Goal: Task Accomplishment & Management: Manage account settings

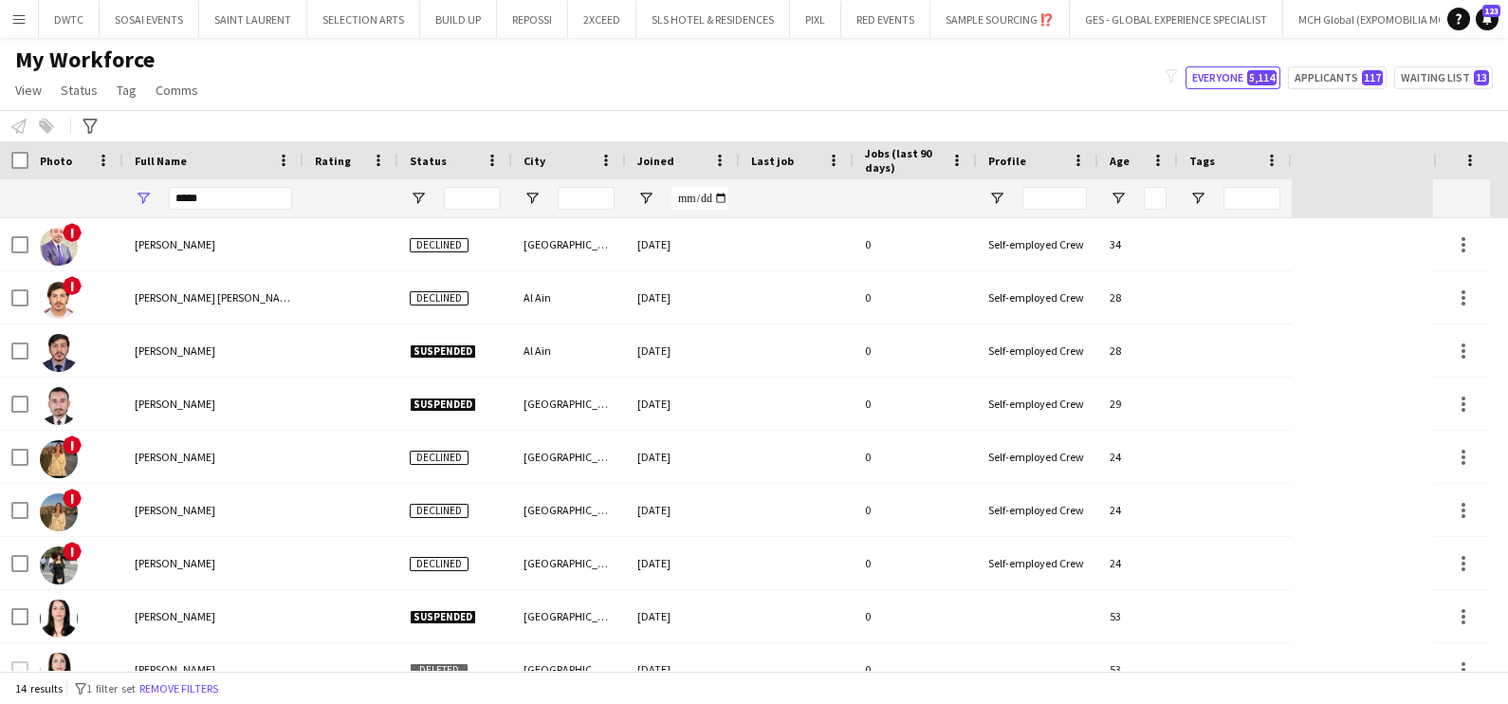
click at [18, 37] on button "Menu" at bounding box center [19, 19] width 38 height 38
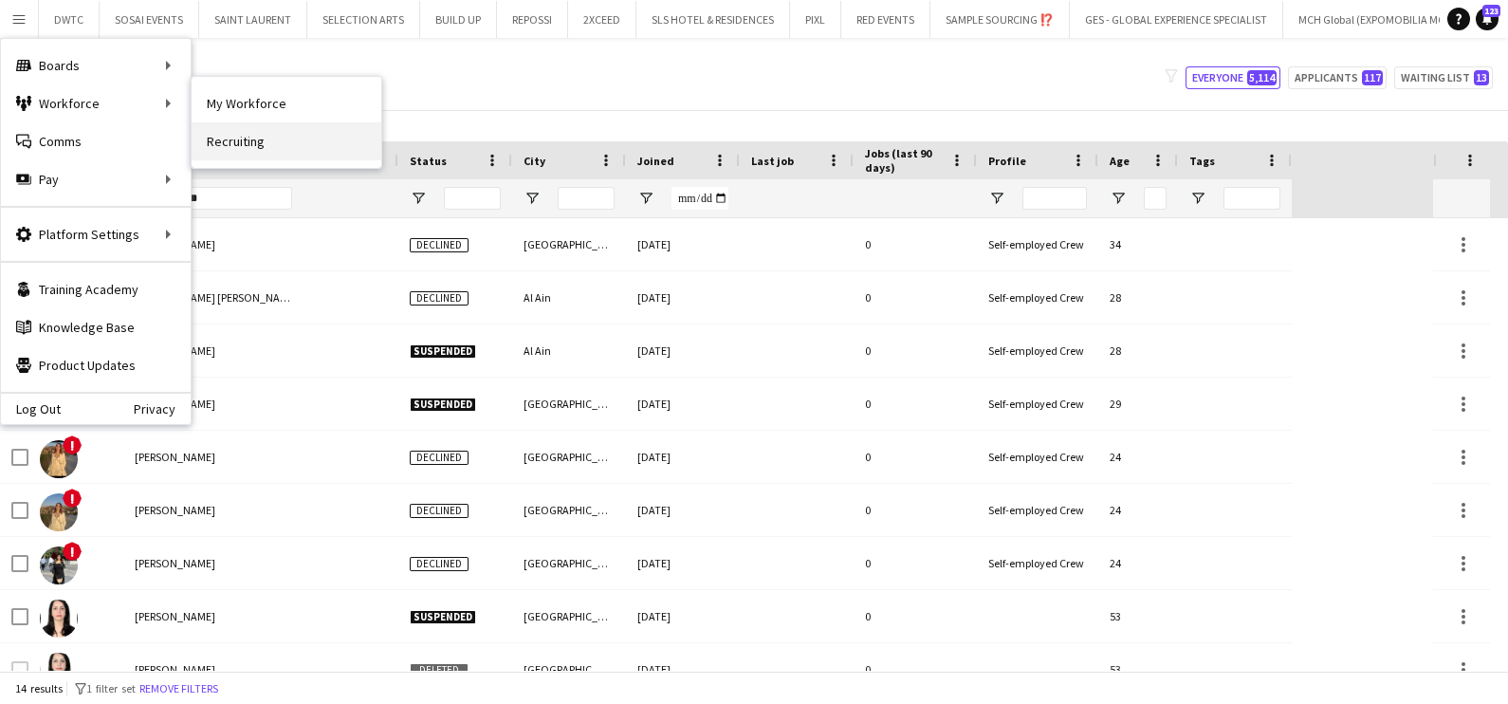
click at [241, 144] on link "Recruiting" at bounding box center [287, 141] width 190 height 38
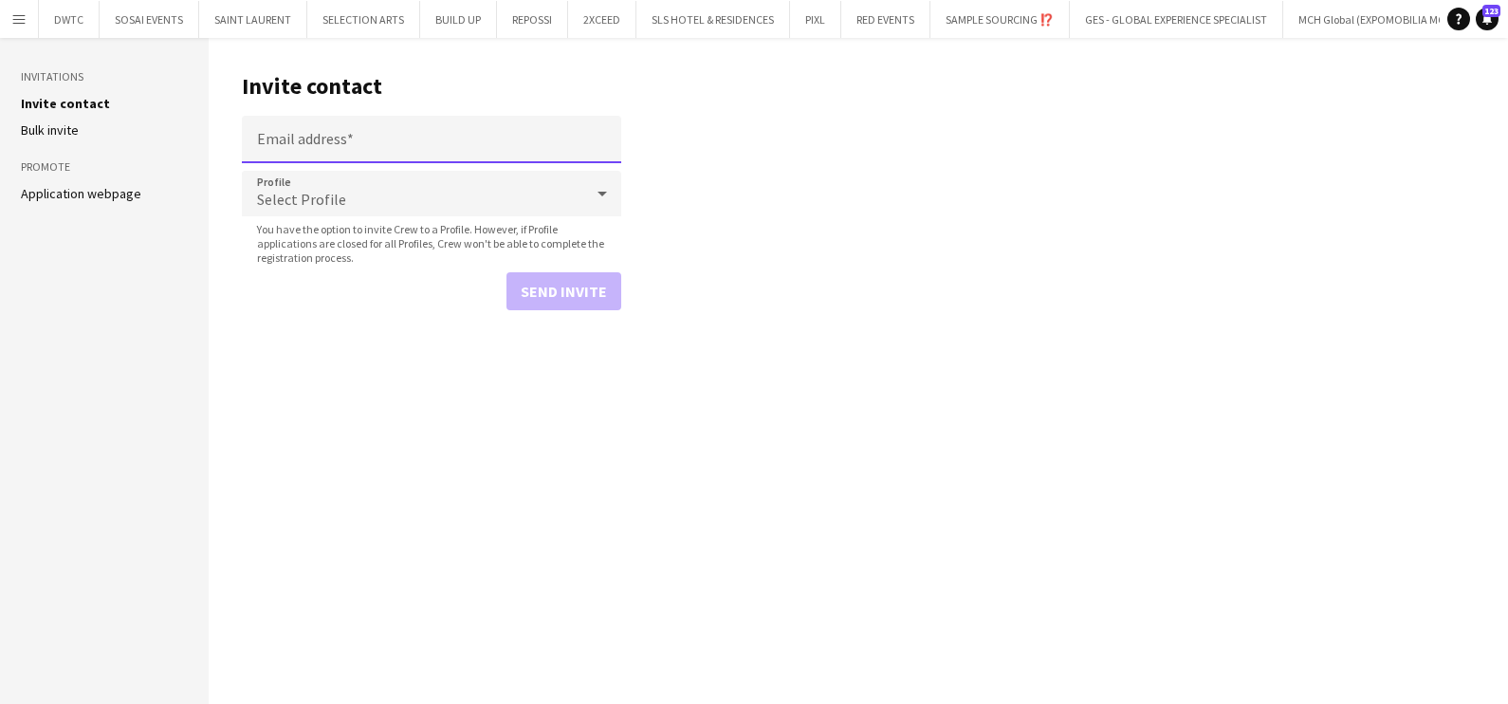
click at [419, 123] on input "Email address" at bounding box center [431, 139] width 379 height 47
paste input "**********"
type input "**********"
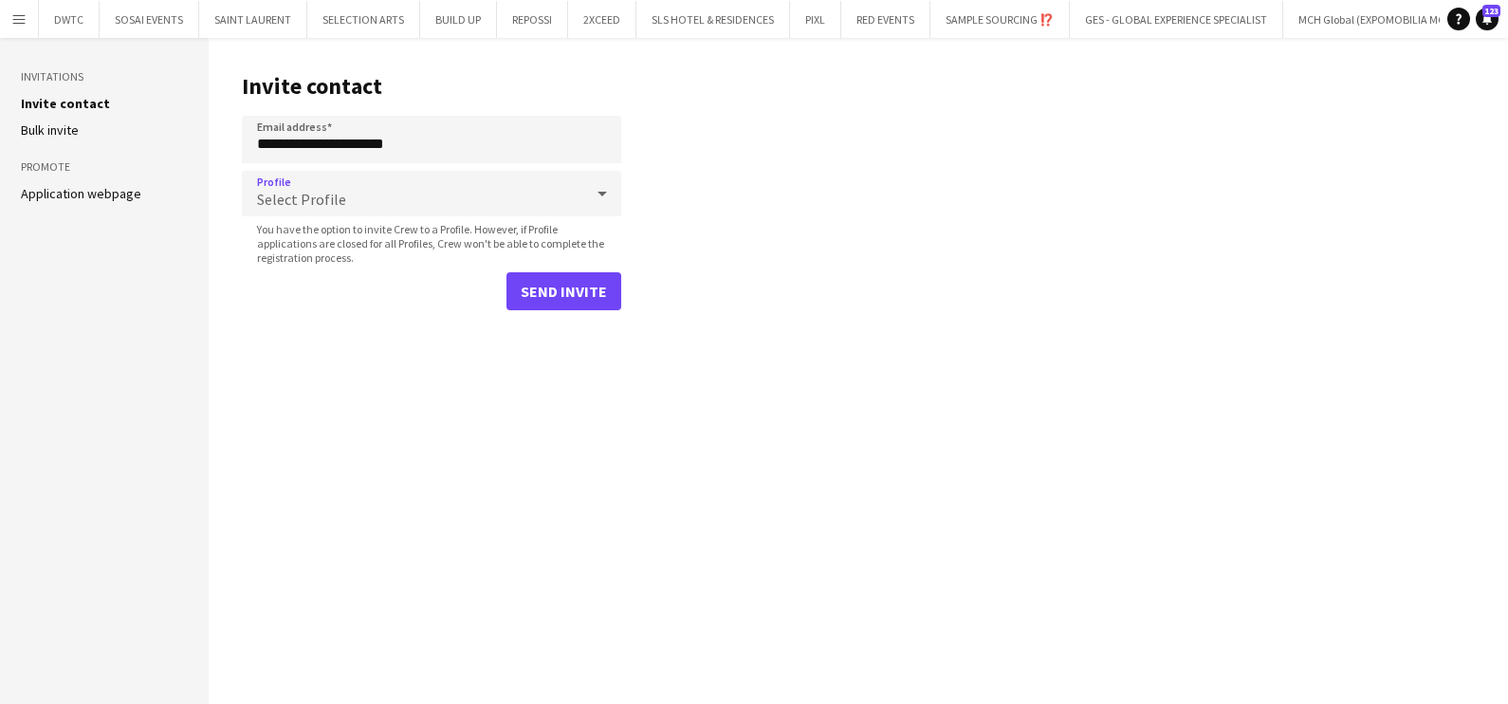
click at [349, 185] on div "Select Profile" at bounding box center [412, 194] width 341 height 46
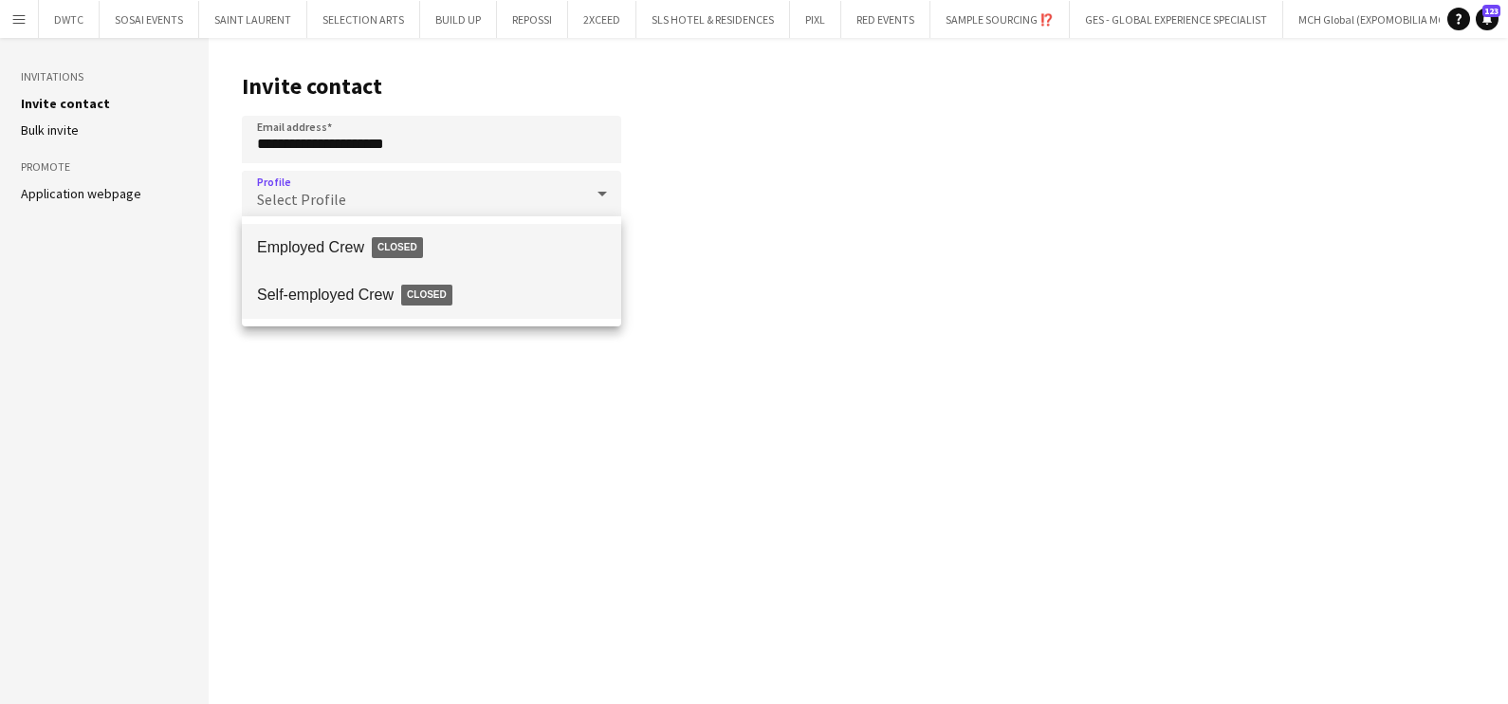
click at [348, 292] on span "Self-employed Crew Closed" at bounding box center [431, 295] width 349 height 44
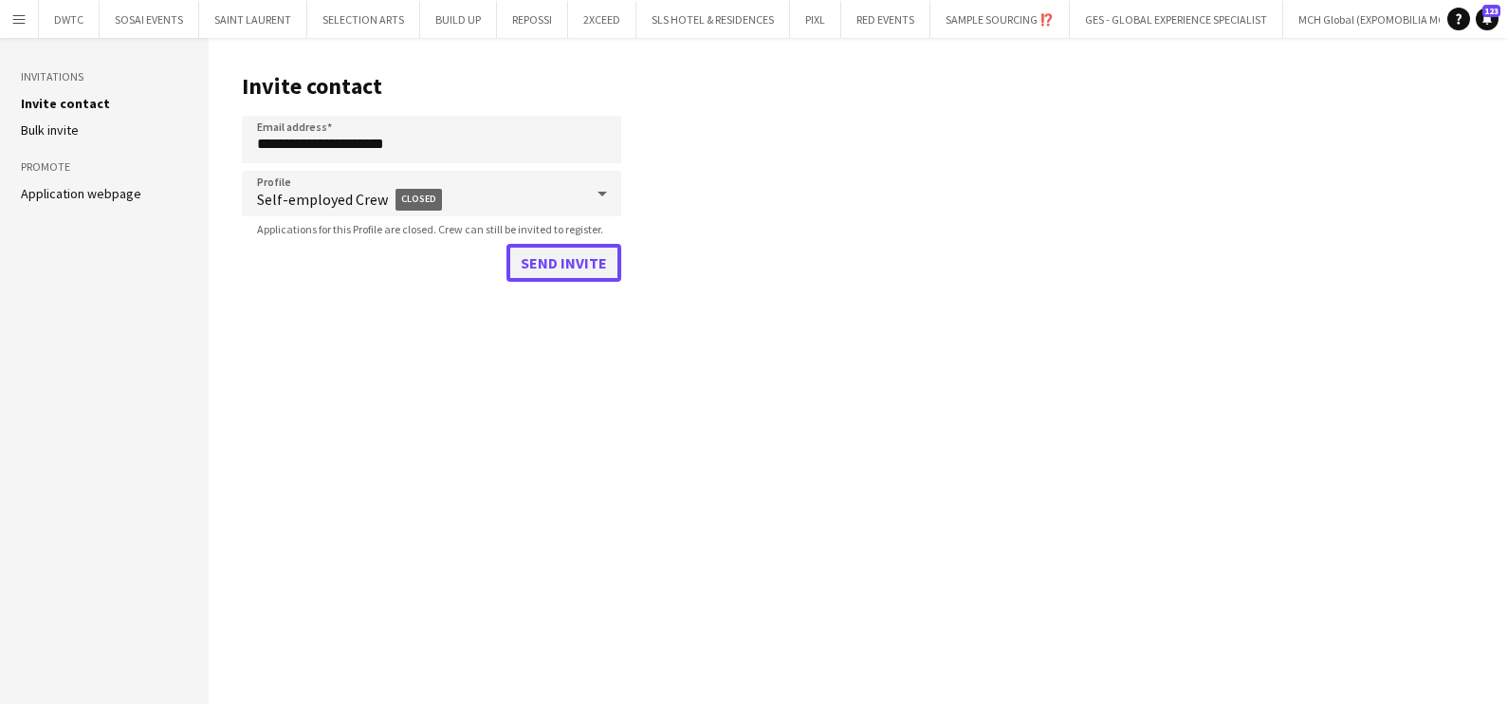
click at [576, 266] on button "Send invite" at bounding box center [564, 263] width 115 height 38
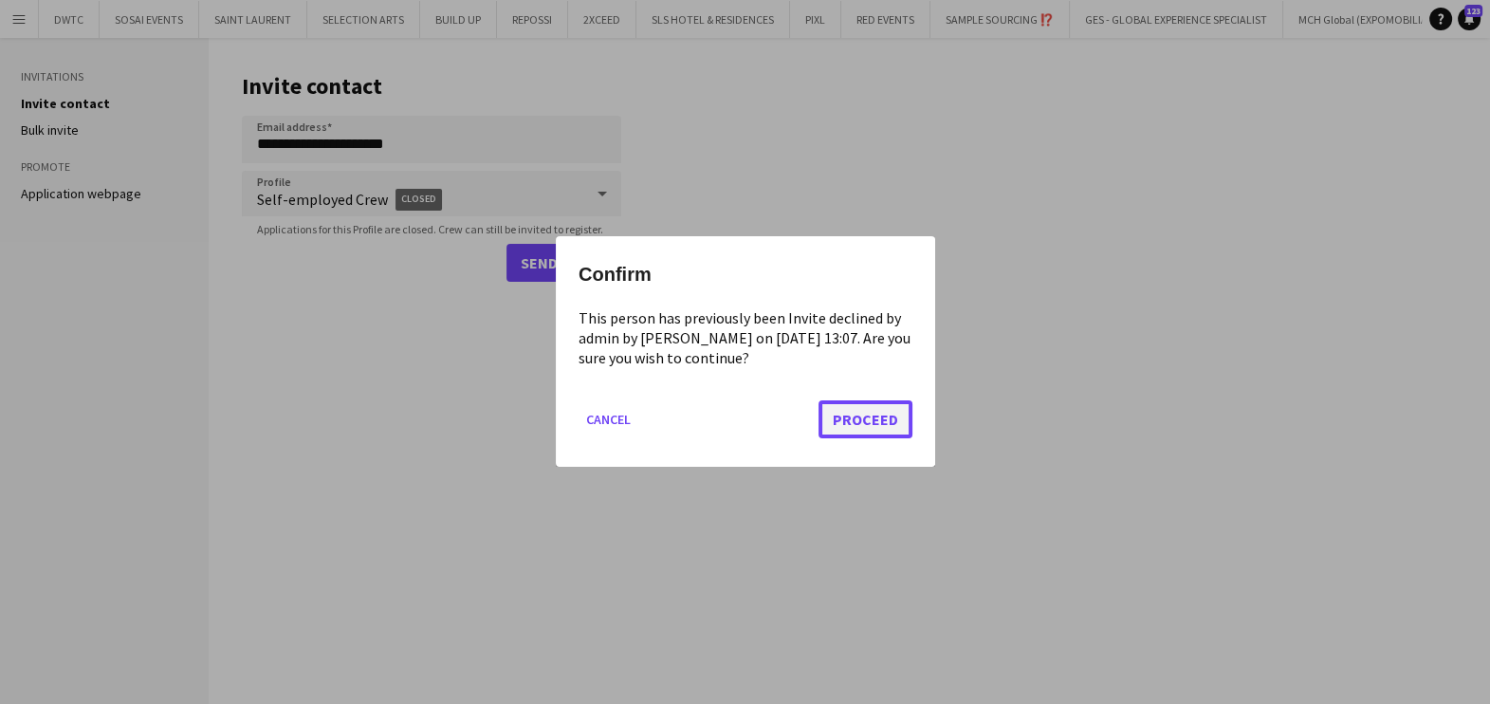
click at [906, 418] on button "Proceed" at bounding box center [866, 420] width 94 height 38
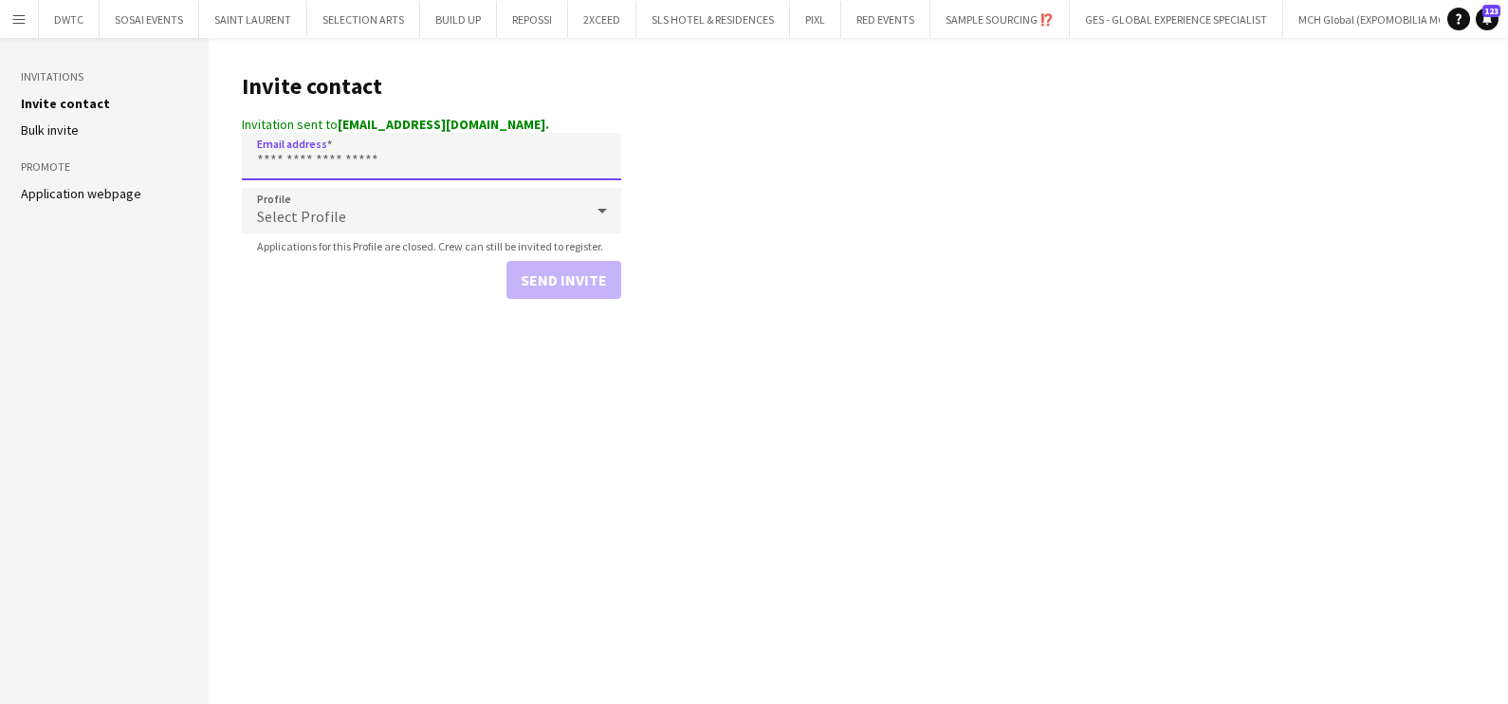
click at [355, 157] on input "Email address" at bounding box center [431, 156] width 379 height 47
paste input "**********"
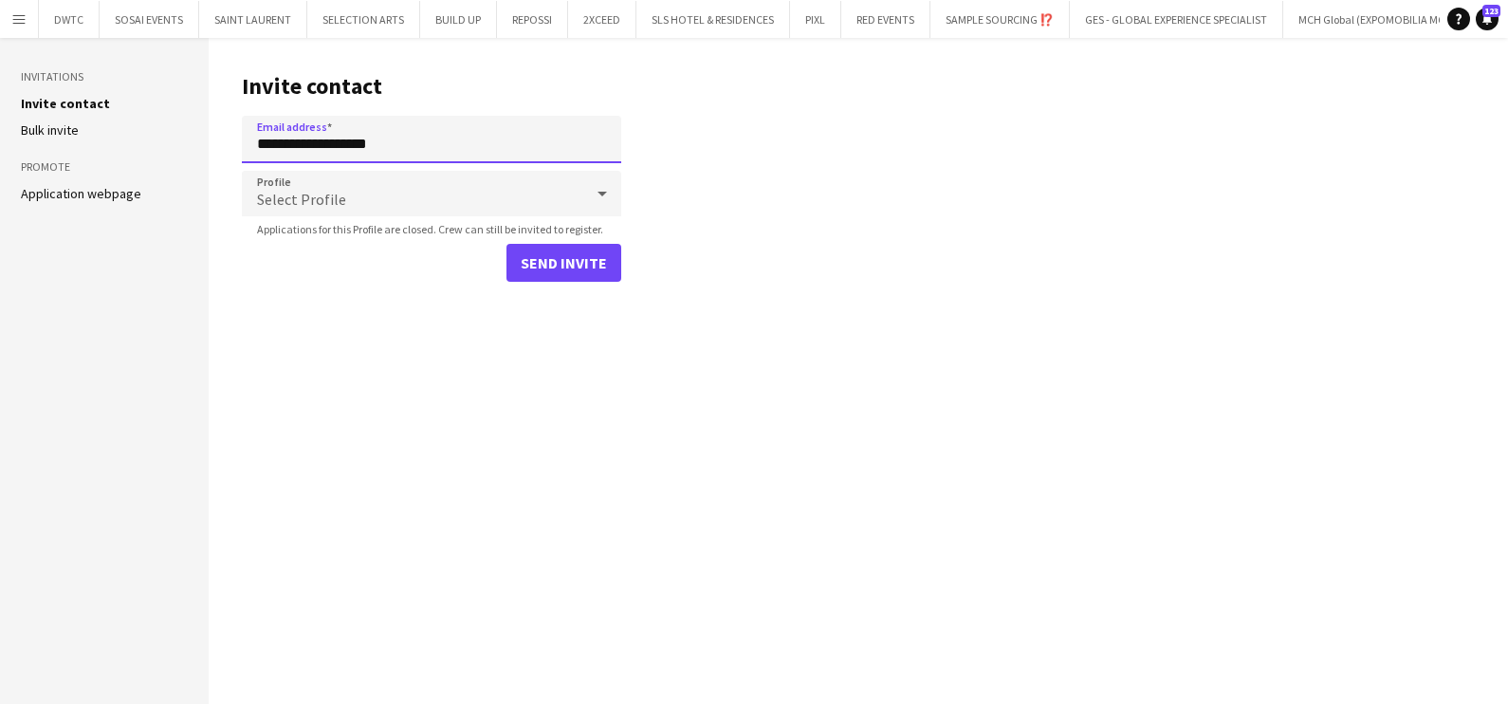
type input "**********"
click at [357, 190] on div "Select Profile" at bounding box center [412, 194] width 341 height 46
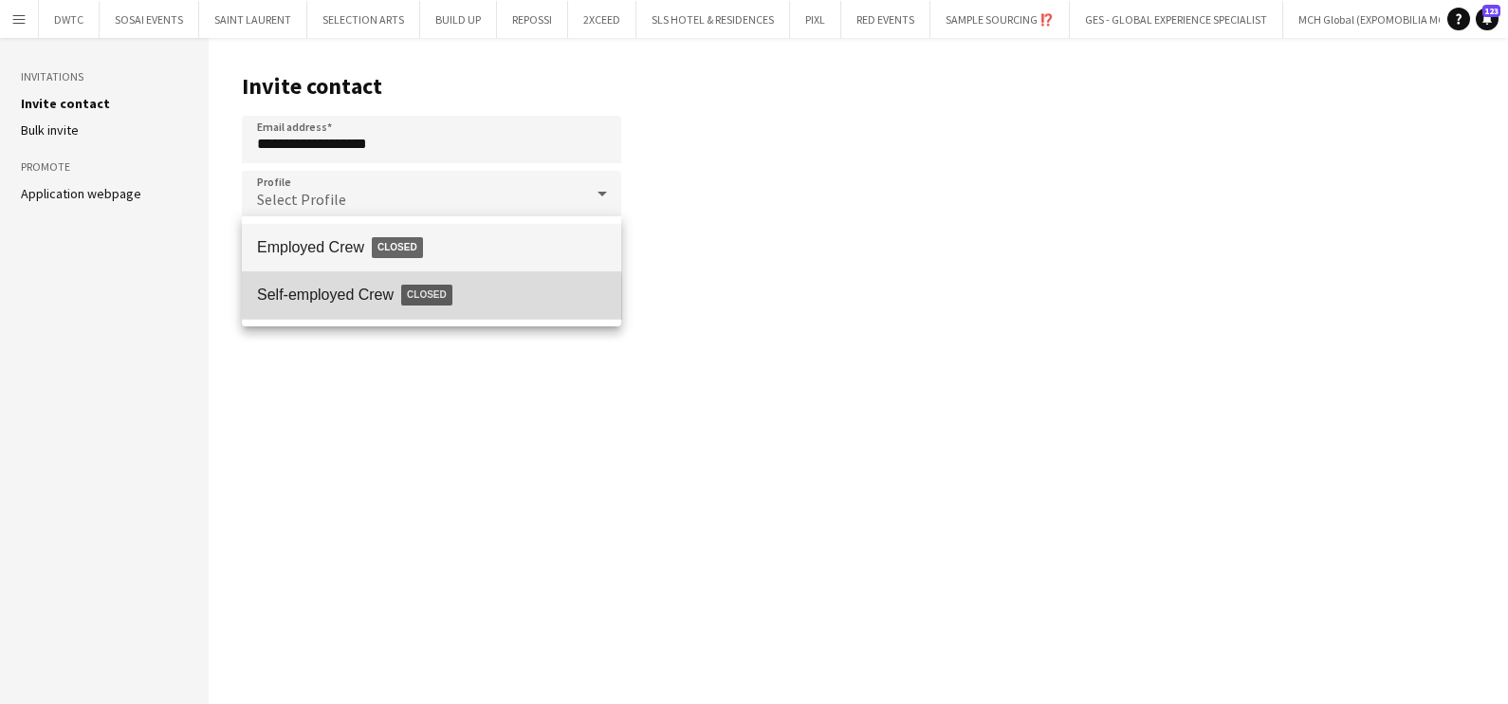
click at [345, 309] on span "Self-employed Crew Closed" at bounding box center [431, 295] width 349 height 44
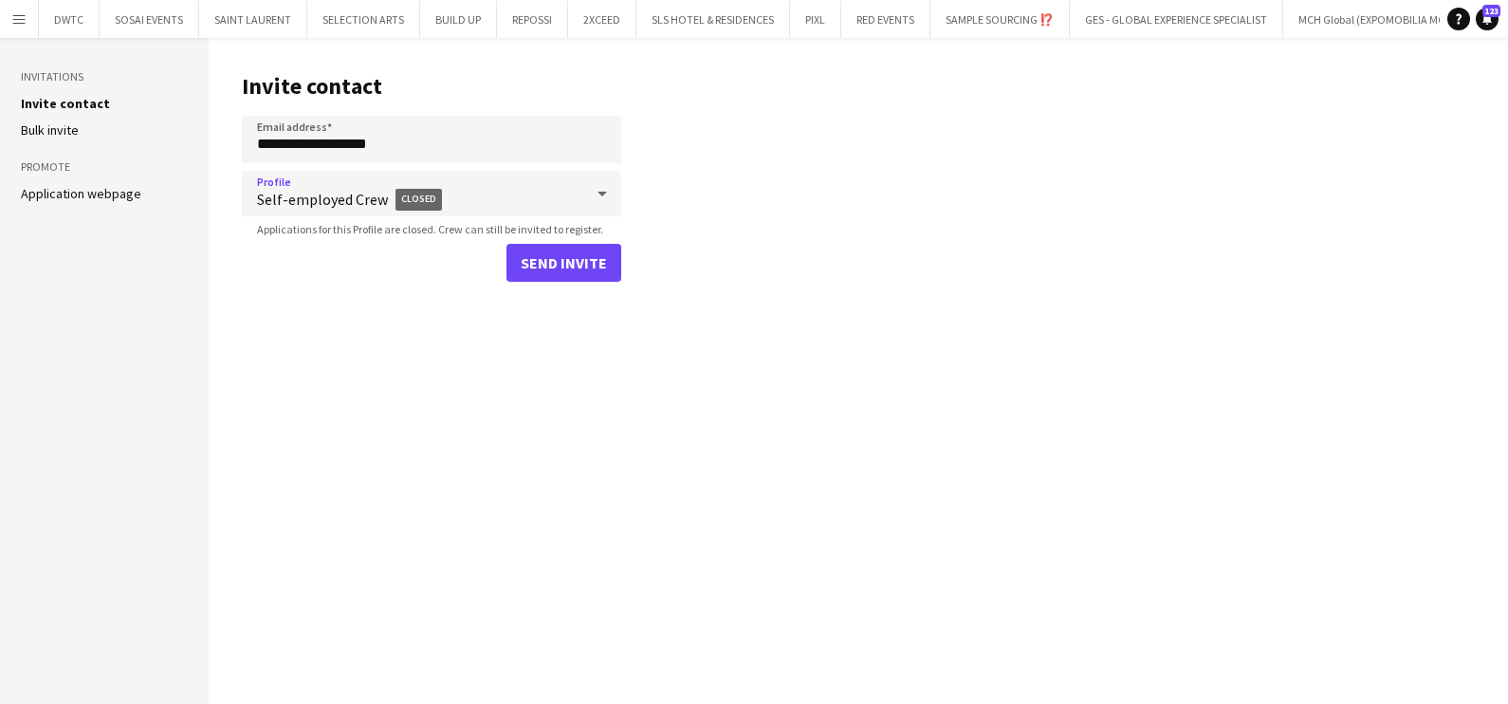
click at [560, 234] on span "Applications for this Profile are closed. Crew can still be invited to register." at bounding box center [430, 229] width 377 height 14
click at [562, 267] on button "Send invite" at bounding box center [564, 263] width 115 height 38
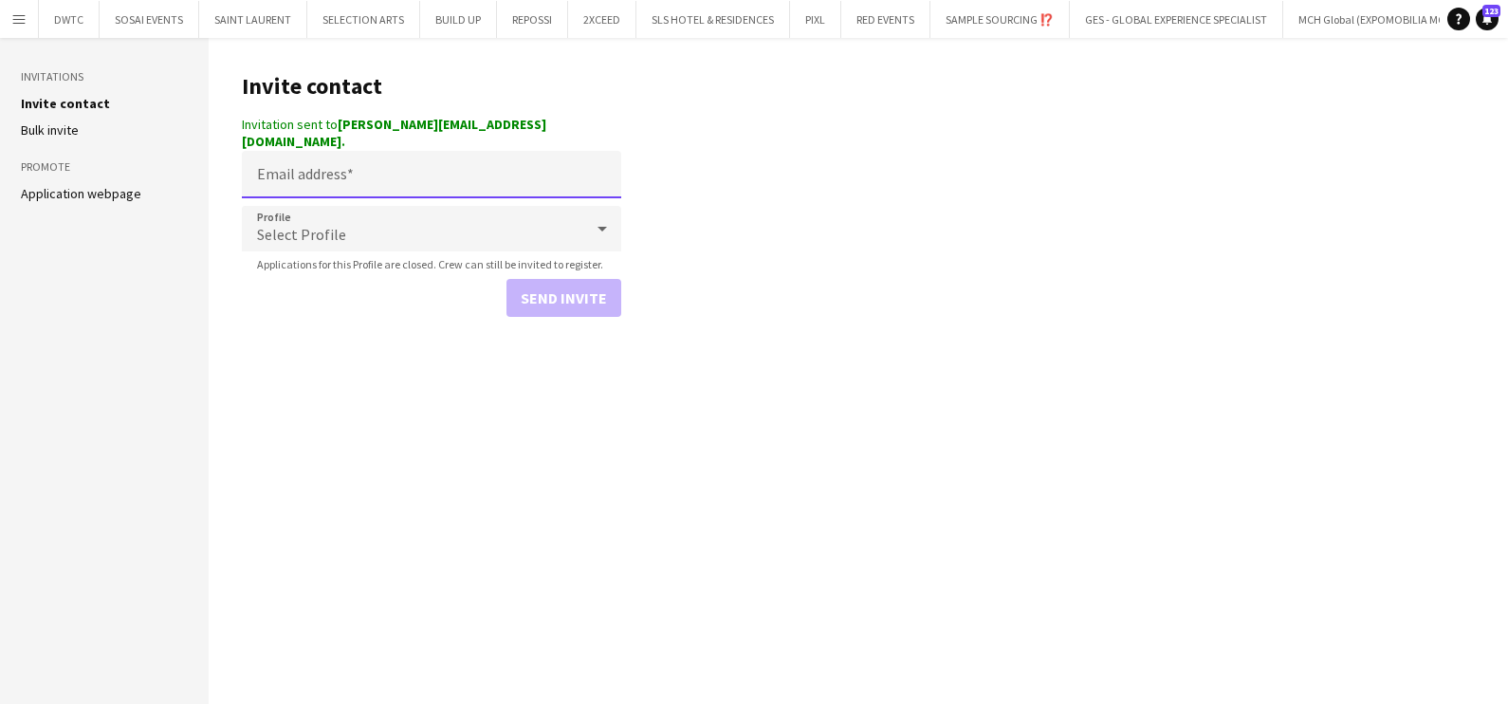
click at [488, 161] on input "Email address" at bounding box center [431, 174] width 379 height 47
paste input "**********"
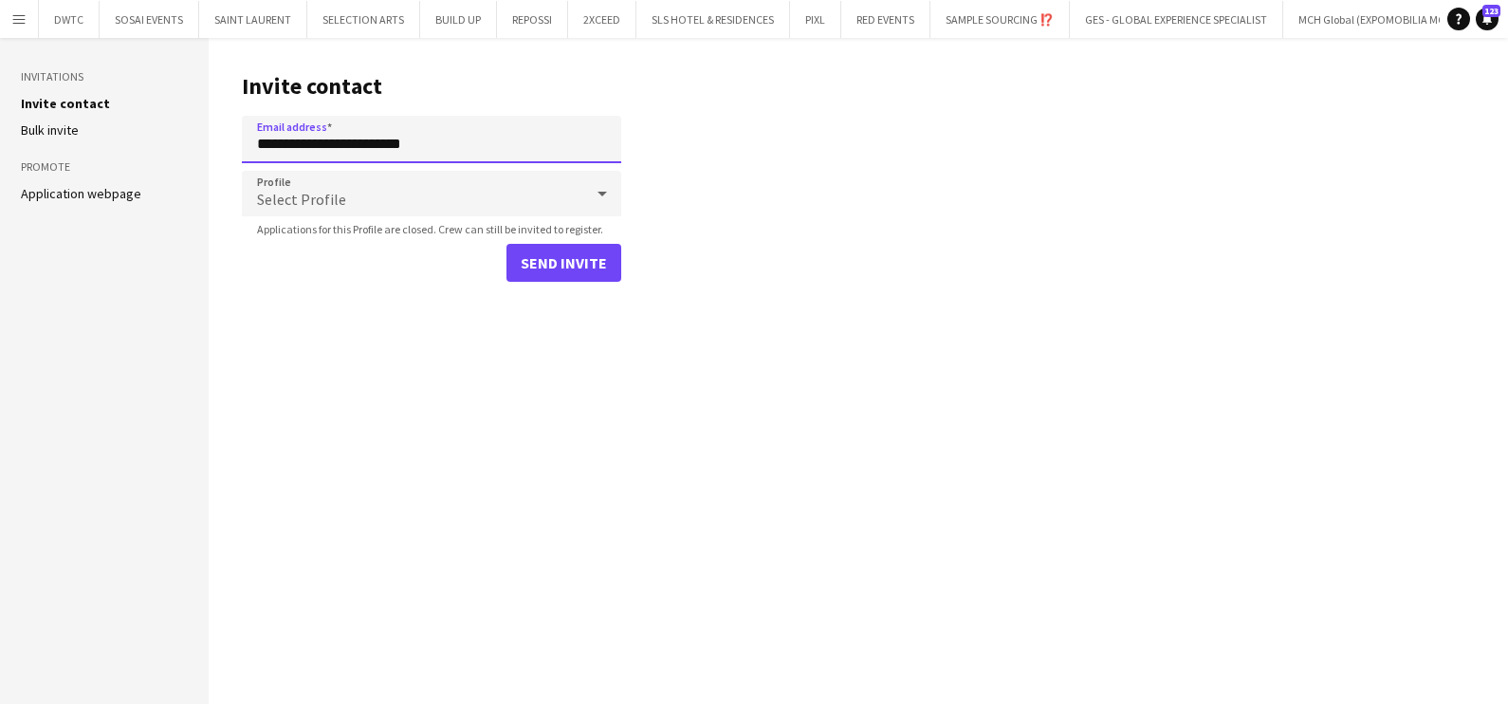
type input "**********"
click at [471, 201] on div "Select Profile" at bounding box center [412, 194] width 341 height 46
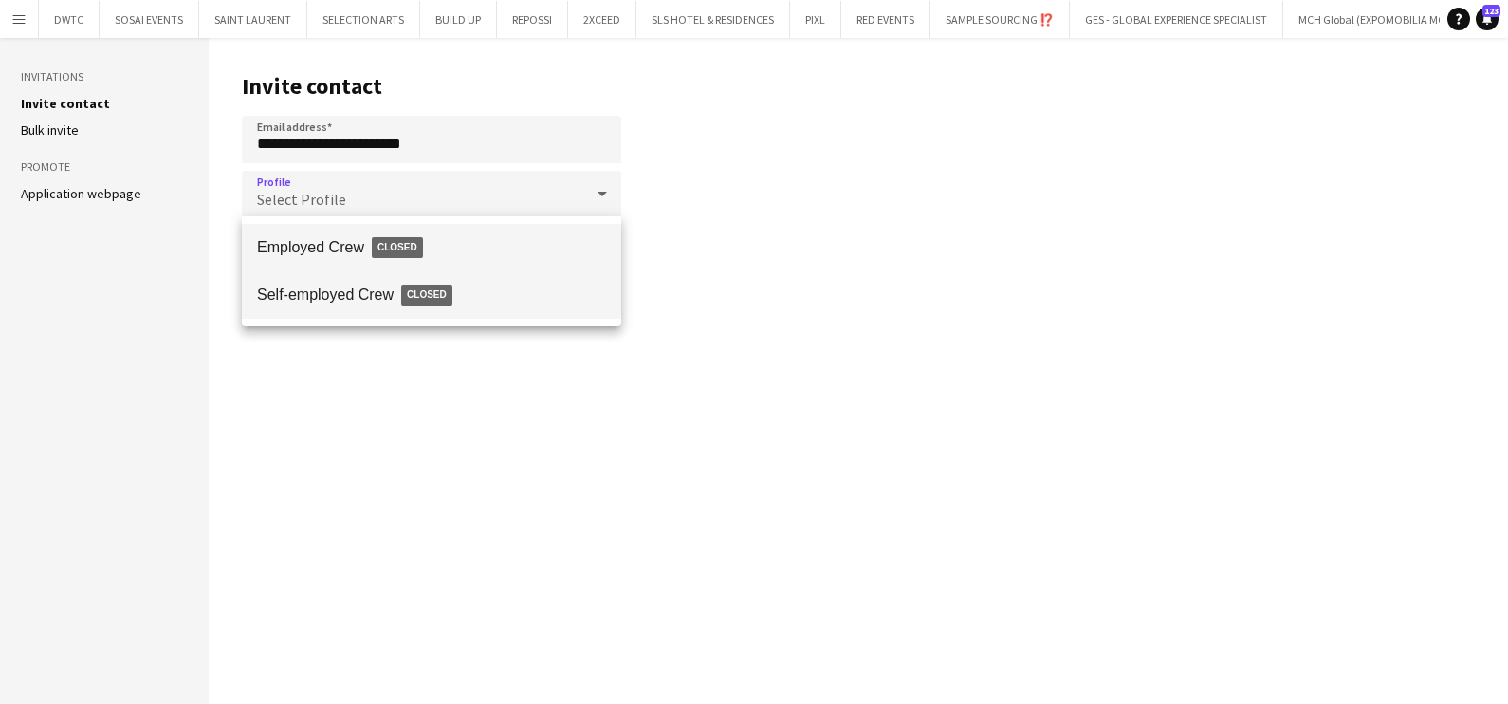
click at [442, 288] on span "Closed" at bounding box center [426, 295] width 51 height 21
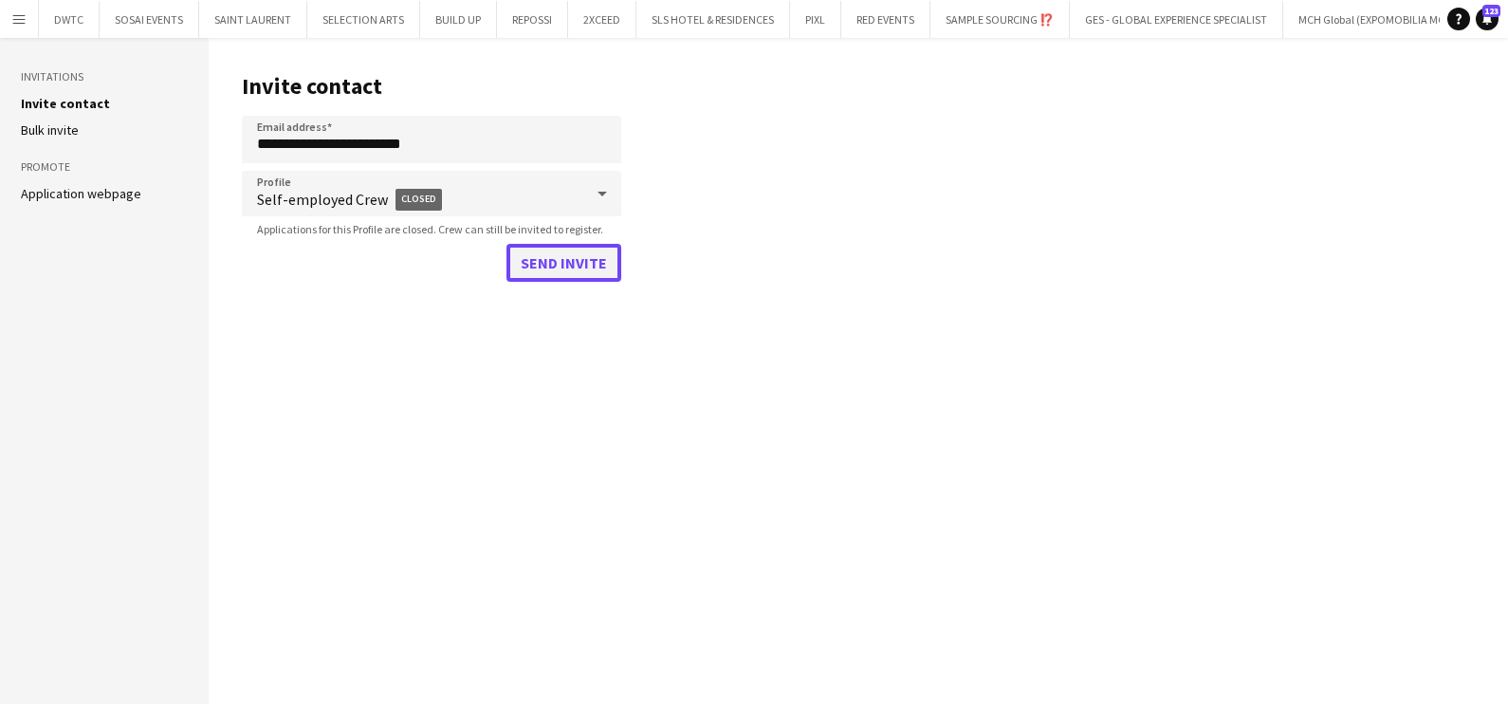
click at [565, 251] on button "Send invite" at bounding box center [564, 263] width 115 height 38
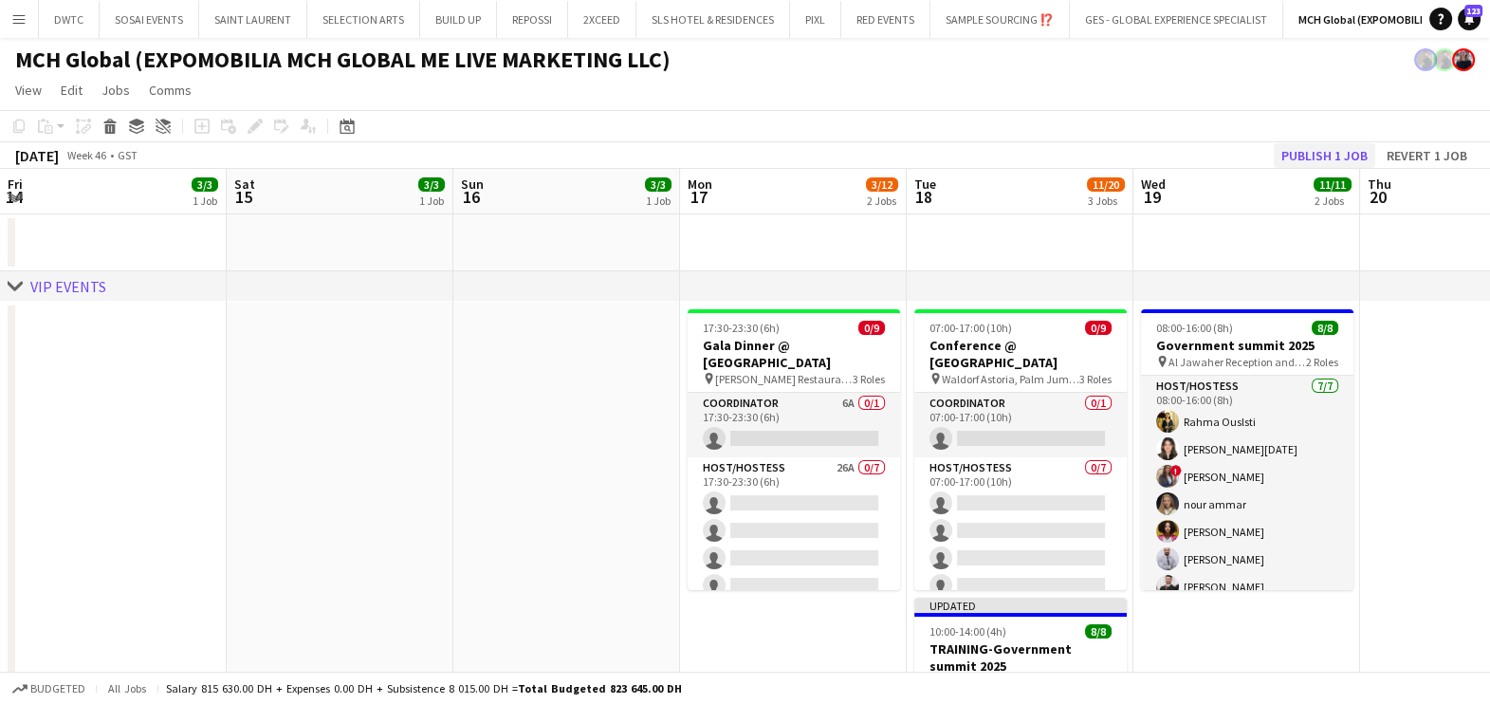
scroll to position [0, 594]
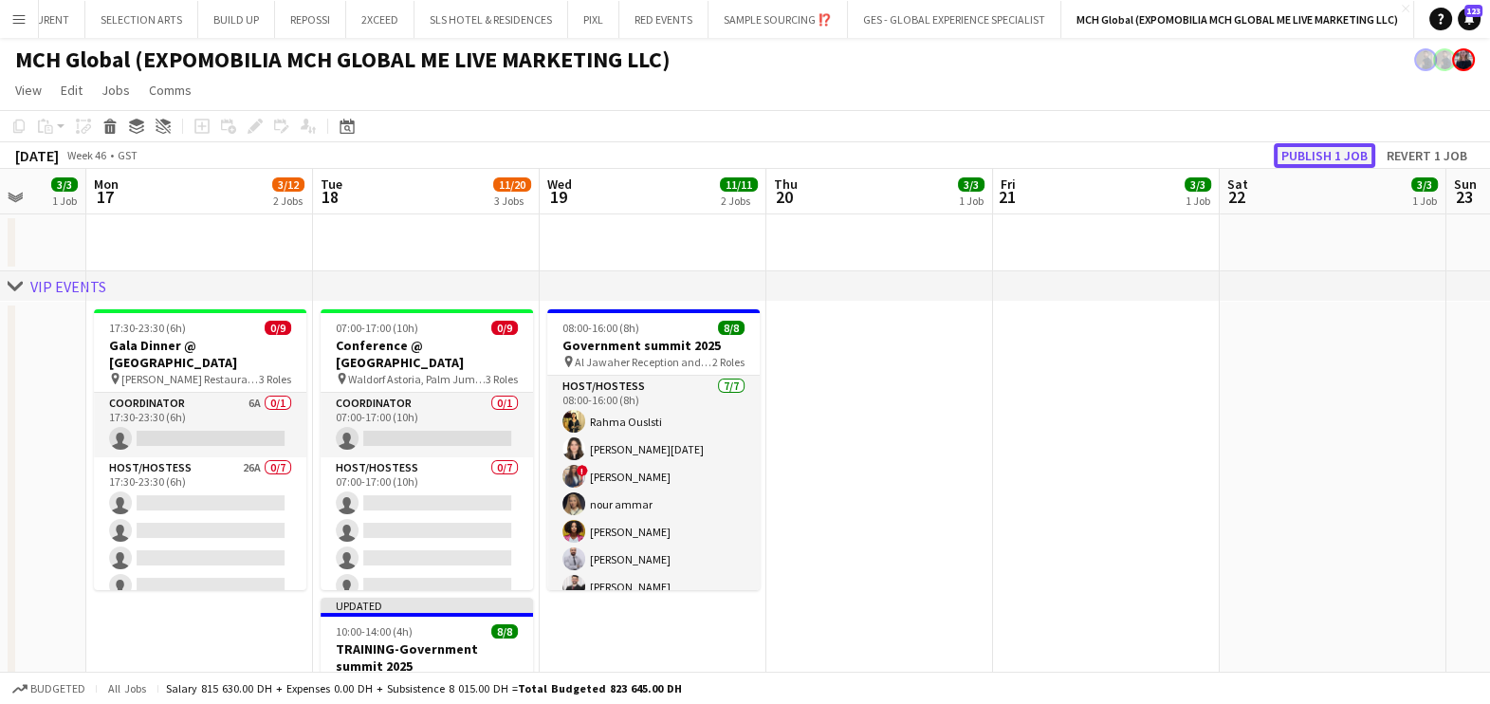
click at [1325, 166] on button "Publish 1 job" at bounding box center [1324, 155] width 101 height 25
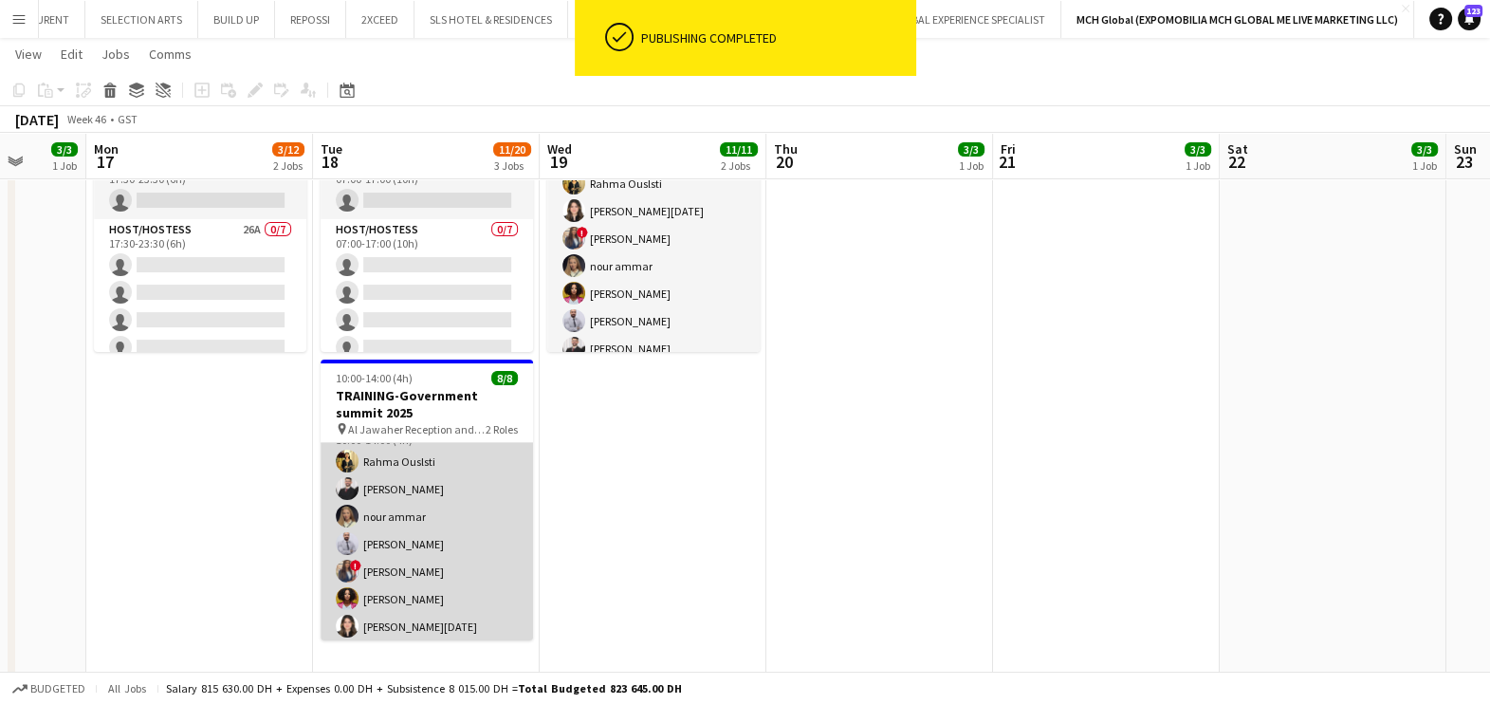
scroll to position [0, 0]
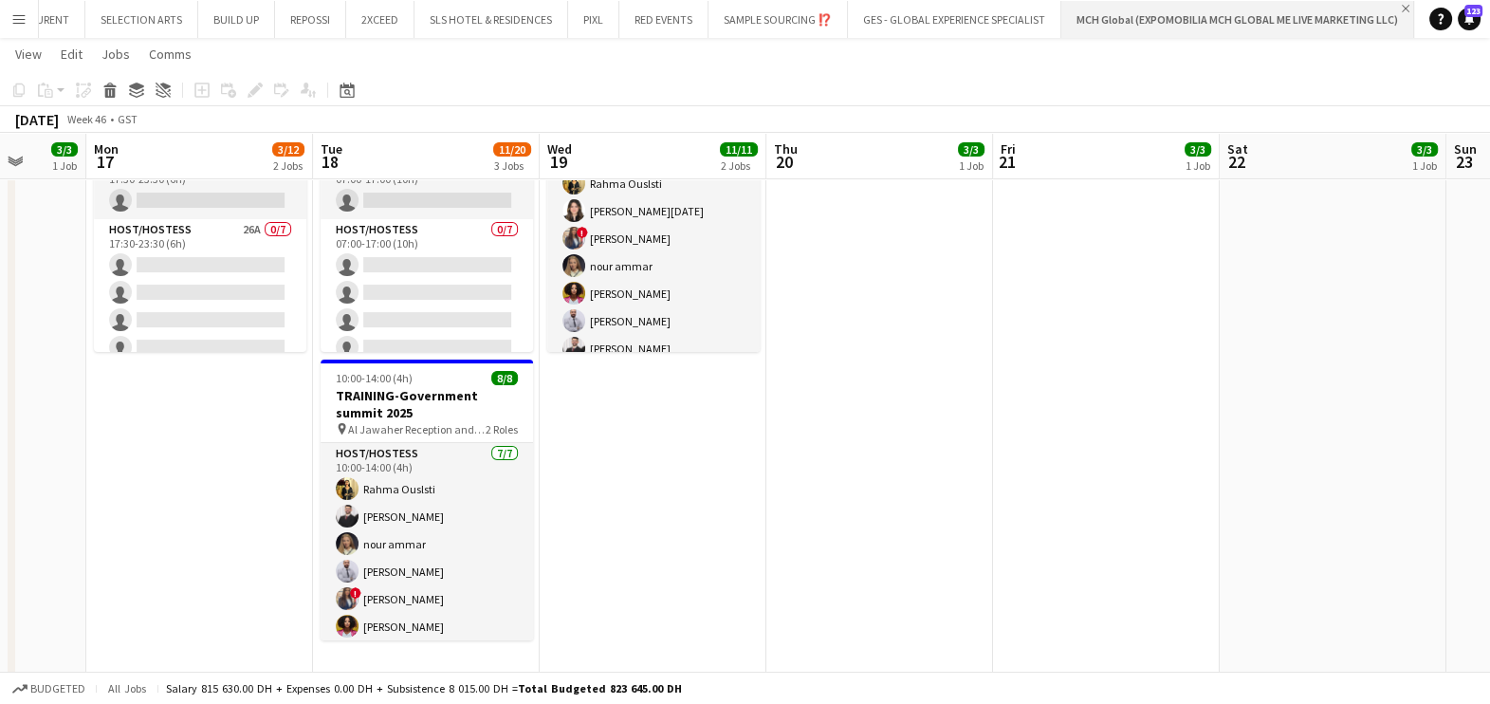
click at [1405, 6] on app-icon "Close" at bounding box center [1406, 9] width 8 height 8
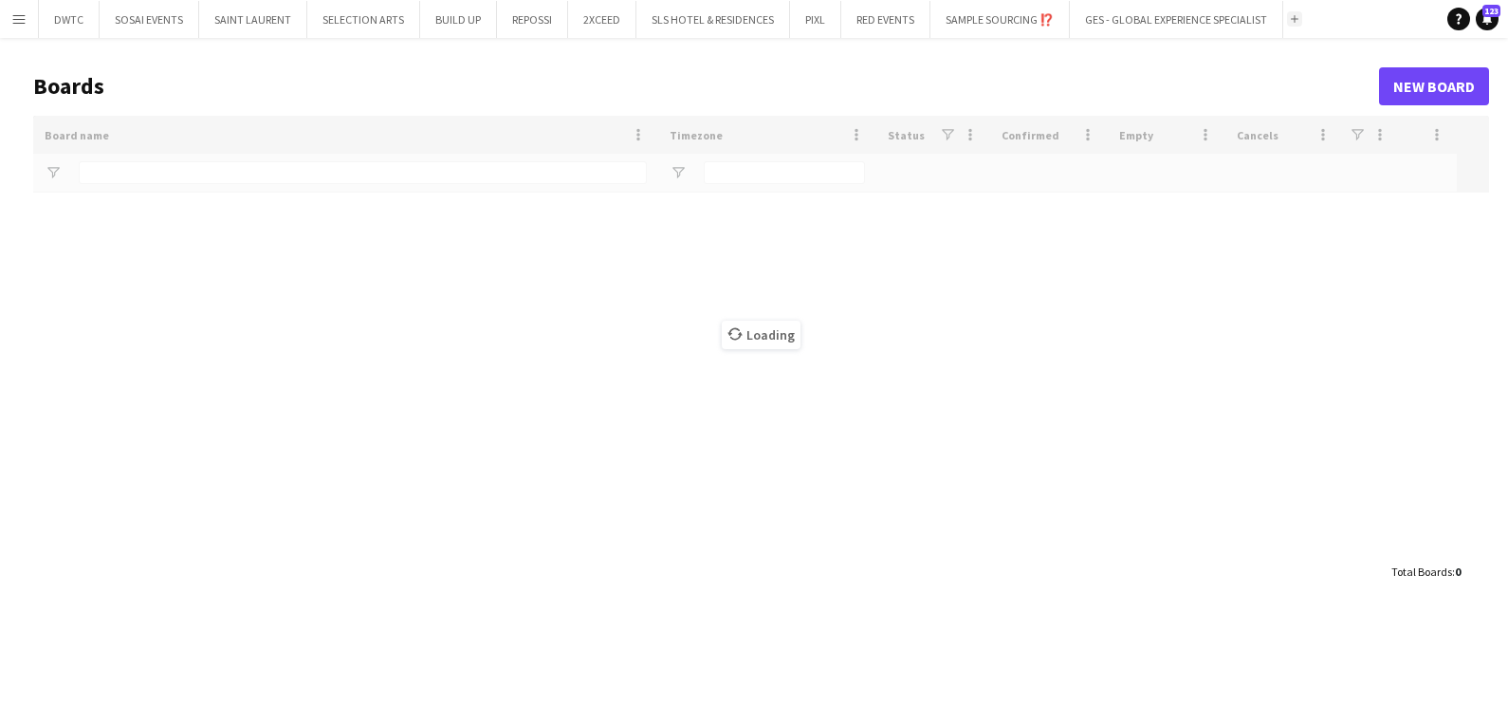
click at [1301, 18] on button "Add" at bounding box center [1294, 18] width 15 height 15
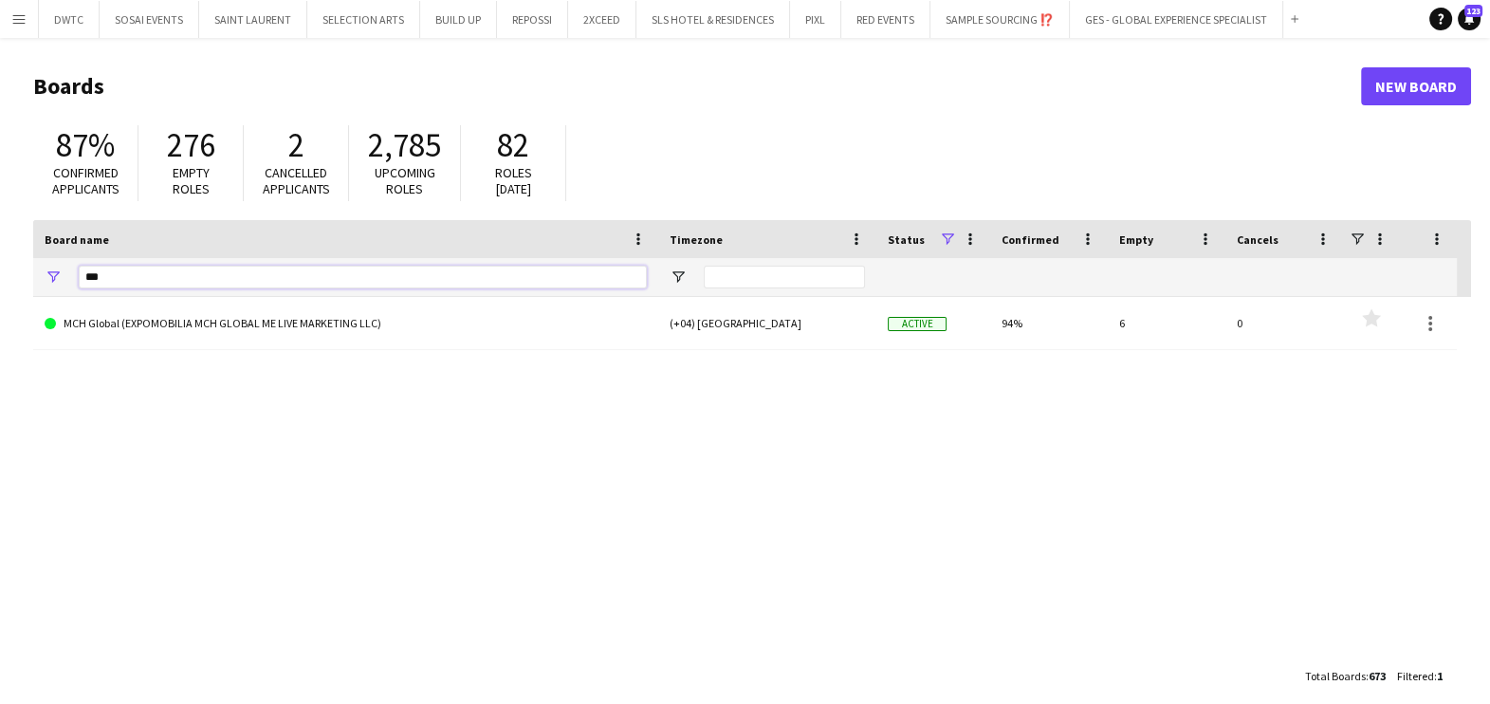
click at [238, 278] on input "***" at bounding box center [363, 277] width 568 height 23
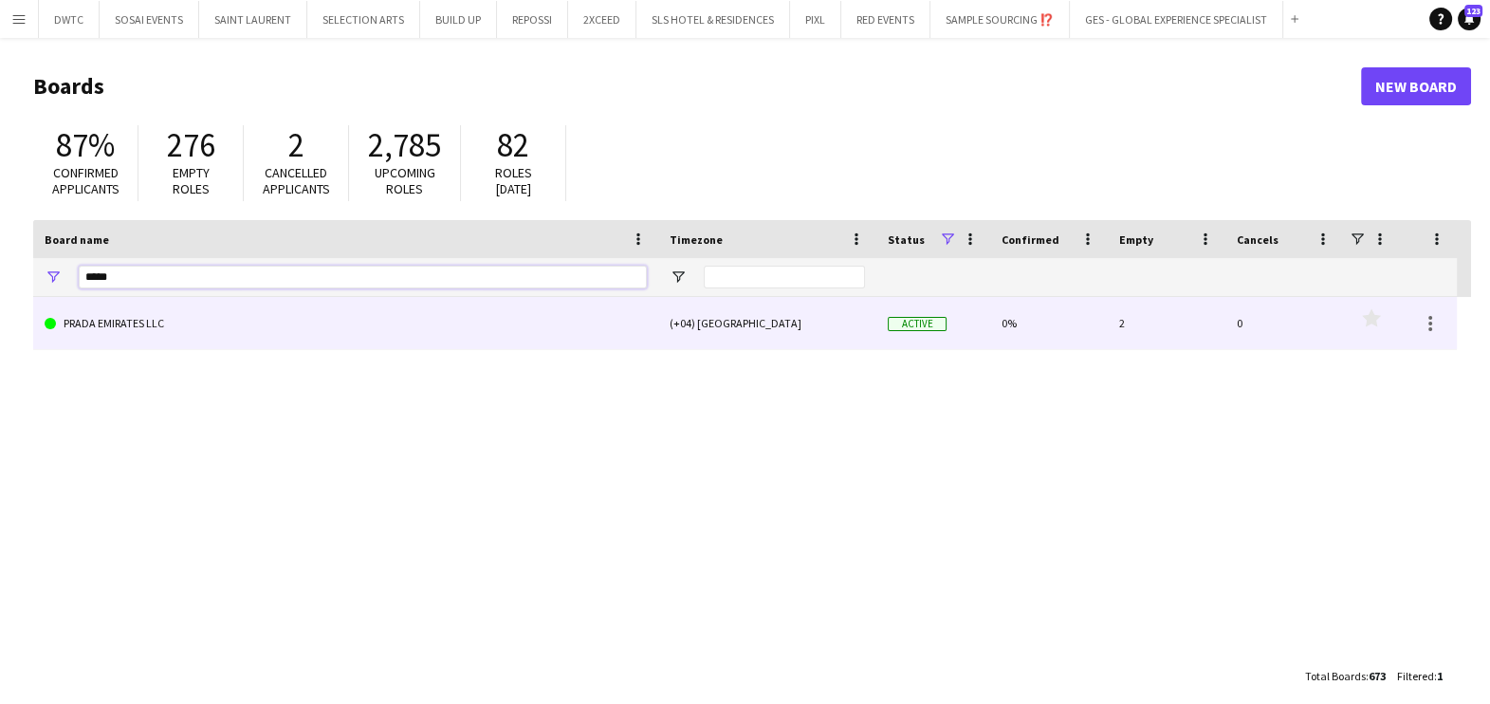
type input "*****"
click at [249, 331] on link "PRADA EMIRATES LLC" at bounding box center [346, 323] width 602 height 53
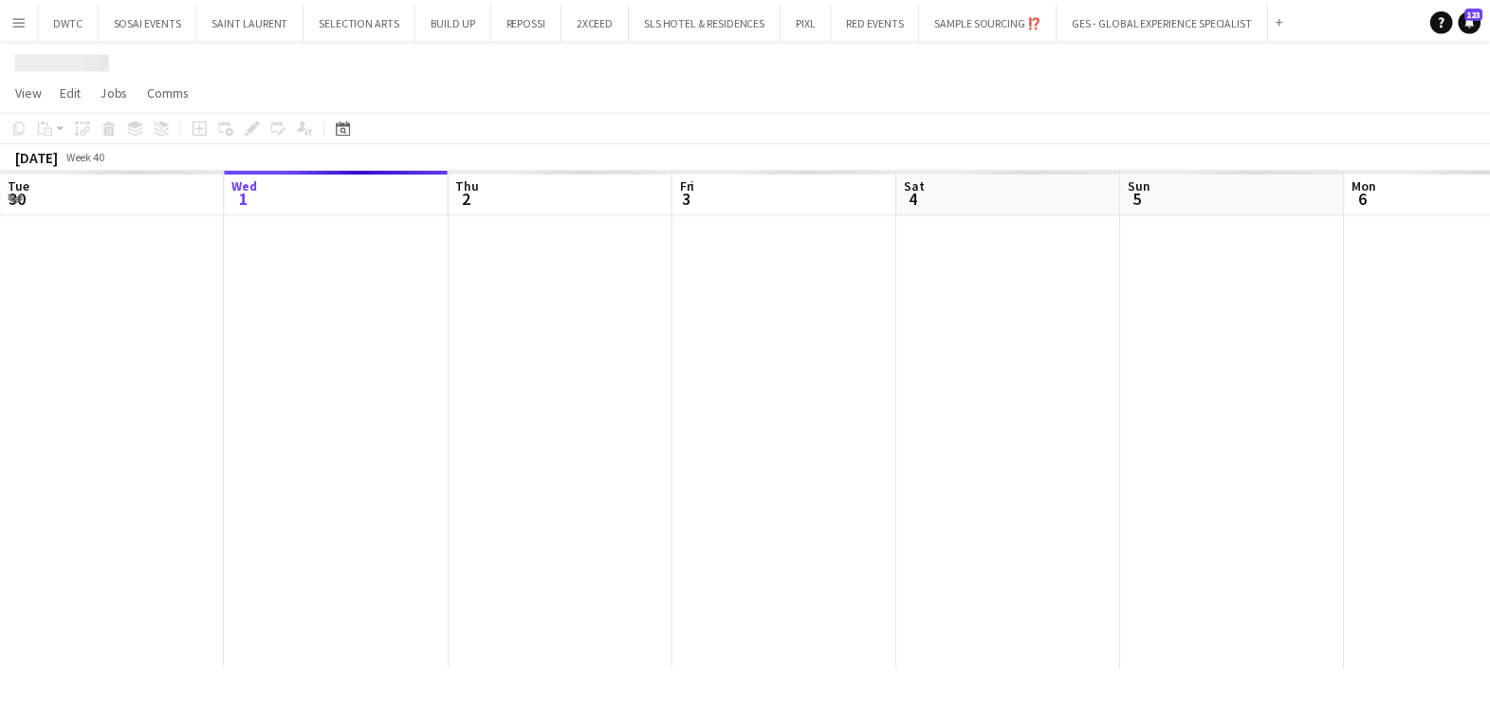
scroll to position [0, 4]
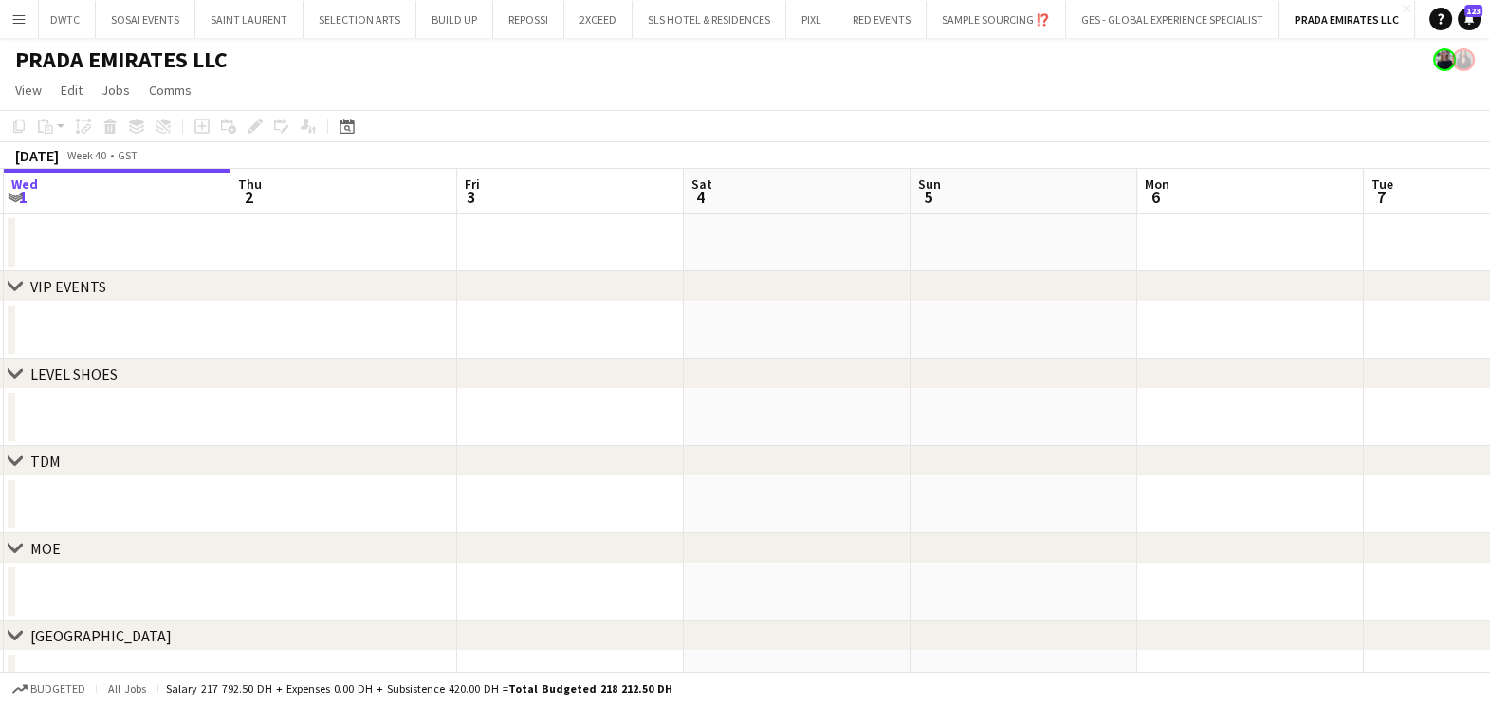
drag, startPoint x: 709, startPoint y: 338, endPoint x: 583, endPoint y: 339, distance: 125.2
click at [586, 338] on app-calendar-viewport "Sun 28 Mon 29 Tue 30 Wed 1 Thu 2 Fri 3 Sat 4 Sun 5 Mon 6 Tue 7 Wed 8 Thu 9" at bounding box center [745, 438] width 1490 height 539
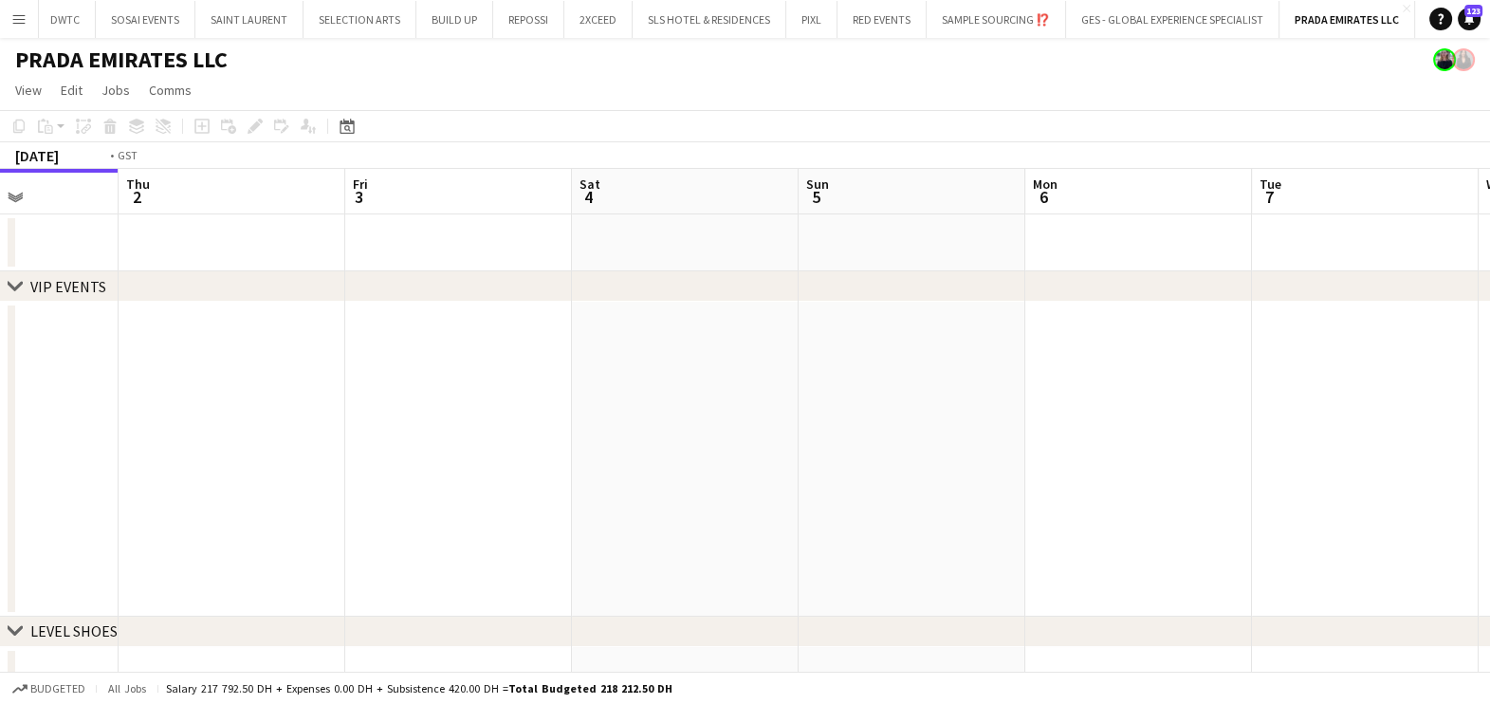
drag, startPoint x: 624, startPoint y: 338, endPoint x: 313, endPoint y: 342, distance: 311.2
click at [313, 341] on app-calendar-viewport "Mon 29 Tue 30 Wed 1 Thu 2 Fri 3 Sat 4 Sun 5 Mon 6 Tue 7 Wed 8 Thu 9 Fri 10 0/4 …" at bounding box center [745, 567] width 1490 height 797
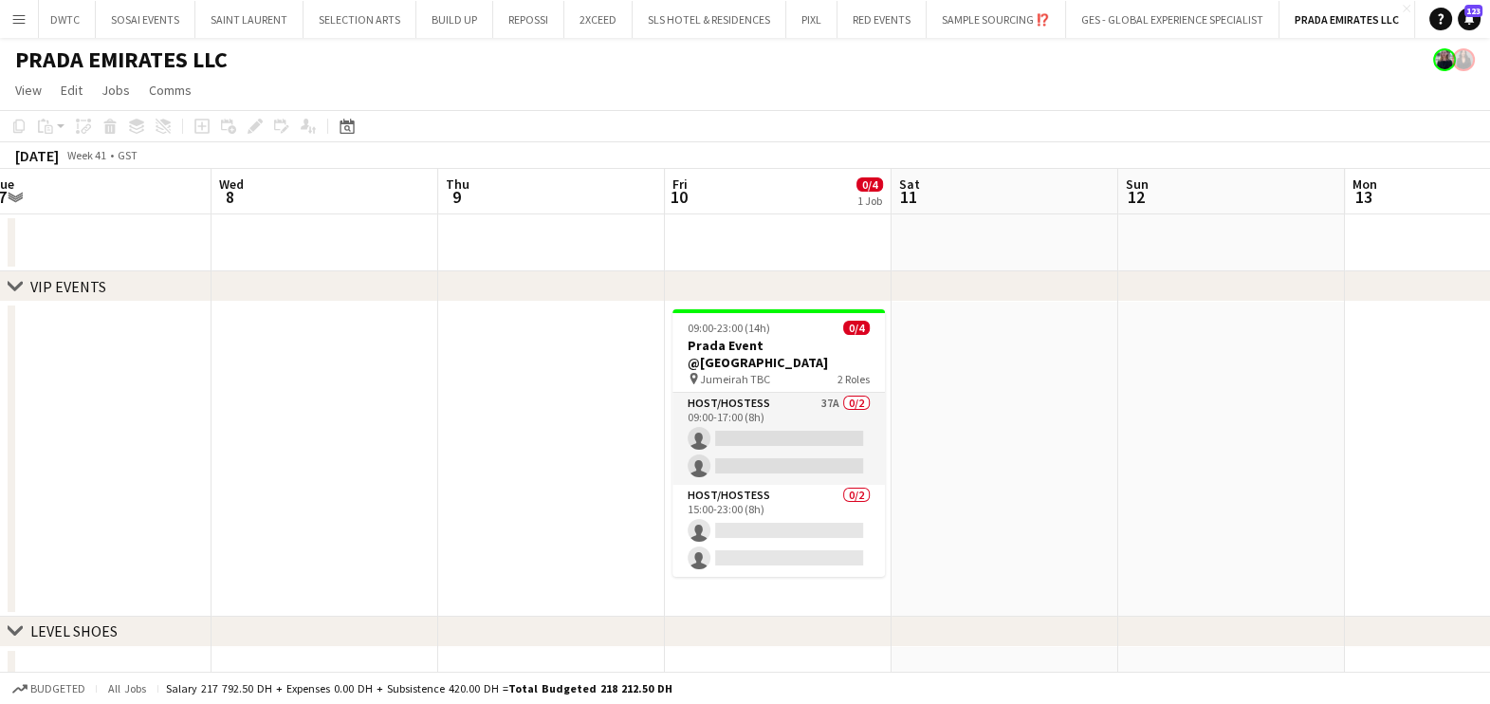
drag, startPoint x: 1152, startPoint y: 386, endPoint x: 673, endPoint y: 392, distance: 479.0
click at [746, 391] on app-calendar-viewport "Sat 4 Sun 5 Mon 6 Tue 7 Wed 8 Thu 9 Fri 10 0/4 1 Job Sat 11 Sun 12 Mon 13 Tue 1…" at bounding box center [745, 567] width 1490 height 797
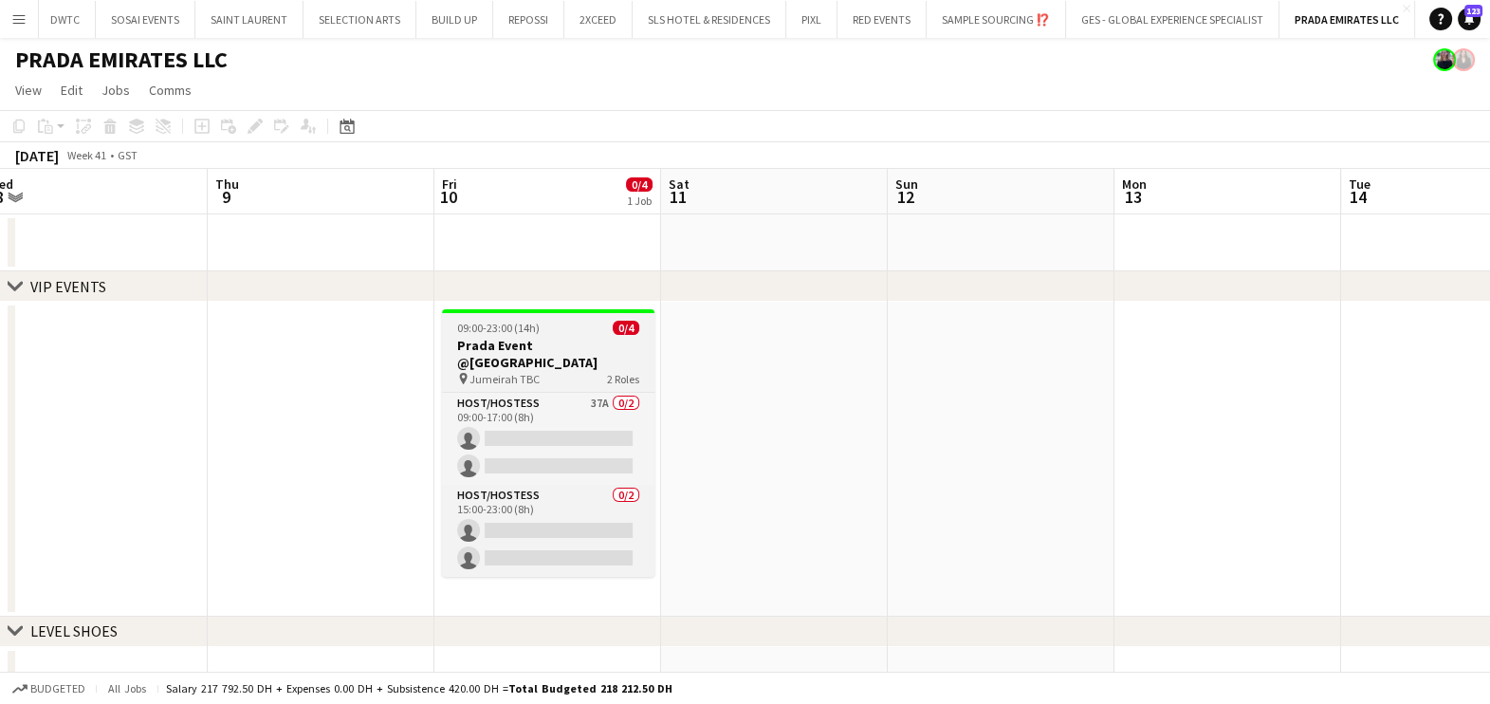
click at [576, 328] on div "09:00-23:00 (14h) 0/4" at bounding box center [548, 328] width 212 height 14
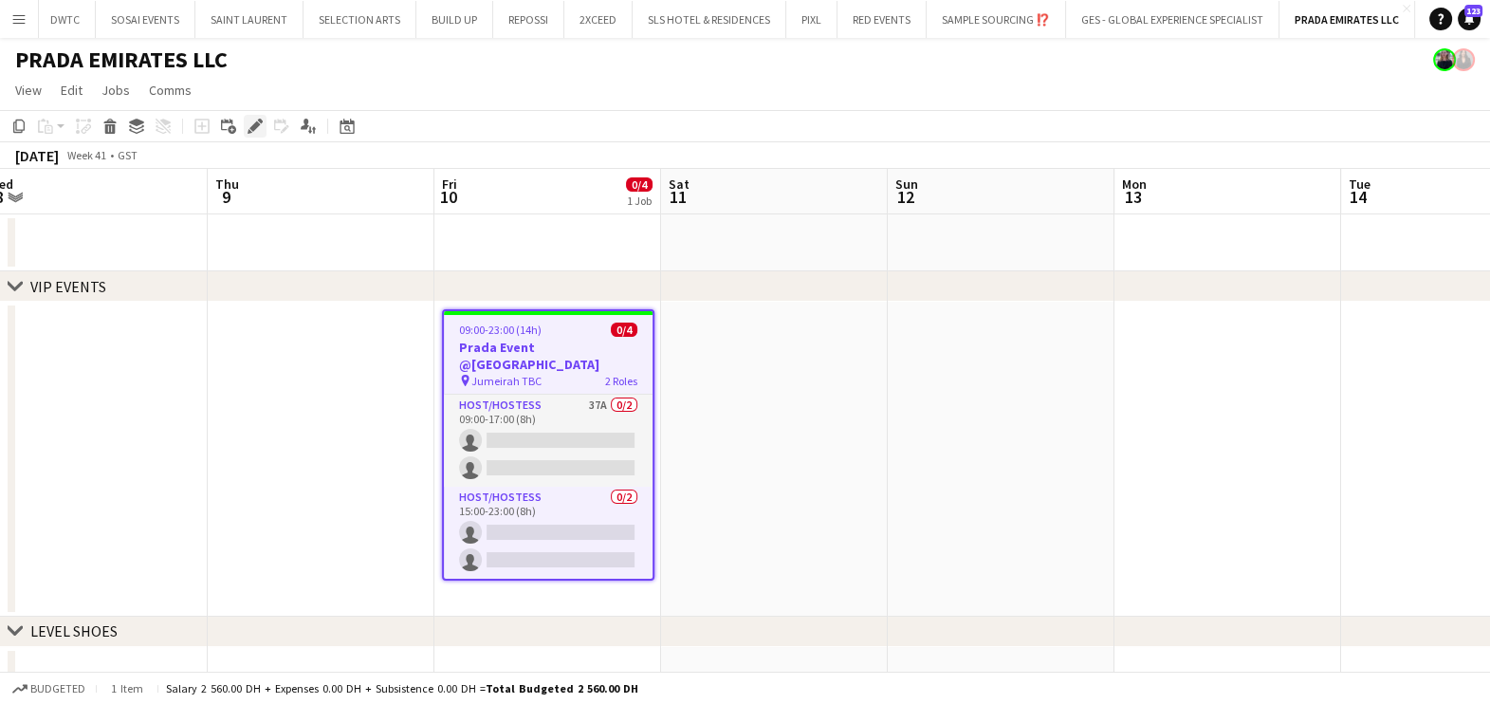
click at [255, 123] on icon at bounding box center [254, 126] width 10 height 10
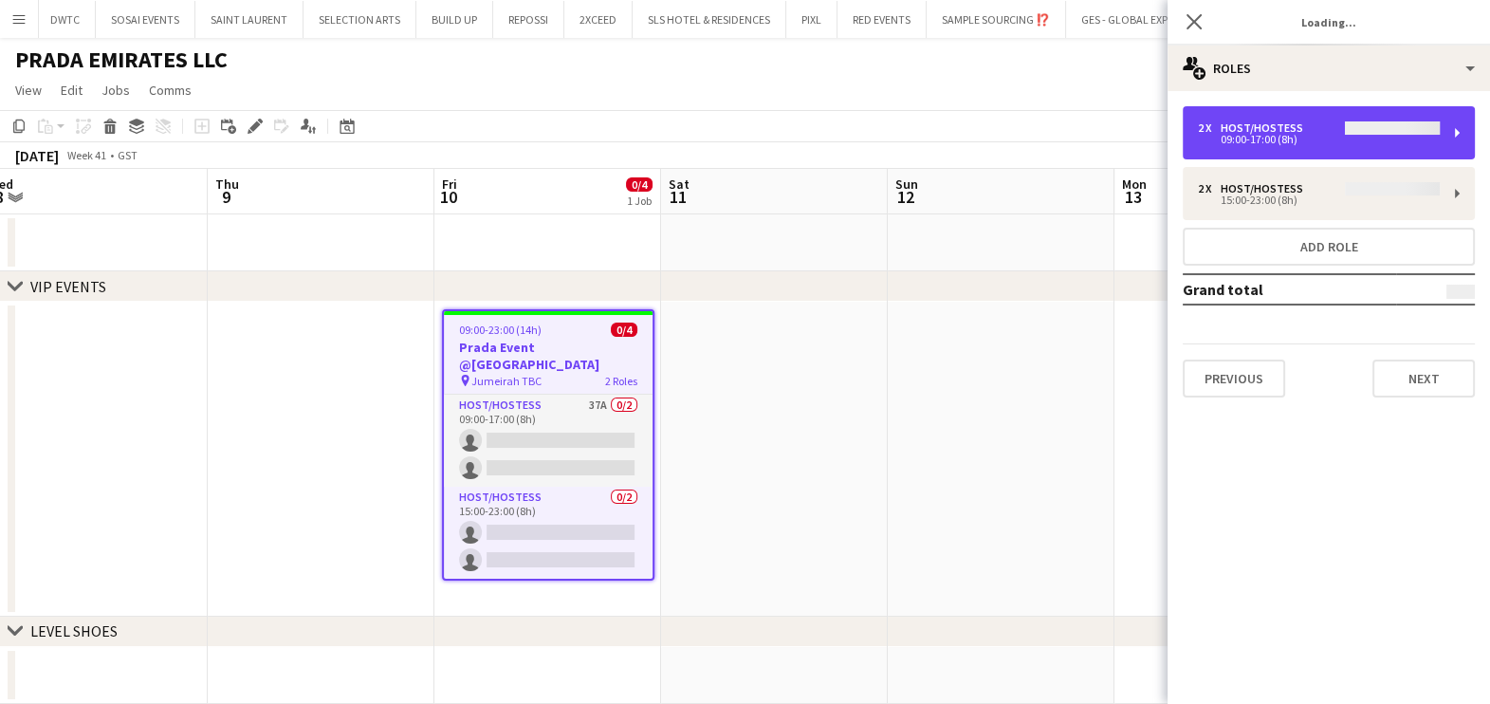
click at [1364, 147] on div "2 x Host/Hostess 09:00-17:00 (8h)" at bounding box center [1329, 132] width 292 height 53
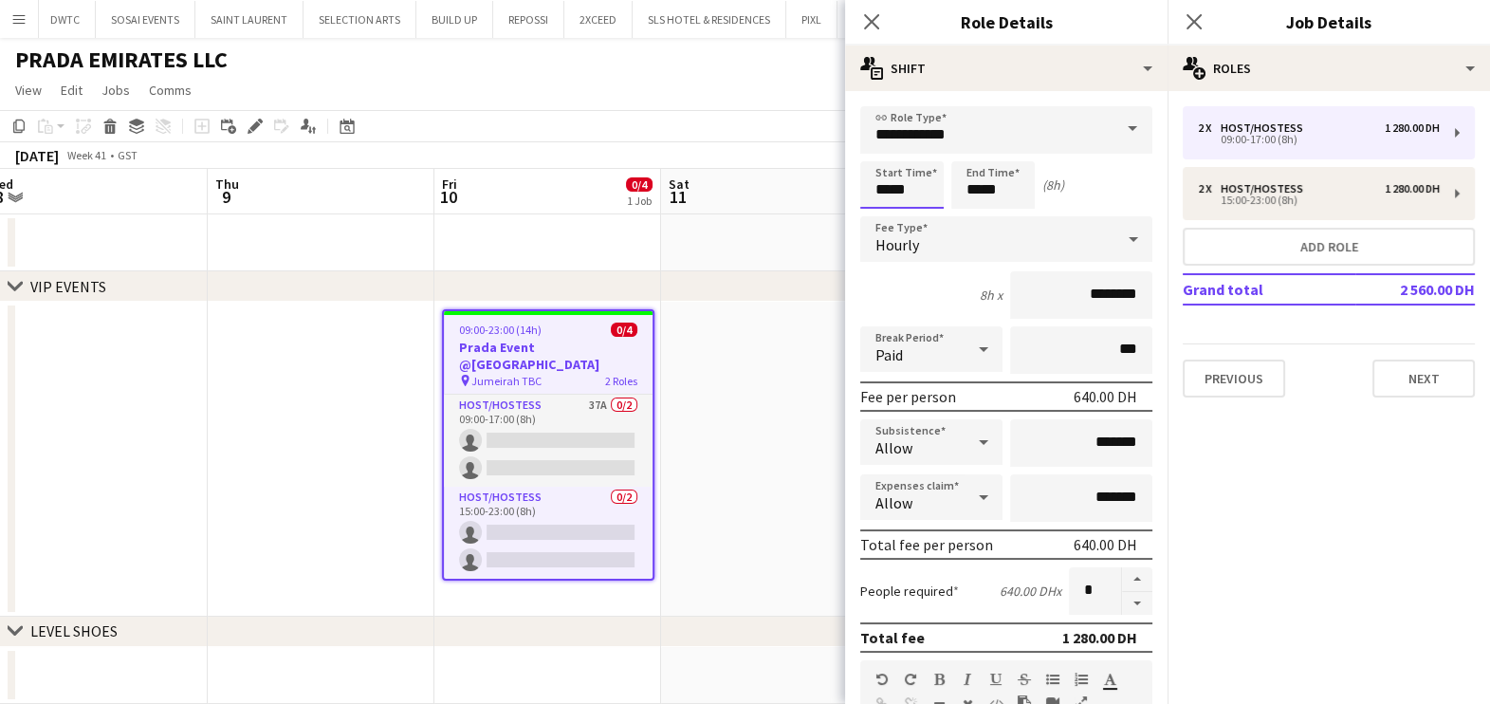
click at [921, 175] on input "*****" at bounding box center [901, 184] width 83 height 47
click at [921, 142] on div at bounding box center [921, 151] width 38 height 19
type input "*****"
click at [921, 142] on div at bounding box center [921, 151] width 38 height 19
click at [994, 199] on input "*****" at bounding box center [992, 184] width 83 height 47
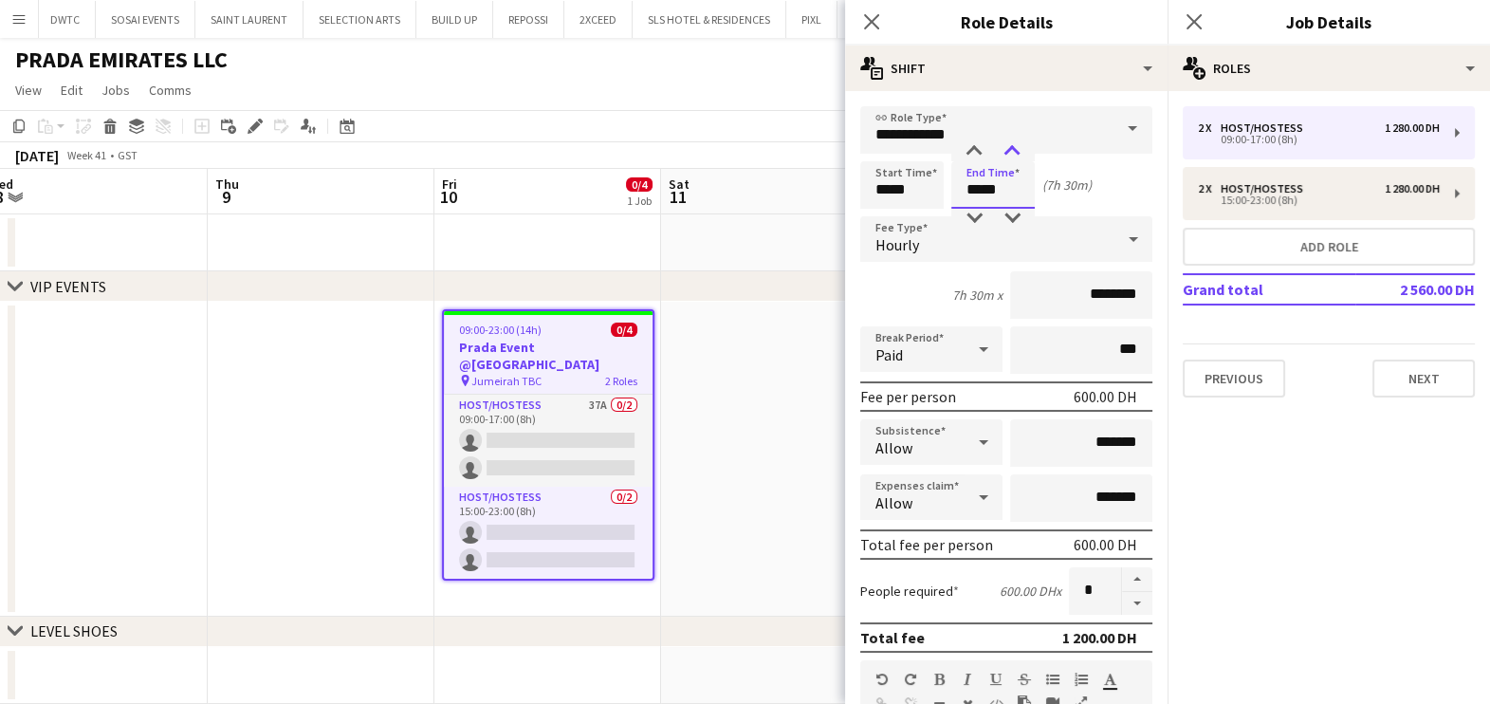
click at [1010, 152] on div at bounding box center [1012, 151] width 38 height 19
type input "*****"
click at [1010, 152] on div at bounding box center [1012, 151] width 38 height 19
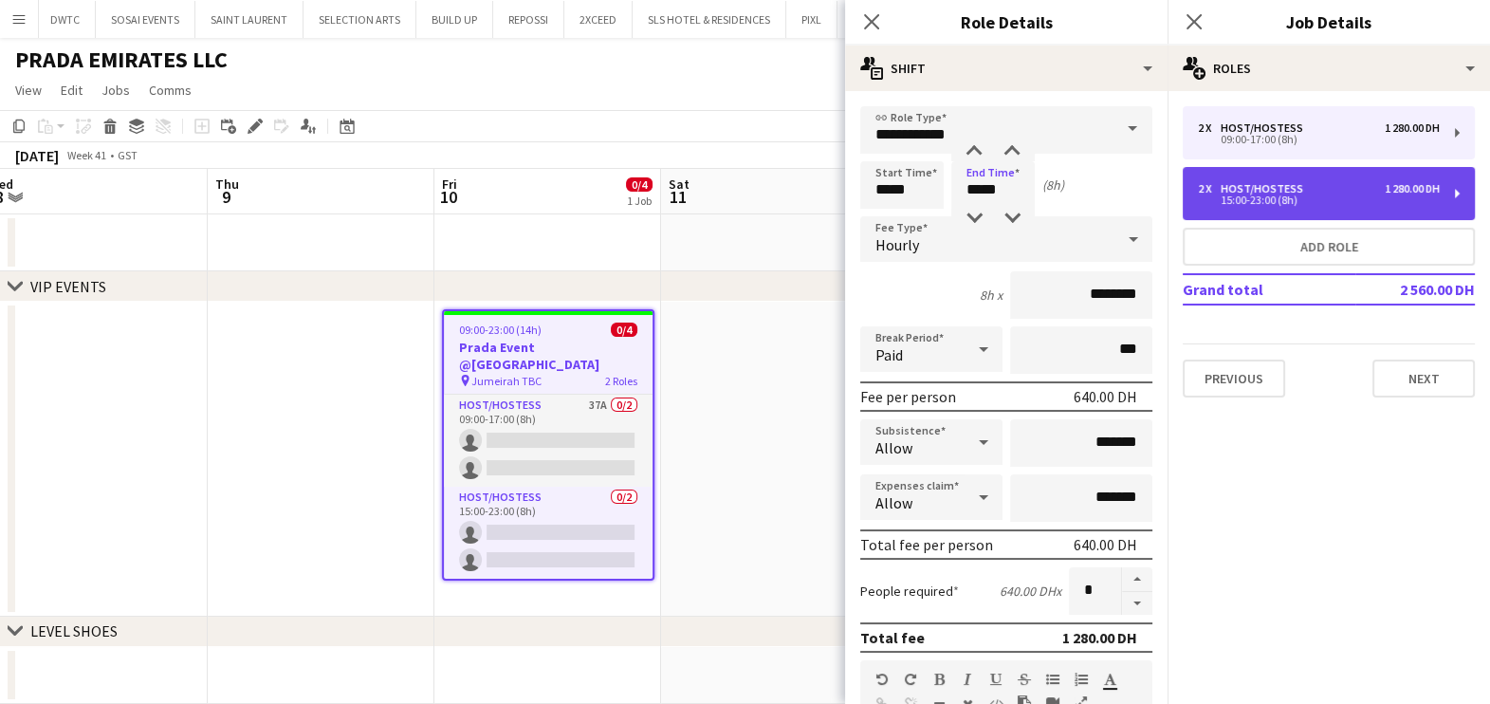
click at [1276, 199] on div "15:00-23:00 (8h)" at bounding box center [1319, 199] width 242 height 9
type input "*****"
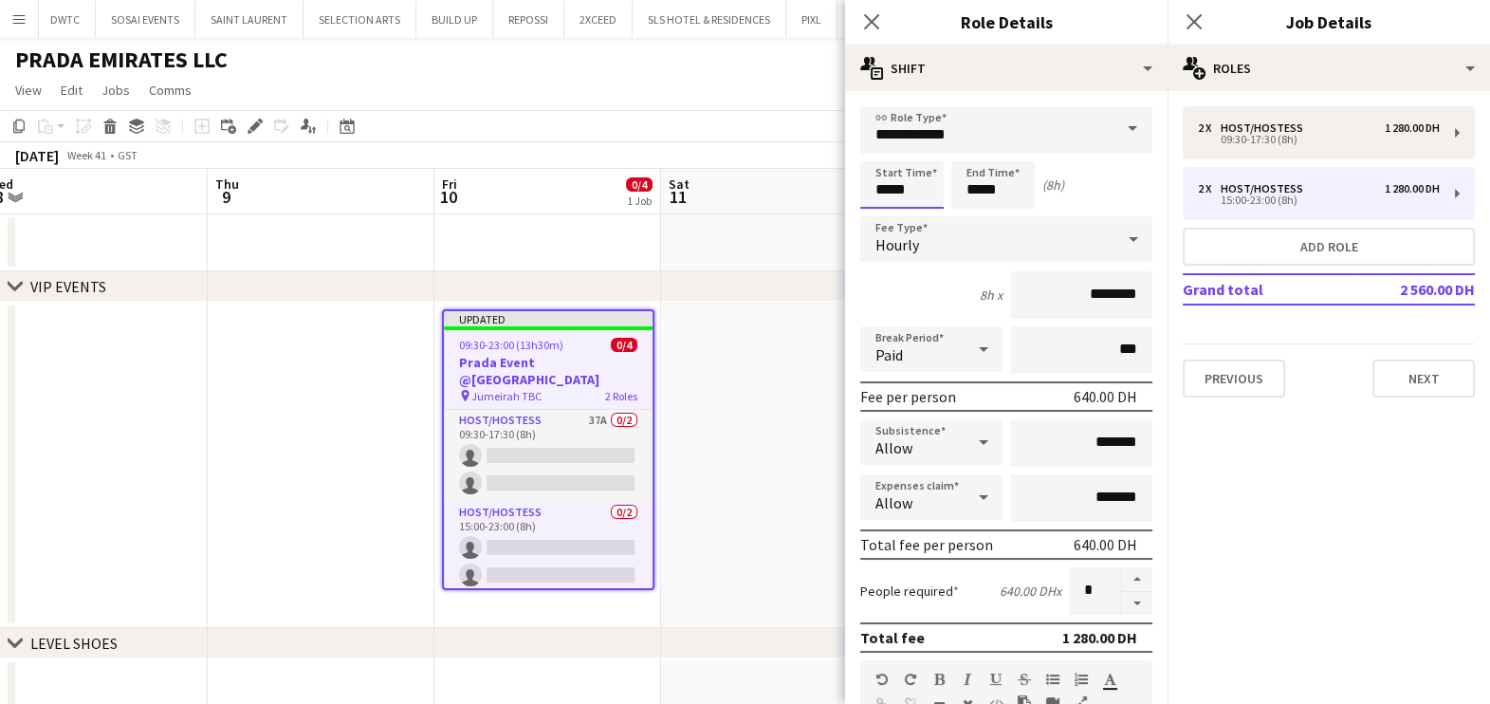
click at [931, 181] on input "*****" at bounding box center [901, 184] width 83 height 47
click at [881, 220] on div at bounding box center [883, 218] width 38 height 19
click at [925, 148] on div at bounding box center [921, 151] width 38 height 19
type input "*****"
click at [925, 148] on div at bounding box center [921, 151] width 38 height 19
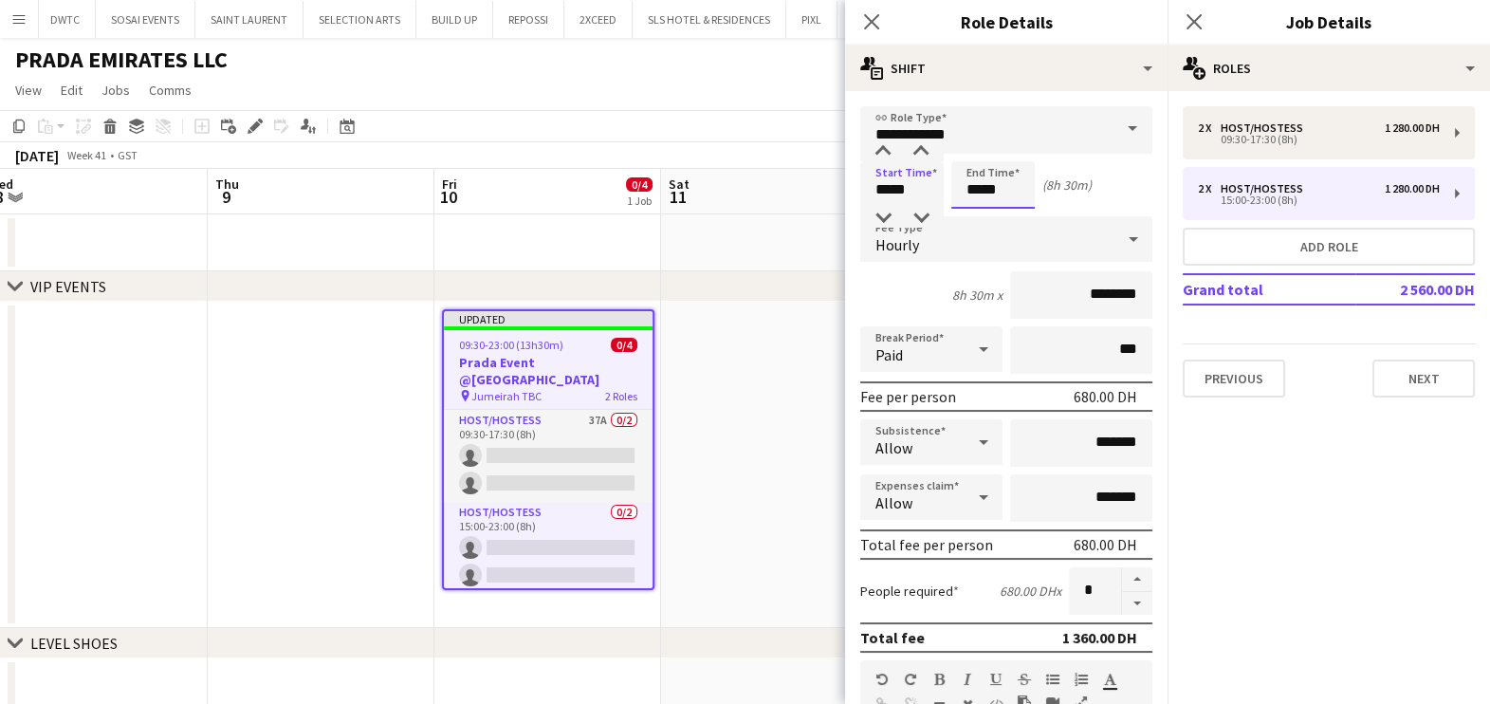
click at [1005, 178] on input "*****" at bounding box center [992, 184] width 83 height 47
click at [971, 209] on div at bounding box center [974, 218] width 38 height 19
click at [1006, 143] on div at bounding box center [1012, 151] width 38 height 19
type input "*****"
click at [1006, 143] on div at bounding box center [1012, 151] width 38 height 19
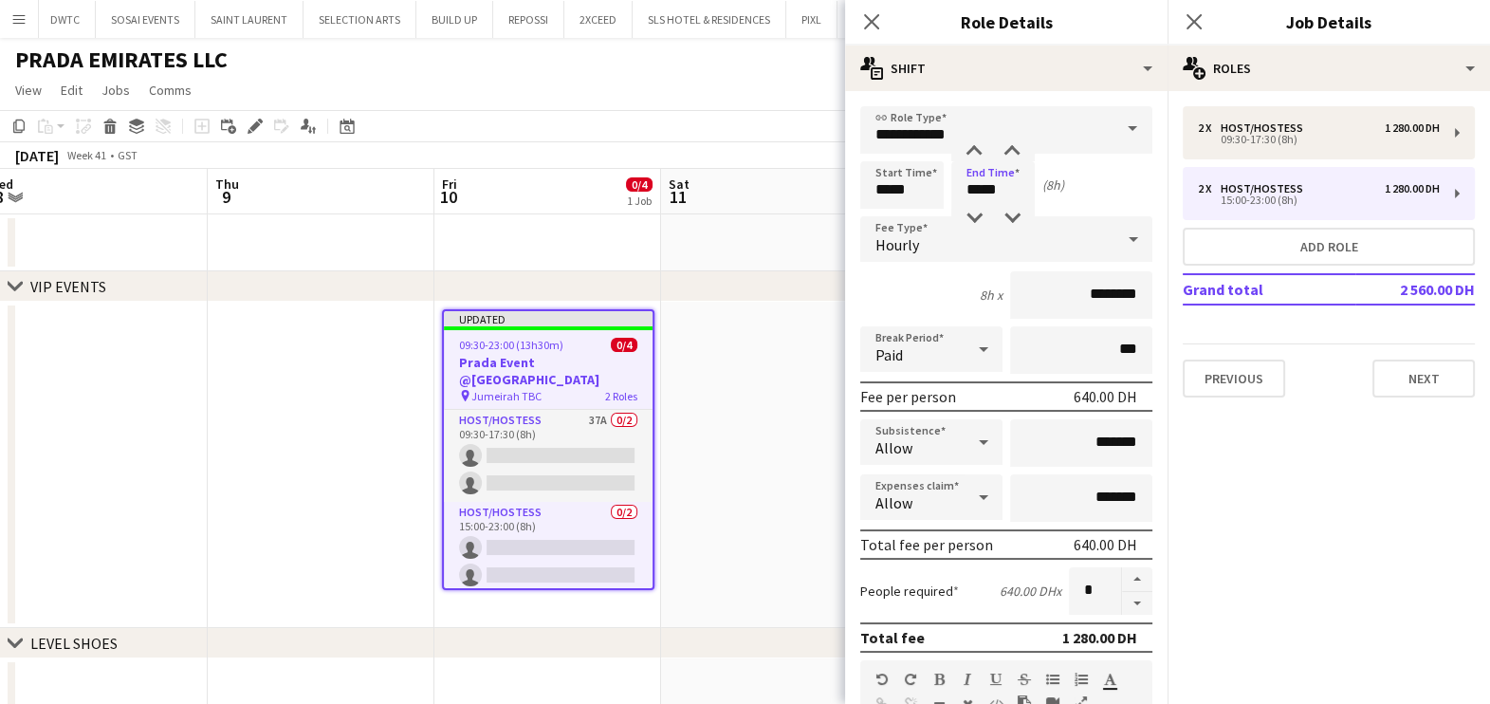
click at [741, 417] on app-date-cell at bounding box center [774, 465] width 227 height 326
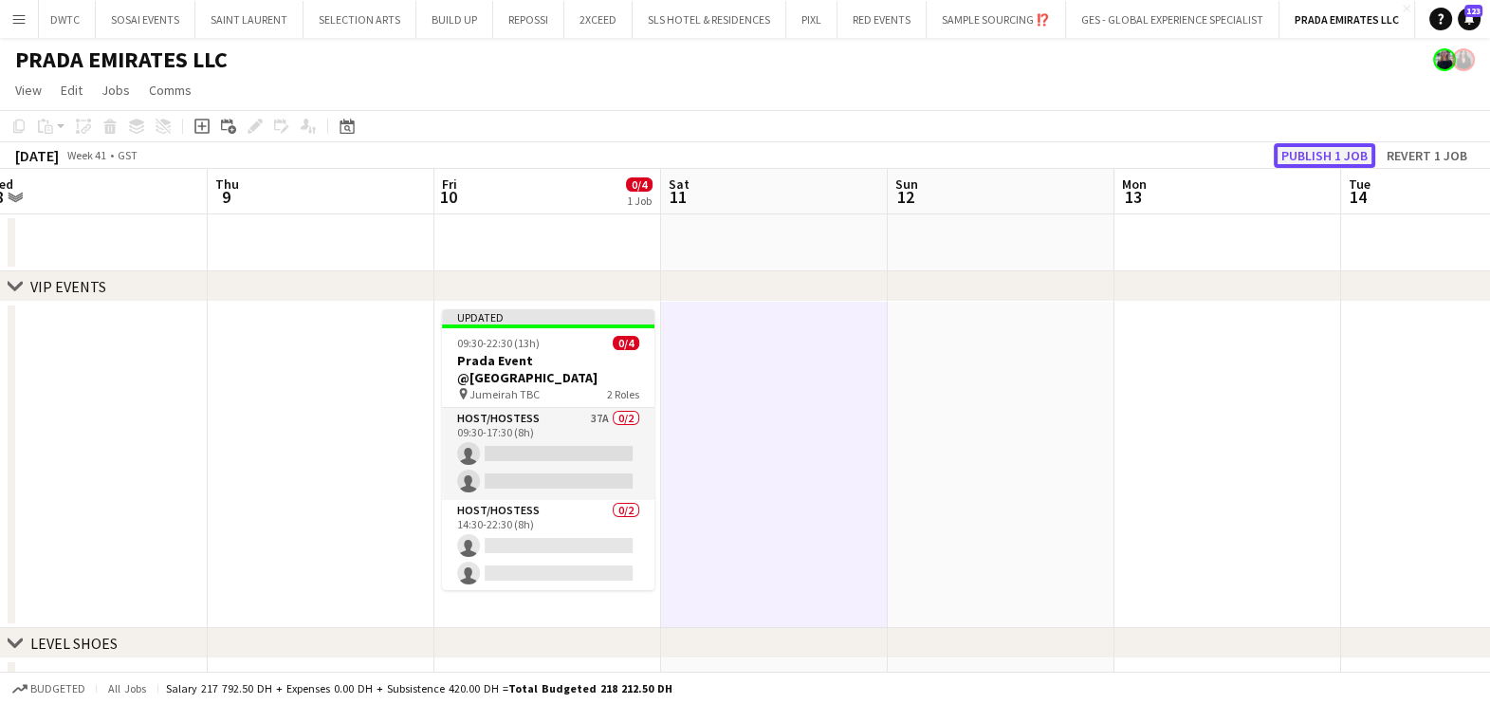
click at [1355, 148] on button "Publish 1 job" at bounding box center [1324, 155] width 101 height 25
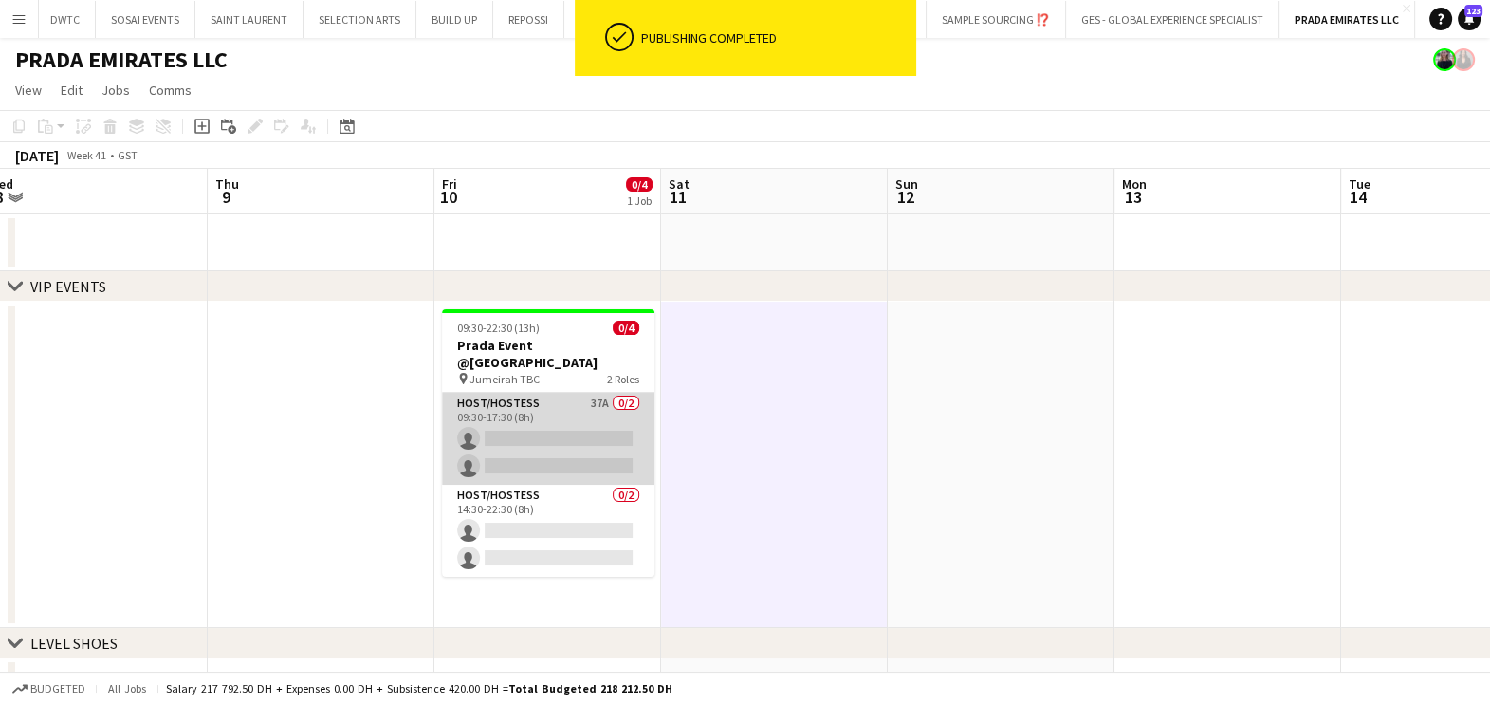
click at [507, 422] on app-card-role "Host/Hostess 37A 0/2 09:30-17:30 (8h) single-neutral-actions single-neutral-act…" at bounding box center [548, 439] width 212 height 92
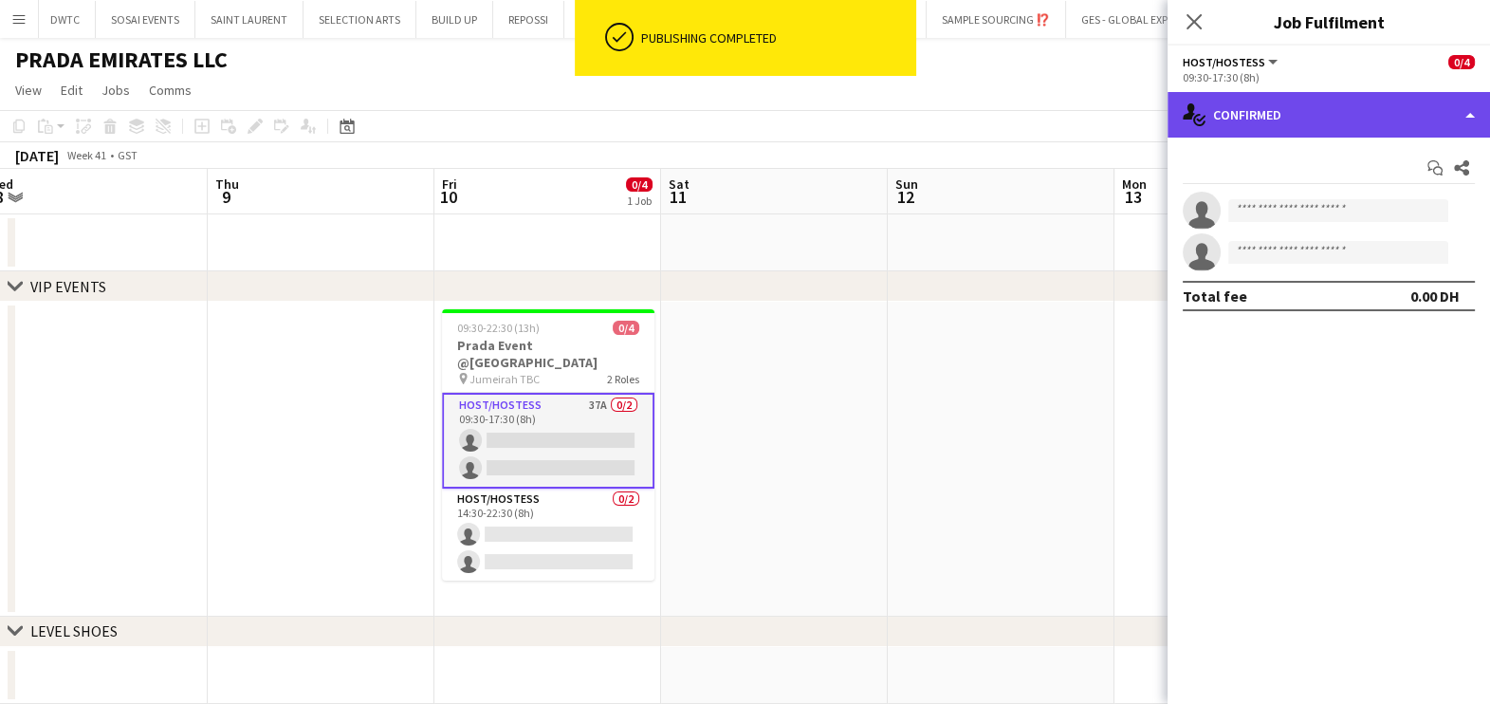
click at [1271, 124] on div "single-neutral-actions-check-2 Confirmed" at bounding box center [1329, 115] width 322 height 46
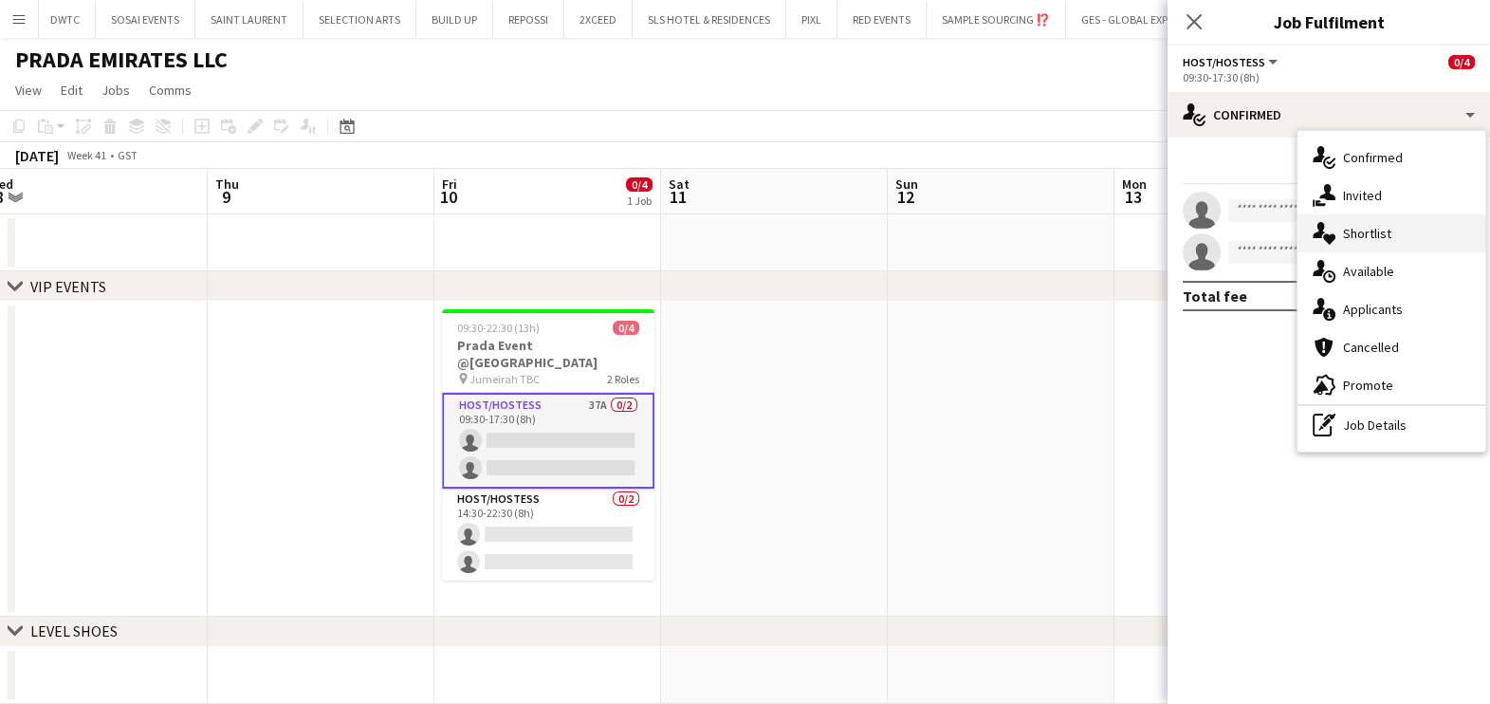
click at [1345, 239] on span "Shortlist" at bounding box center [1367, 233] width 48 height 17
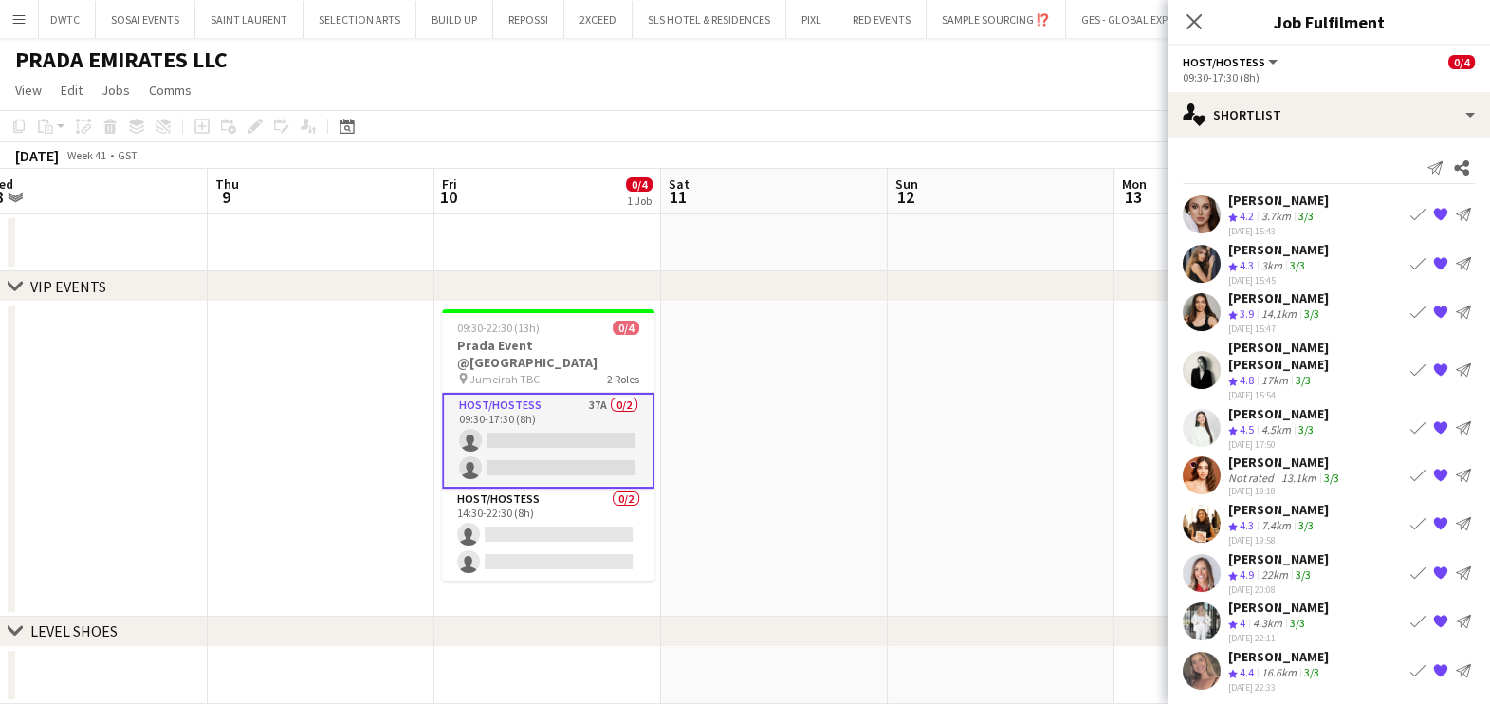
click at [1272, 501] on div "Pamela Naddy" at bounding box center [1278, 509] width 101 height 17
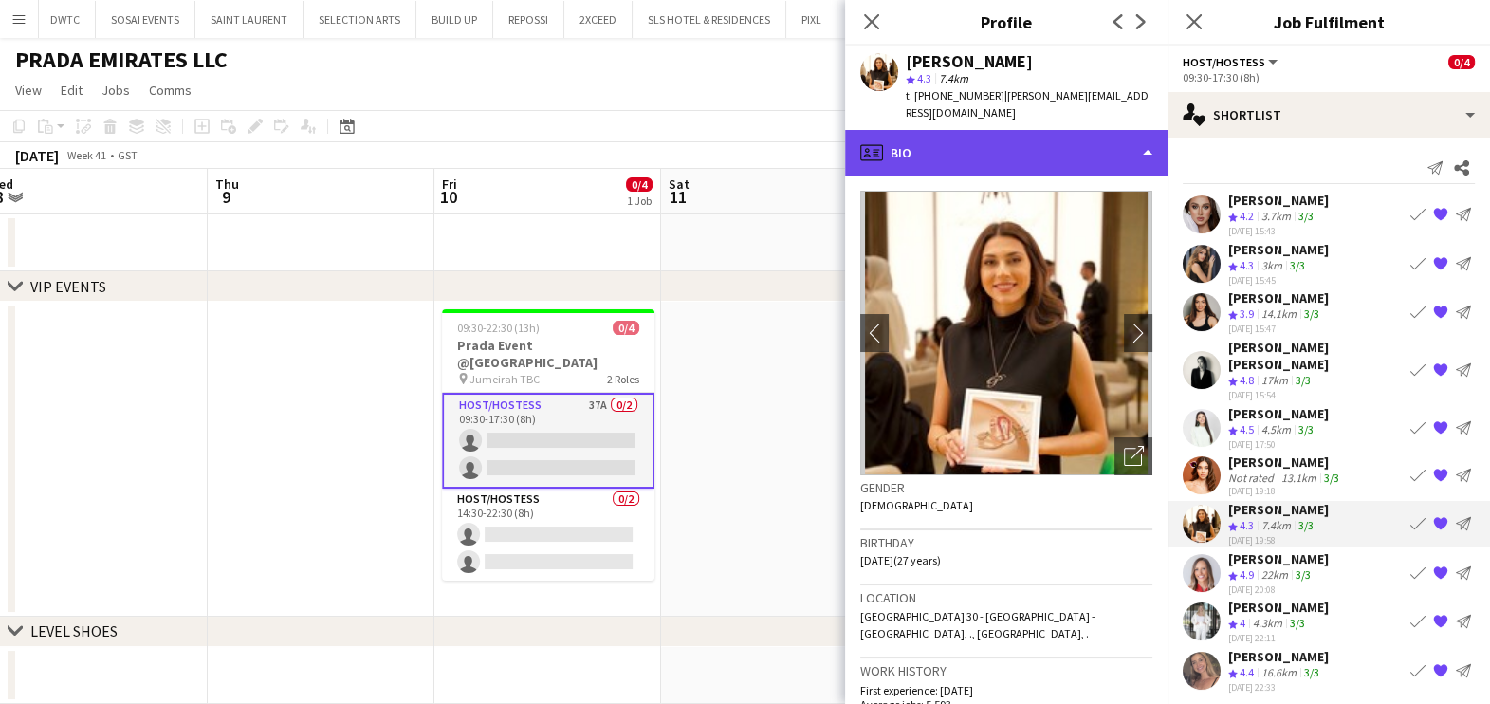
click at [1047, 134] on div "profile Bio" at bounding box center [1006, 153] width 322 height 46
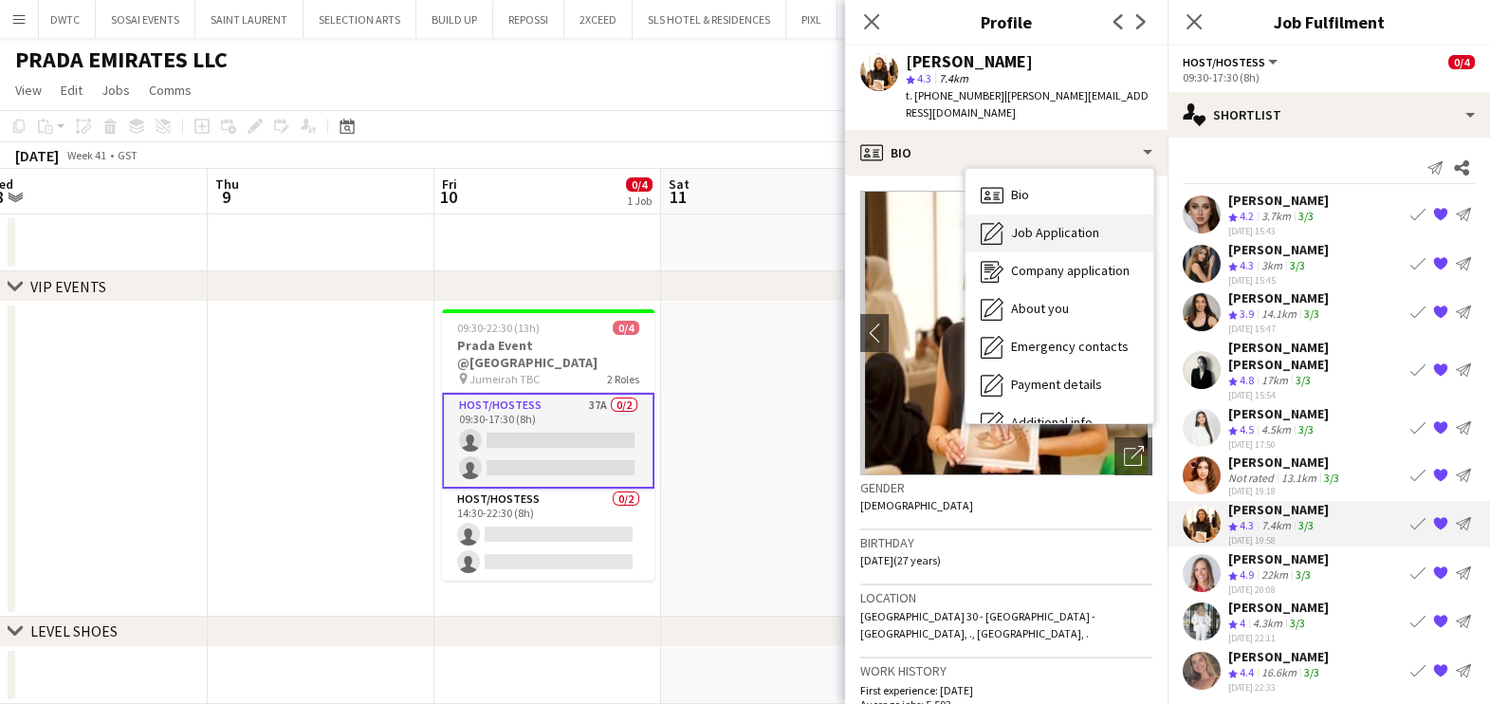
click at [1051, 224] on span "Job Application" at bounding box center [1055, 232] width 88 height 17
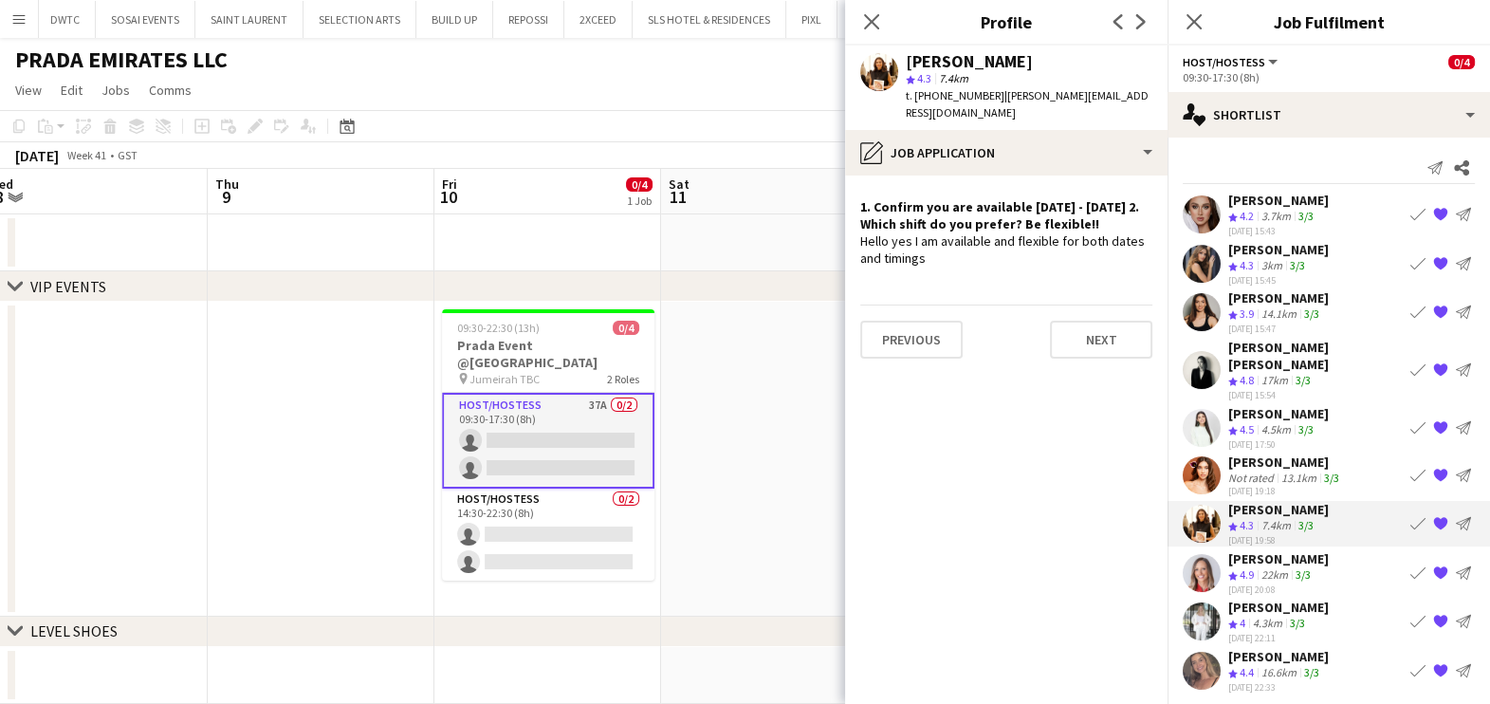
click at [1248, 309] on span "3.9" at bounding box center [1247, 313] width 14 height 14
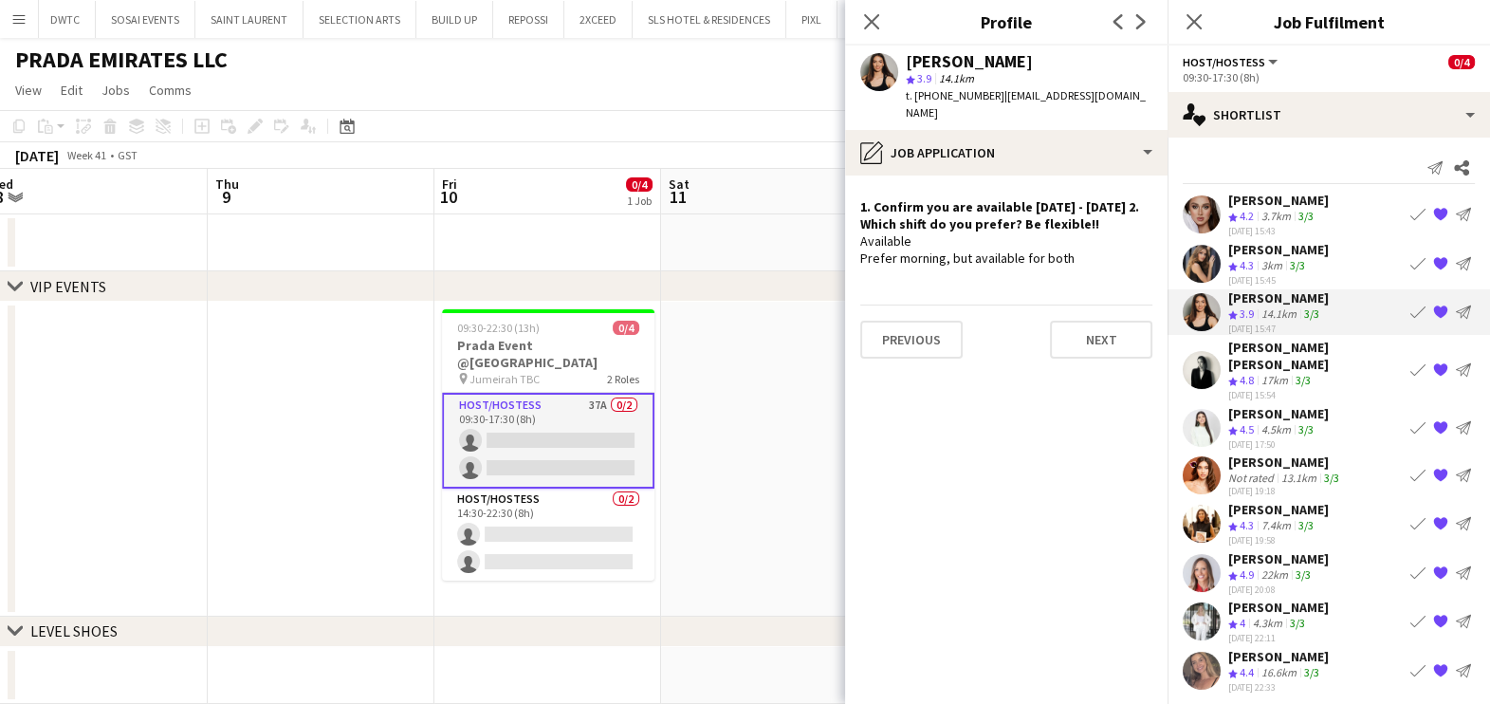
click at [1288, 405] on div "Luna Cafieiro" at bounding box center [1278, 413] width 101 height 17
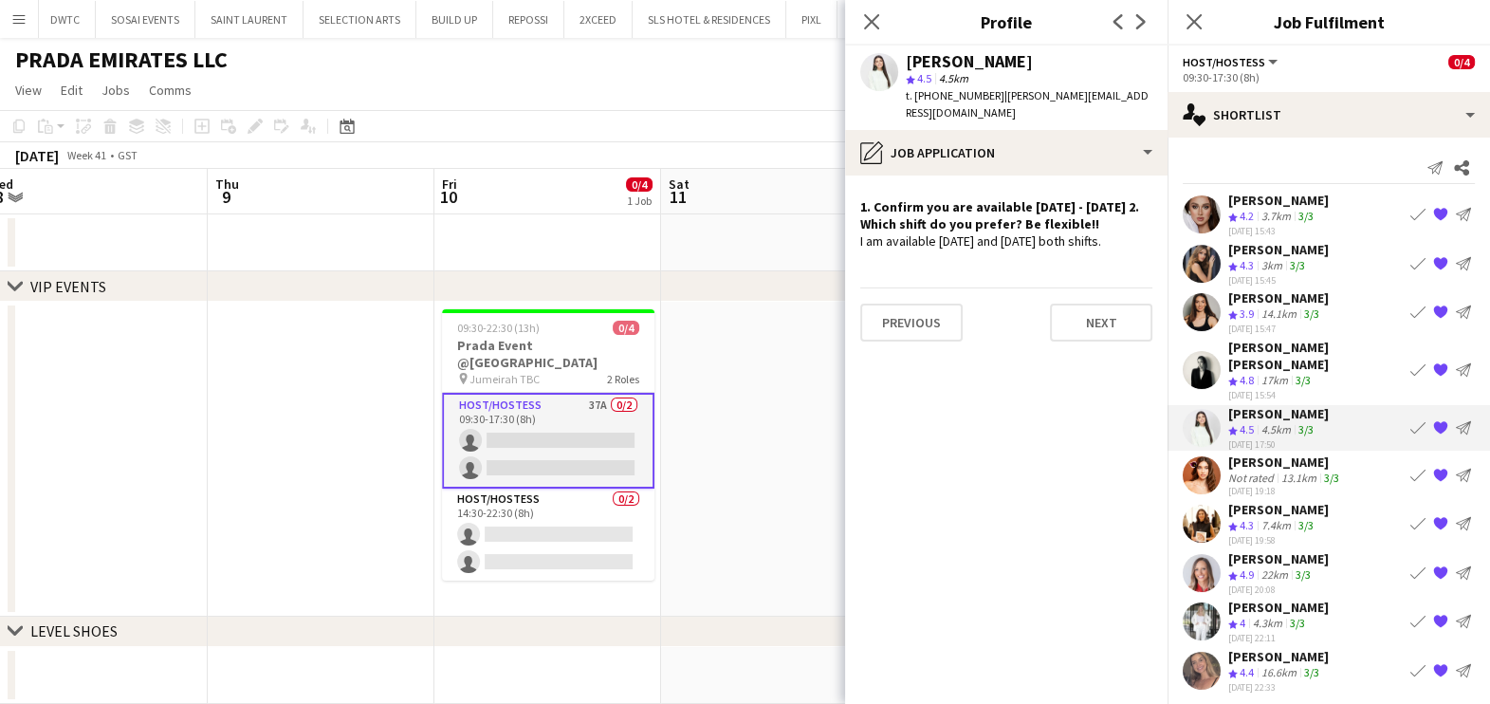
click at [1265, 251] on div "Juliya Chumachova" at bounding box center [1278, 249] width 101 height 17
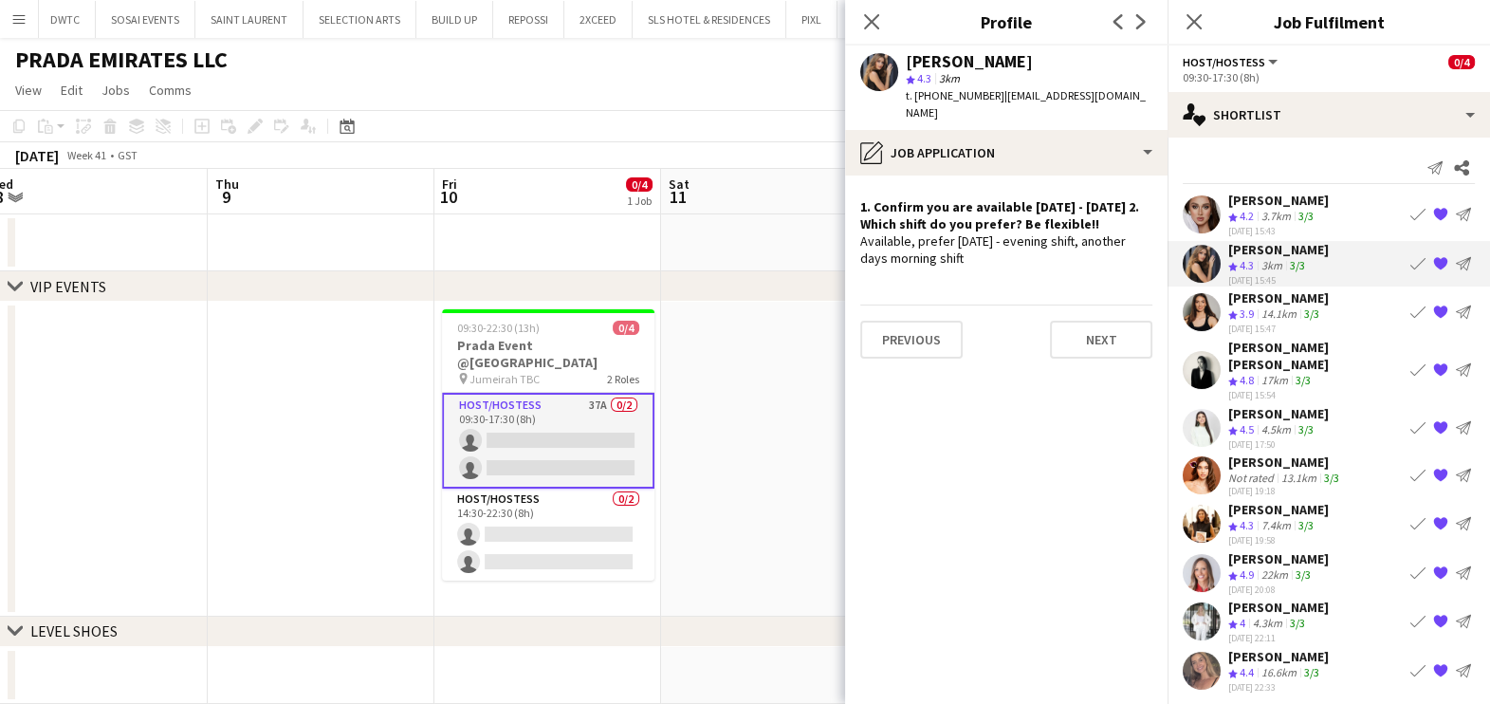
click at [1415, 261] on app-icon "Book crew" at bounding box center [1417, 262] width 15 height 15
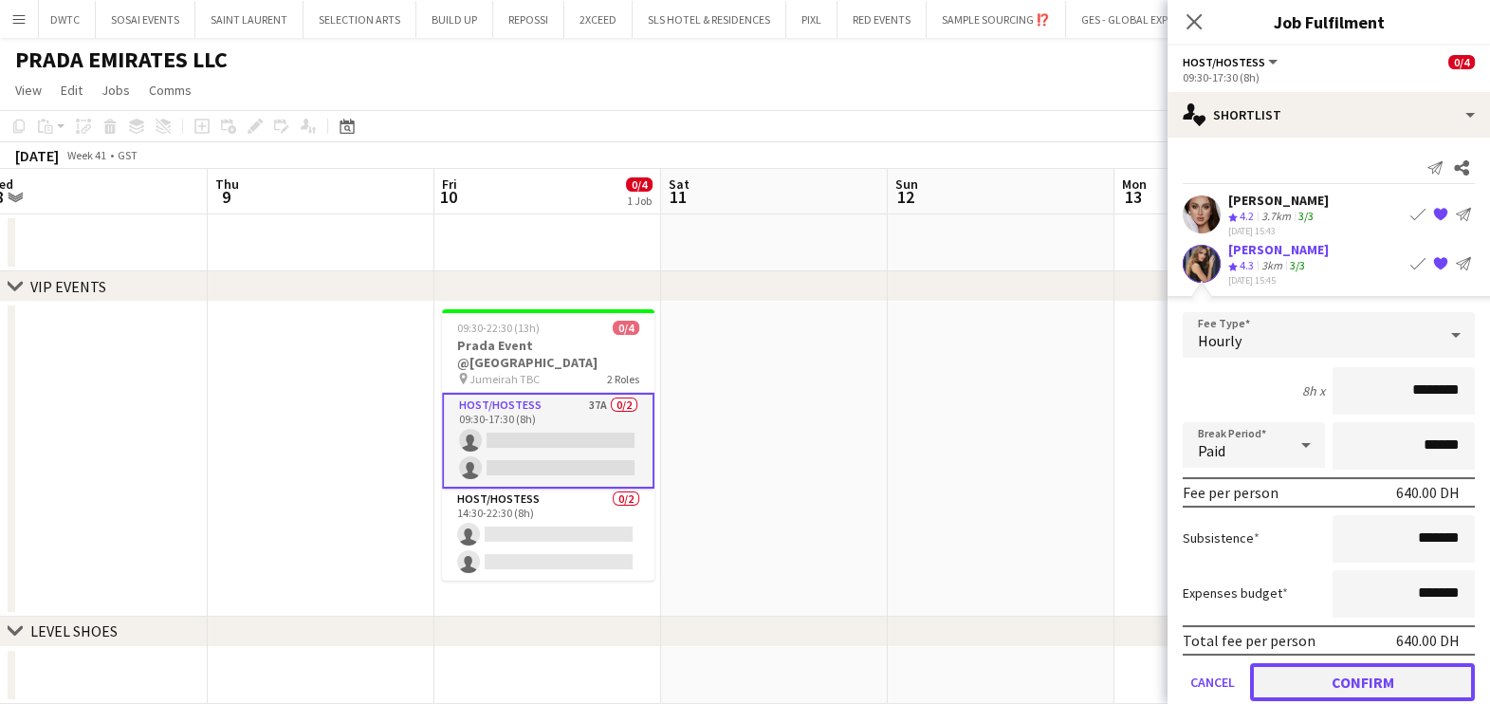
click at [1361, 678] on button "Confirm" at bounding box center [1362, 681] width 225 height 38
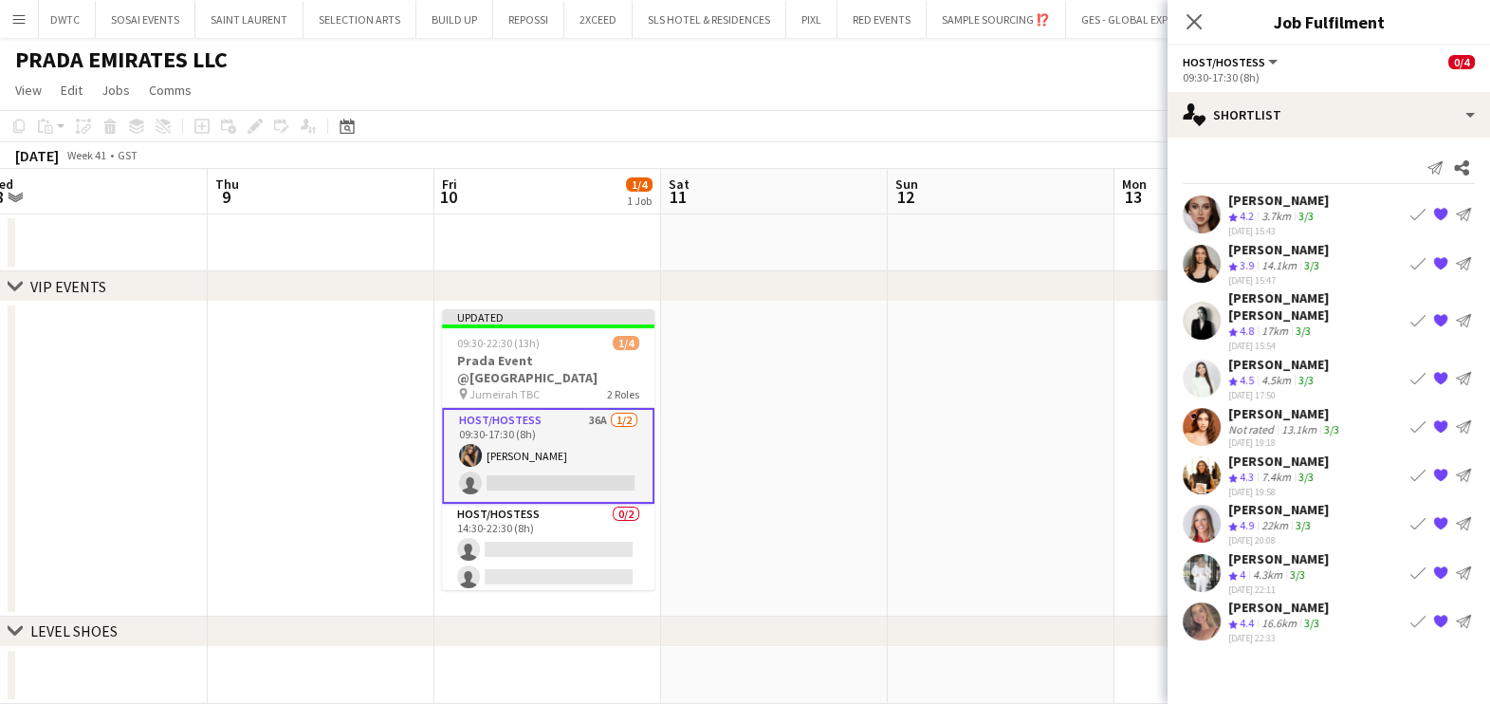
click at [579, 419] on app-card-role "Host/Hostess 36A 1/2 09:30-17:30 (8h) Juliya Chumachova single-neutral-actions" at bounding box center [548, 456] width 212 height 96
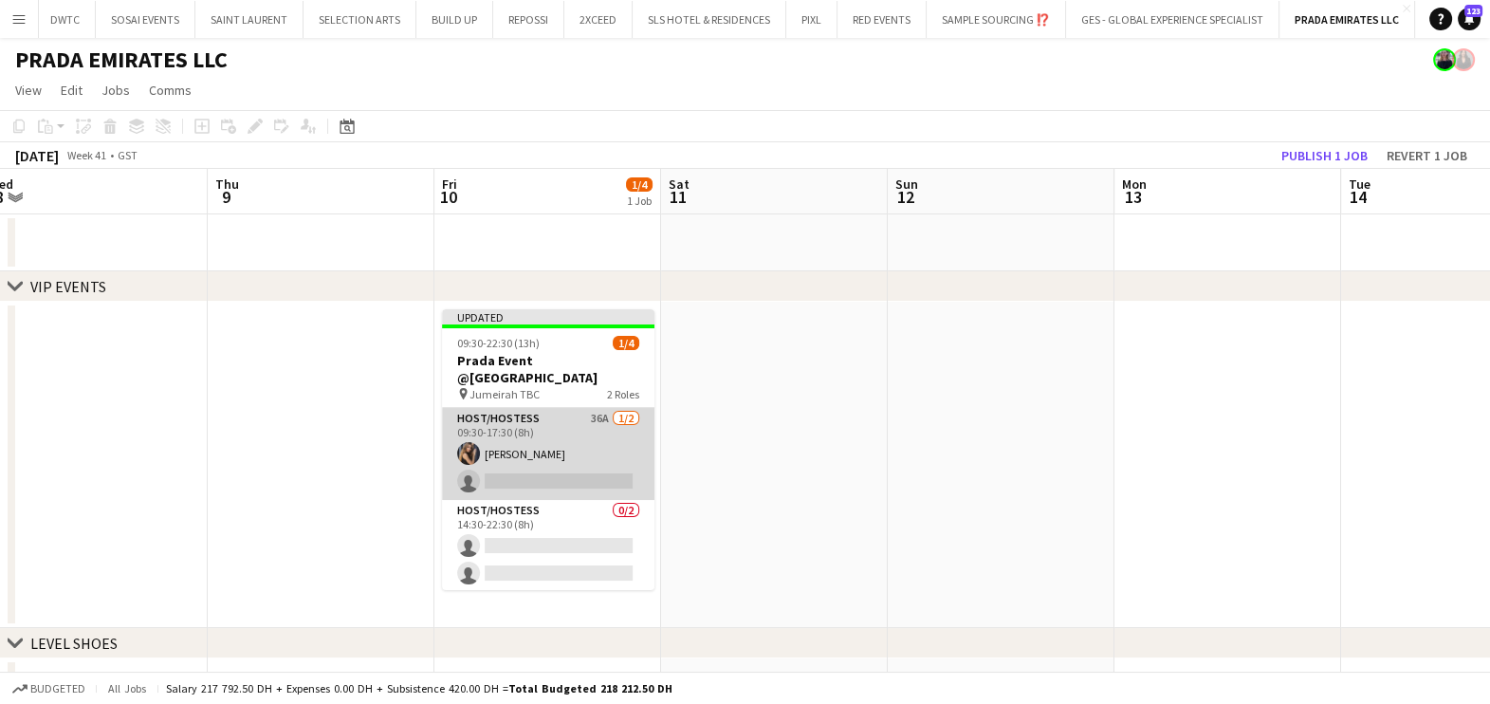
click at [580, 417] on app-card-role "Host/Hostess 36A 1/2 09:30-17:30 (8h) Juliya Chumachova single-neutral-actions" at bounding box center [548, 454] width 212 height 92
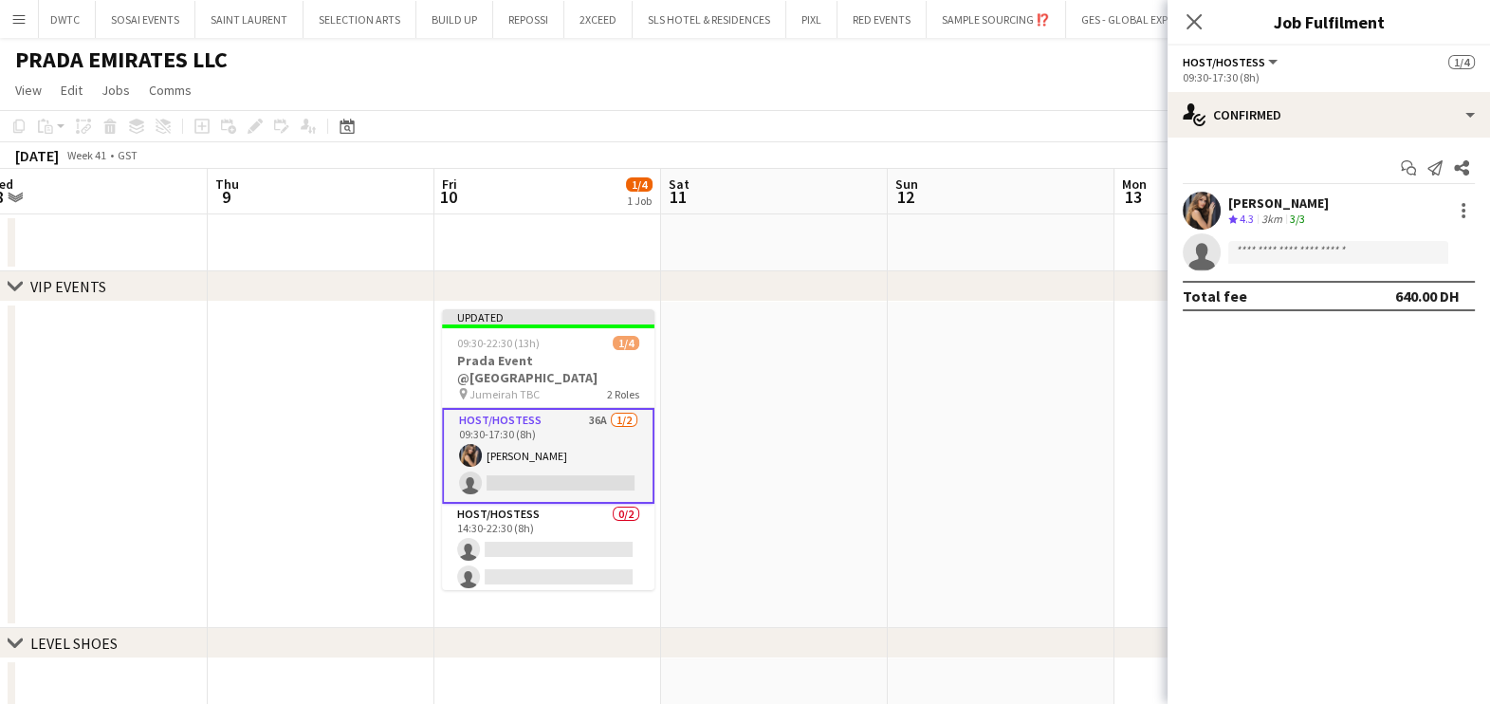
click at [1289, 189] on div "Start chat Send notification Share Juliya Chumachova Crew rating 4.3 3km 3/3 si…" at bounding box center [1329, 232] width 322 height 189
click at [1288, 198] on div "Juliya Chumachova" at bounding box center [1278, 202] width 101 height 17
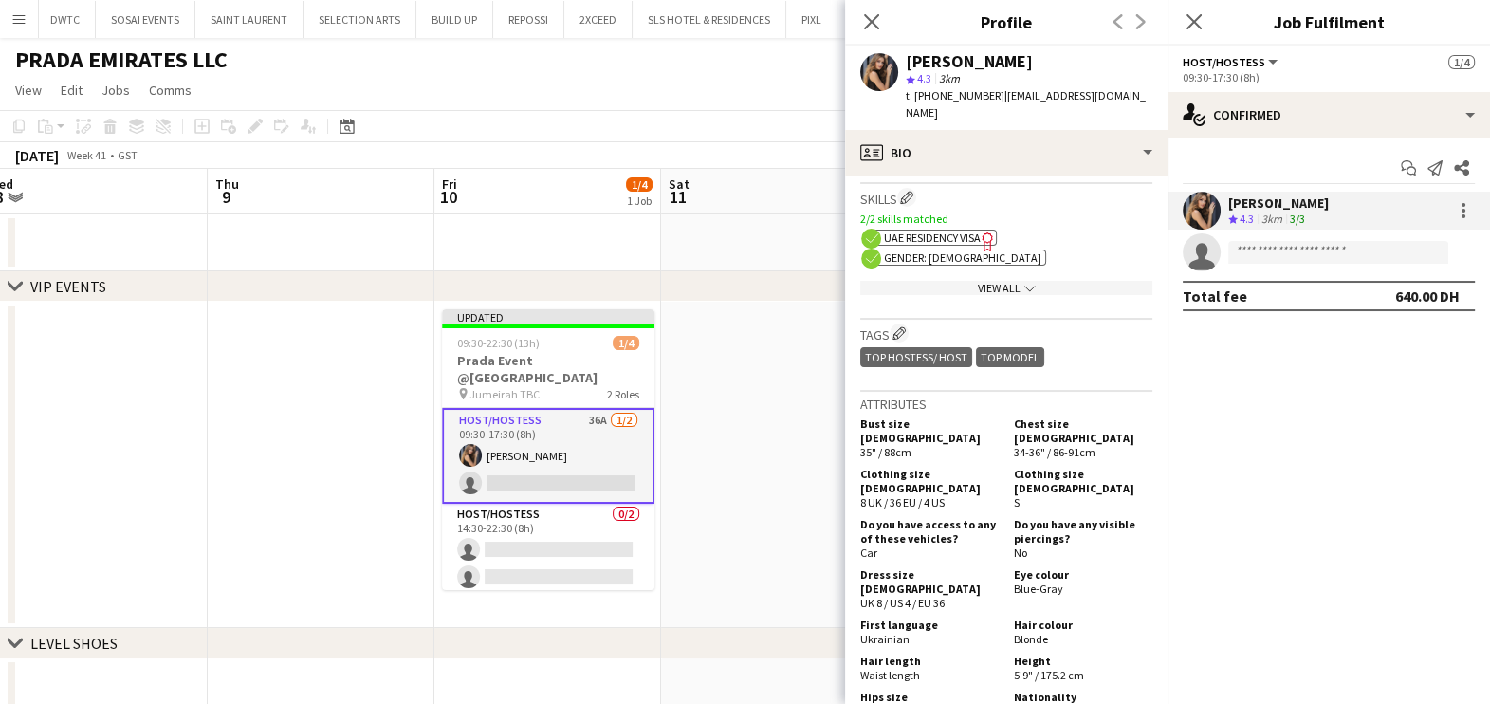
scroll to position [948, 0]
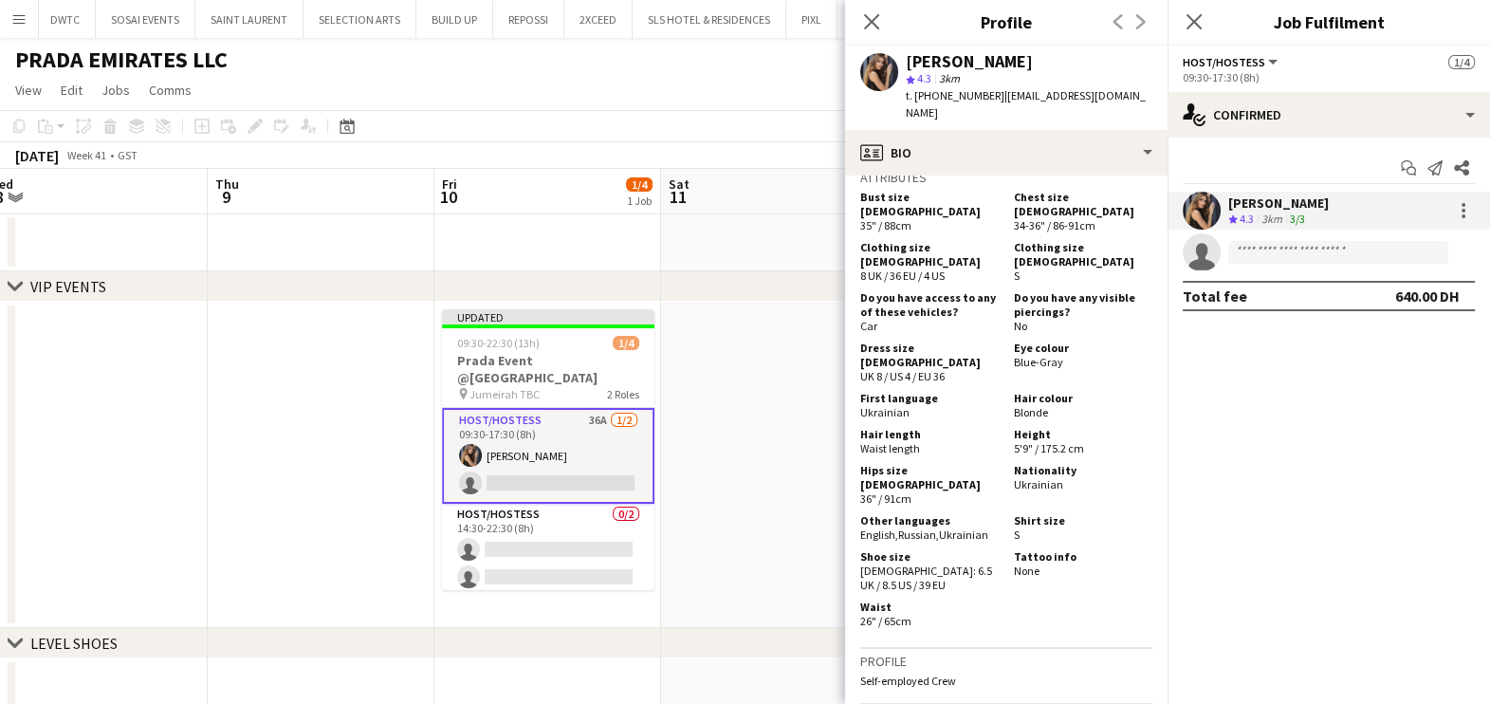
click at [503, 434] on app-card-role "Host/Hostess 36A 1/2 09:30-17:30 (8h) Juliya Chumachova single-neutral-actions" at bounding box center [548, 456] width 212 height 96
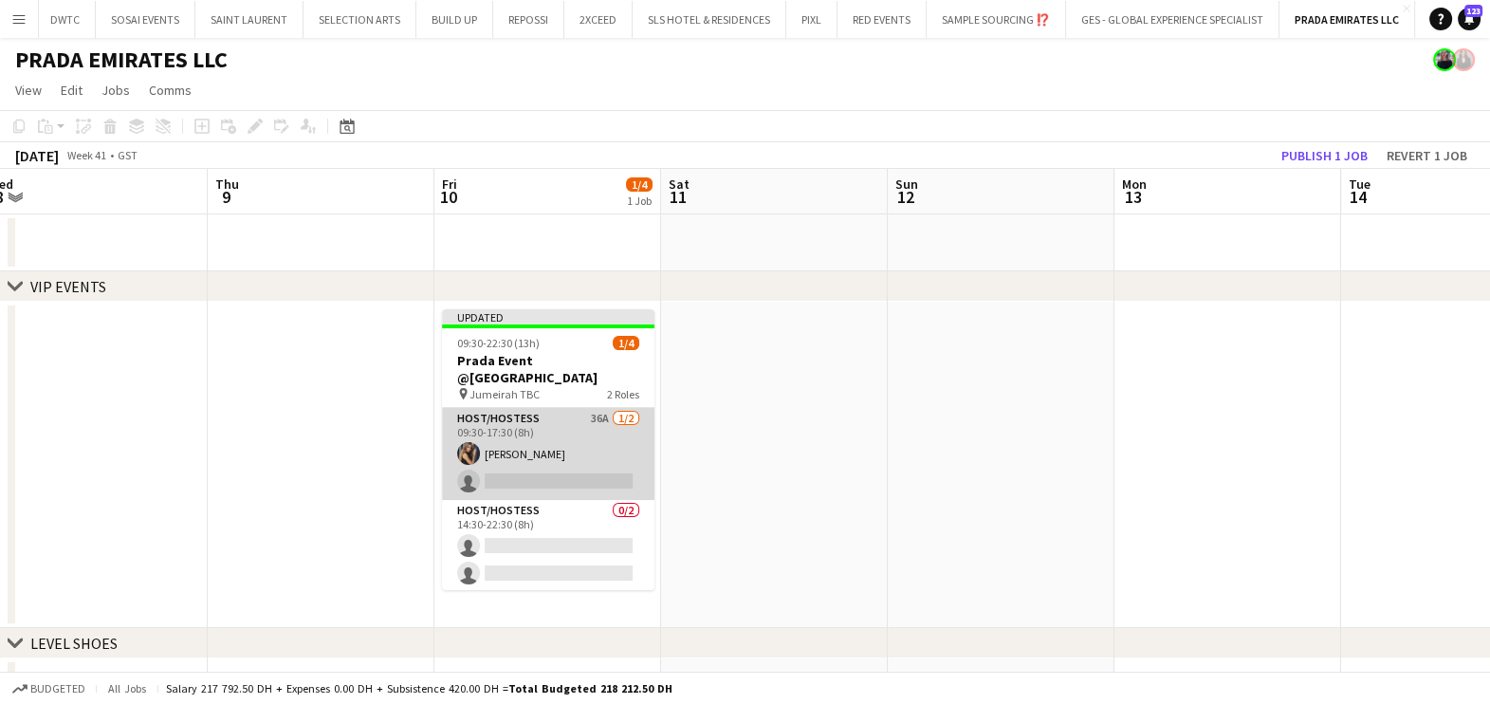
click at [503, 434] on app-card-role "Host/Hostess 36A 1/2 09:30-17:30 (8h) Juliya Chumachova single-neutral-actions" at bounding box center [548, 454] width 212 height 92
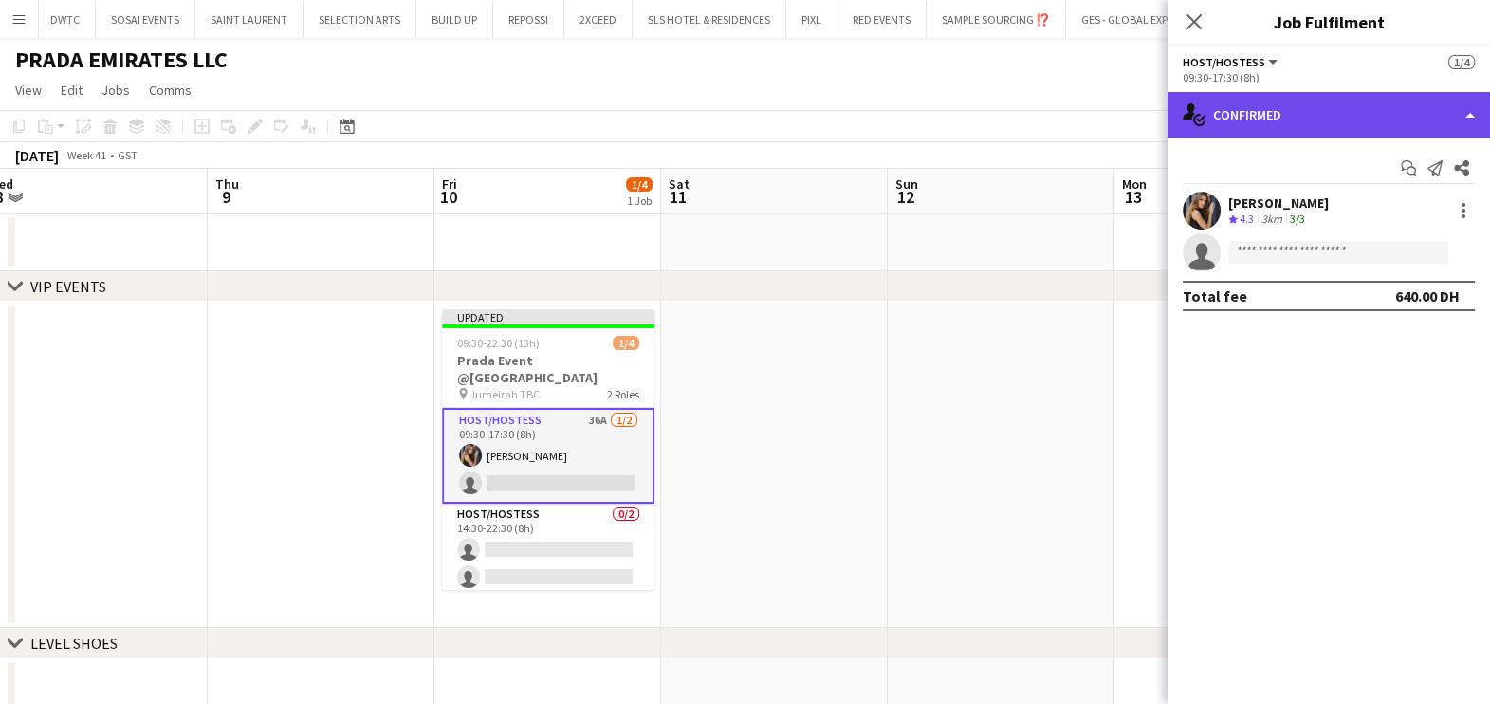
click at [1324, 107] on div "single-neutral-actions-check-2 Confirmed" at bounding box center [1329, 115] width 322 height 46
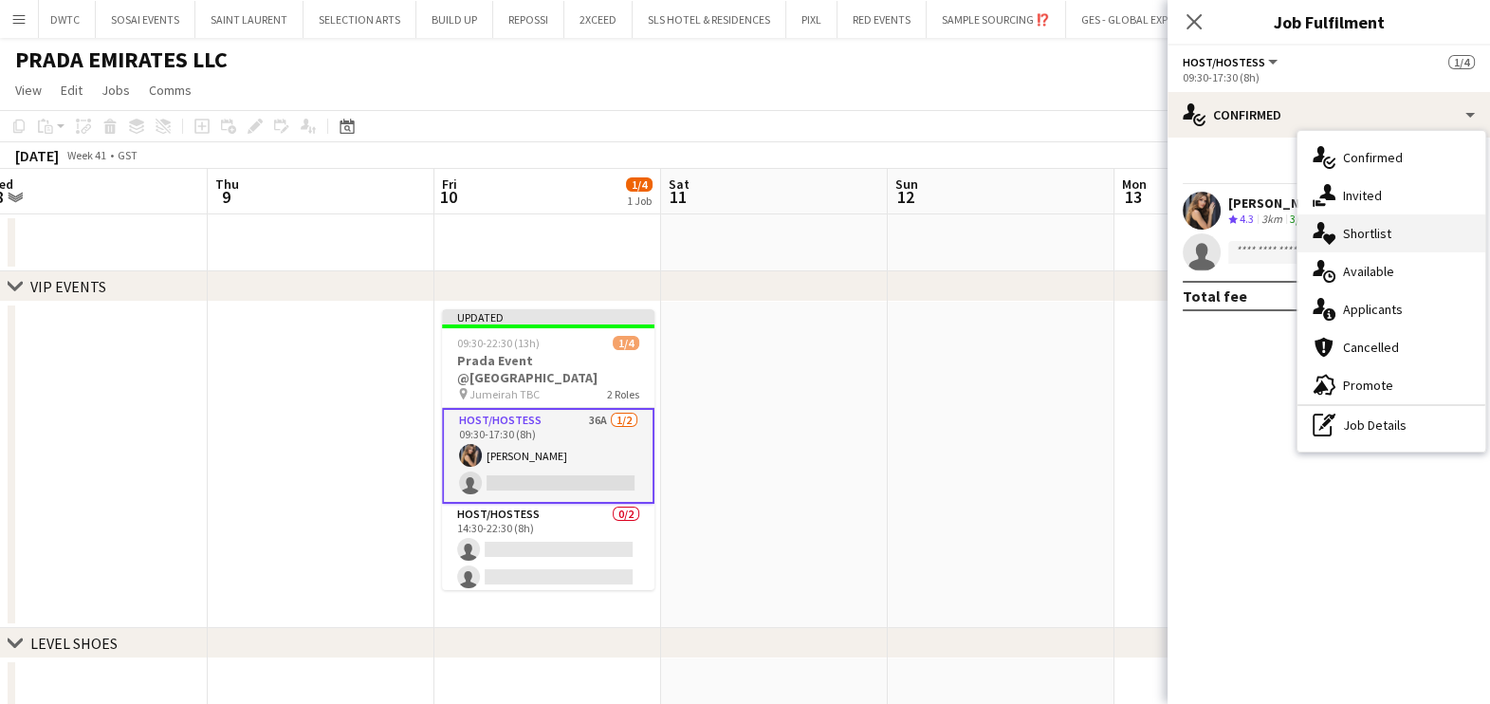
click at [1366, 227] on span "Shortlist" at bounding box center [1367, 233] width 48 height 17
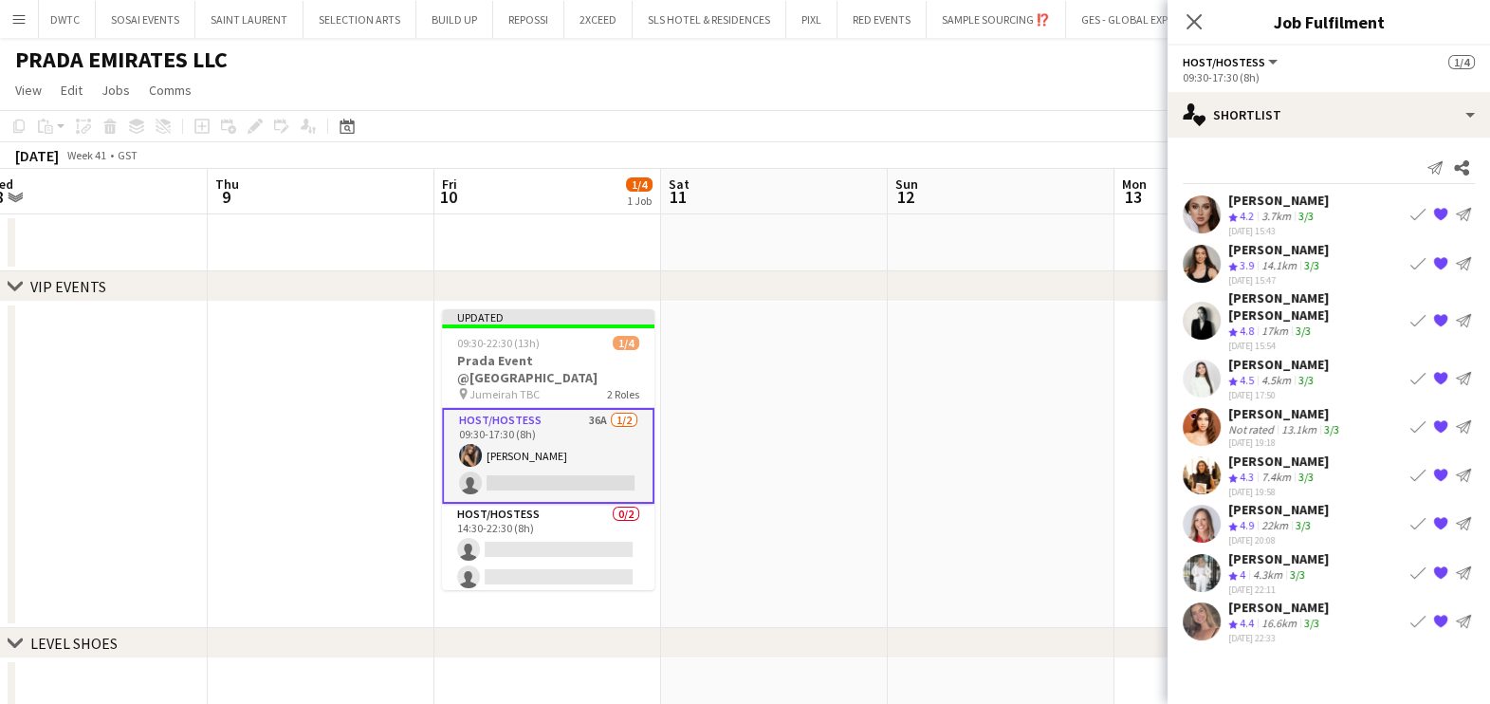
click at [1273, 452] on div "Pamela Naddy" at bounding box center [1278, 460] width 101 height 17
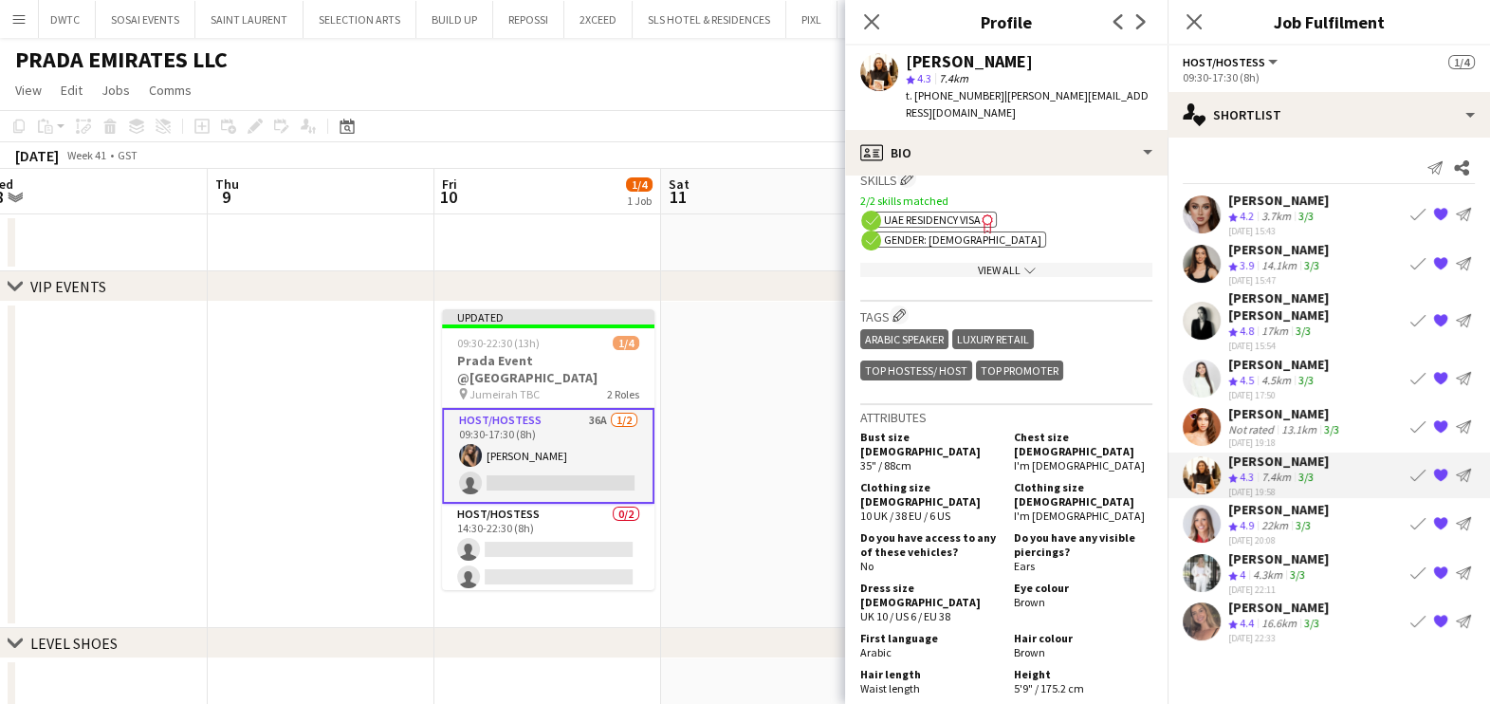
scroll to position [829, 0]
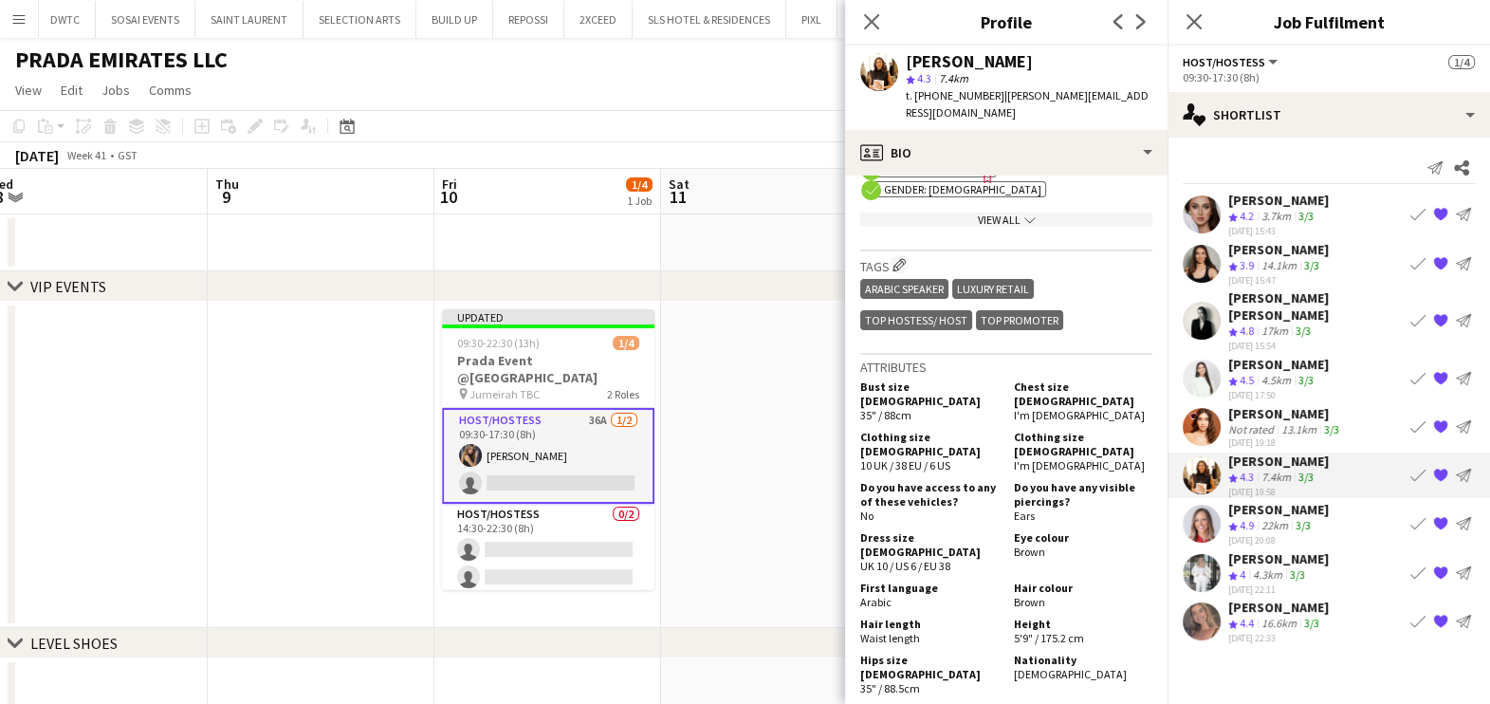
click at [1414, 467] on app-icon "Book crew" at bounding box center [1417, 474] width 15 height 15
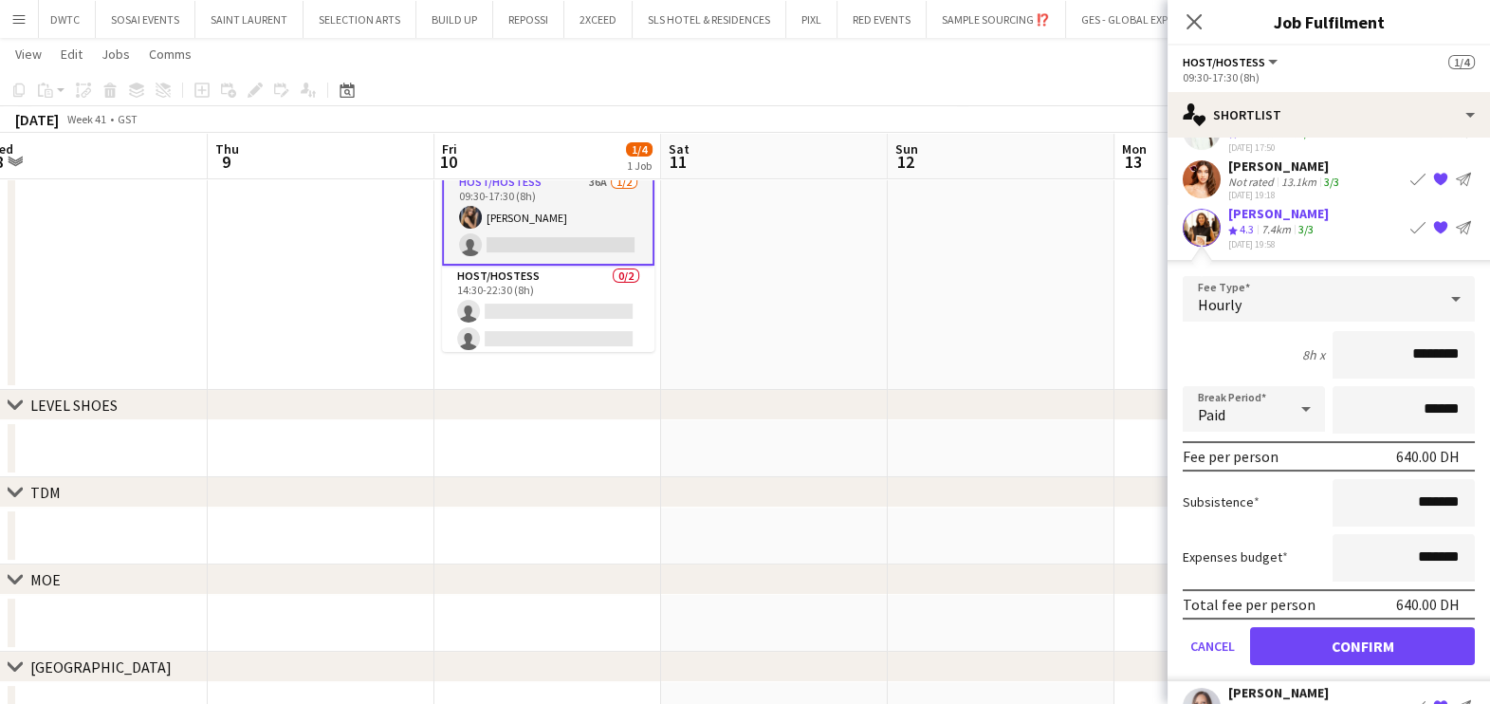
scroll to position [365, 0]
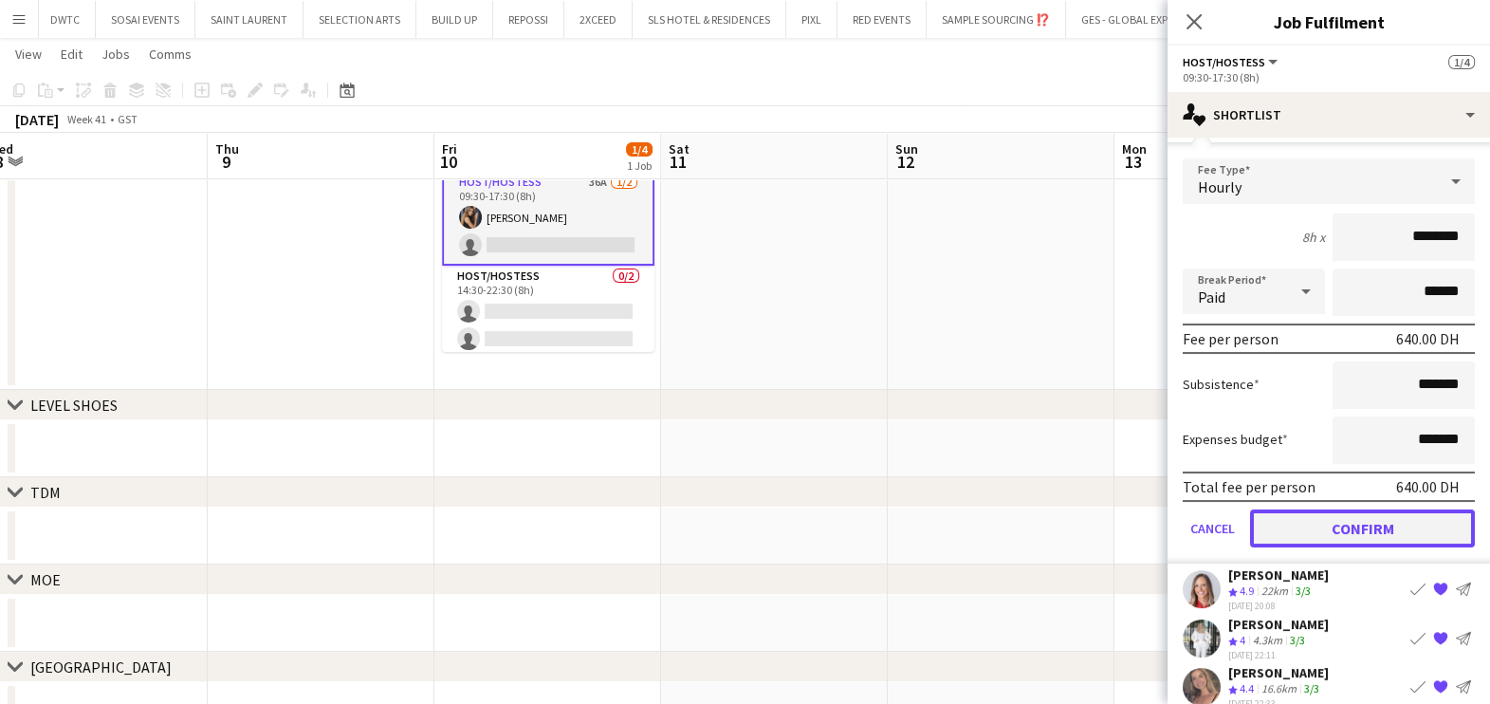
click at [1306, 508] on button "Confirm" at bounding box center [1362, 527] width 225 height 38
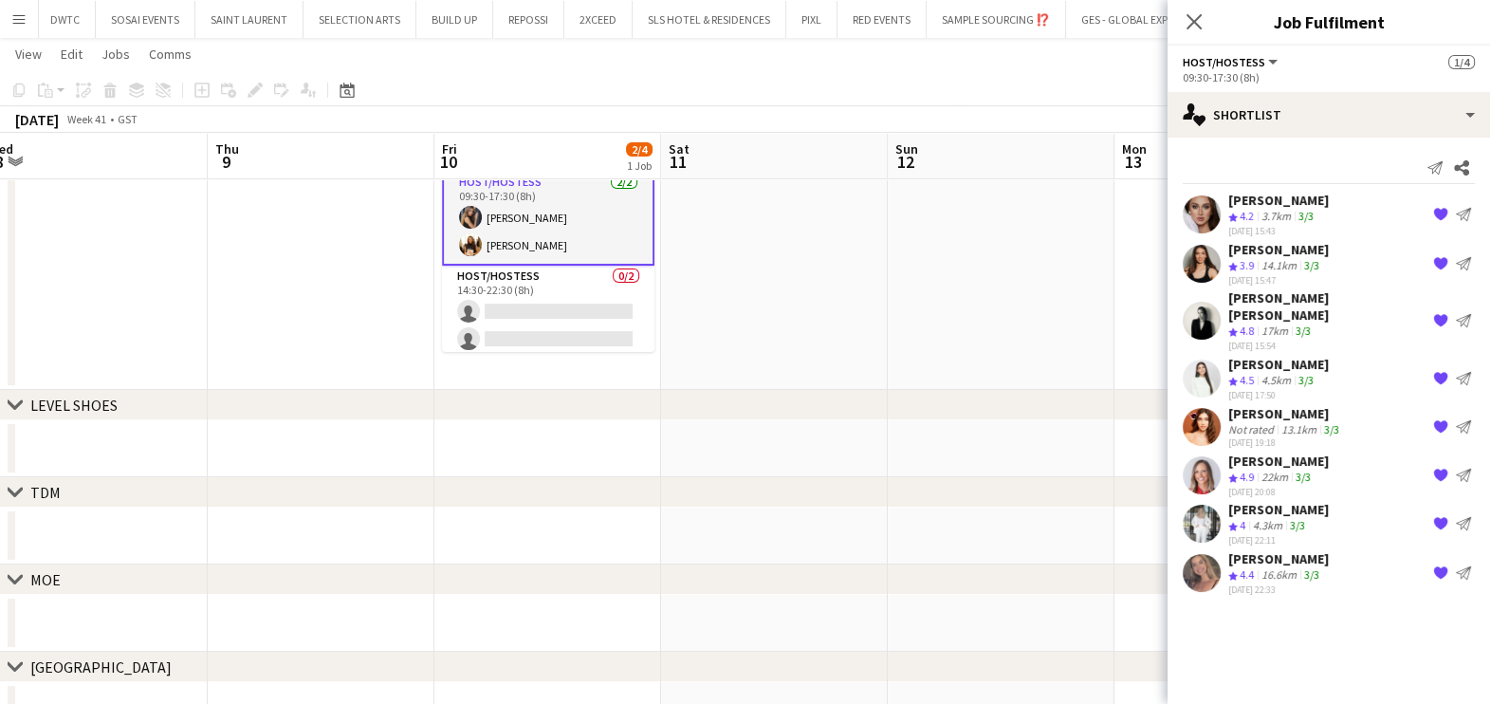
scroll to position [0, 0]
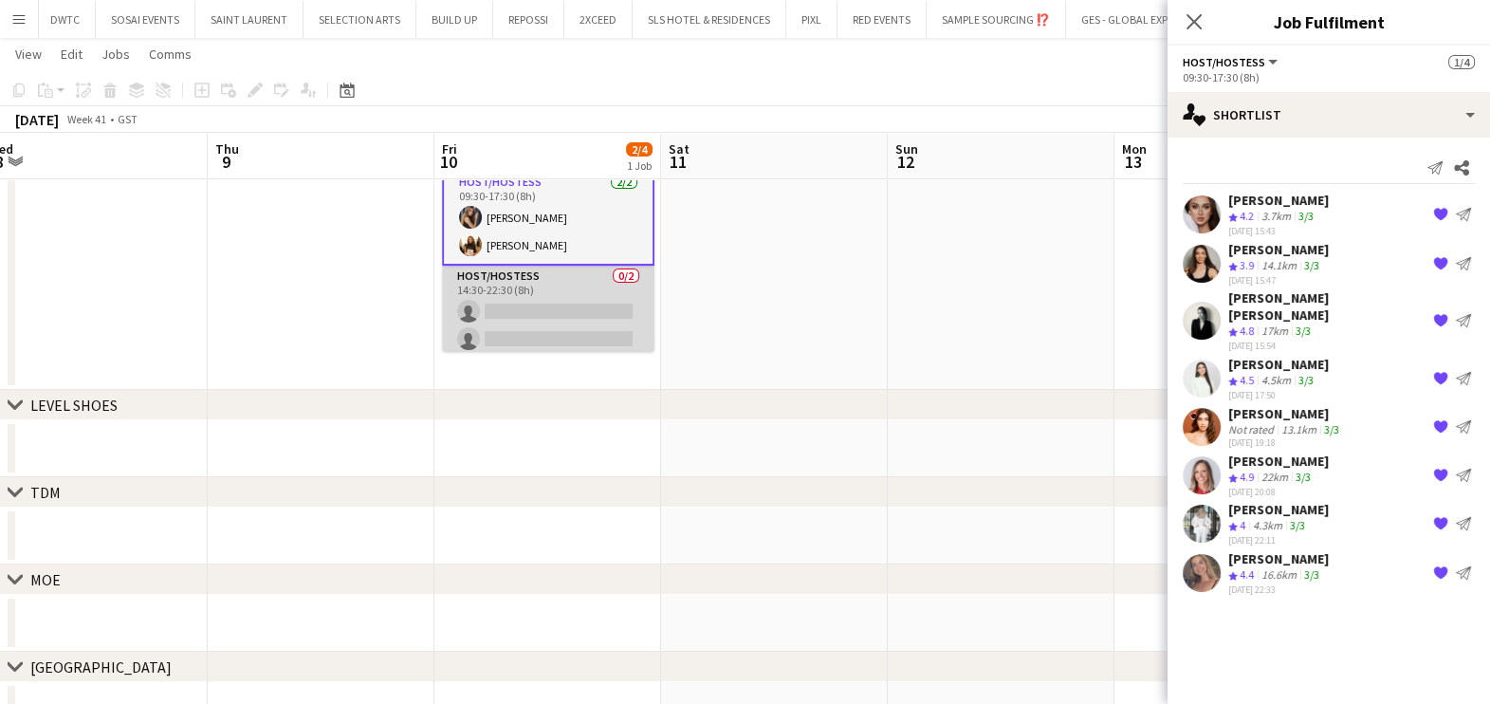
click at [564, 269] on app-card-role "Host/Hostess 0/2 14:30-22:30 (8h) single-neutral-actions single-neutral-actions" at bounding box center [548, 312] width 212 height 92
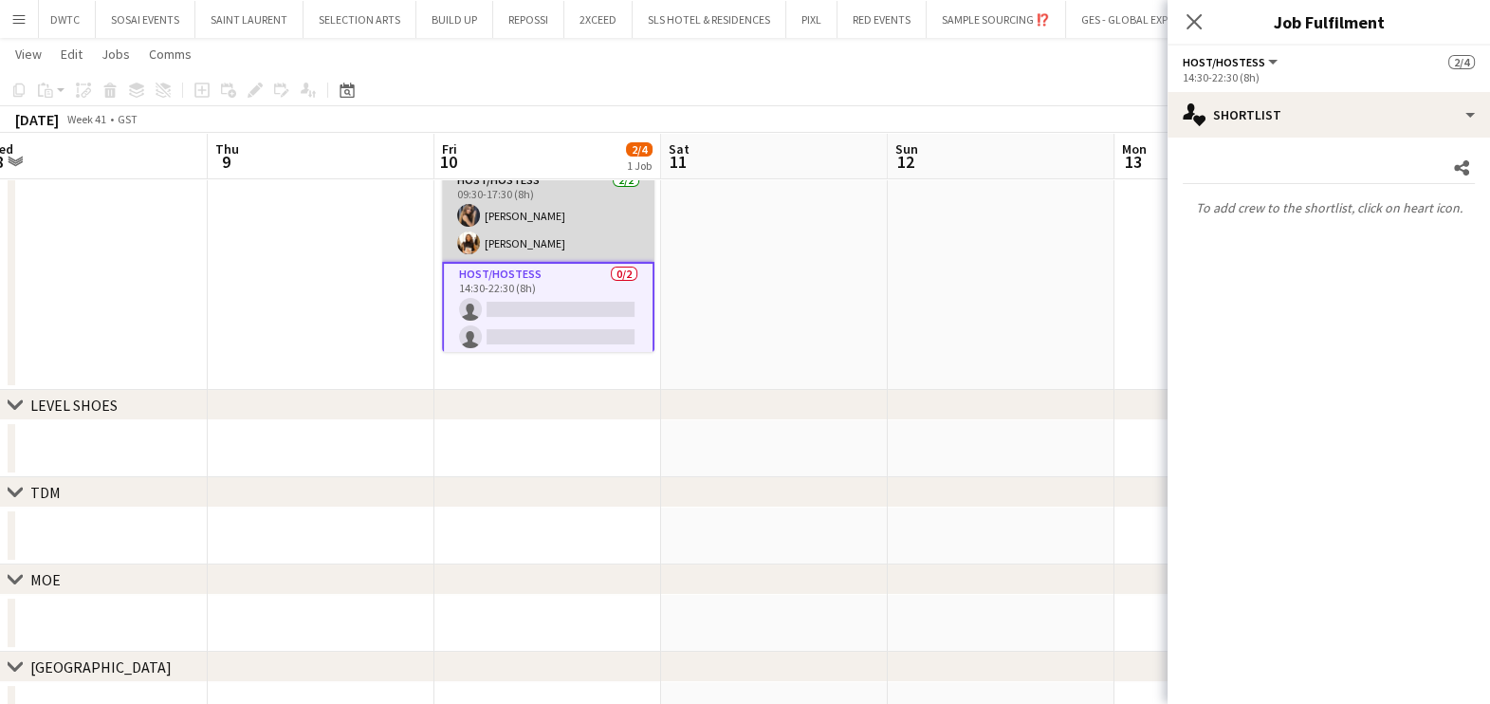
click at [552, 209] on app-card-role "Host/Hostess 2/2 09:30-17:30 (8h) Juliya Chumachova Pamela Naddy" at bounding box center [548, 216] width 212 height 92
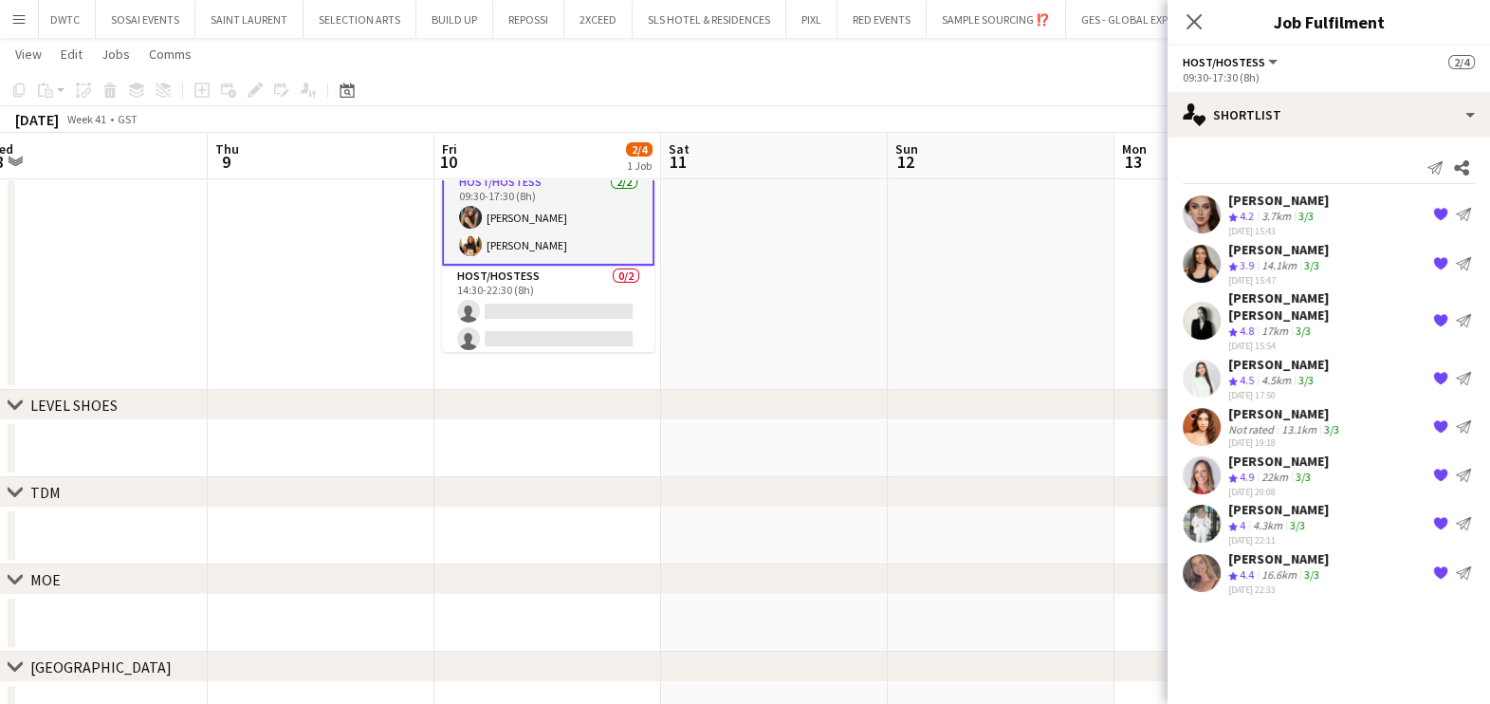
drag, startPoint x: 1308, startPoint y: 249, endPoint x: 1229, endPoint y: 248, distance: 78.7
click at [1229, 248] on div "Olha Dudnik" at bounding box center [1278, 249] width 101 height 17
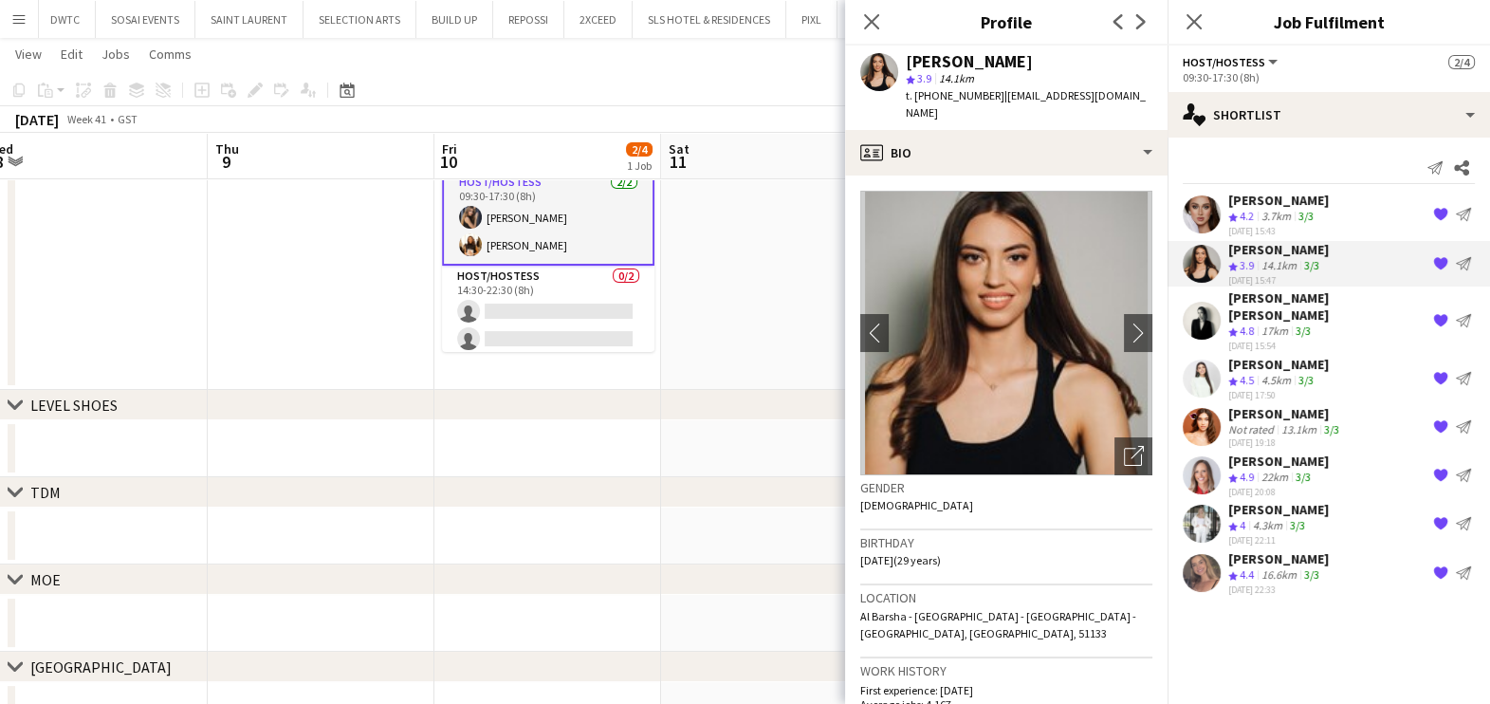
copy div "Olha Dudnik"
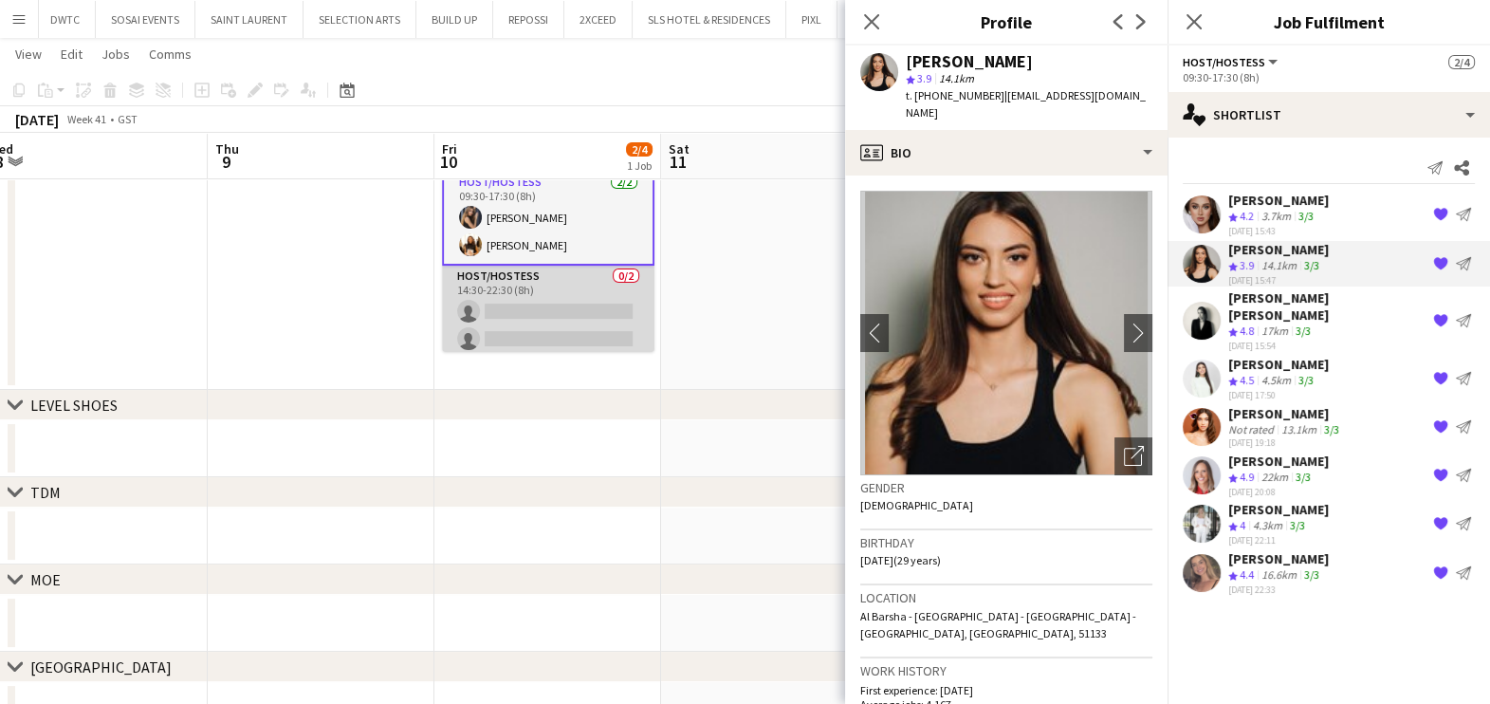
click at [509, 297] on app-card-role "Host/Hostess 0/2 14:30-22:30 (8h) single-neutral-actions single-neutral-actions" at bounding box center [548, 312] width 212 height 92
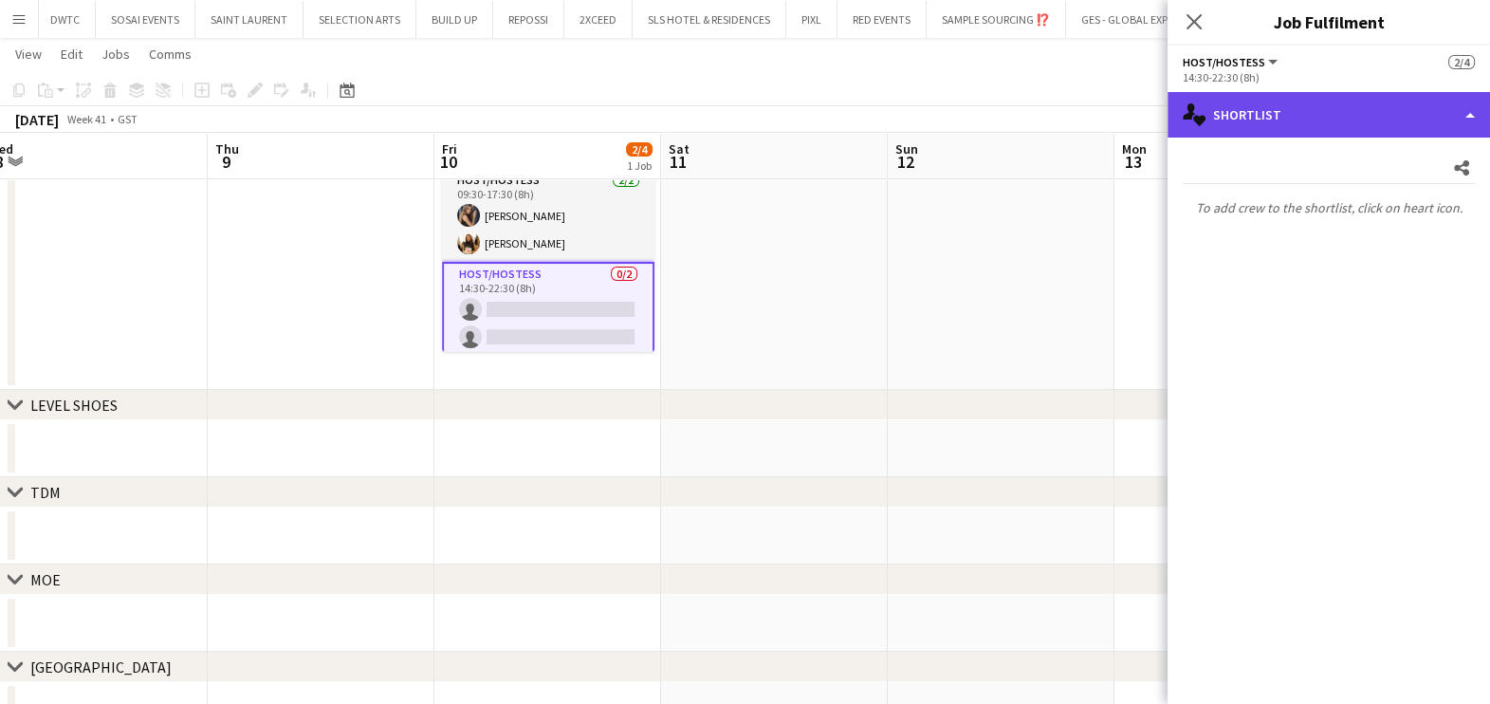
drag, startPoint x: 1270, startPoint y: 100, endPoint x: 1276, endPoint y: 112, distance: 13.6
click at [1271, 100] on div "single-neutral-actions-heart Shortlist" at bounding box center [1329, 115] width 322 height 46
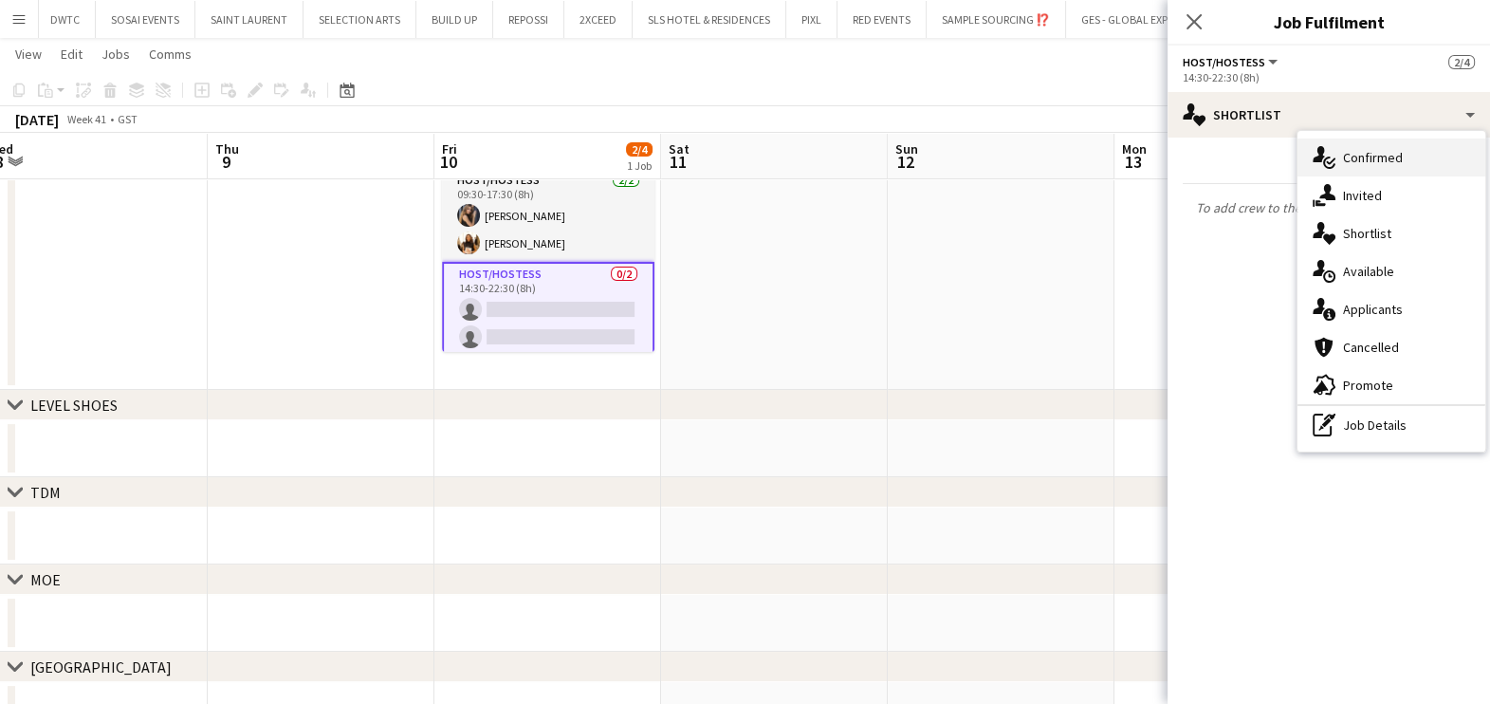
click at [1335, 164] on icon "single-neutral-actions-check-2" at bounding box center [1324, 157] width 23 height 23
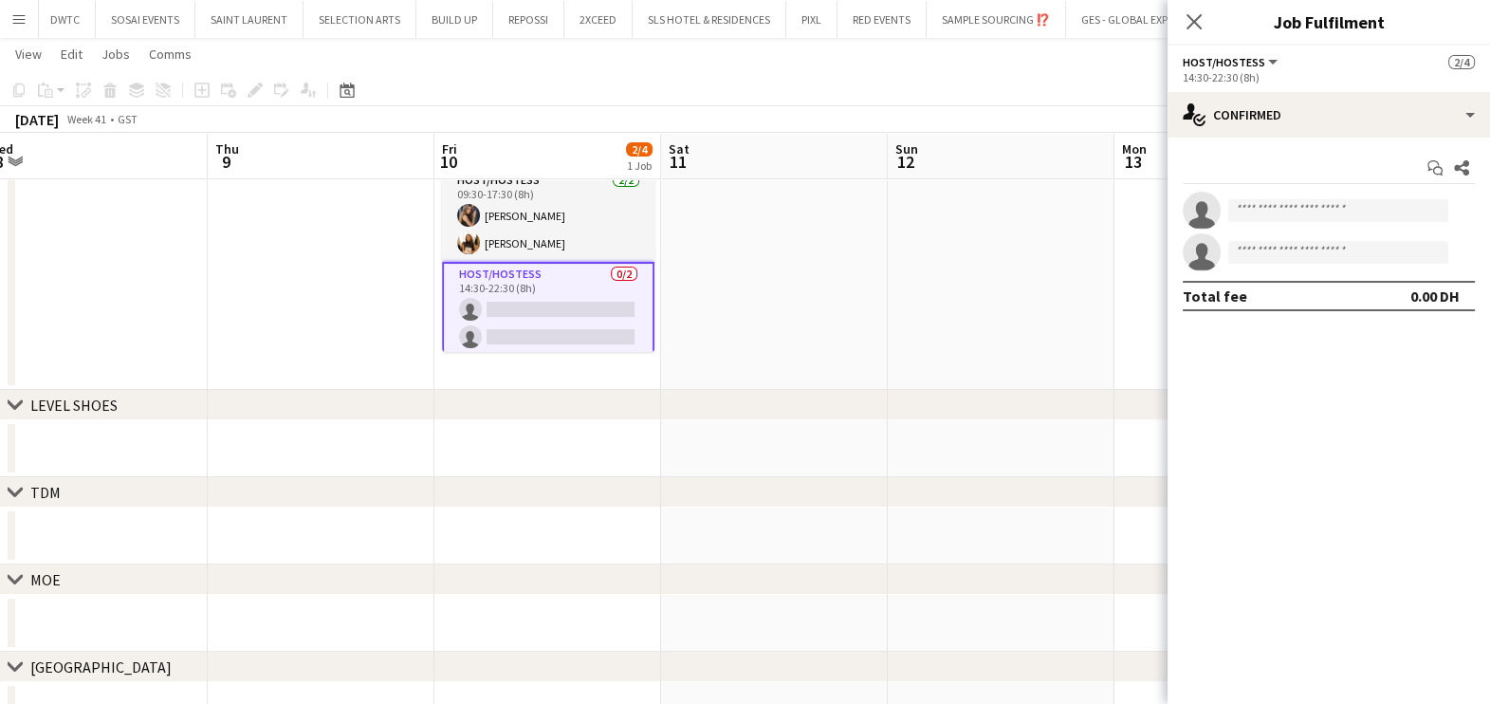
click at [1257, 195] on app-invite-slot "single-neutral-actions" at bounding box center [1329, 211] width 322 height 38
click at [1254, 212] on input at bounding box center [1338, 210] width 220 height 23
paste input "**********"
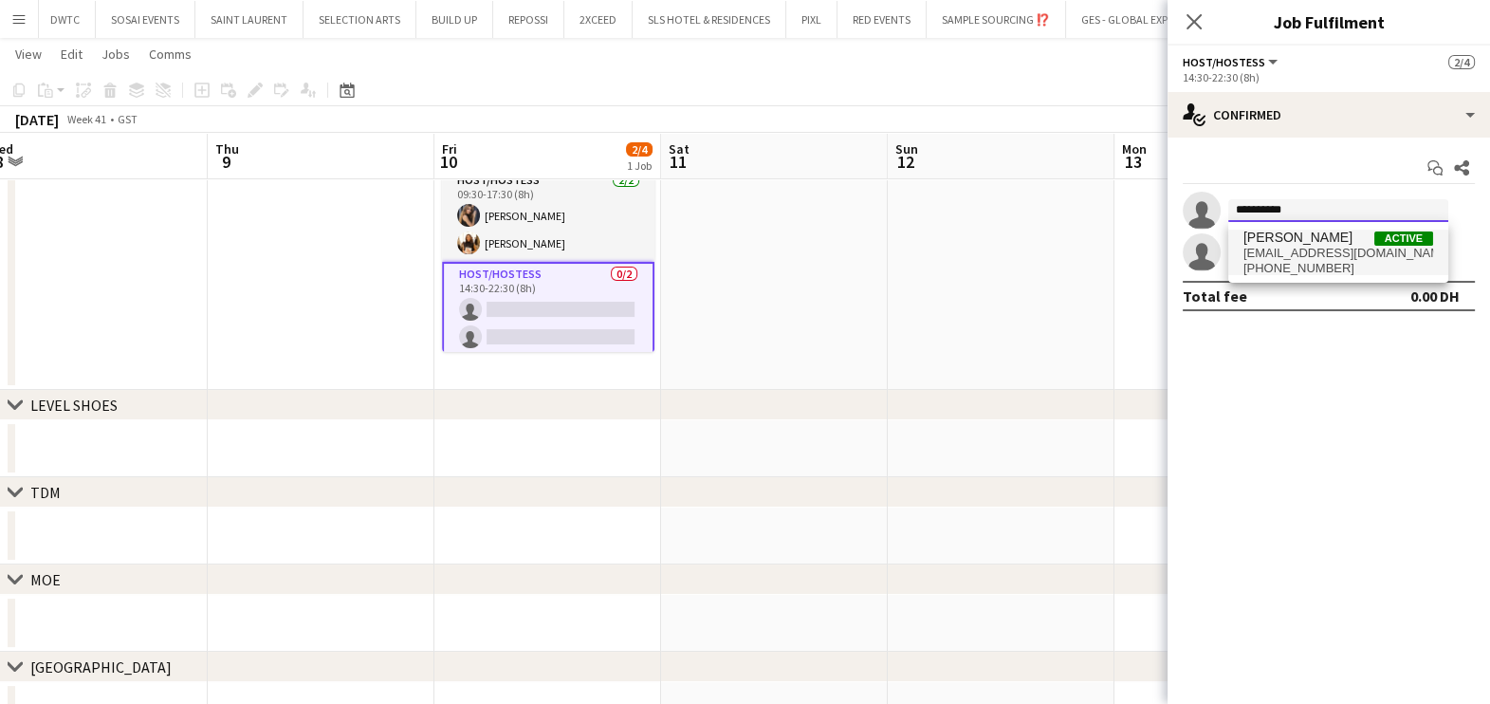
type input "**********"
click at [1276, 242] on span "Olha Dudnik" at bounding box center [1298, 238] width 109 height 16
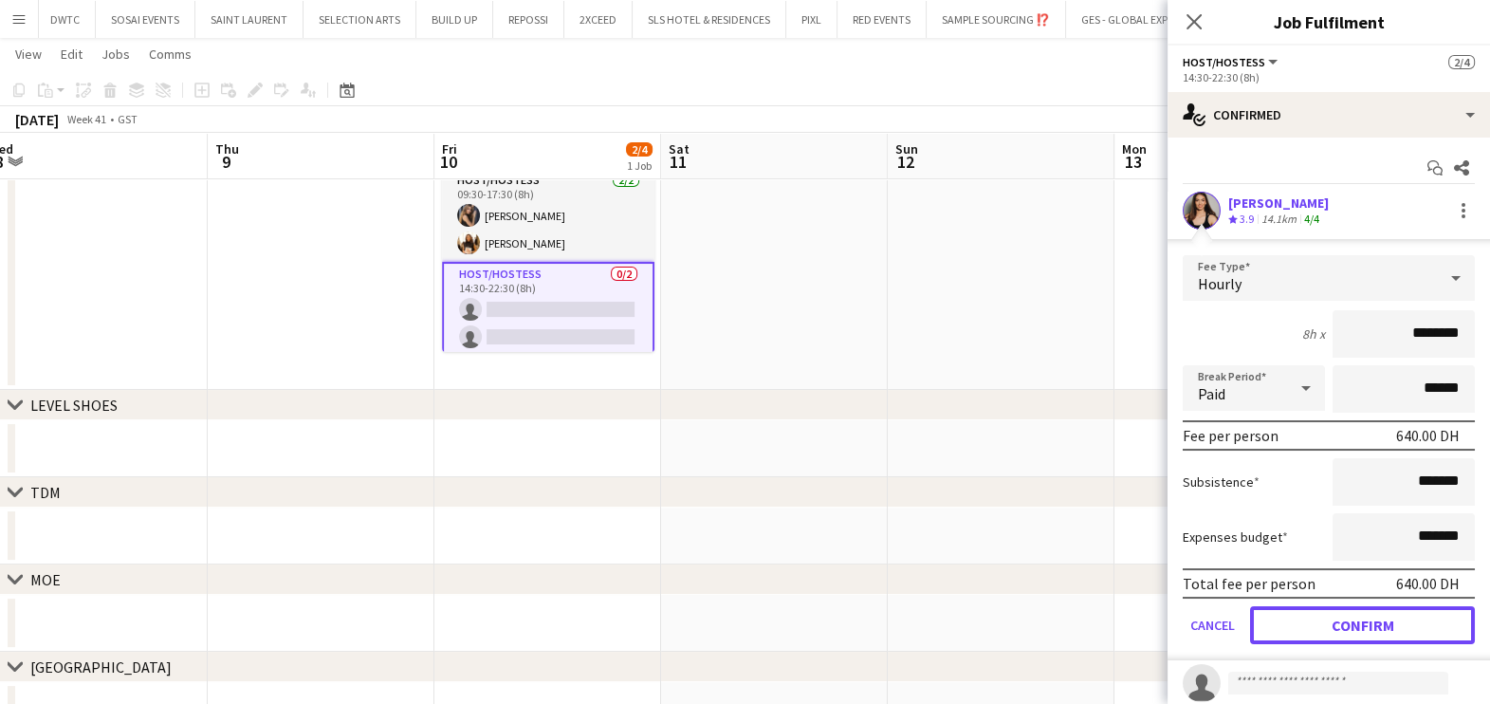
click at [1332, 616] on button "Confirm" at bounding box center [1362, 625] width 225 height 38
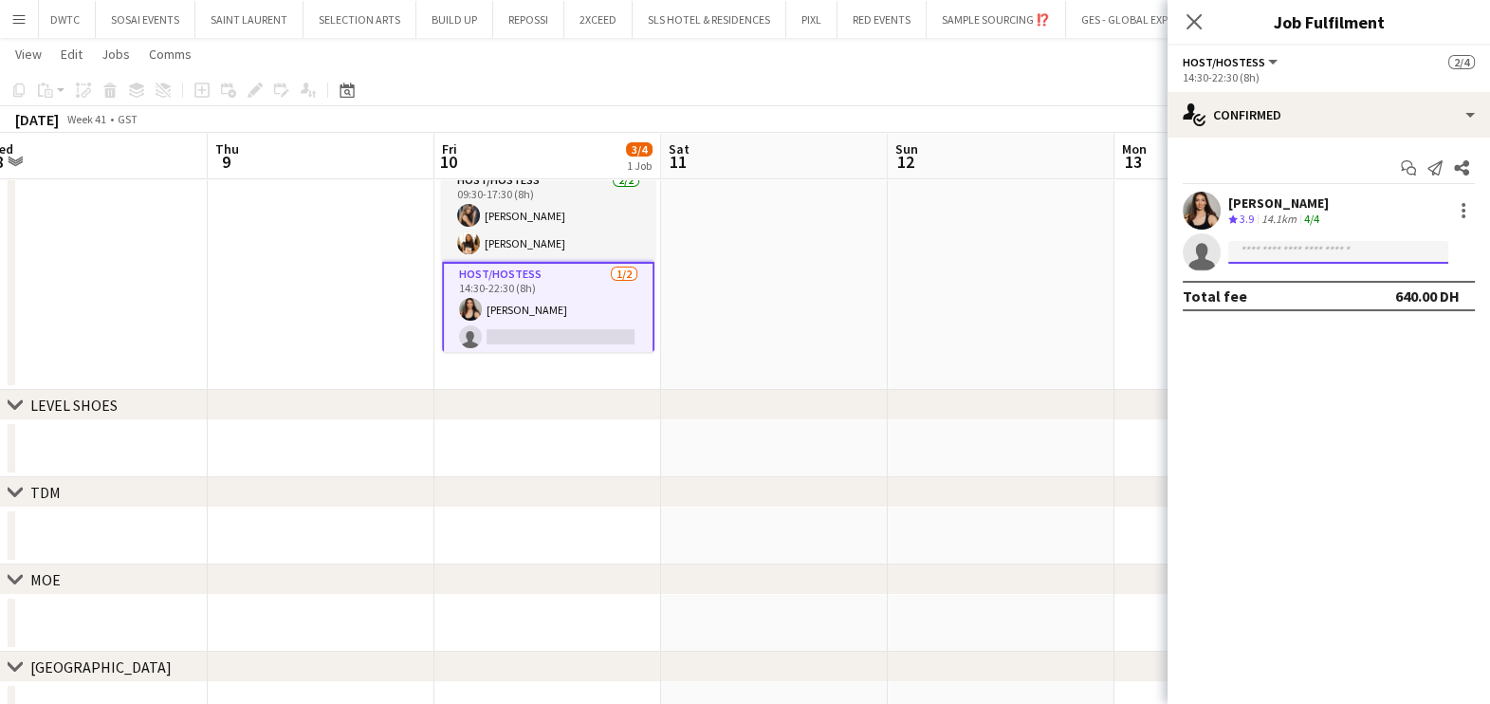
click at [1284, 249] on input at bounding box center [1338, 252] width 220 height 23
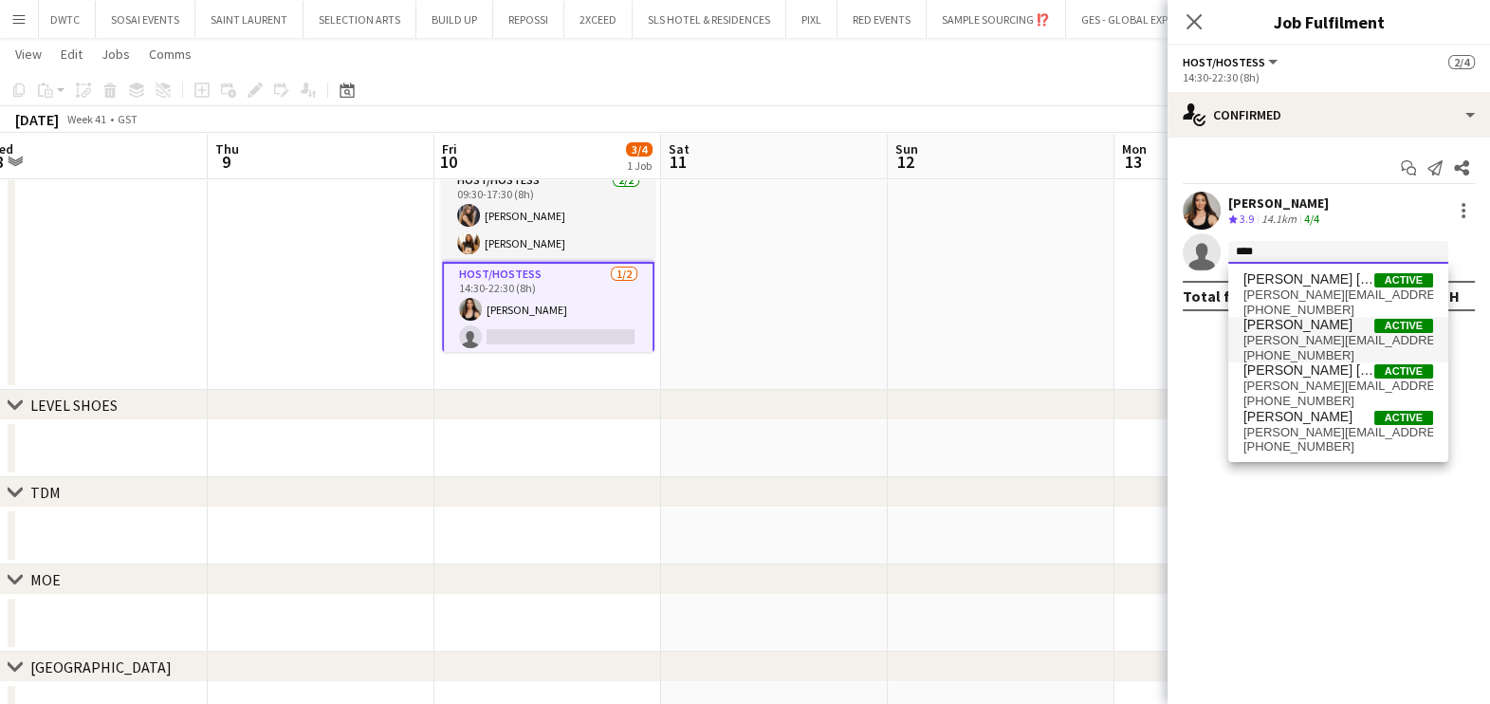
type input "****"
click at [1308, 335] on span "luna.furforo@gmail.com" at bounding box center [1339, 340] width 190 height 15
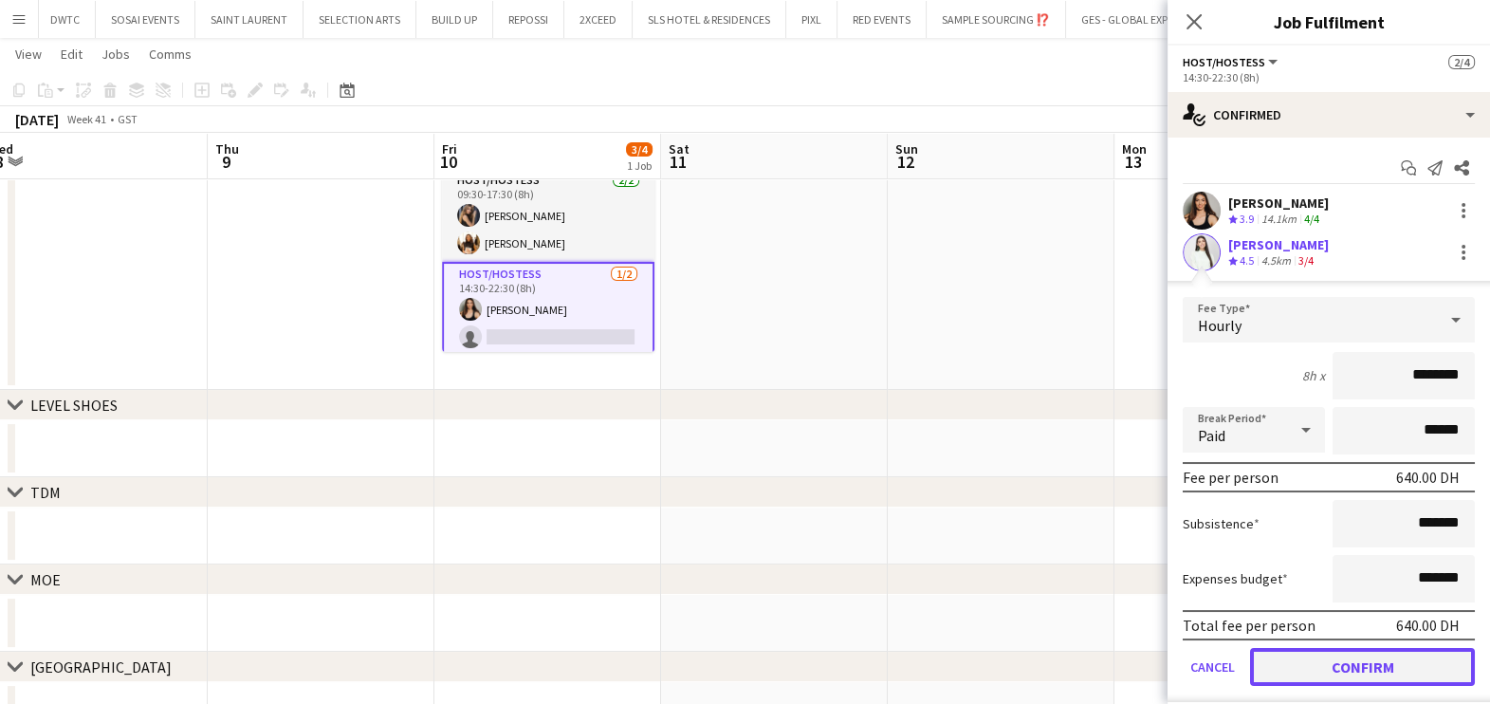
click at [1309, 667] on button "Confirm" at bounding box center [1362, 667] width 225 height 38
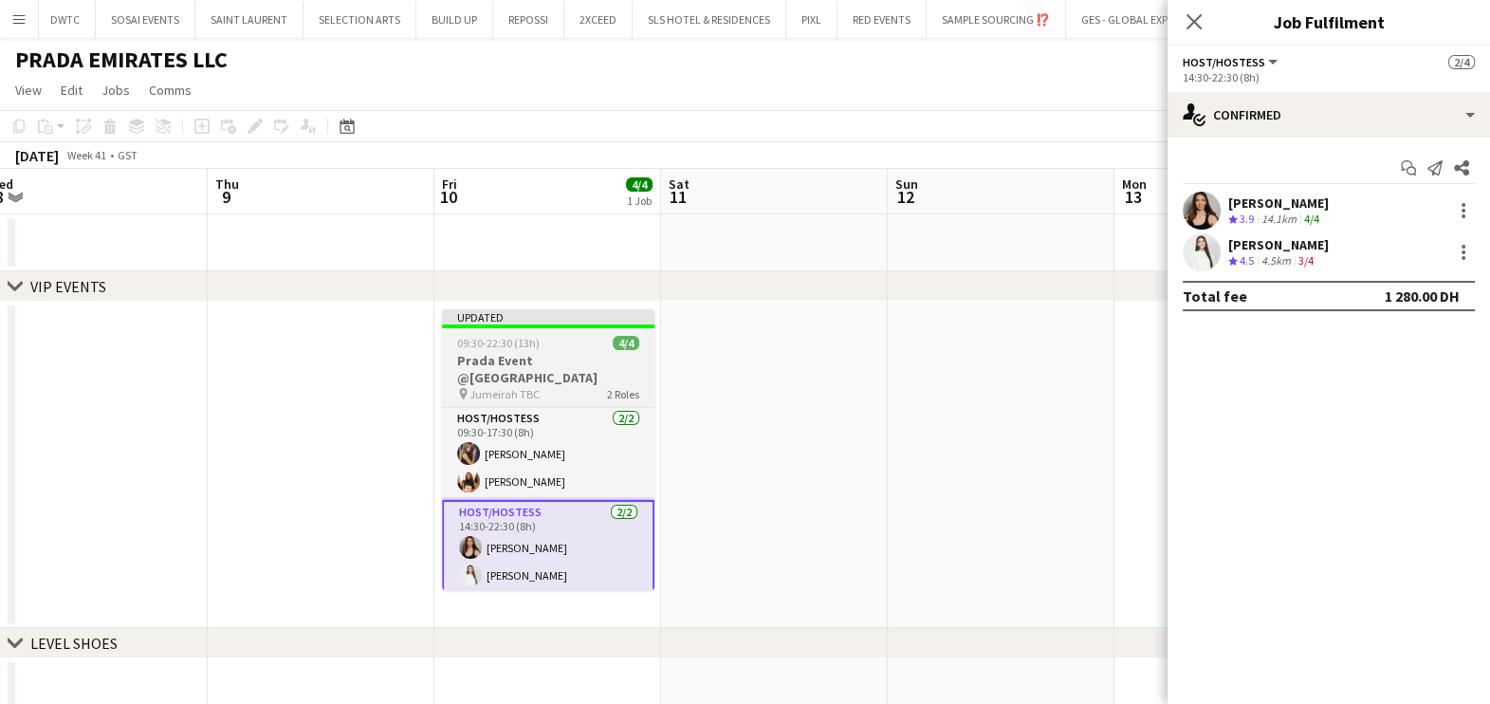
click at [552, 346] on div "09:30-22:30 (13h) 4/4" at bounding box center [548, 343] width 212 height 14
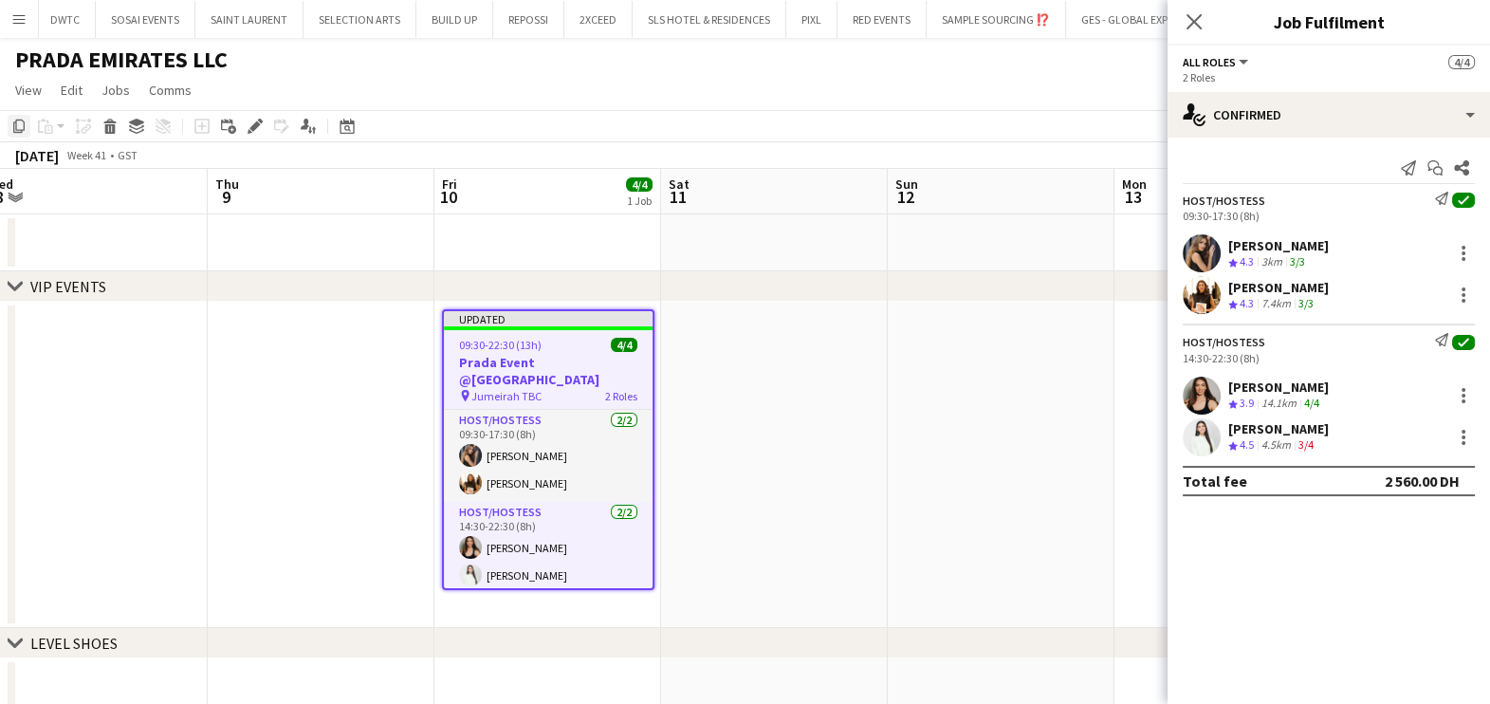
click at [11, 123] on icon "Copy" at bounding box center [18, 126] width 15 height 15
click at [766, 396] on app-date-cell at bounding box center [774, 465] width 227 height 326
click at [811, 389] on app-date-cell at bounding box center [774, 465] width 227 height 326
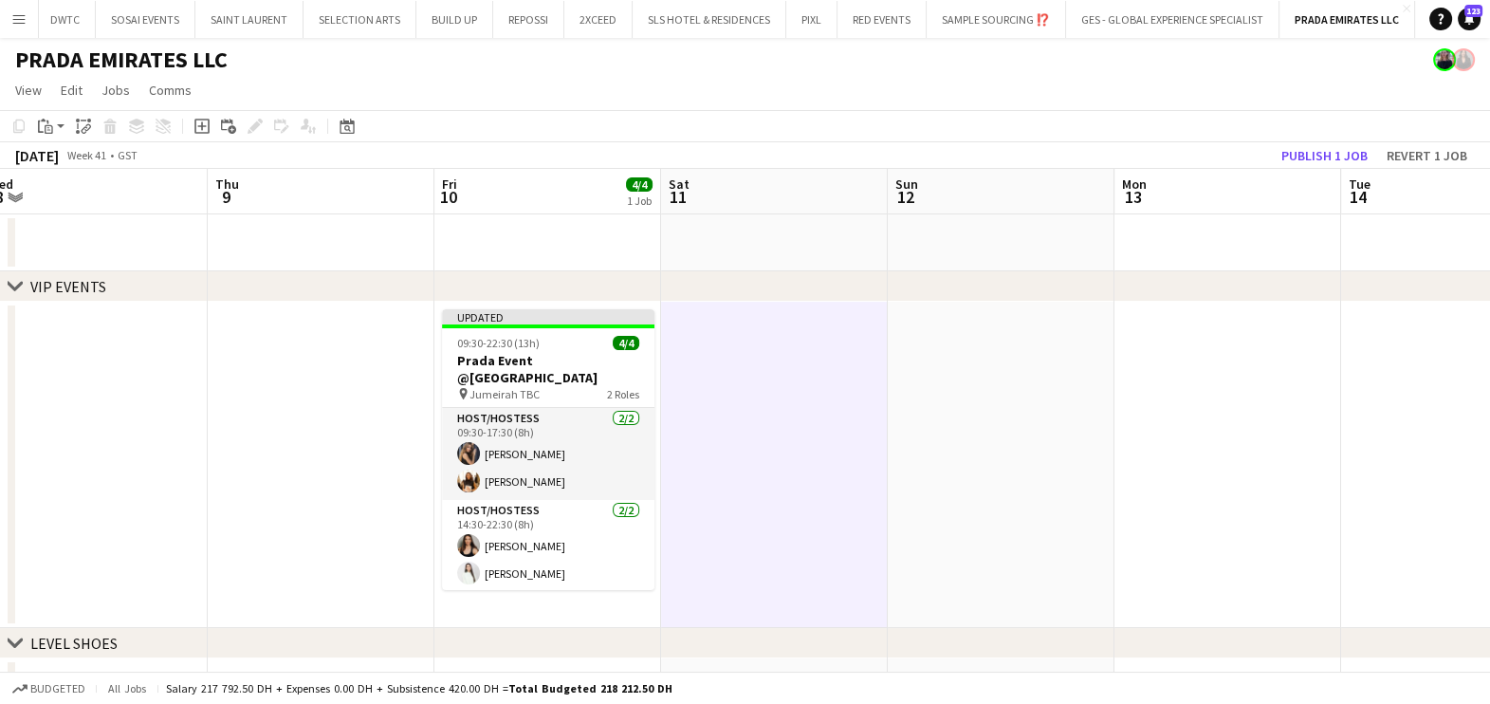
click at [977, 389] on app-date-cell at bounding box center [1001, 465] width 227 height 326
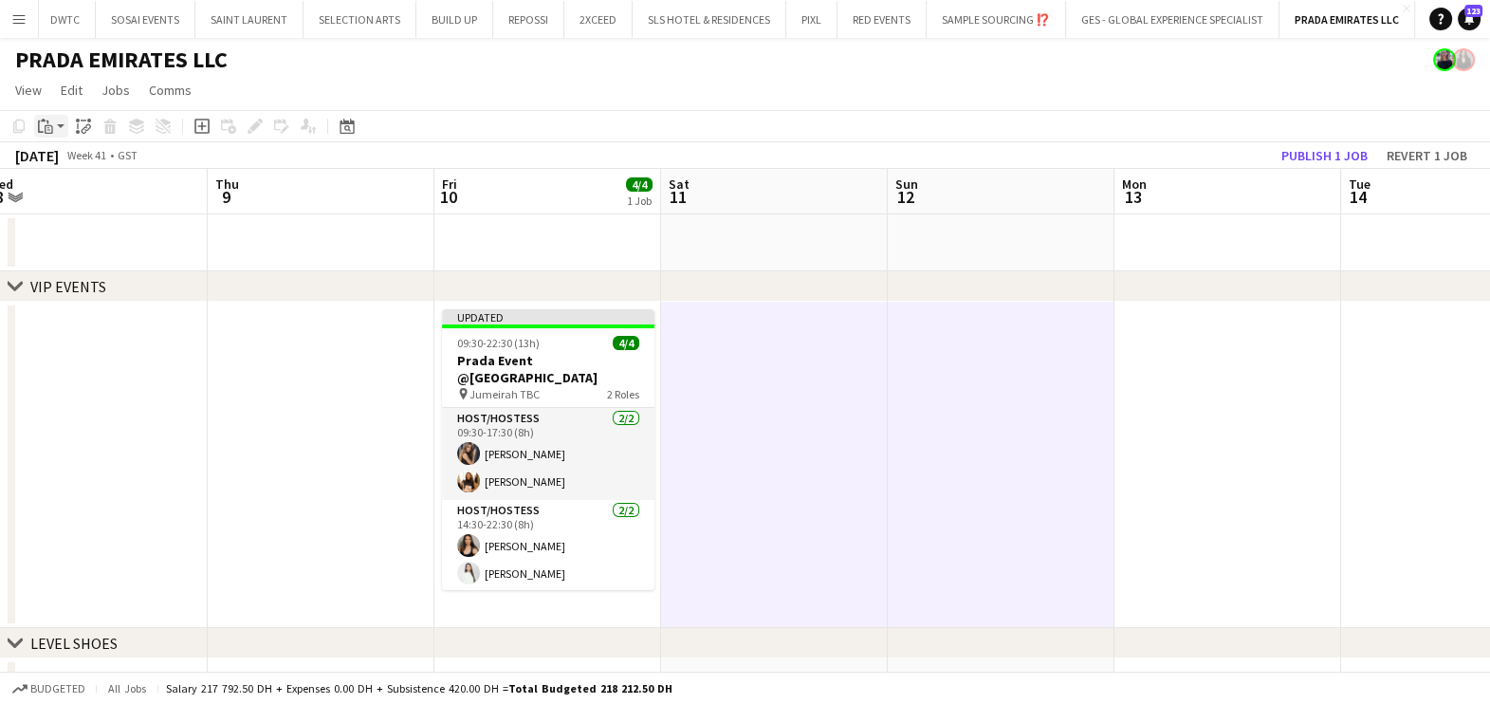
click at [51, 125] on icon at bounding box center [49, 129] width 9 height 9
click at [83, 194] on link "Paste with crew Ctrl+Shift+V" at bounding box center [139, 194] width 178 height 17
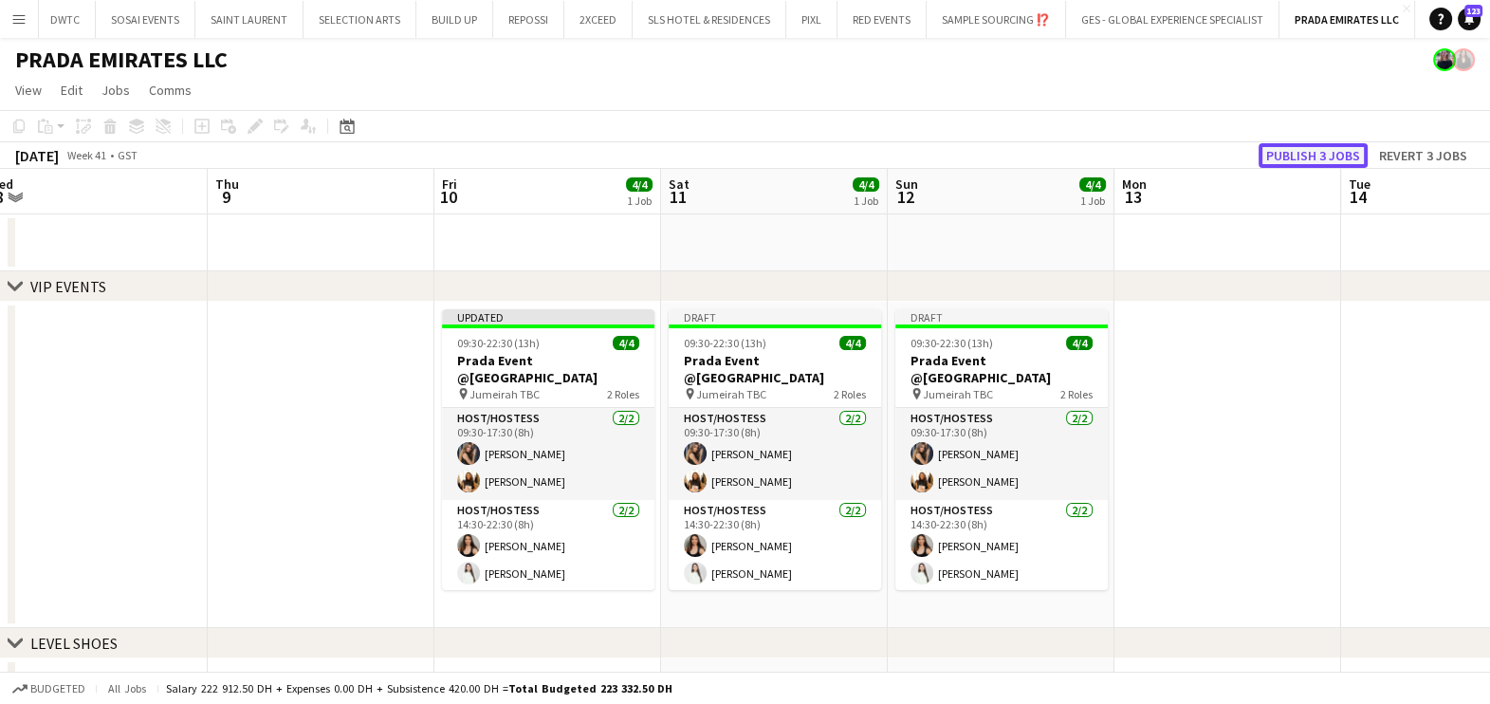
click at [1291, 159] on button "Publish 3 jobs" at bounding box center [1313, 155] width 109 height 25
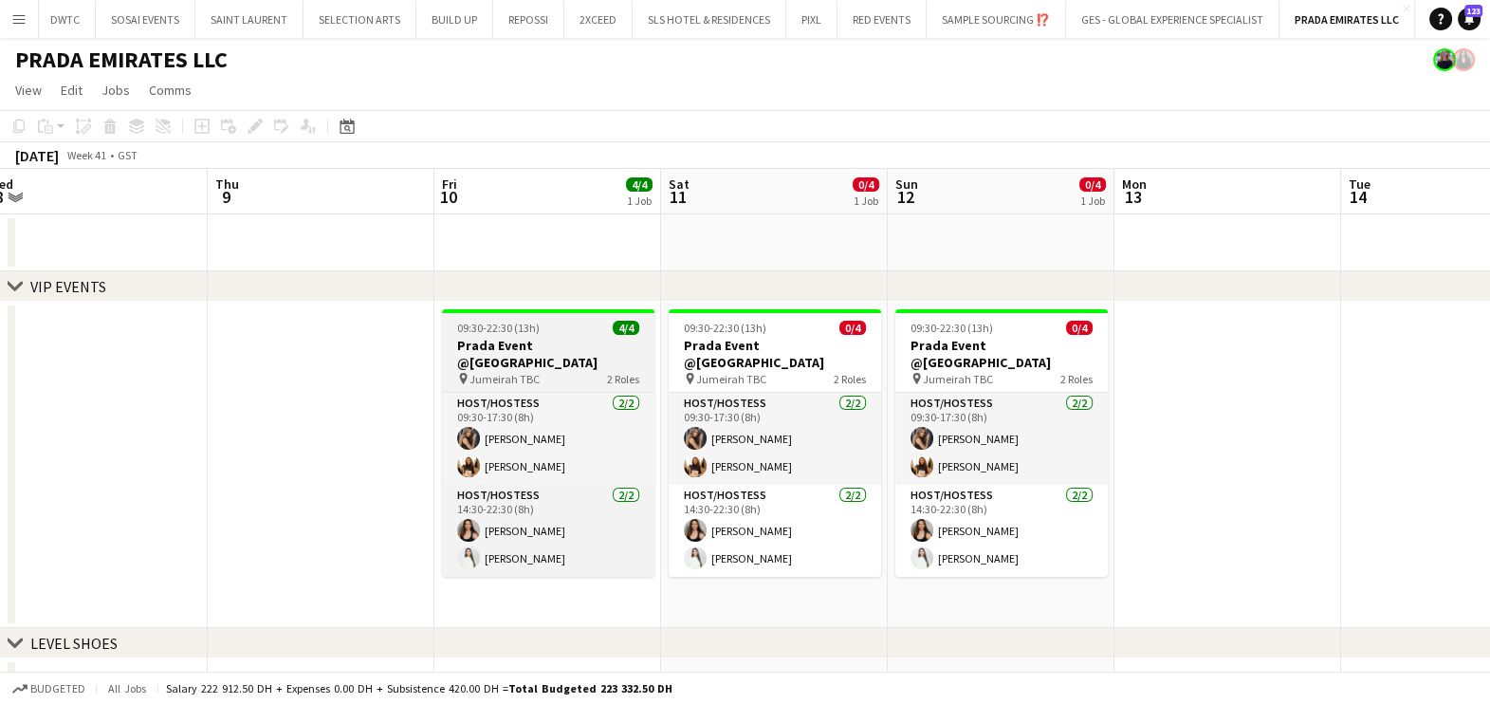
click at [544, 337] on h3 "Prada Event @Jumeirah" at bounding box center [548, 354] width 212 height 34
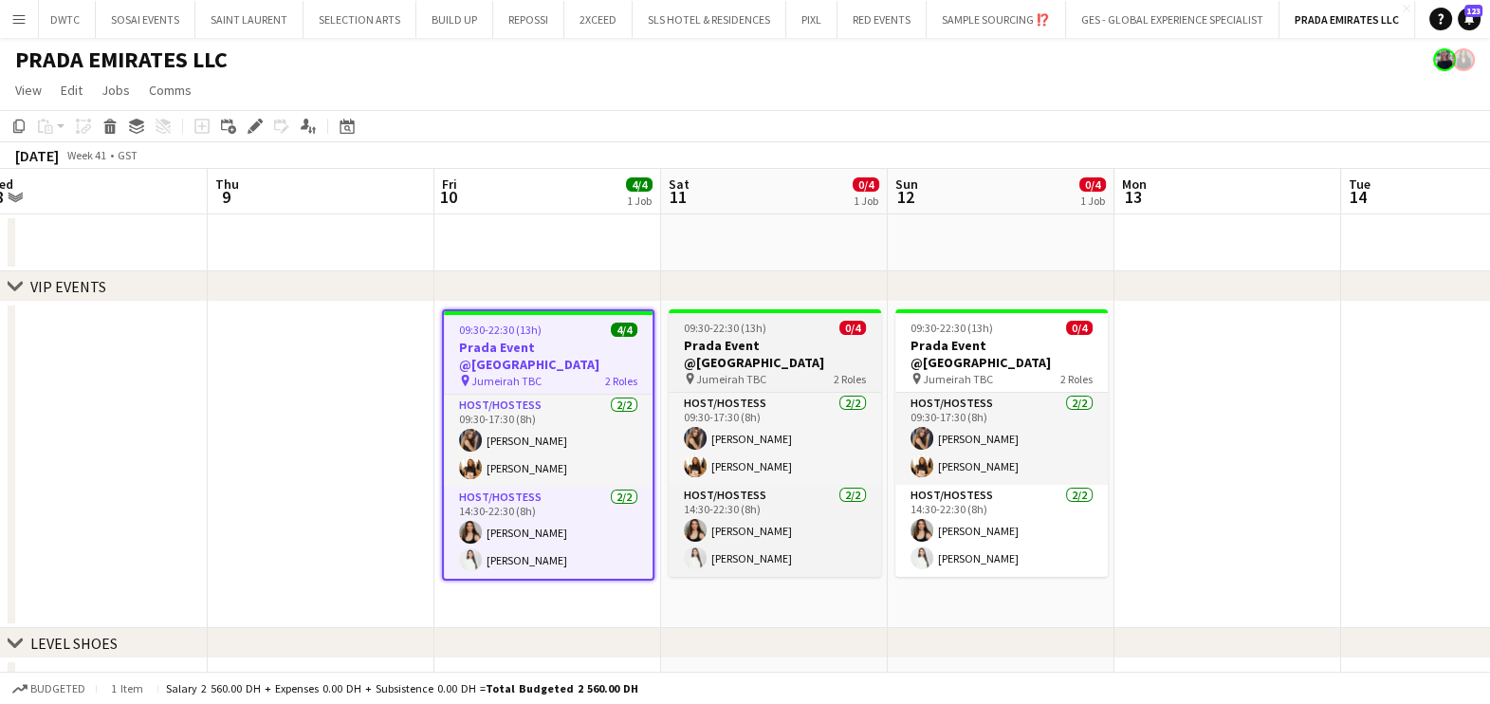
click at [748, 345] on h3 "Prada Event @Jumeirah" at bounding box center [775, 354] width 212 height 34
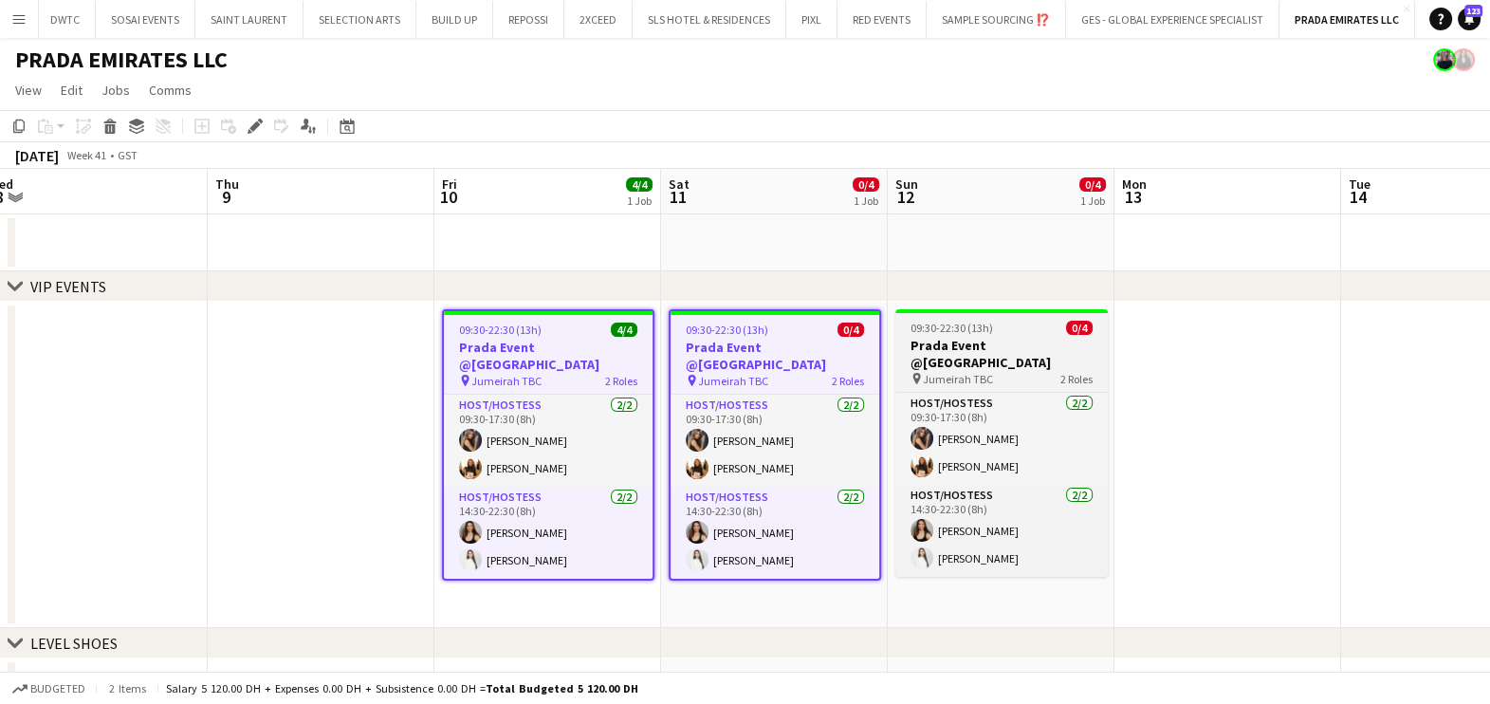
click at [927, 334] on span "09:30-22:30 (13h)" at bounding box center [952, 328] width 83 height 14
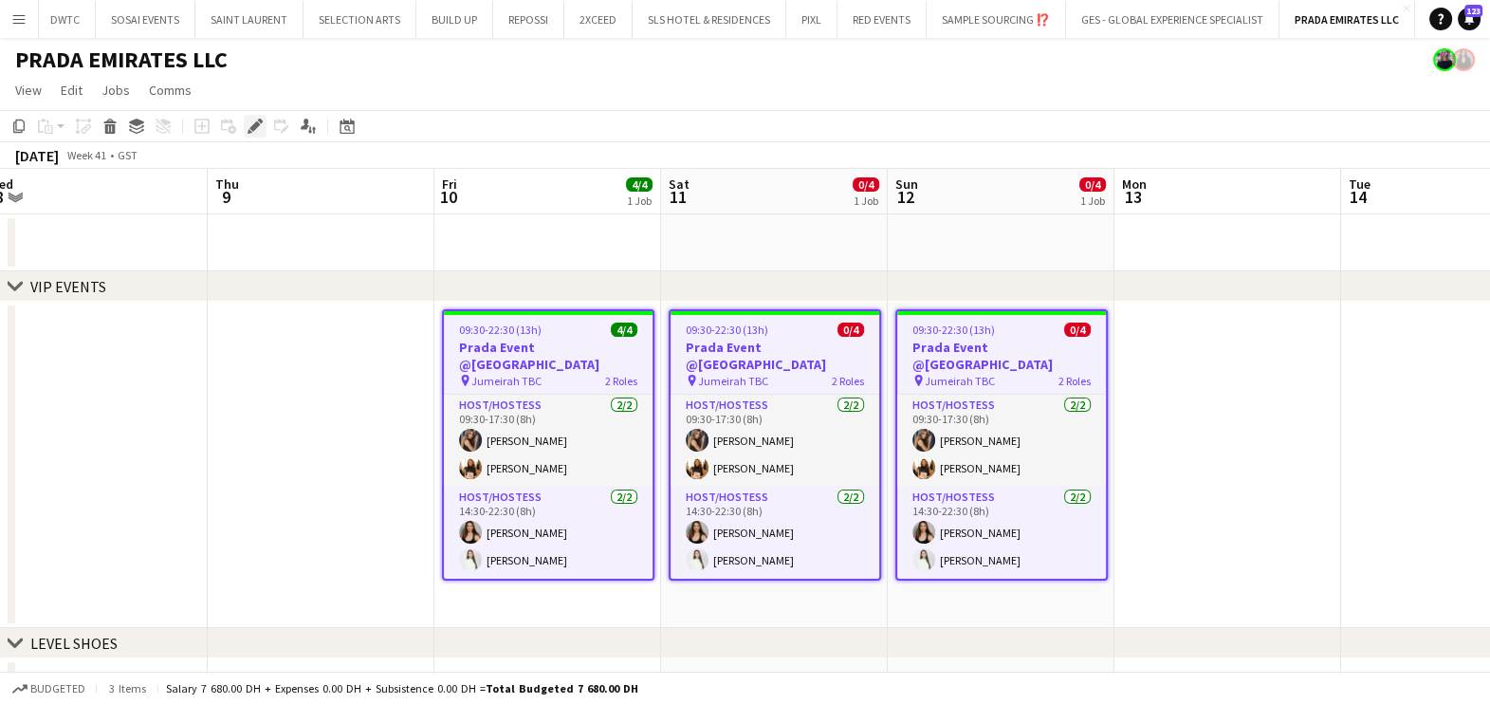
click at [251, 126] on icon at bounding box center [254, 126] width 10 height 10
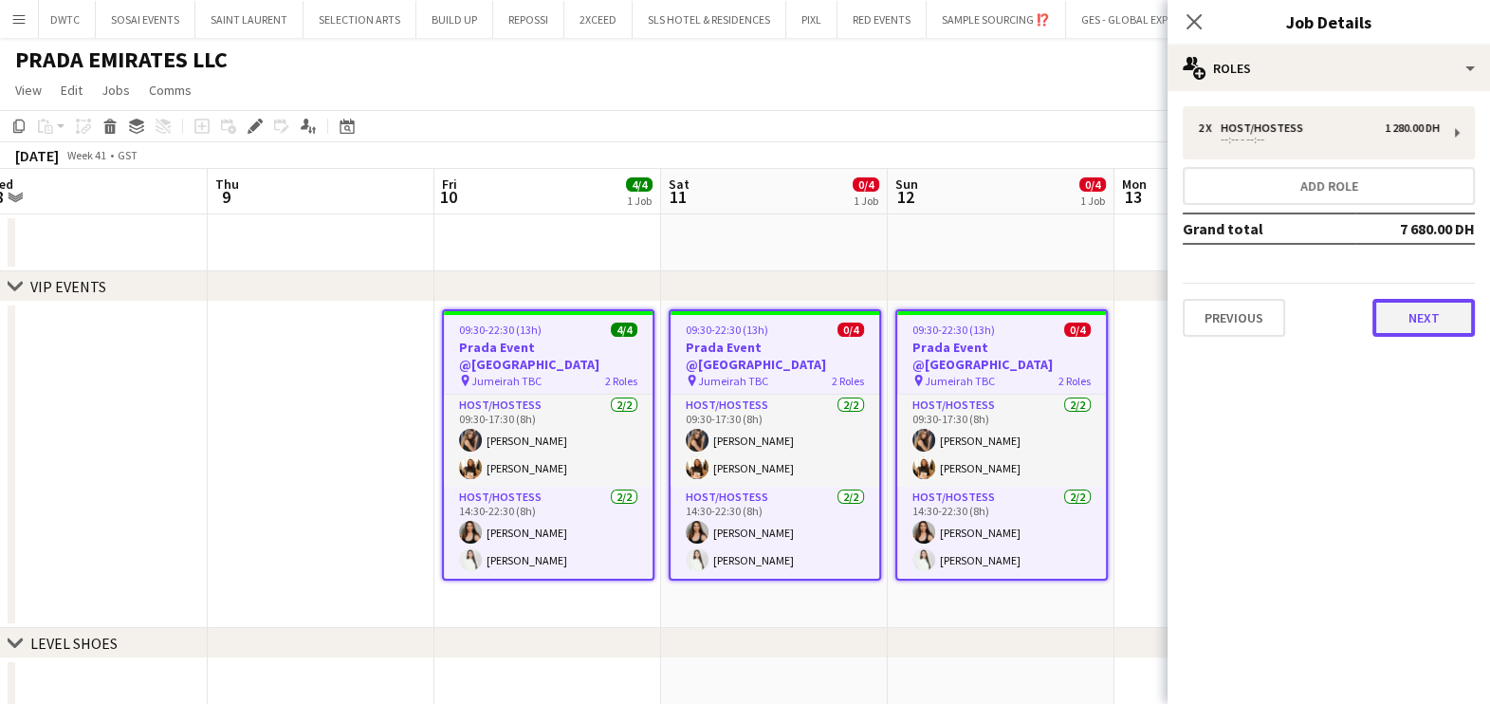
click at [1391, 318] on button "Next" at bounding box center [1424, 318] width 102 height 38
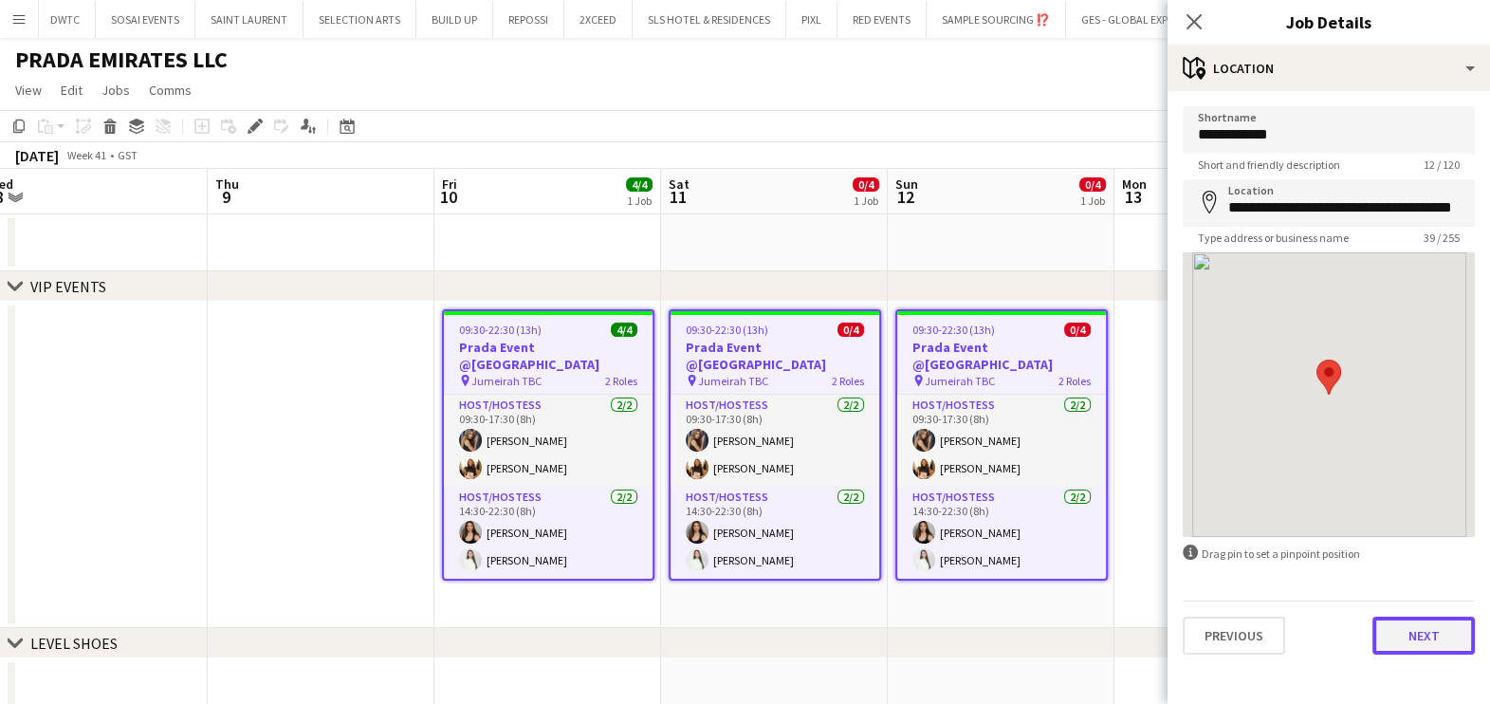
click at [1413, 630] on button "Next" at bounding box center [1424, 636] width 102 height 38
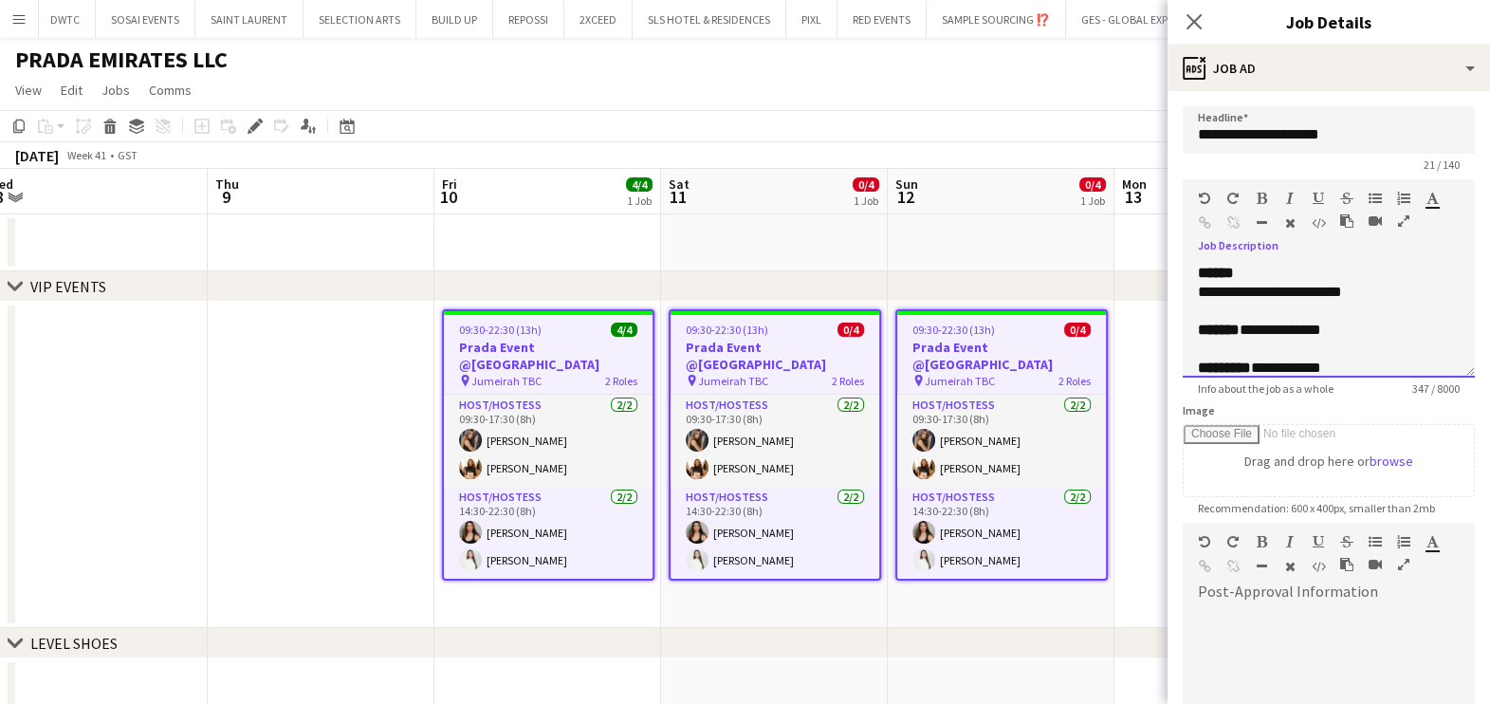
click at [1252, 327] on div "**********" at bounding box center [1311, 330] width 226 height 19
click at [1319, 332] on div "**********" at bounding box center [1311, 330] width 226 height 19
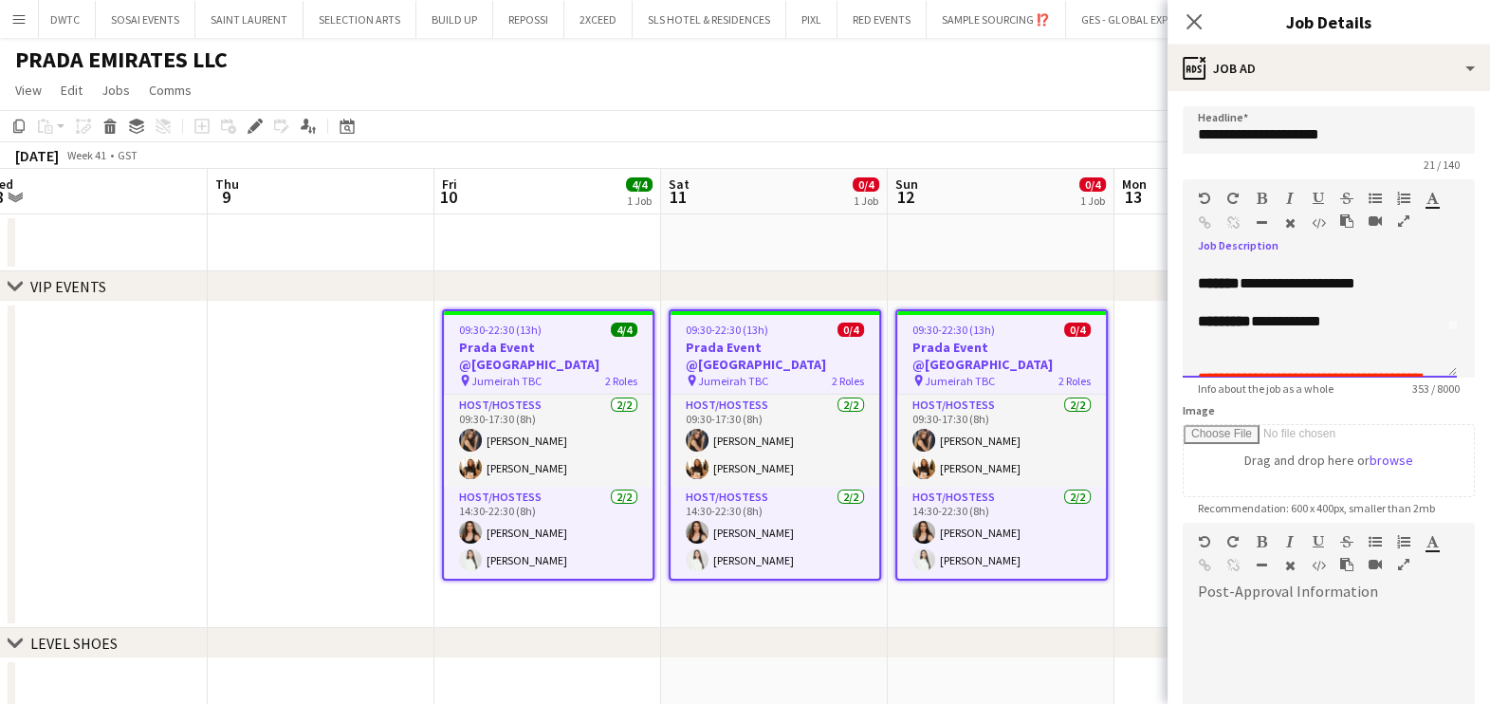
click at [1249, 322] on div "**********" at bounding box center [1311, 321] width 226 height 19
click at [1318, 319] on div "**********" at bounding box center [1311, 321] width 226 height 19
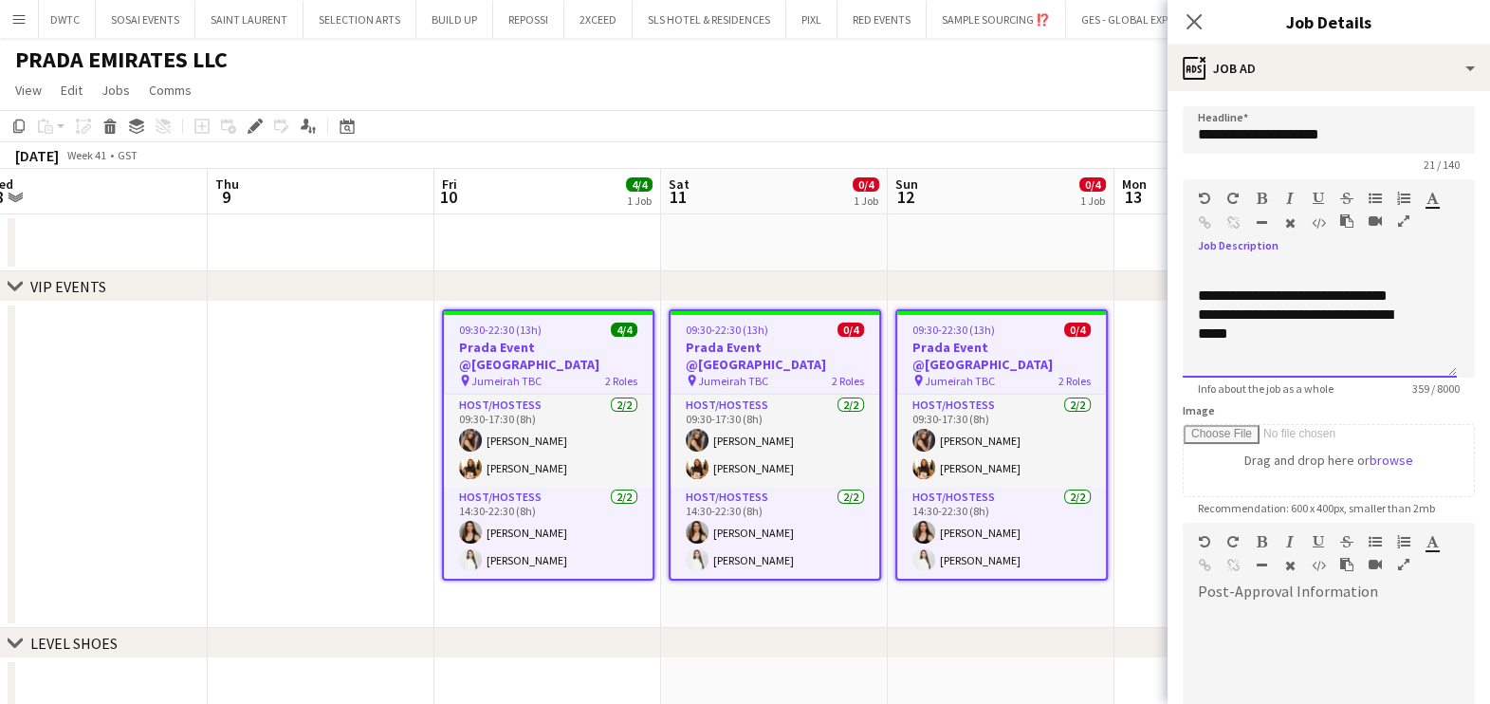
scroll to position [299, 0]
click at [1132, 444] on app-date-cell at bounding box center [1228, 465] width 227 height 326
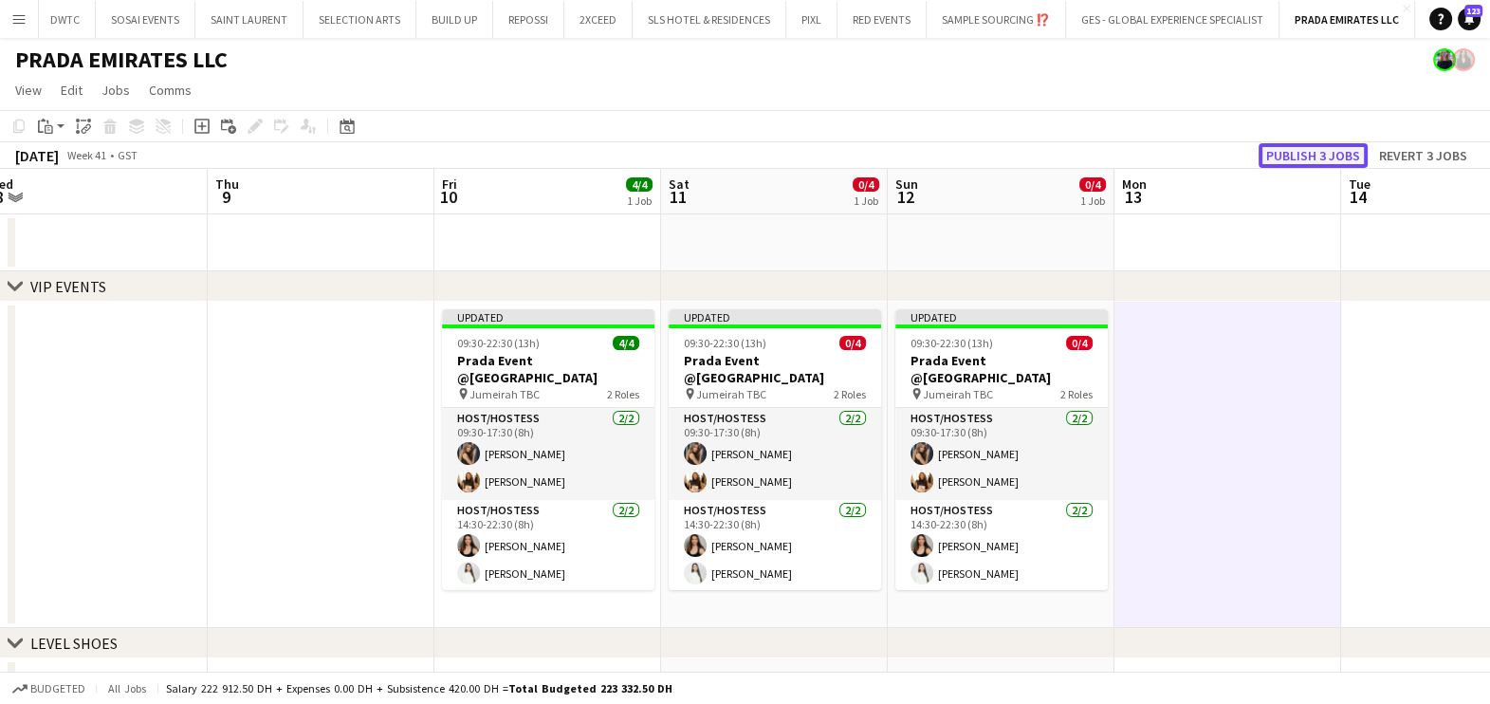
click at [1347, 149] on button "Publish 3 jobs" at bounding box center [1313, 155] width 109 height 25
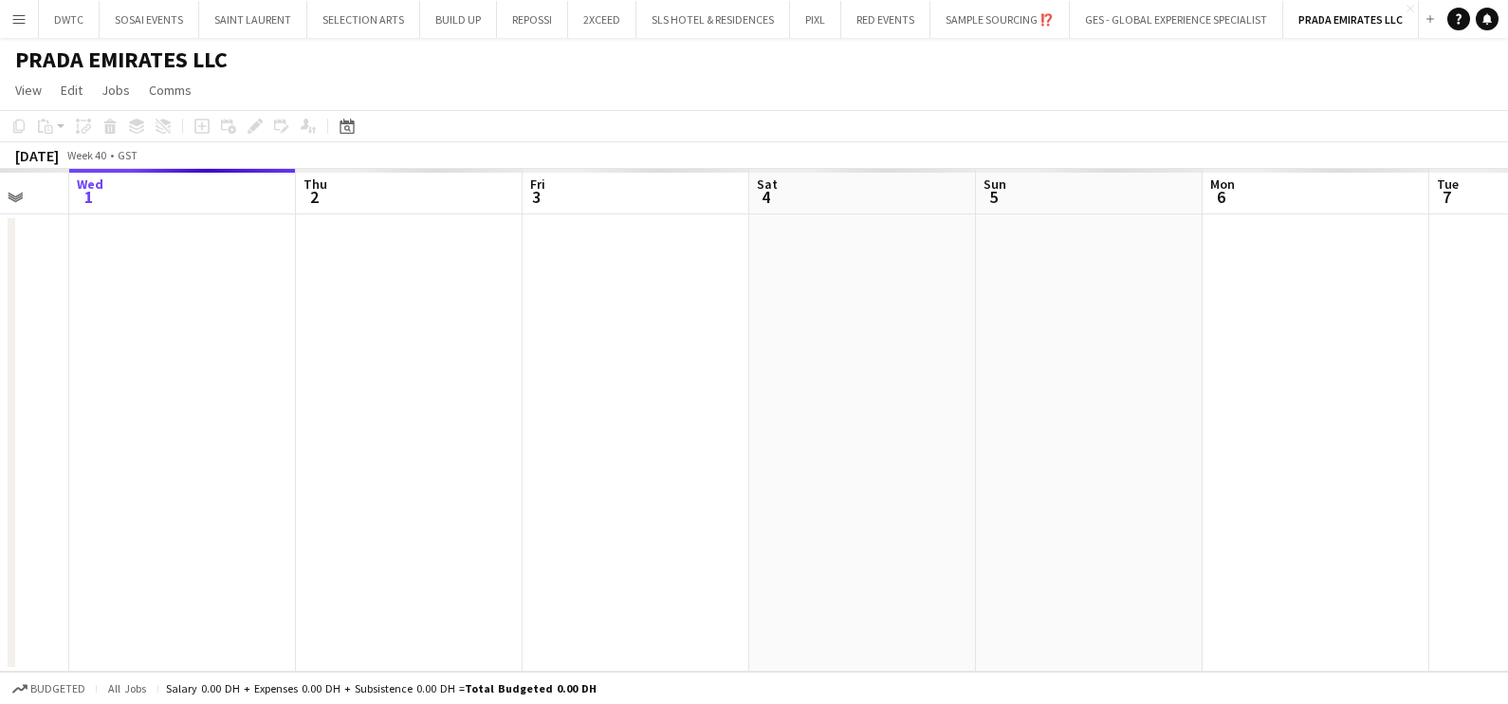
drag, startPoint x: 478, startPoint y: 400, endPoint x: 402, endPoint y: 404, distance: 76.0
click at [435, 402] on app-calendar-viewport "Sun 28 Mon 29 Tue 30 Wed 1 Thu 2 Fri 3 Sat 4 Sun 5 Mon 6 Tue 7 Wed 8 Thu 9" at bounding box center [754, 420] width 1508 height 503
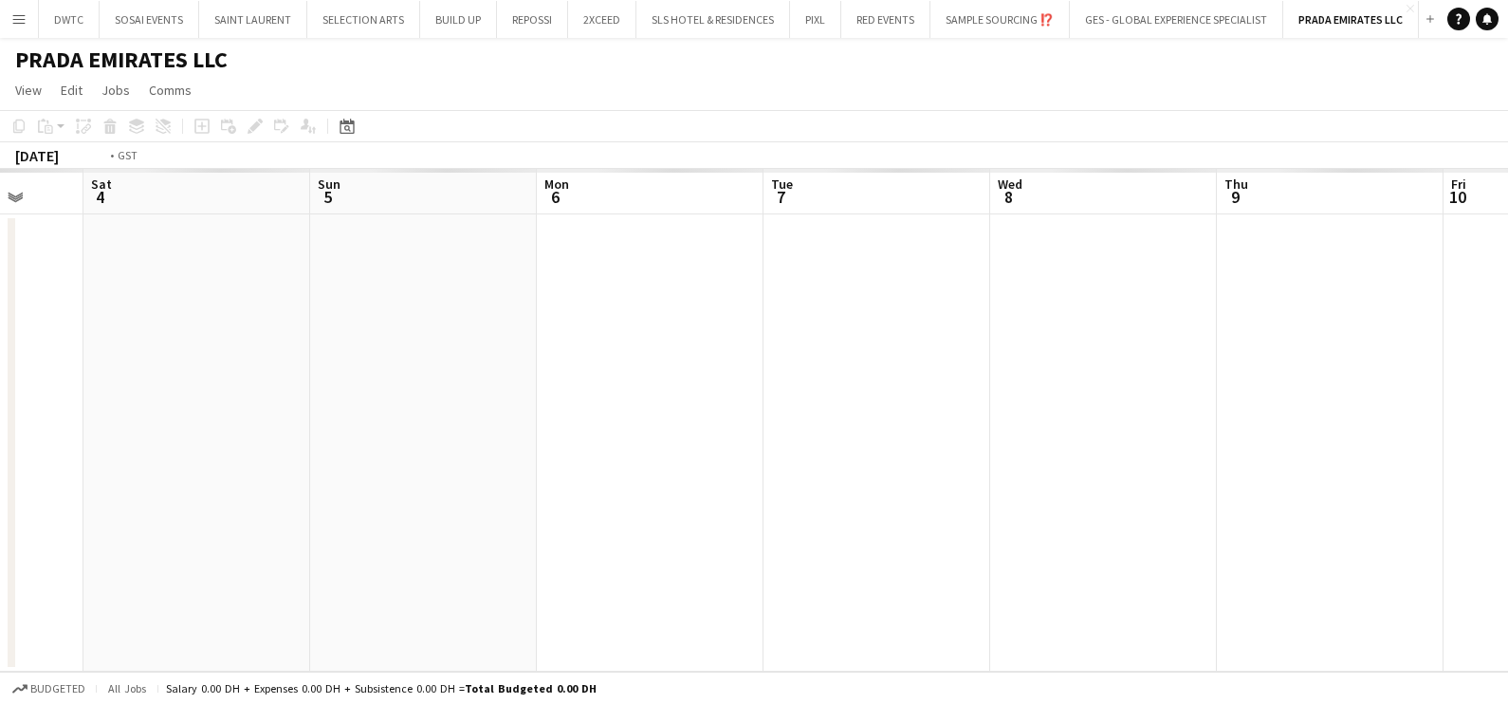
drag, startPoint x: 1104, startPoint y: 405, endPoint x: 434, endPoint y: 429, distance: 670.1
click at [434, 428] on app-calendar-viewport "Wed 1 Thu 2 Fri 3 Sat 4 Sun 5 Mon 6 Tue 7 Wed 8 Thu 9 Fri 10 Sat 11 Sun 12" at bounding box center [754, 420] width 1508 height 503
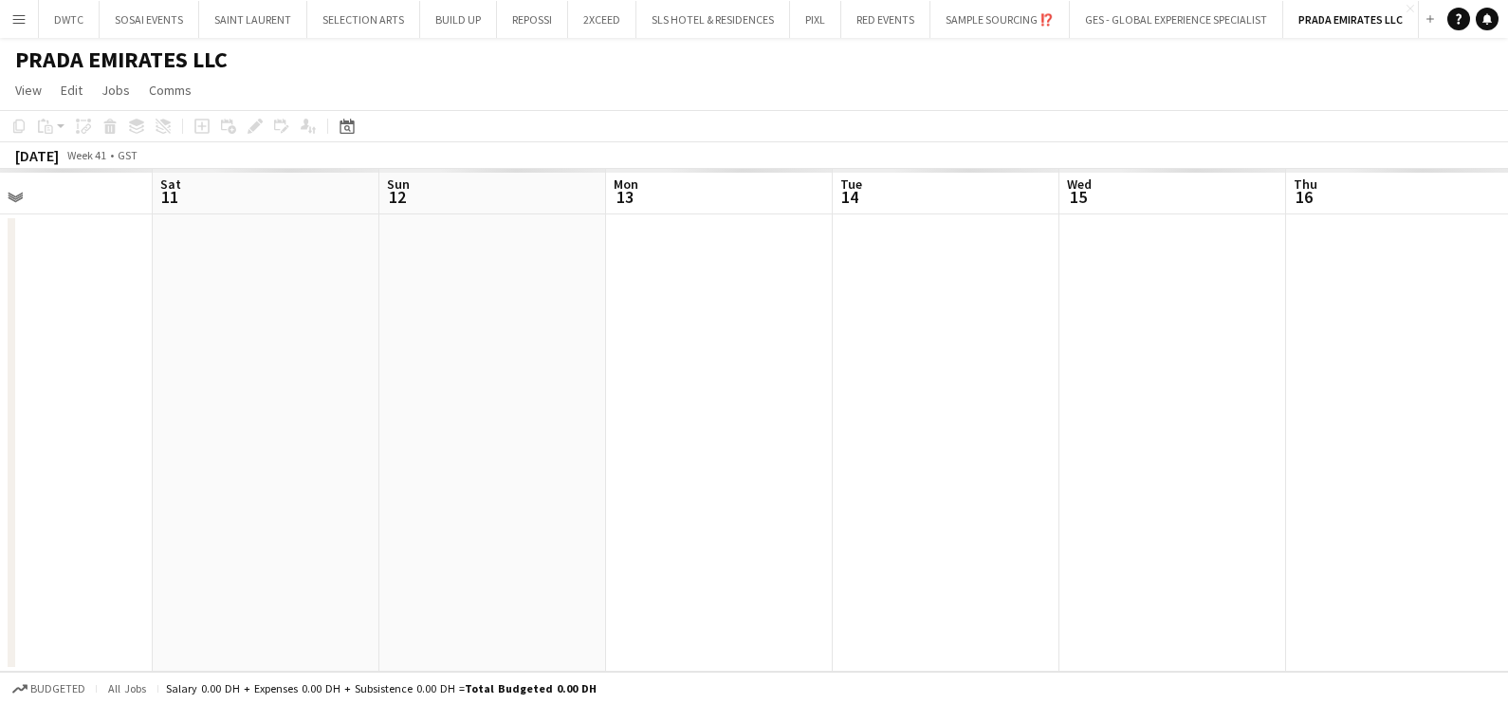
drag, startPoint x: 705, startPoint y: 439, endPoint x: 427, endPoint y: 473, distance: 280.0
click at [358, 458] on app-calendar-viewport "Tue 7 Wed 8 Thu 9 Fri 10 Sat 11 Sun 12 Mon 13 Tue 14 Wed 15 Thu 16 Fri 17 Sat 18" at bounding box center [754, 420] width 1508 height 503
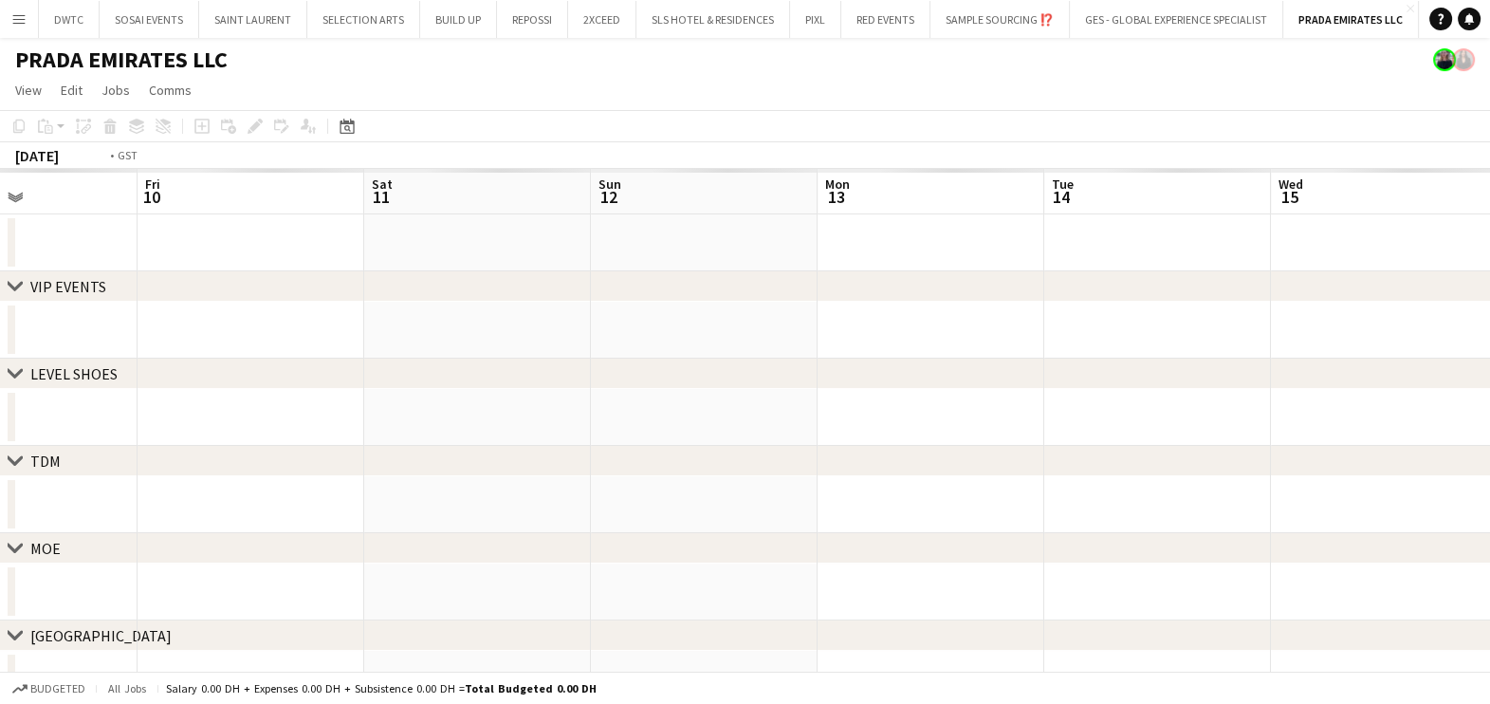
drag, startPoint x: 212, startPoint y: 484, endPoint x: 240, endPoint y: 490, distance: 29.2
click at [171, 487] on app-calendar-viewport "Tue 7 Wed 8 Thu 9 Fri 10 Sat 11 Sun 12 Mon 13 Tue 14 Wed 15 Thu 16 Fri 17 Sat 18" at bounding box center [745, 438] width 1490 height 539
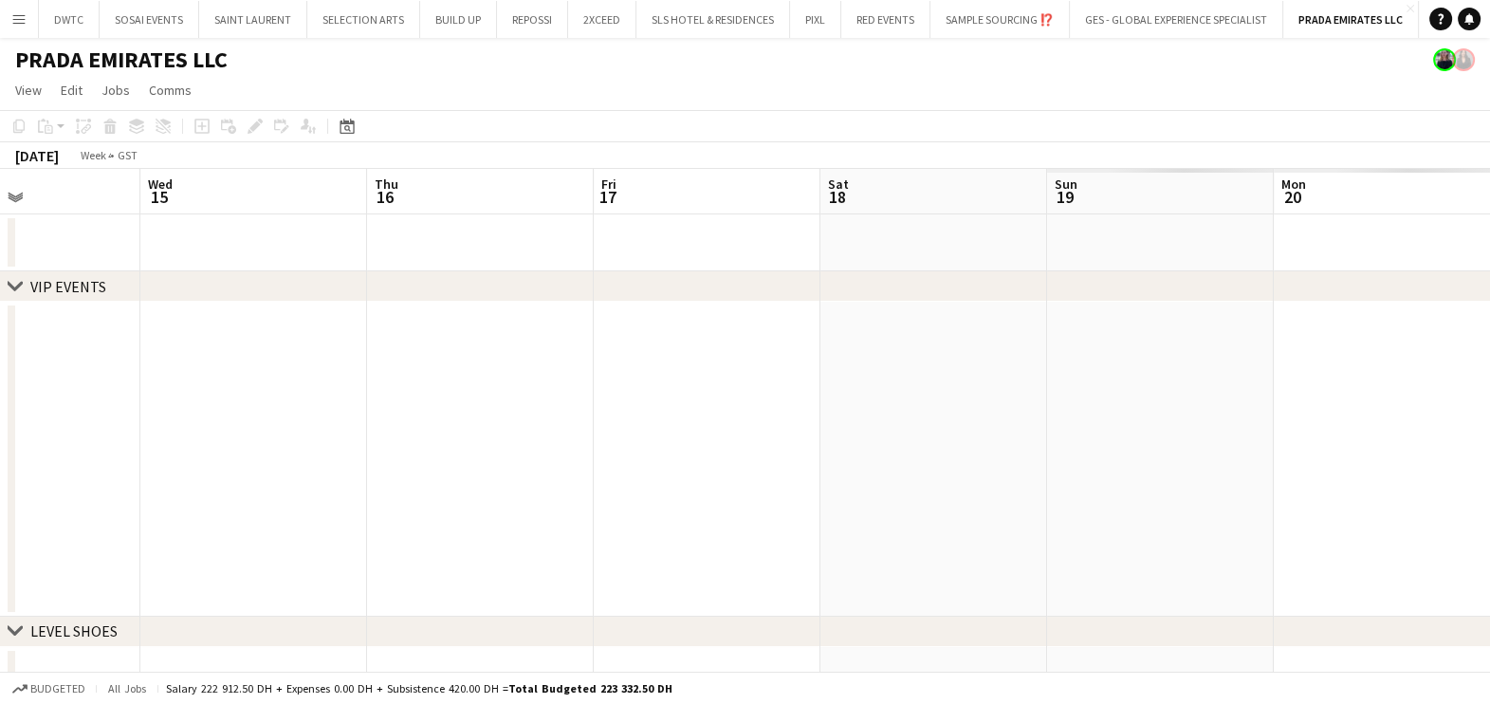
scroll to position [0, 664]
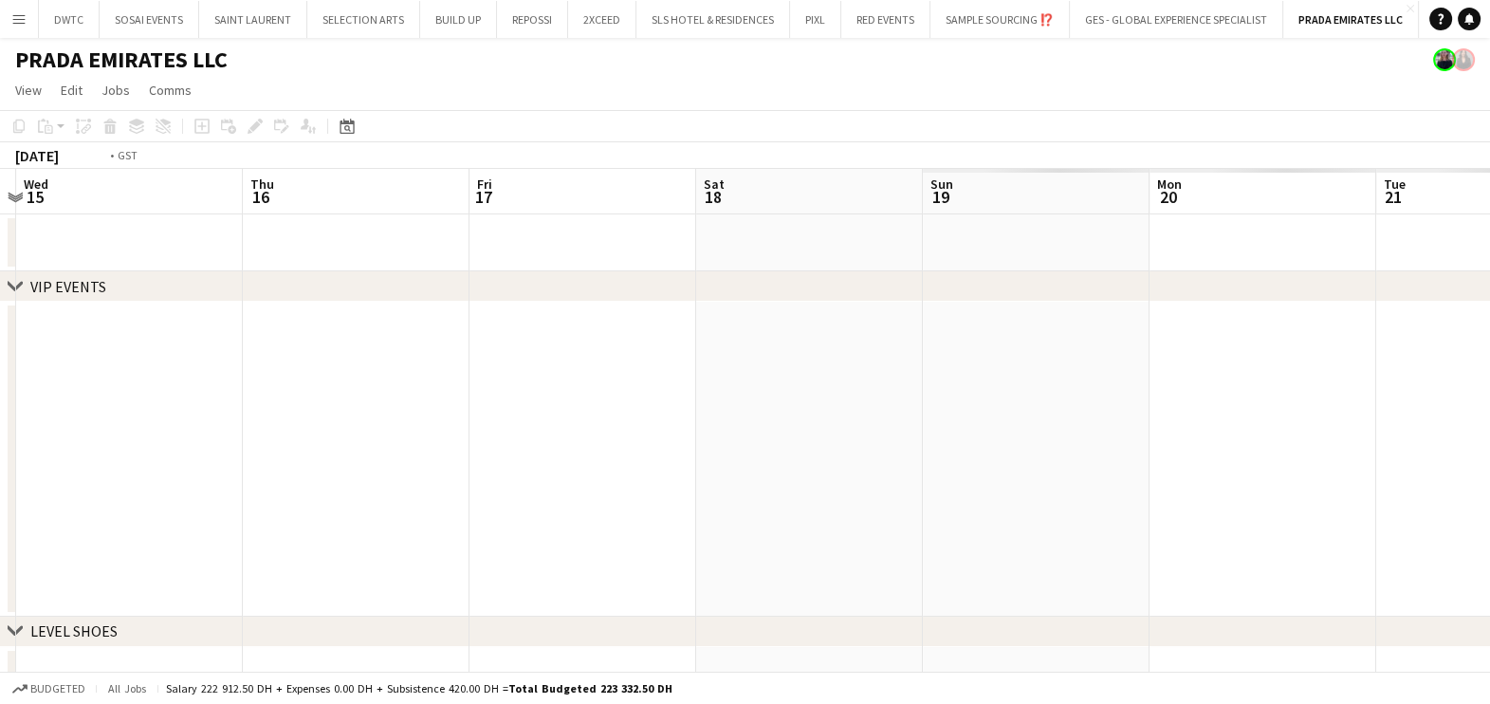
drag, startPoint x: 673, startPoint y: 441, endPoint x: 1506, endPoint y: 434, distance: 832.8
click at [1490, 437] on html "Menu Boards Boards Boards All jobs Status Workforce Workforce My Workforce Recr…" at bounding box center [745, 499] width 1490 height 998
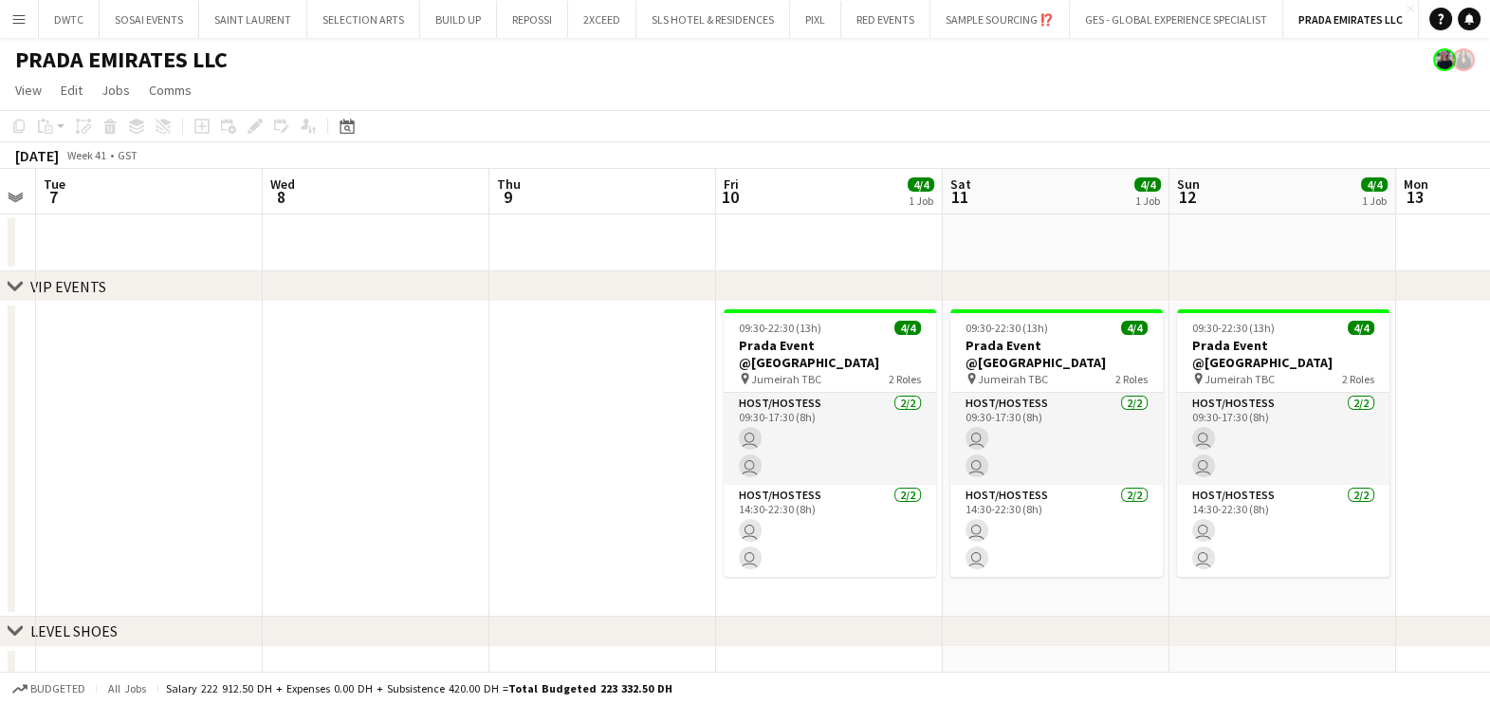
drag, startPoint x: 486, startPoint y: 452, endPoint x: 1091, endPoint y: 452, distance: 605.2
click at [1091, 452] on app-calendar-viewport "Sun 5 Mon 6 Tue 7 Wed 8 Thu 9 Fri 10 4/4 1 Job Sat 11 4/4 1 Job Sun 12 4/4 1 Jo…" at bounding box center [745, 567] width 1490 height 797
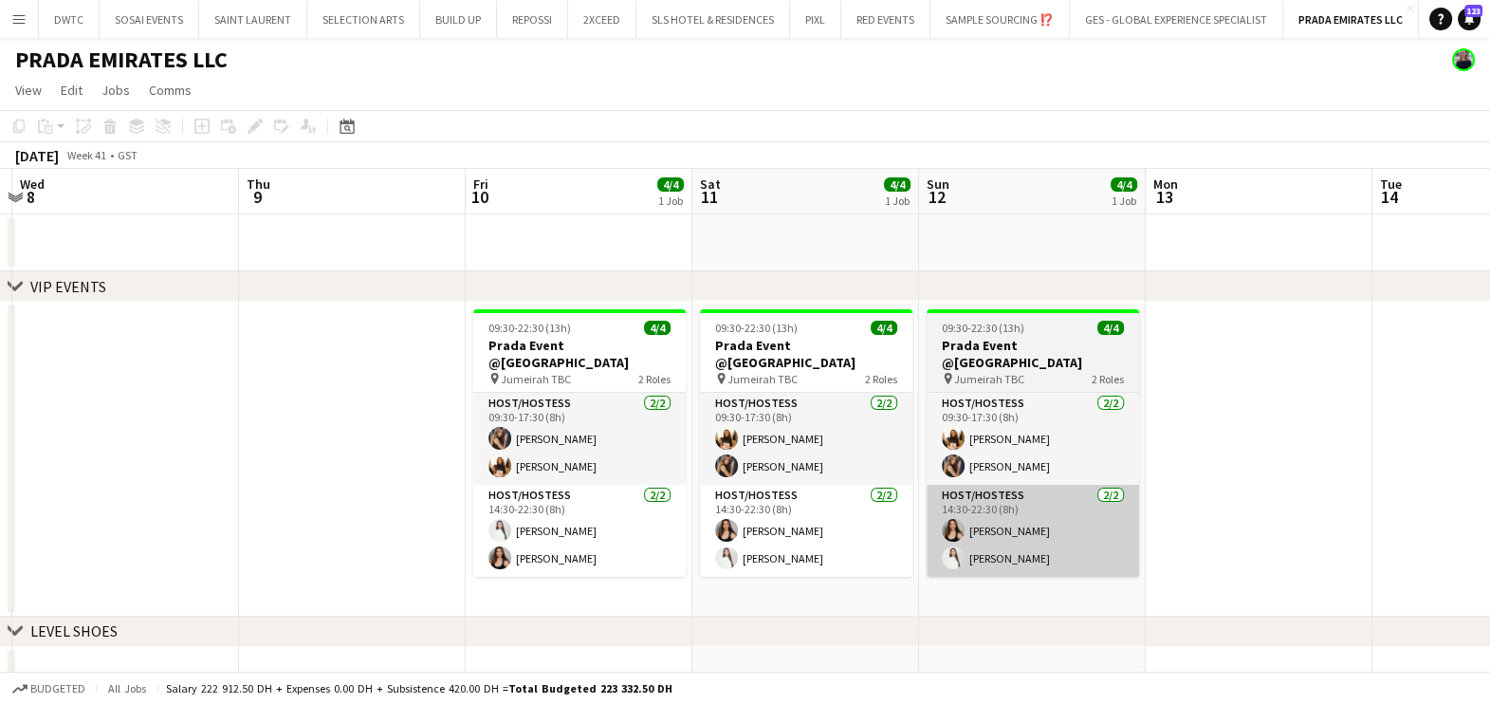
drag, startPoint x: 1400, startPoint y: 463, endPoint x: 1096, endPoint y: 470, distance: 303.6
click at [1176, 470] on app-calendar-viewport "Sun 5 Mon 6 Tue 7 Wed 8 Thu 9 Fri 10 4/4 1 Job Sat 11 4/4 1 Job Sun 12 4/4 1 Jo…" at bounding box center [745, 567] width 1490 height 797
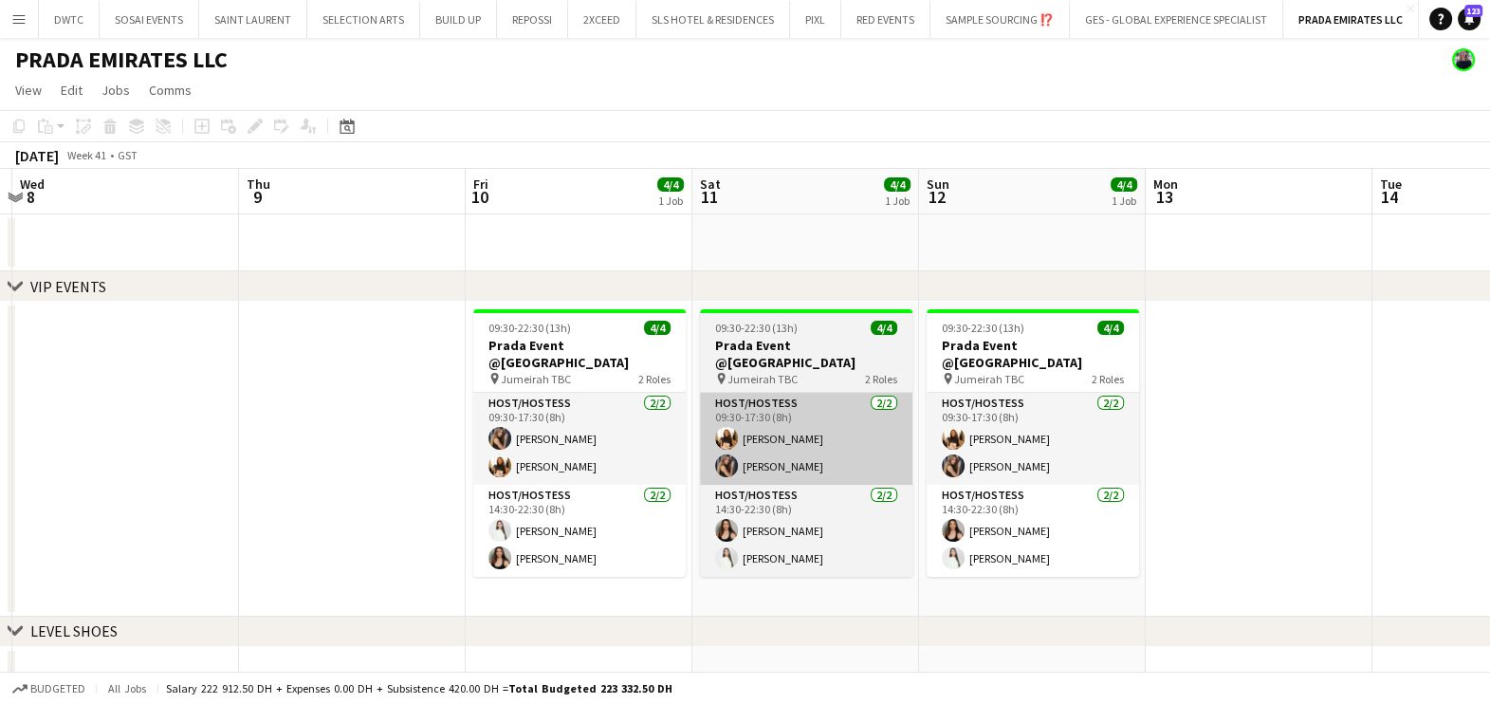
scroll to position [0, 670]
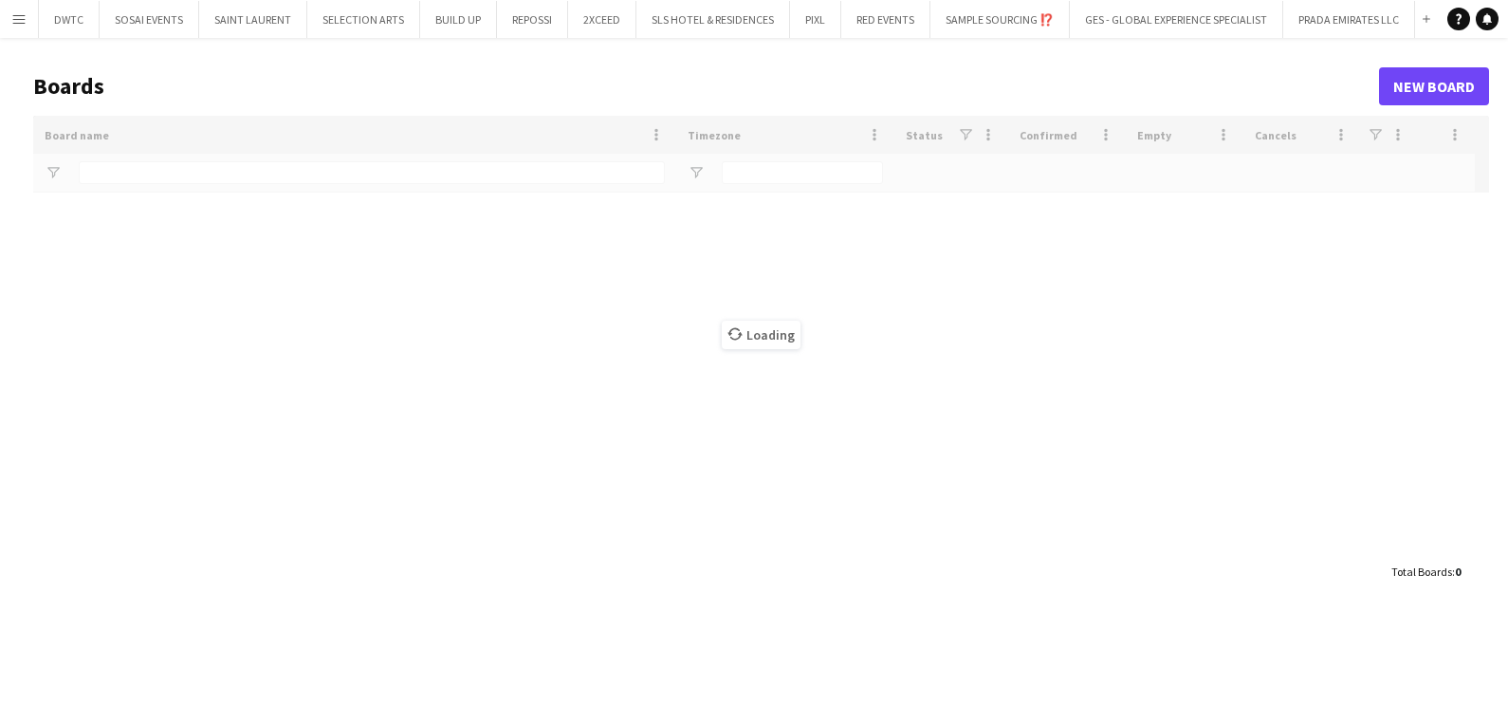
type input "*****"
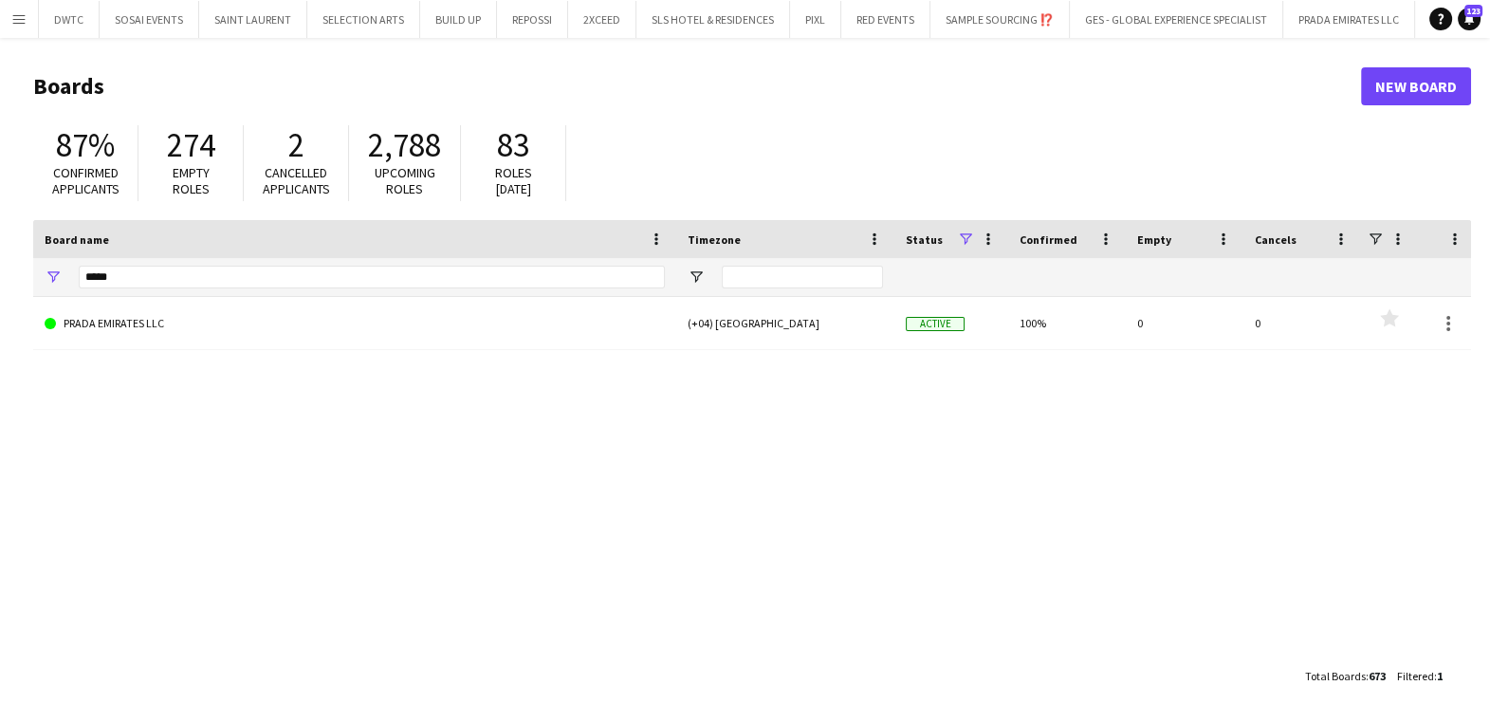
click at [797, 514] on div "PRADA EMIRATES LLC (+04) Dubai Active 100% 0 0 Favourites" at bounding box center [752, 468] width 1438 height 342
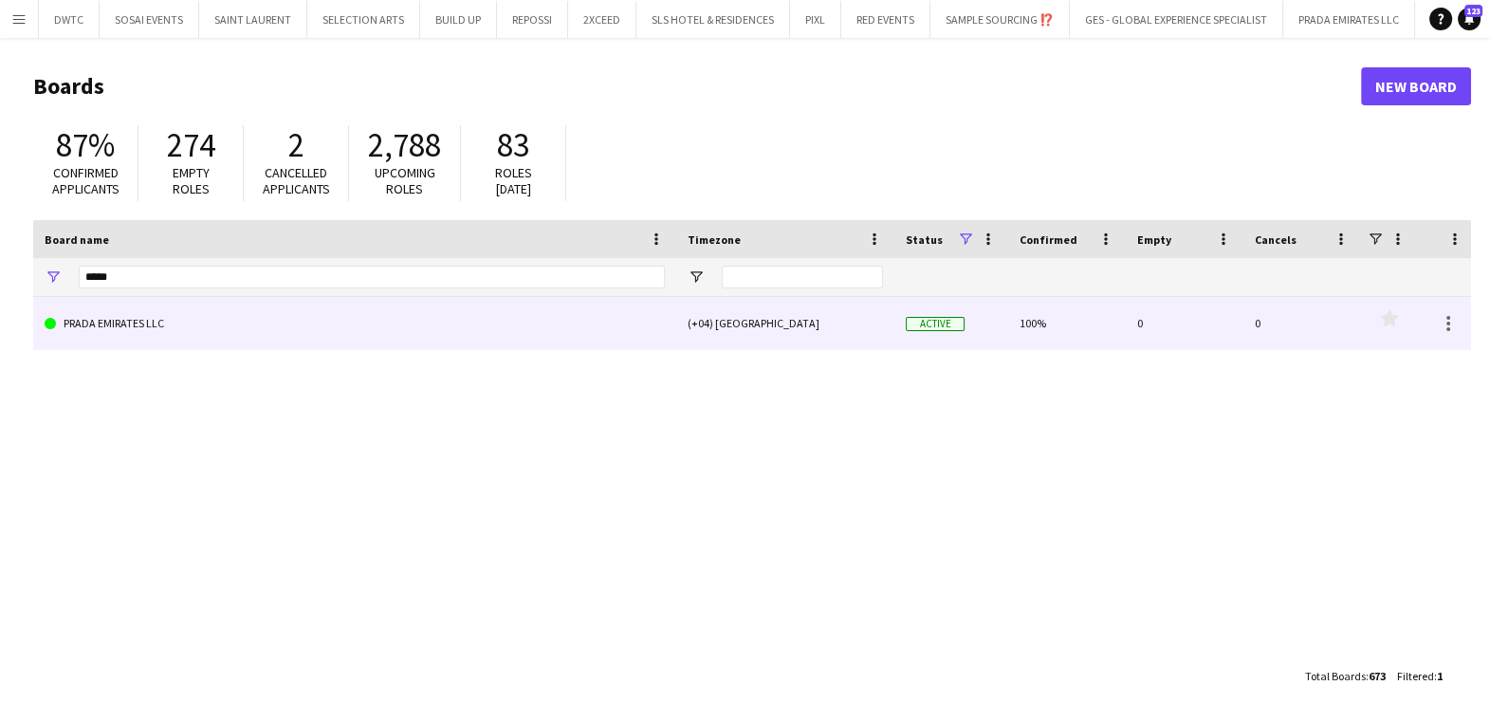
click at [141, 322] on link "PRADA EMIRATES LLC" at bounding box center [355, 323] width 620 height 53
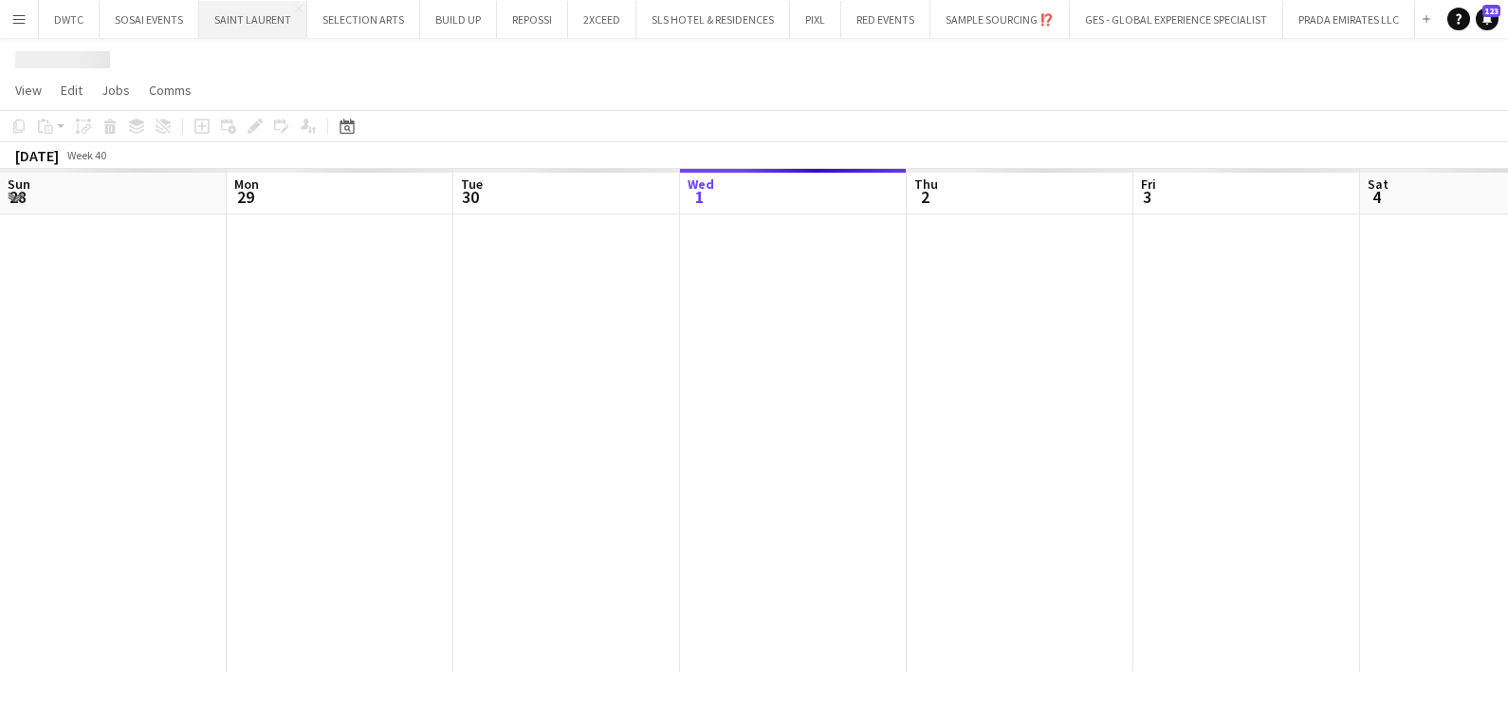
scroll to position [0, 453]
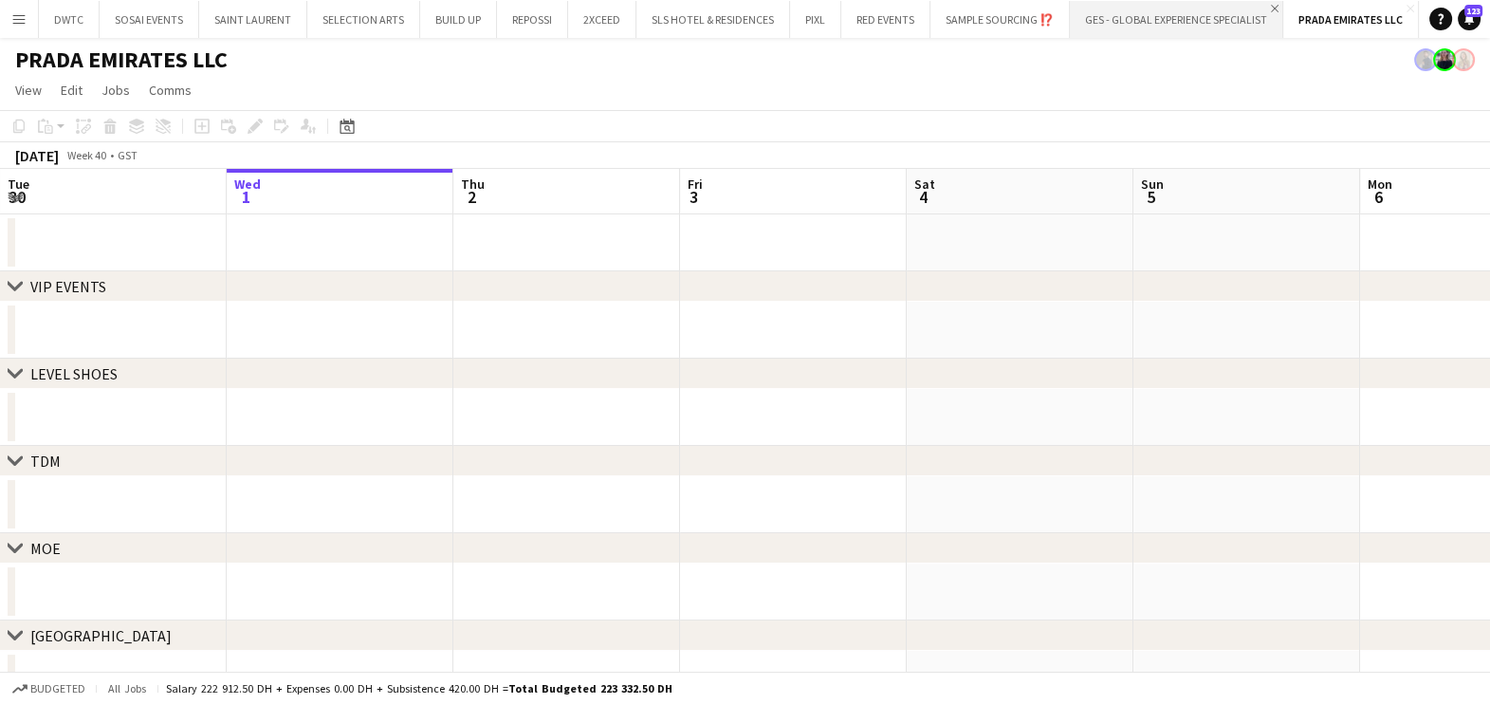
click at [1277, 5] on app-icon "Close" at bounding box center [1275, 9] width 8 height 8
click at [1215, 19] on app-icon "Add" at bounding box center [1217, 19] width 8 height 8
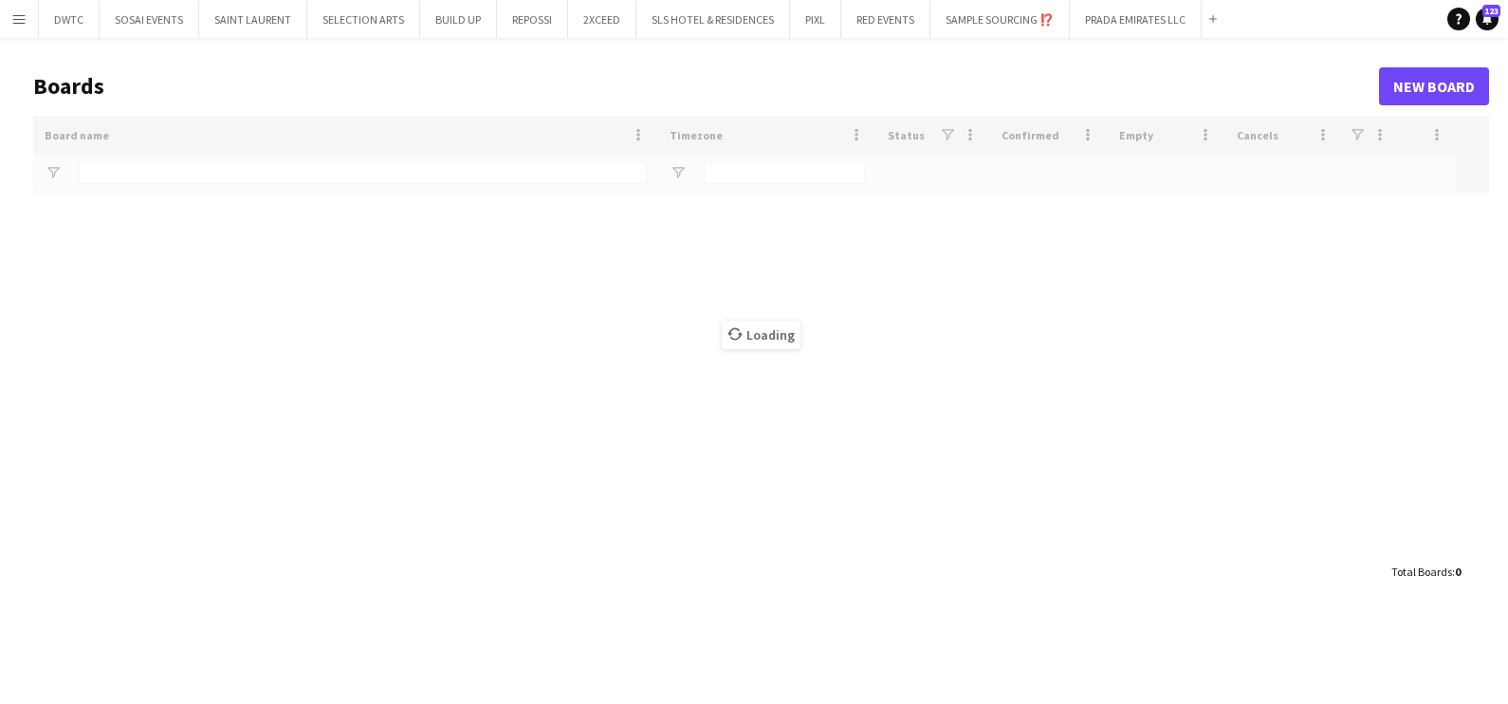
click at [192, 165] on div "Loading" at bounding box center [761, 334] width 1456 height 437
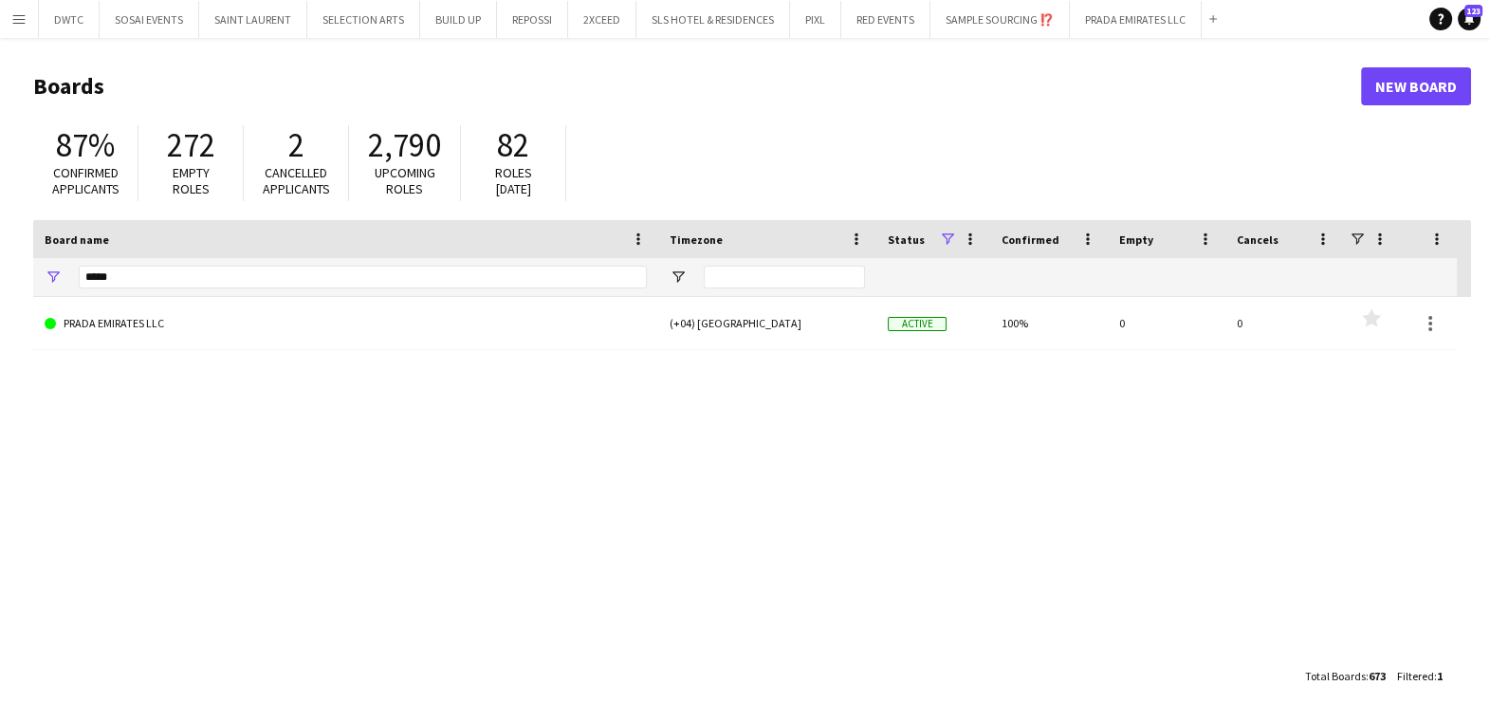
click at [185, 289] on div "*****" at bounding box center [363, 277] width 568 height 38
click at [180, 280] on input "*****" at bounding box center [363, 277] width 568 height 23
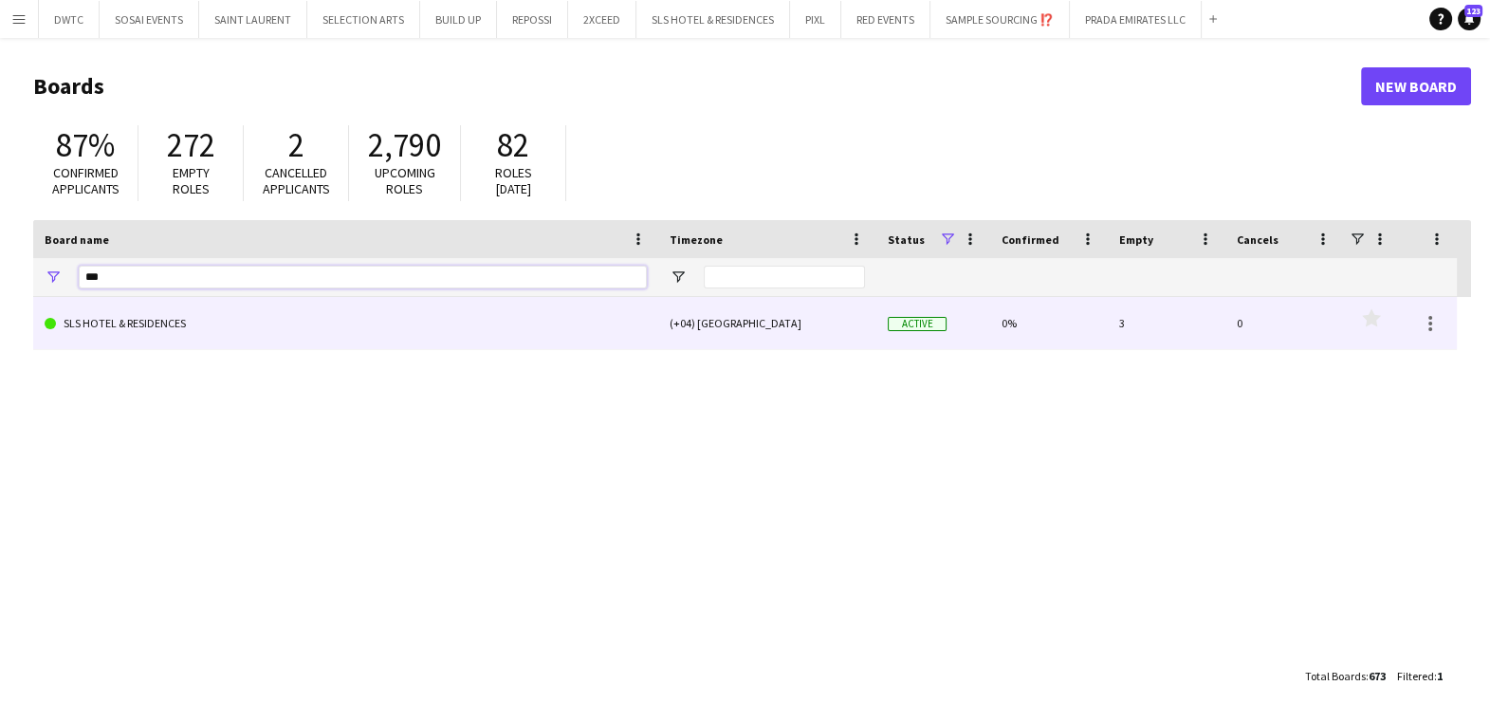
type input "***"
click at [182, 322] on link "SLS HOTEL & RESIDENCES" at bounding box center [346, 323] width 602 height 53
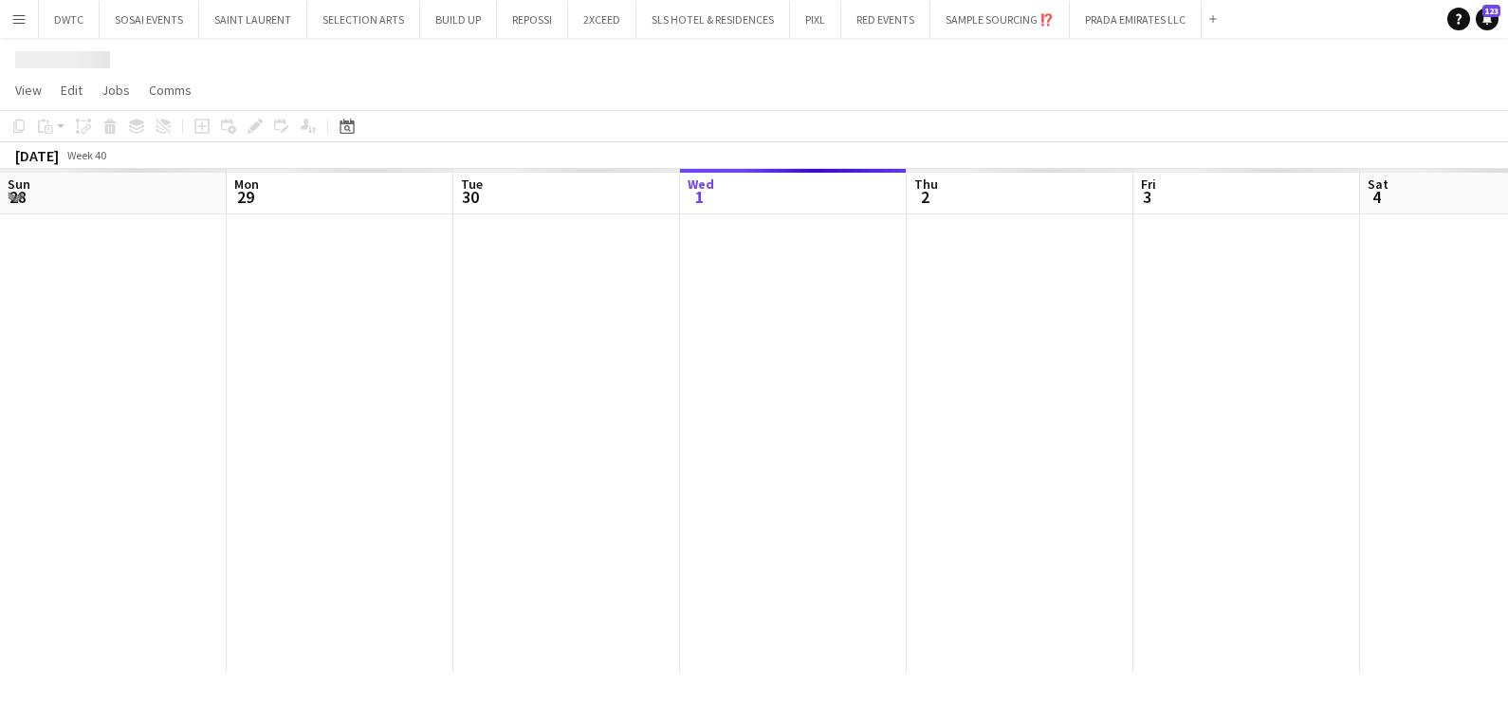
scroll to position [0, 453]
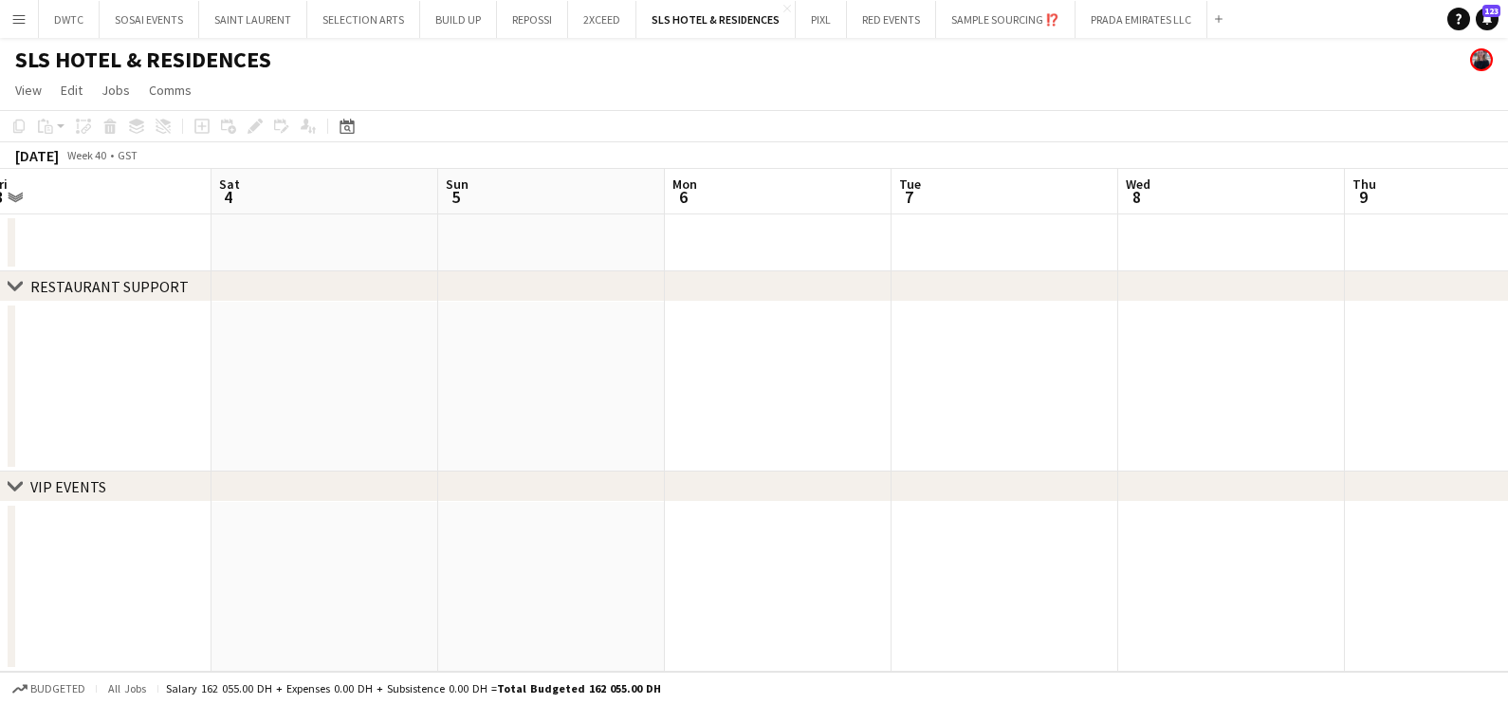
drag, startPoint x: 424, startPoint y: 349, endPoint x: 555, endPoint y: 406, distance: 142.7
click at [296, 358] on app-calendar-viewport "Tue 30 Wed 1 Thu 2 Fri 3 Sat 4 Sun 5 Mon 6 Tue 7 Wed 8 Thu 9 Fri 10 Sat 11" at bounding box center [754, 420] width 1508 height 503
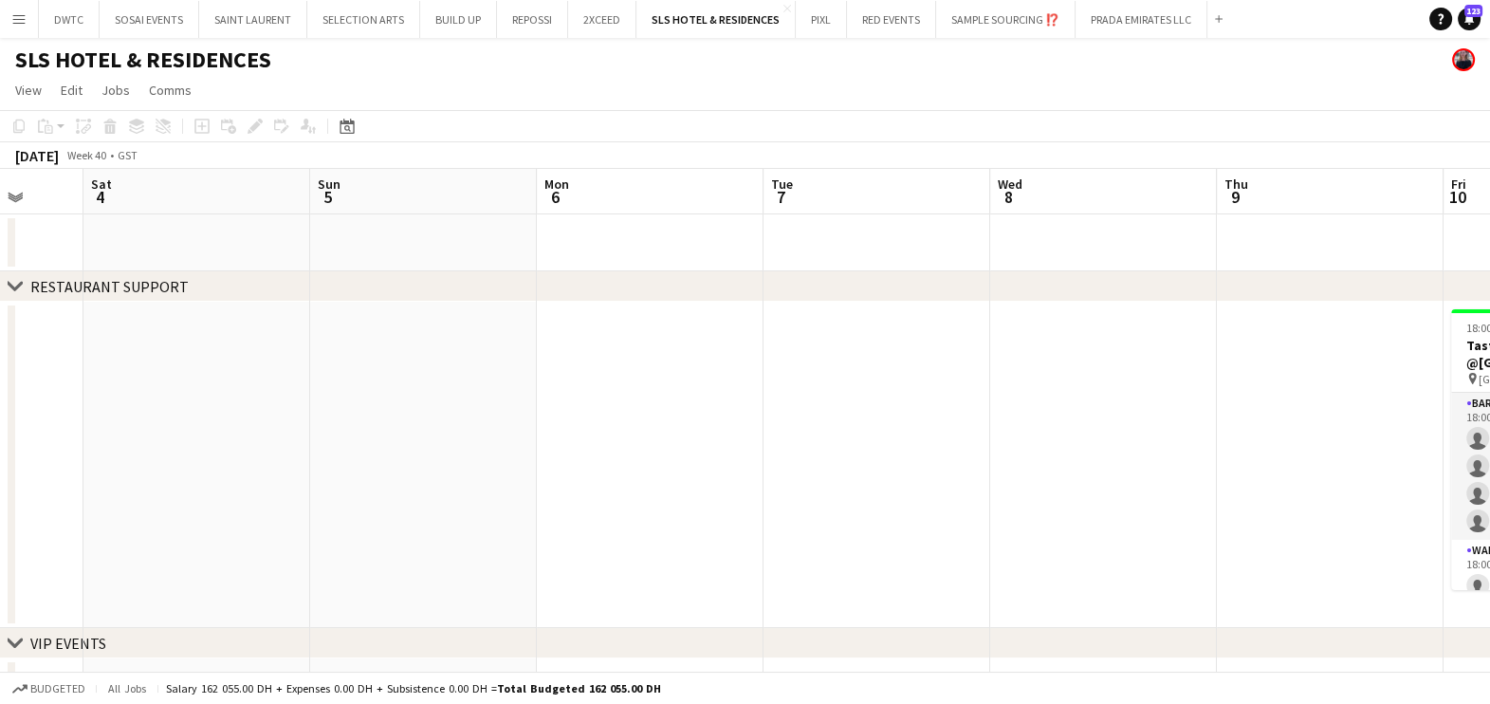
scroll to position [0, 762]
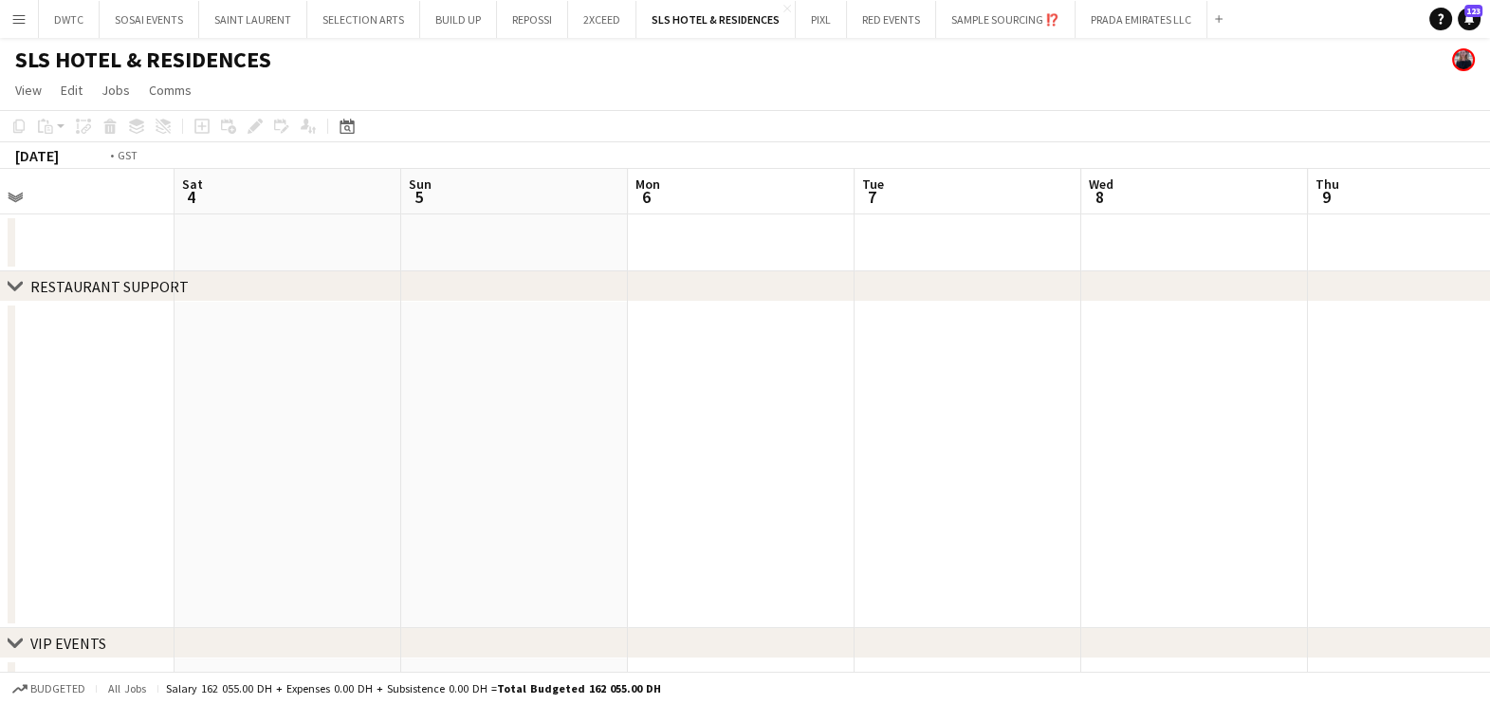
drag, startPoint x: 911, startPoint y: 408, endPoint x: 0, endPoint y: 408, distance: 910.6
click at [9, 394] on div "chevron-right RESTAURANT SUPPORT chevron-right VIP EVENTS Tue 30 Wed 1 Thu 2 Fr…" at bounding box center [745, 442] width 1490 height 546
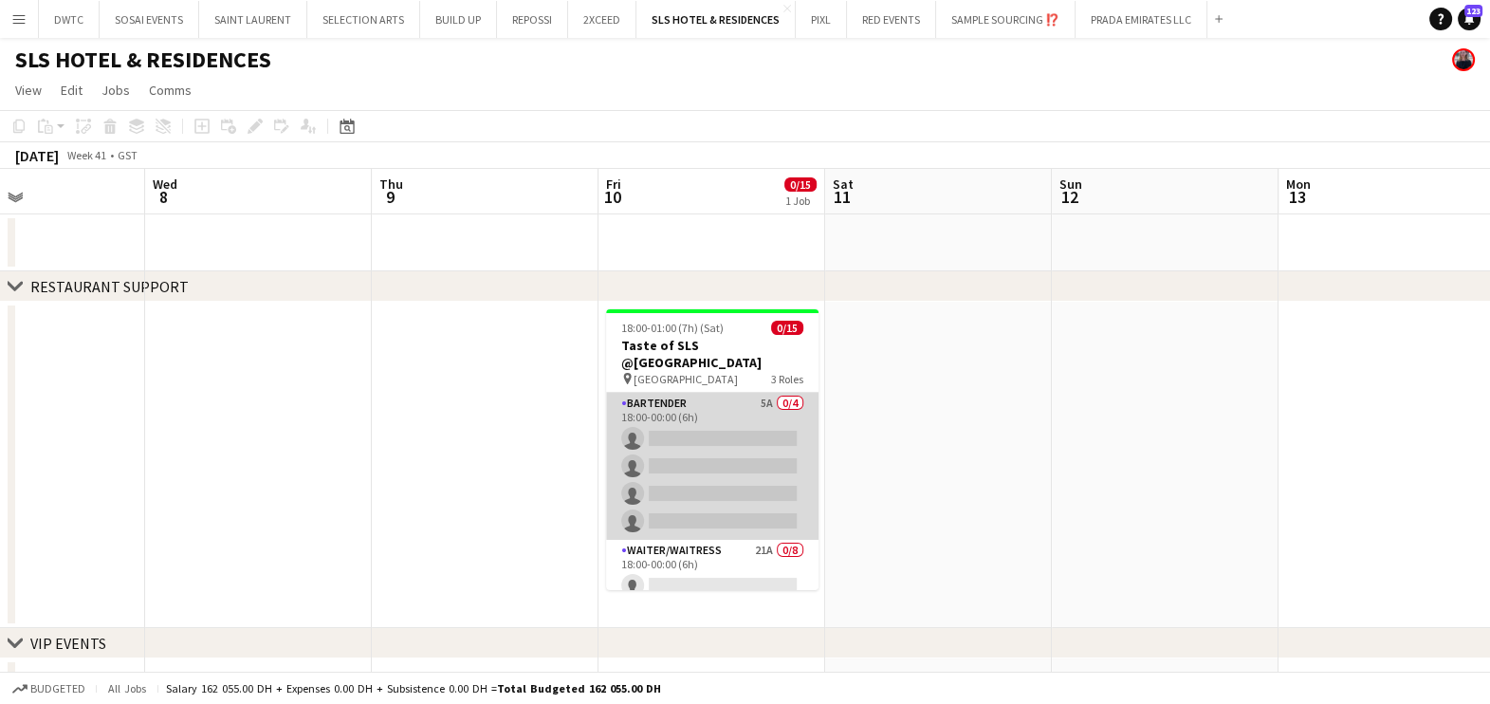
click at [663, 427] on app-card-role "Bartender 5A 0/4 18:00-00:00 (6h) single-neutral-actions single-neutral-actions…" at bounding box center [712, 466] width 212 height 147
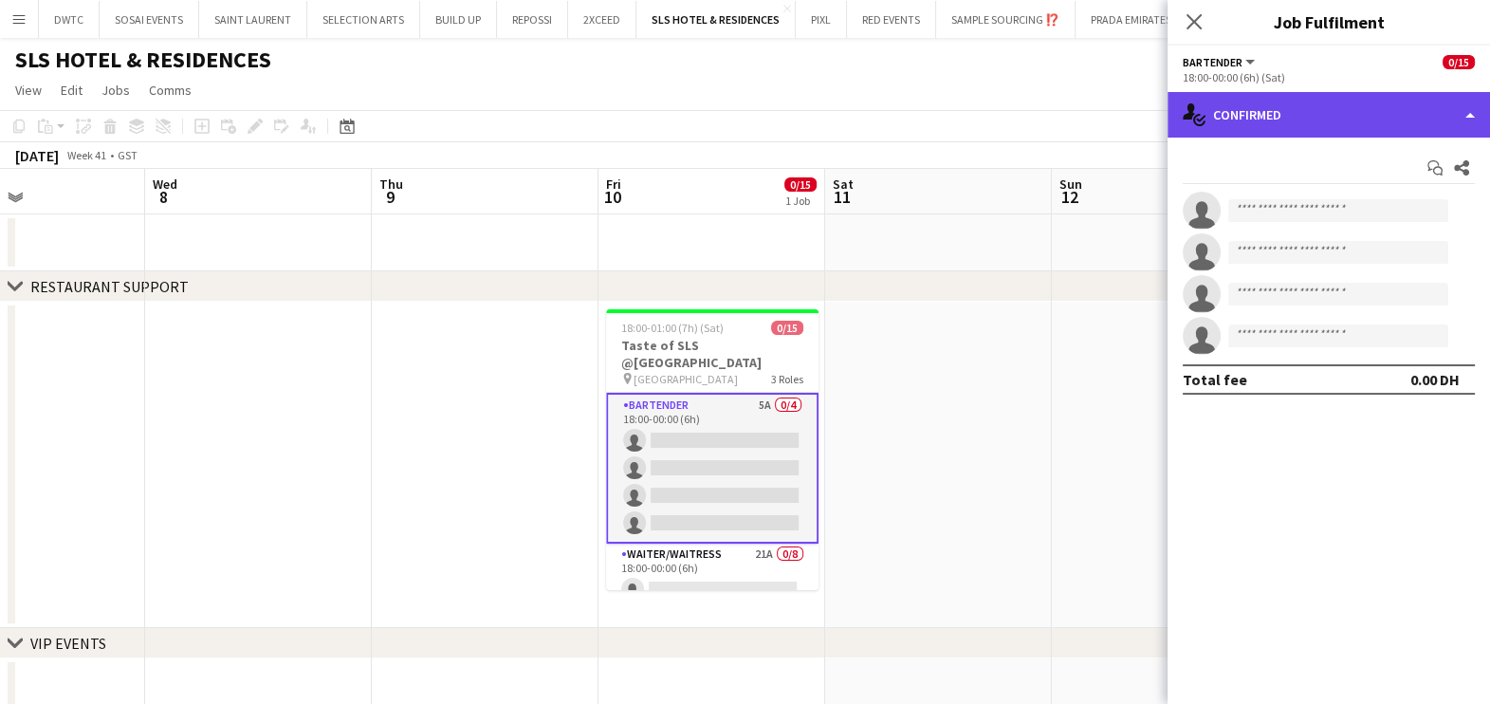
click at [1342, 115] on div "single-neutral-actions-check-2 Confirmed" at bounding box center [1329, 115] width 322 height 46
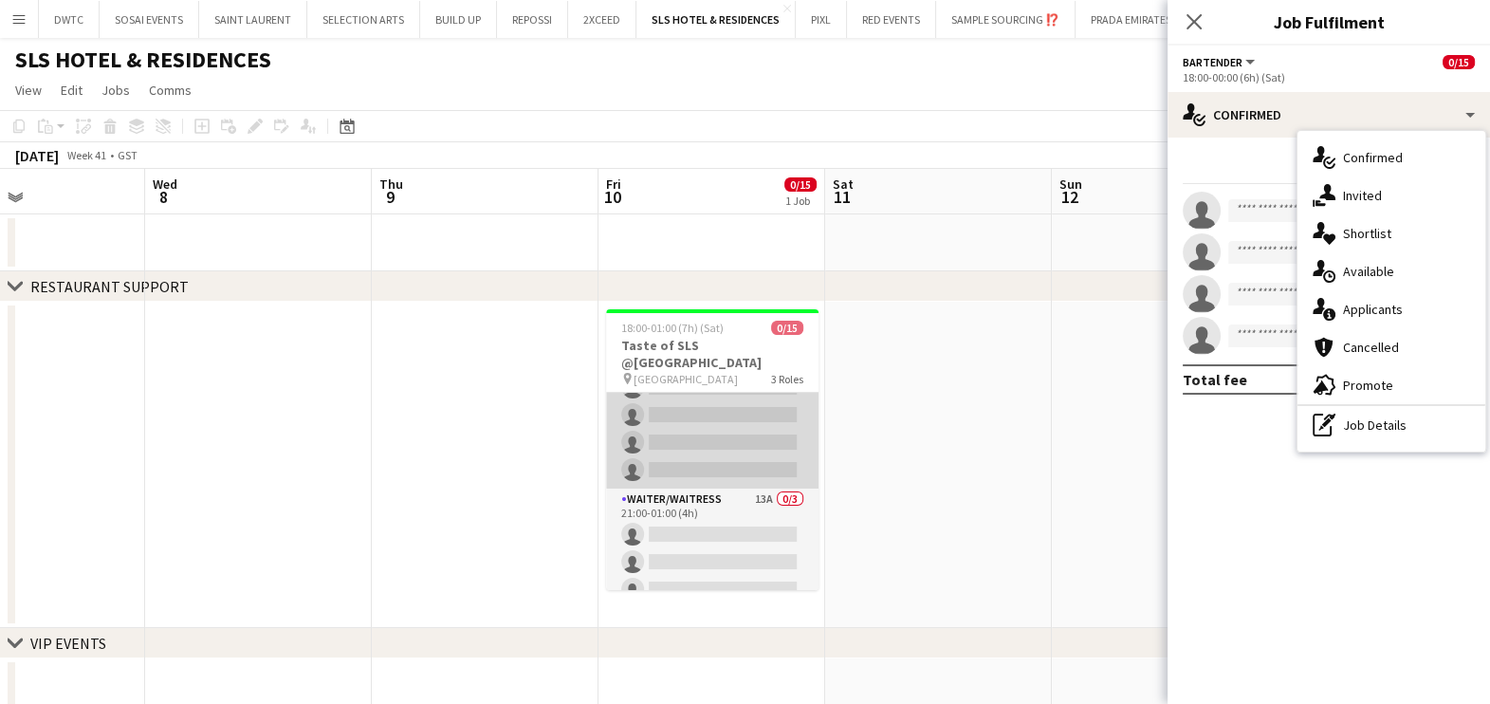
click at [728, 415] on app-card-role "Waiter/Waitress 21A 0/8 18:00-00:00 (6h) single-neutral-actions single-neutral-…" at bounding box center [712, 359] width 212 height 257
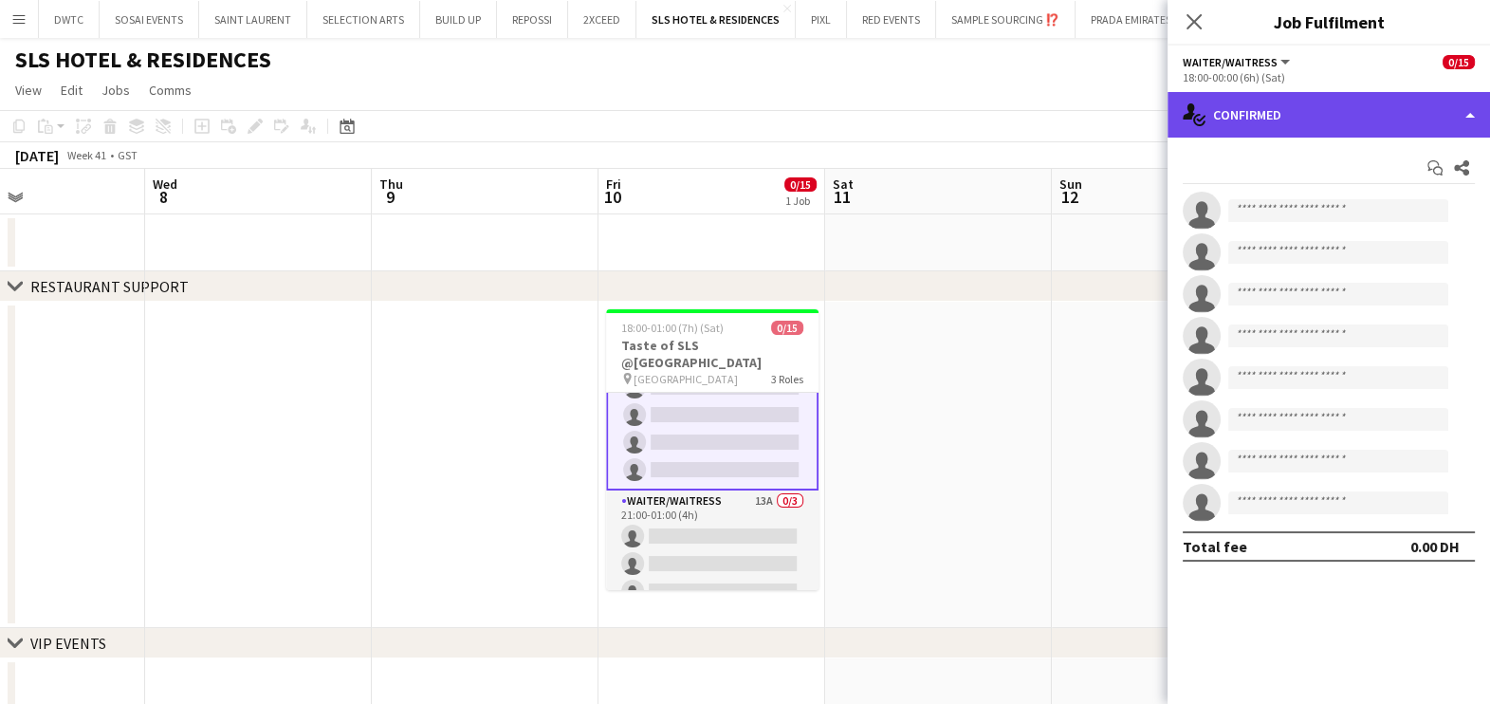
click at [1295, 123] on div "single-neutral-actions-check-2 Confirmed" at bounding box center [1329, 115] width 322 height 46
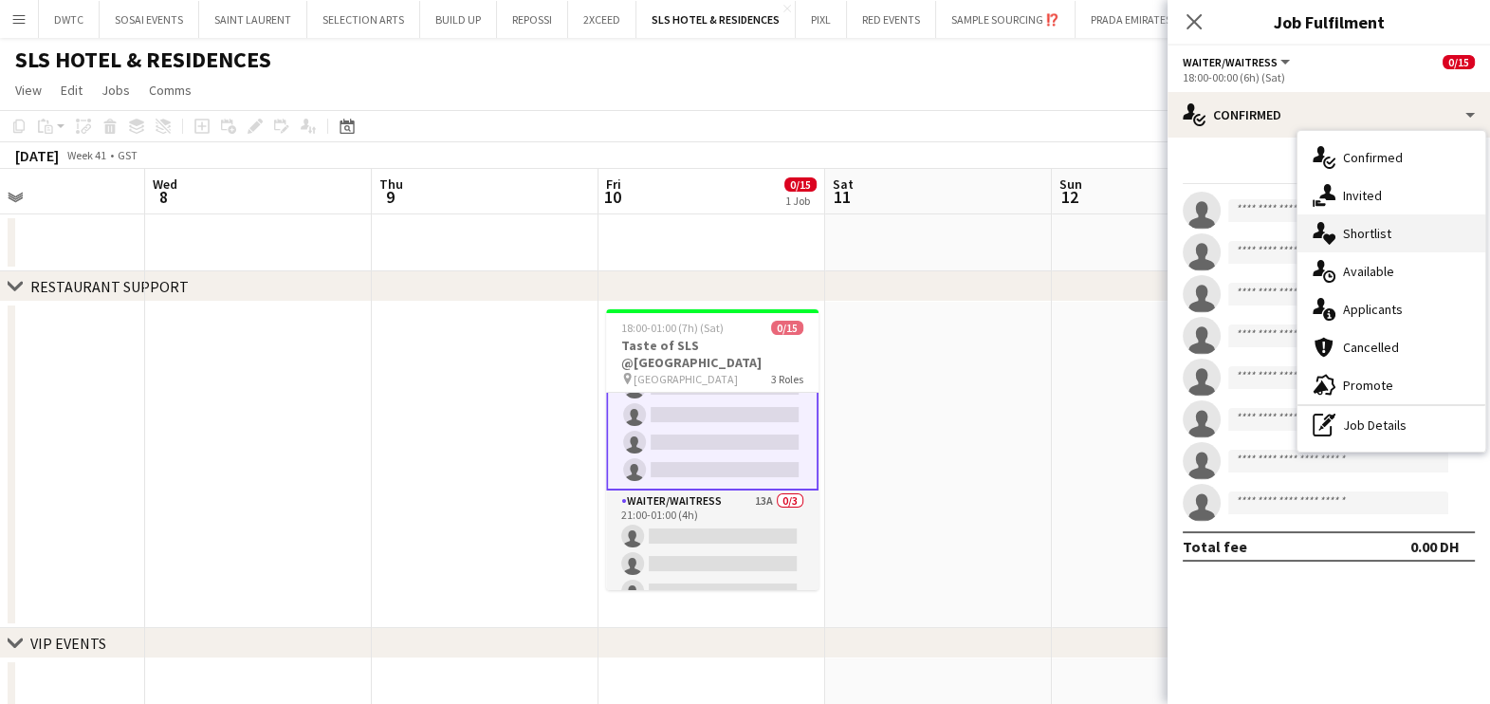
click at [1370, 230] on span "Shortlist" at bounding box center [1367, 233] width 48 height 17
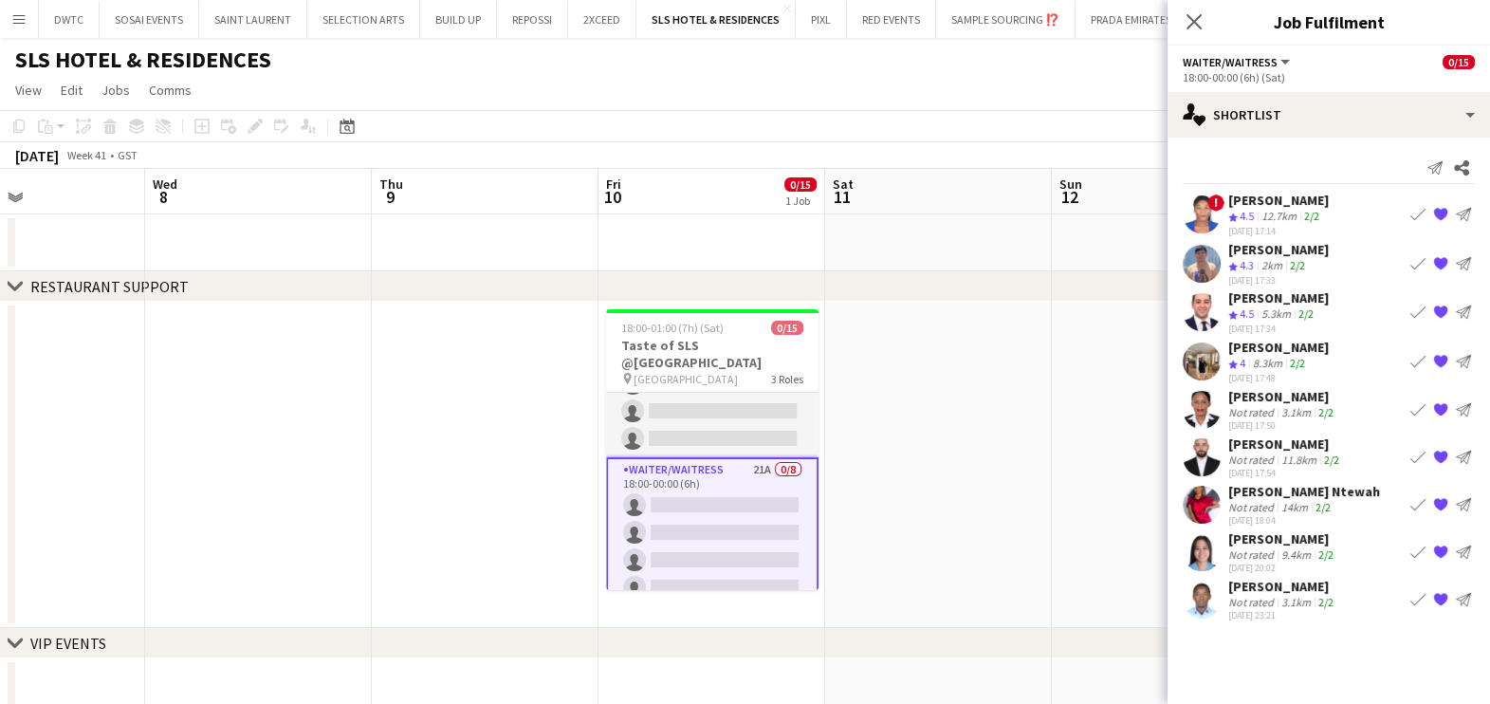
scroll to position [73, 0]
click at [1418, 544] on app-icon "Book crew" at bounding box center [1417, 551] width 15 height 15
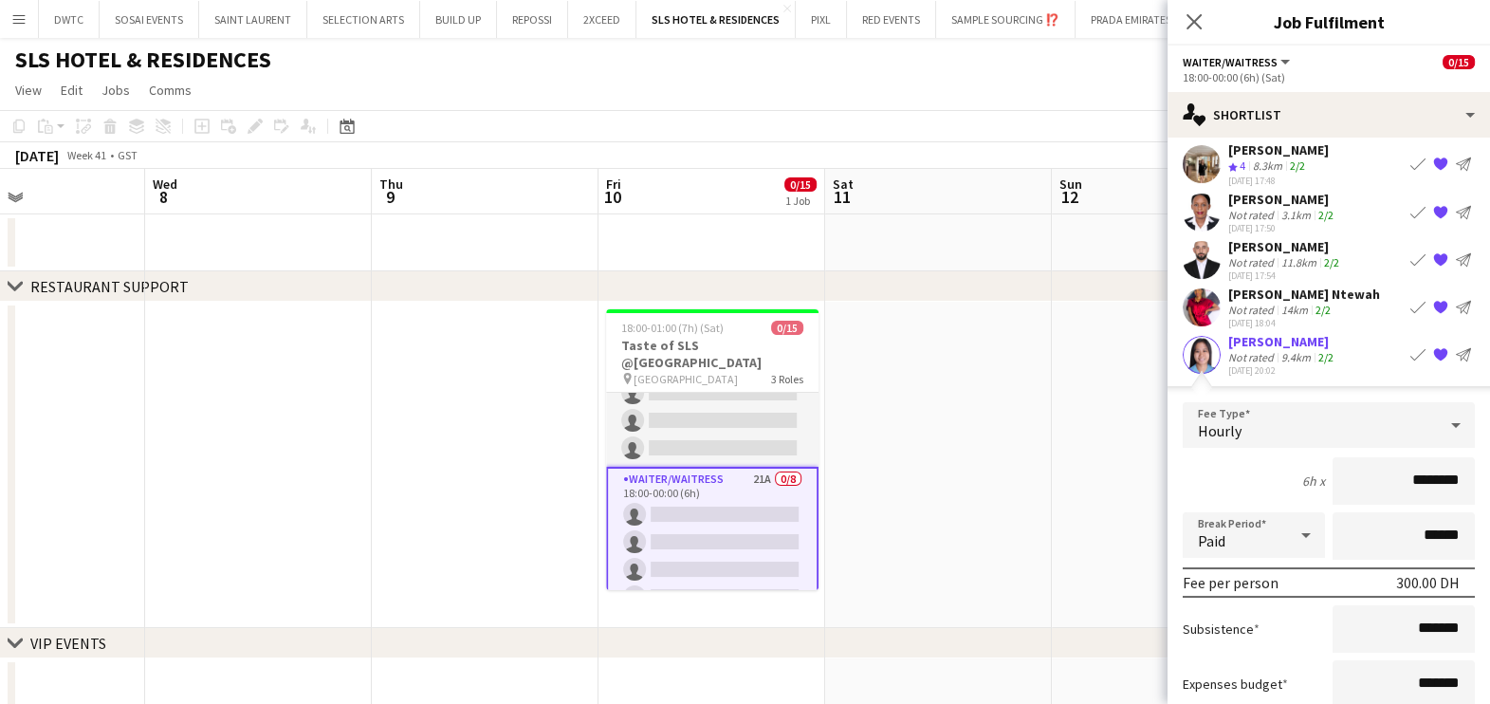
scroll to position [356, 0]
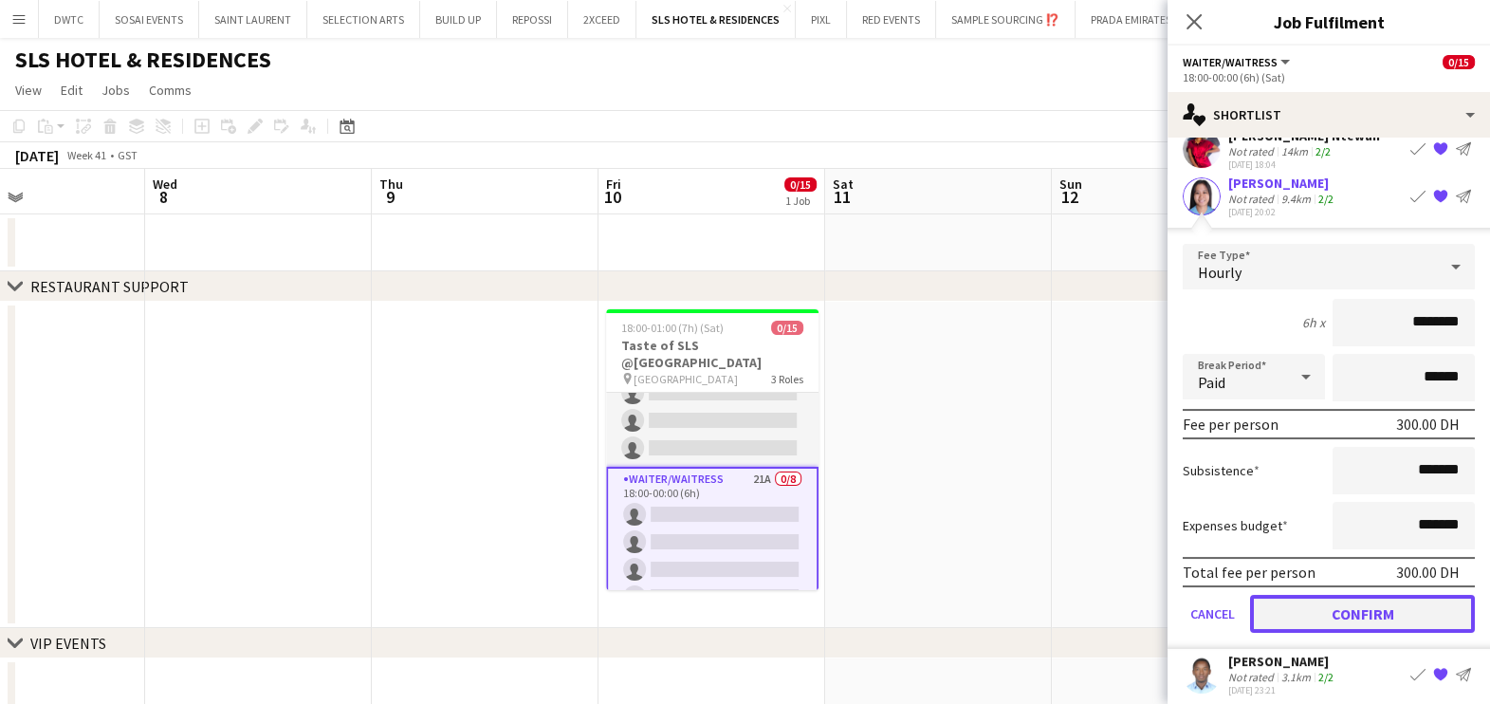
click at [1318, 607] on button "Confirm" at bounding box center [1362, 614] width 225 height 38
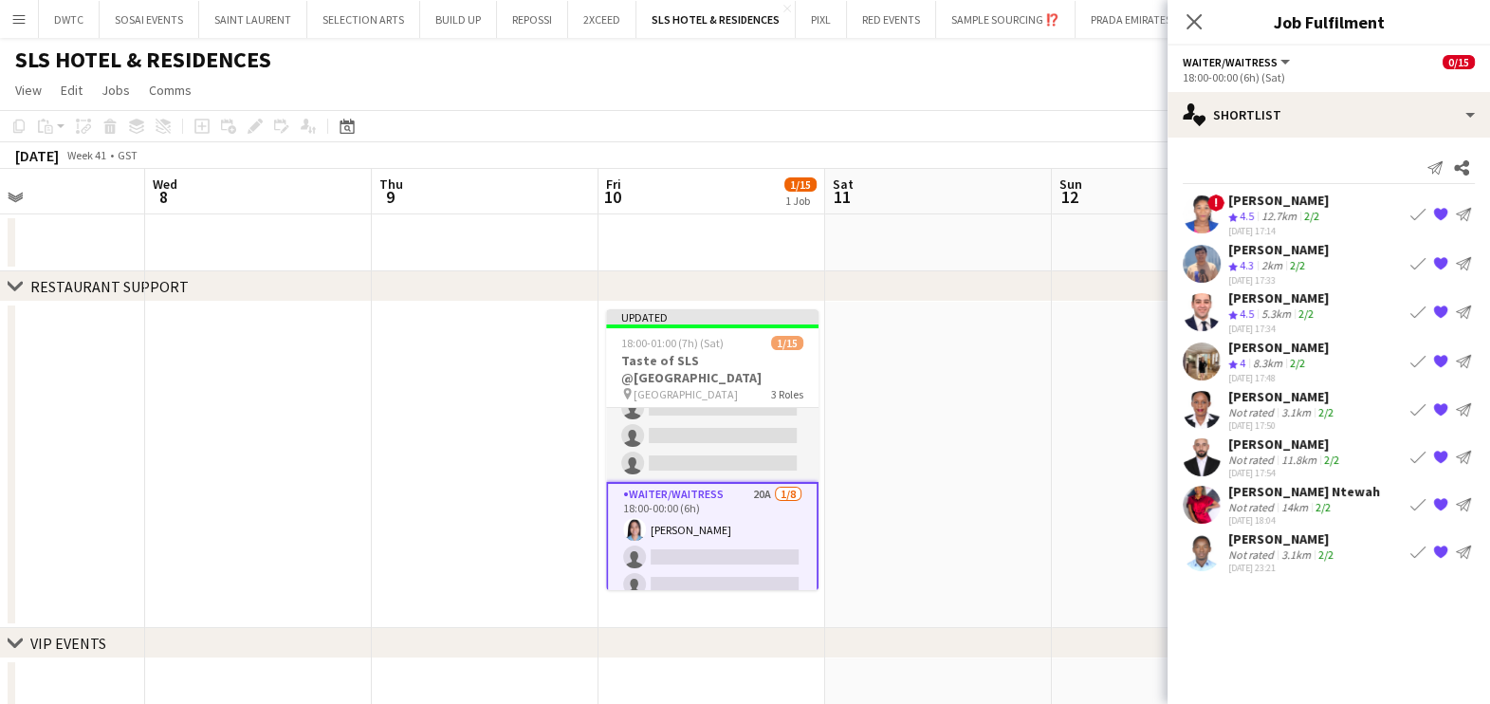
scroll to position [0, 0]
click at [1418, 547] on app-icon "Book crew" at bounding box center [1417, 551] width 15 height 15
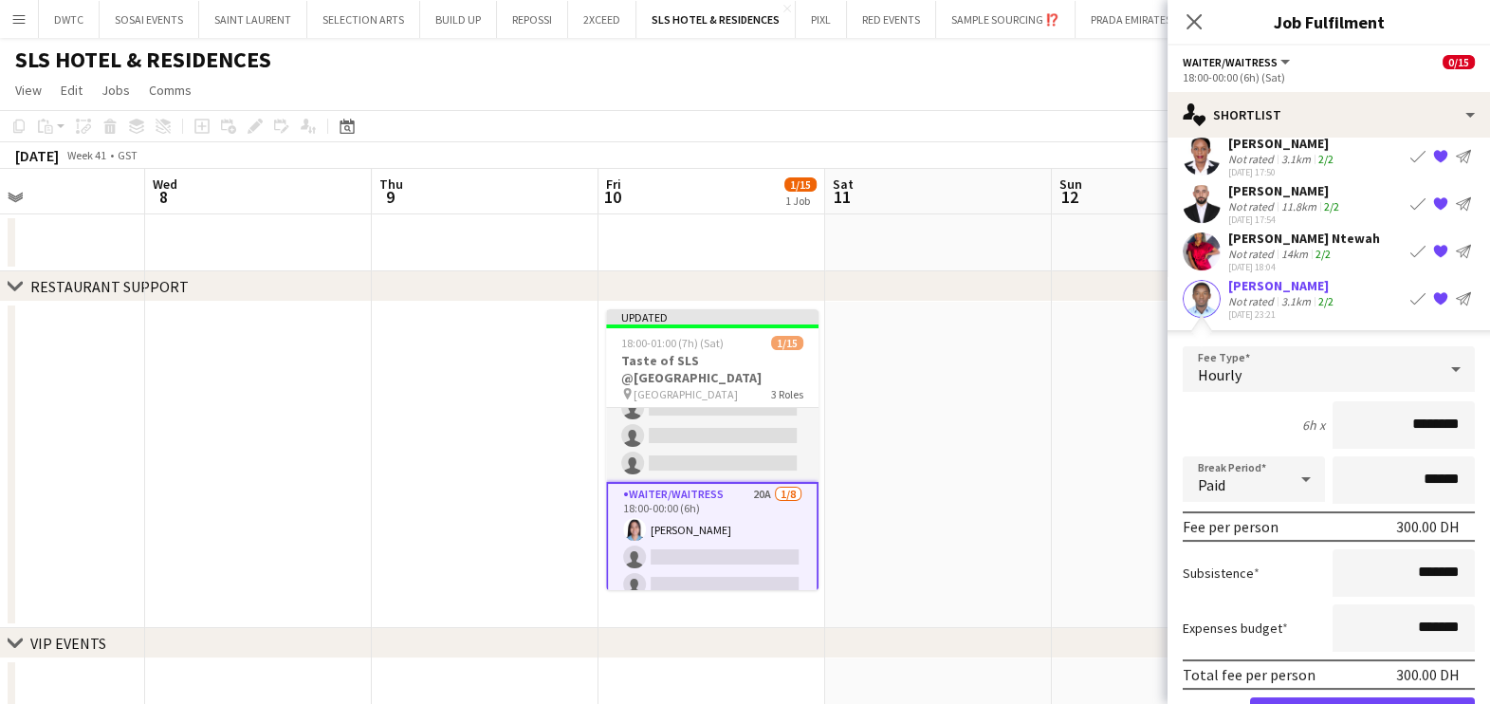
scroll to position [313, 0]
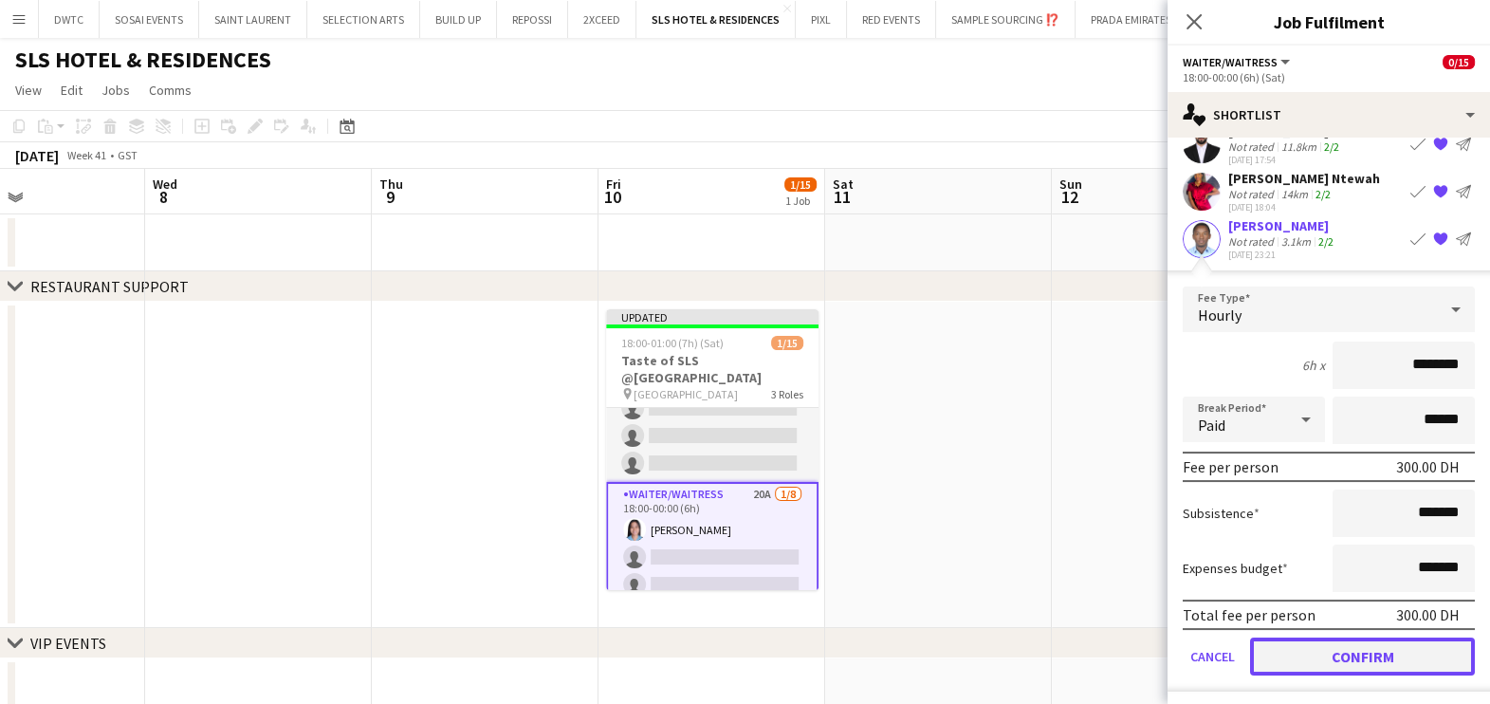
click at [1363, 644] on button "Confirm" at bounding box center [1362, 656] width 225 height 38
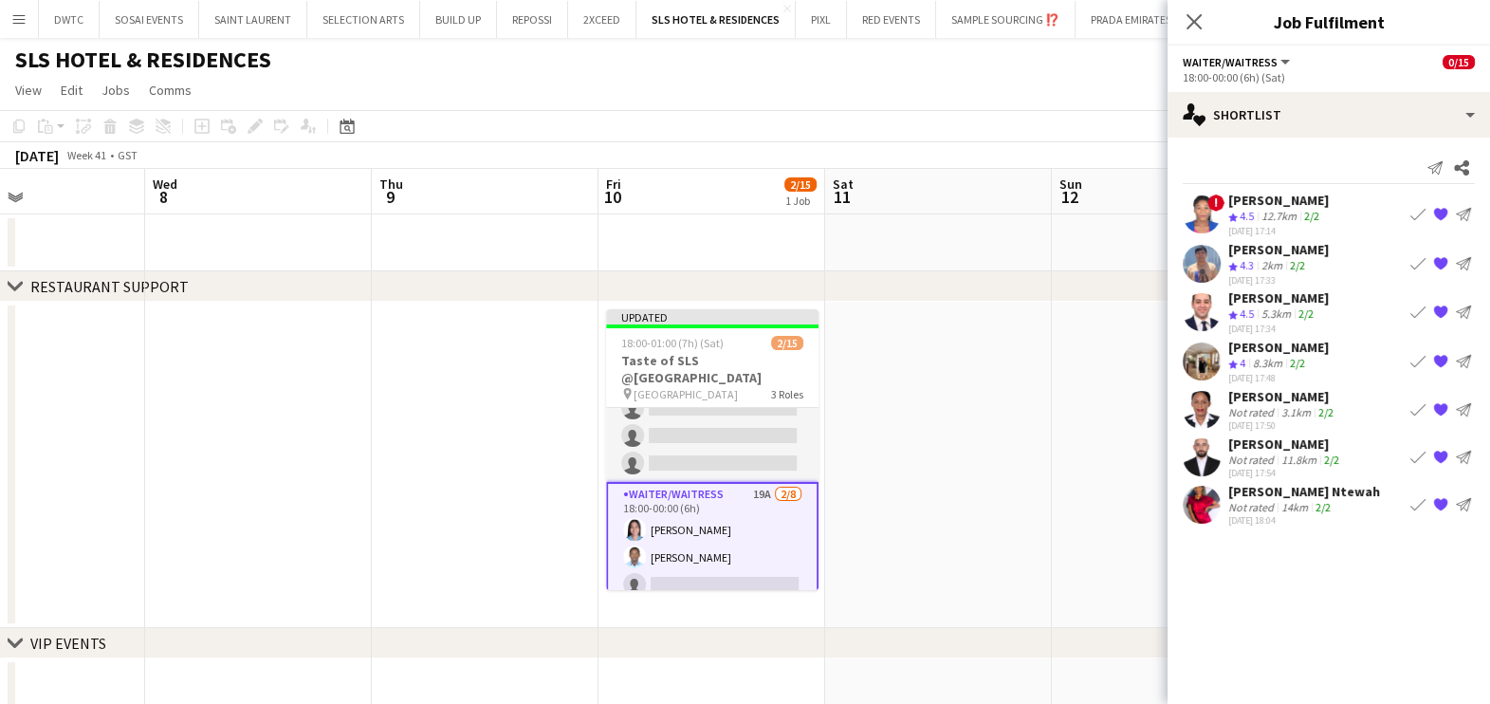
click at [1418, 451] on app-icon "Book crew" at bounding box center [1417, 456] width 15 height 15
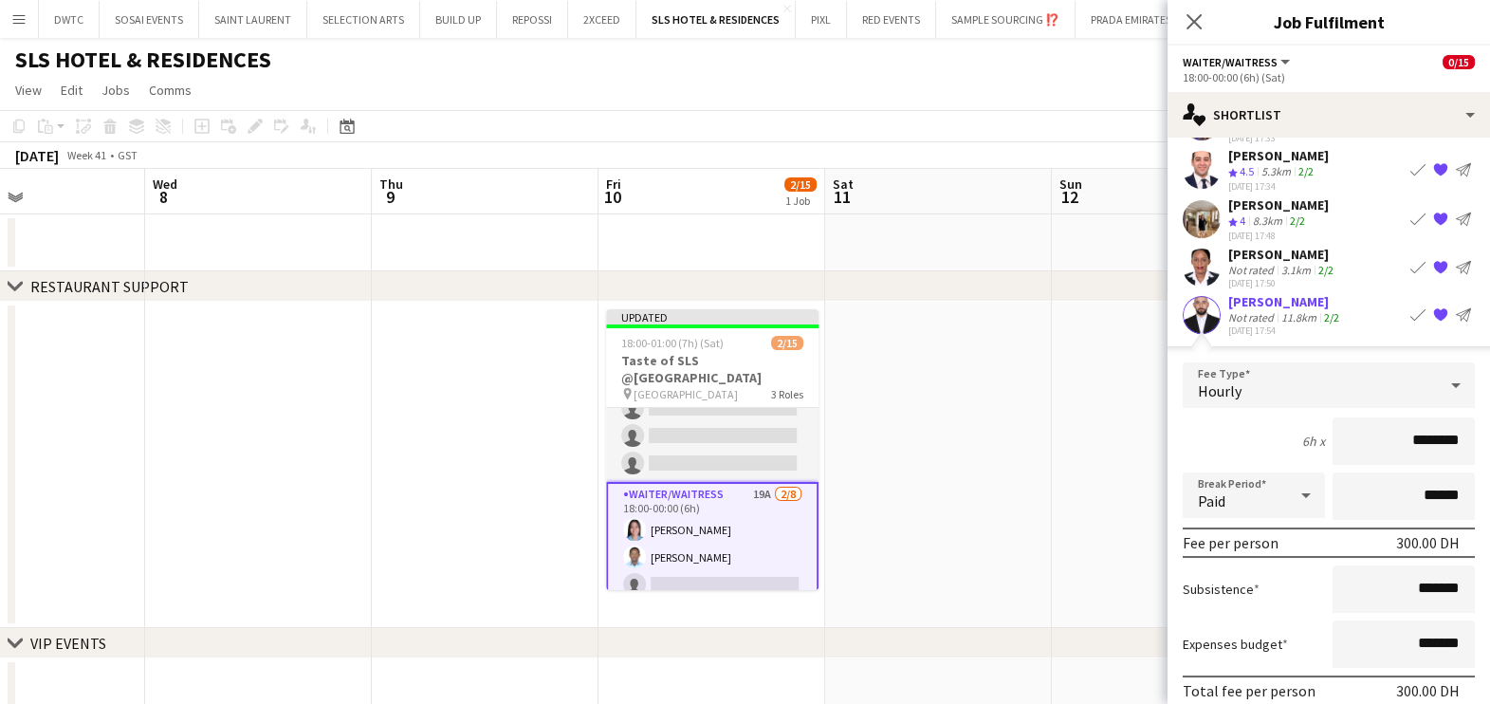
scroll to position [266, 0]
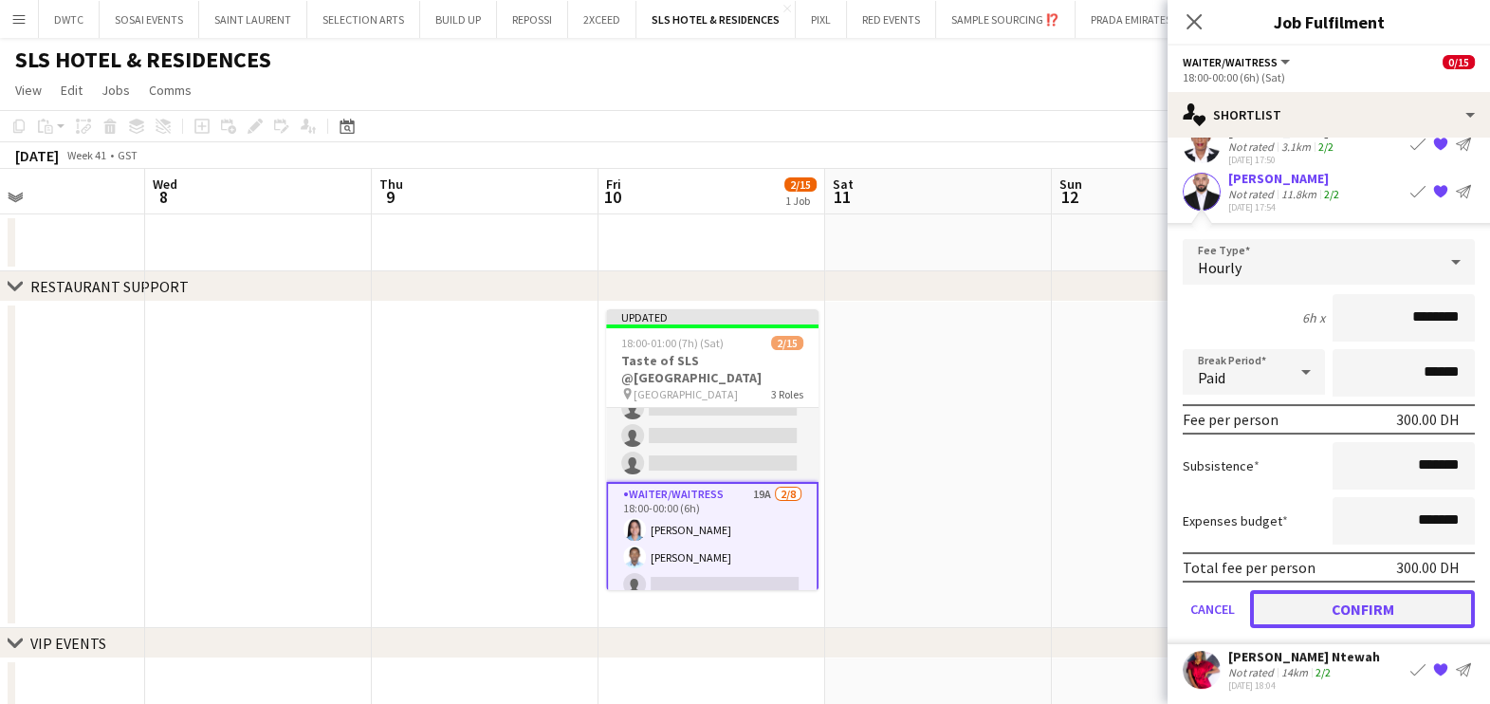
click at [1317, 599] on button "Confirm" at bounding box center [1362, 609] width 225 height 38
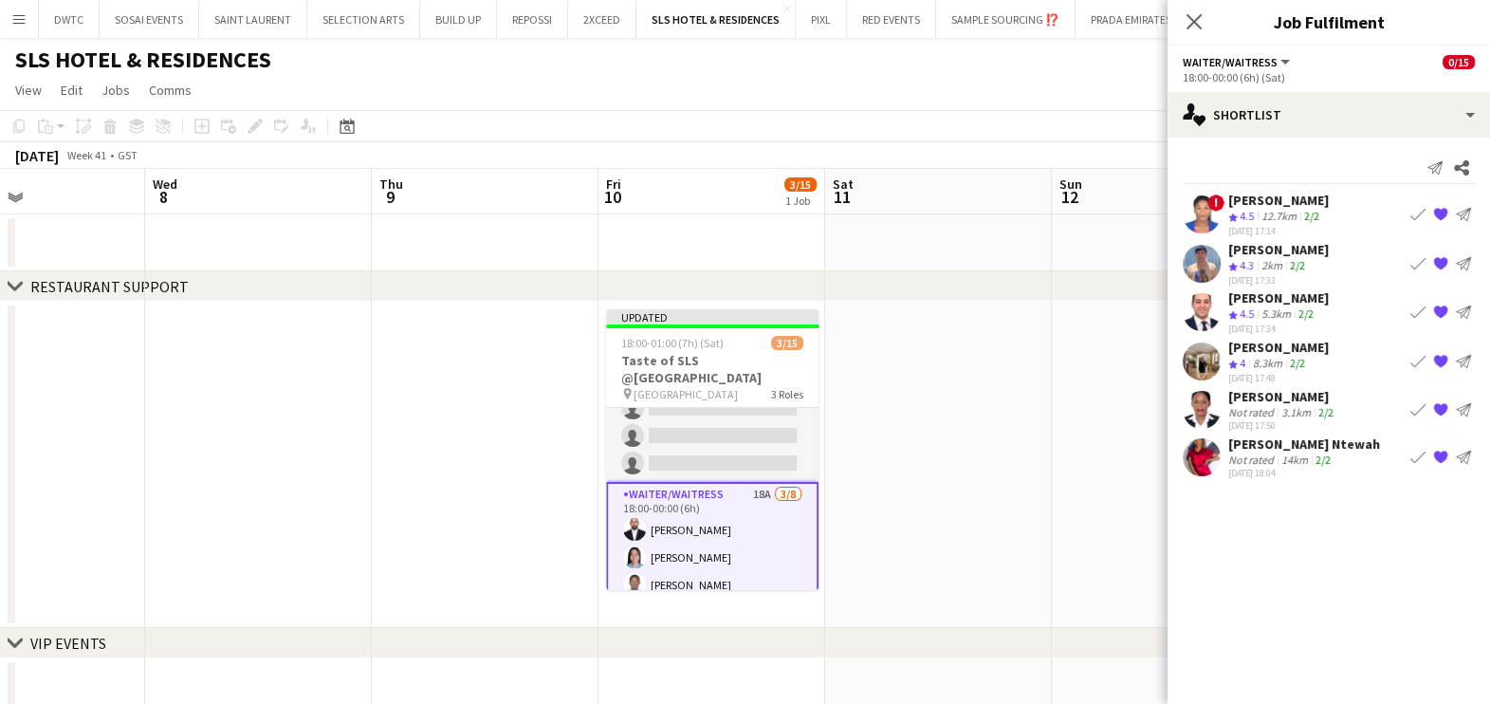
scroll to position [0, 0]
click at [1410, 403] on app-icon "Book crew" at bounding box center [1417, 408] width 15 height 15
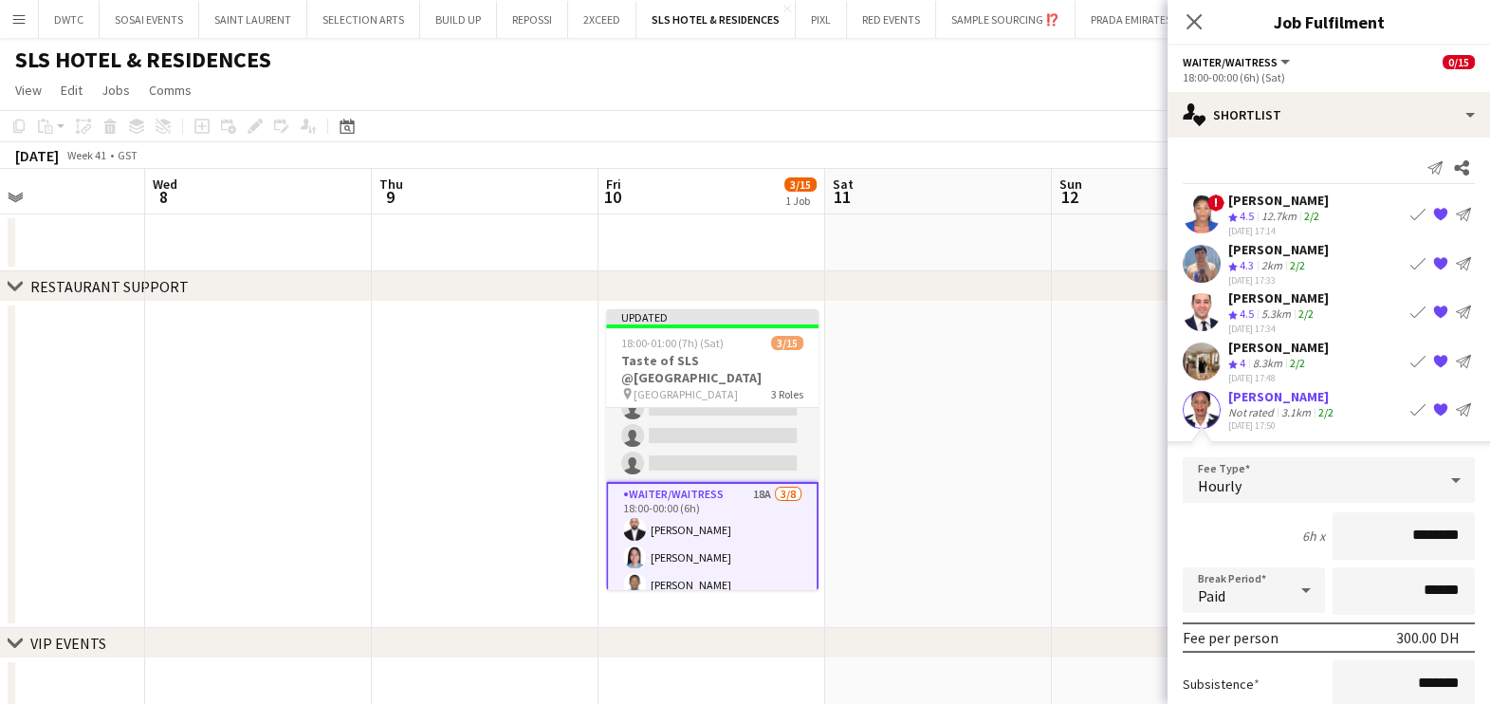
scroll to position [218, 0]
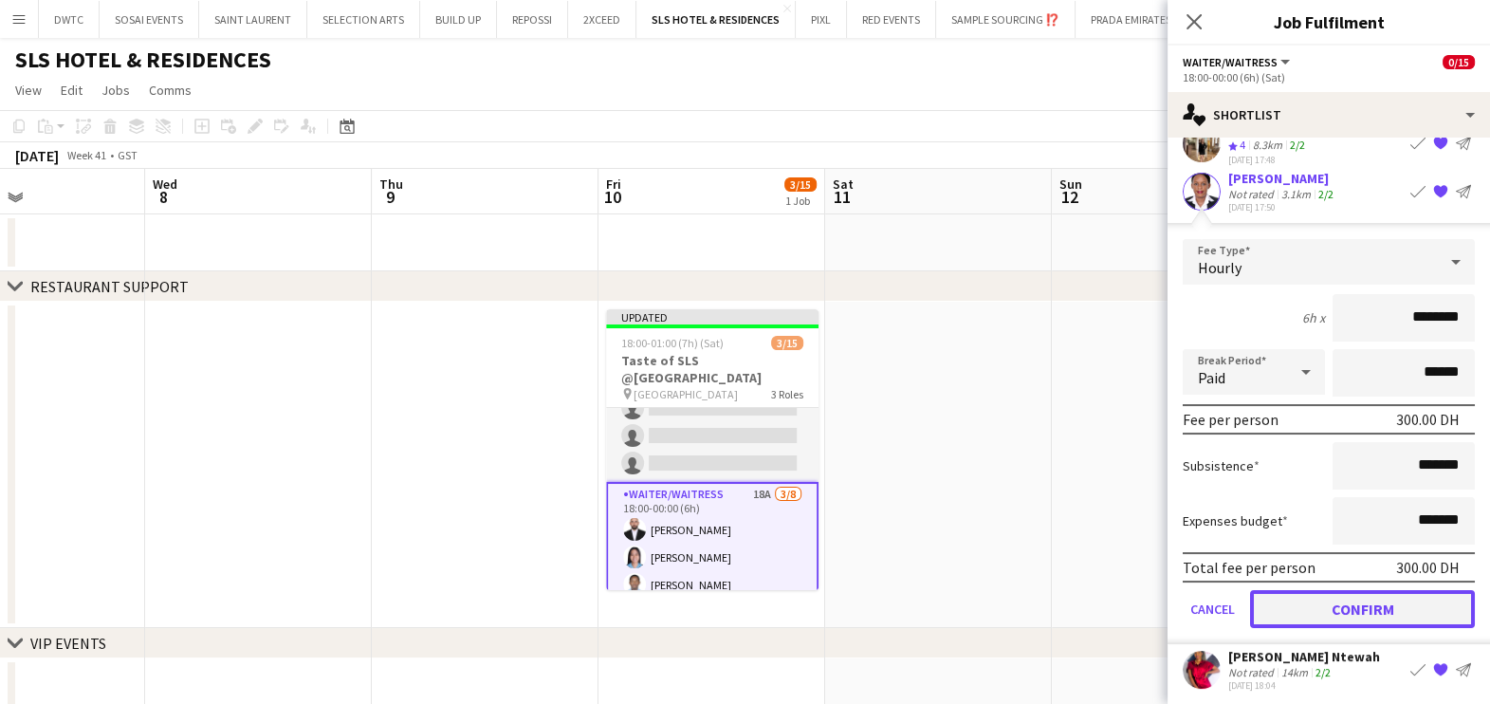
click at [1342, 593] on button "Confirm" at bounding box center [1362, 609] width 225 height 38
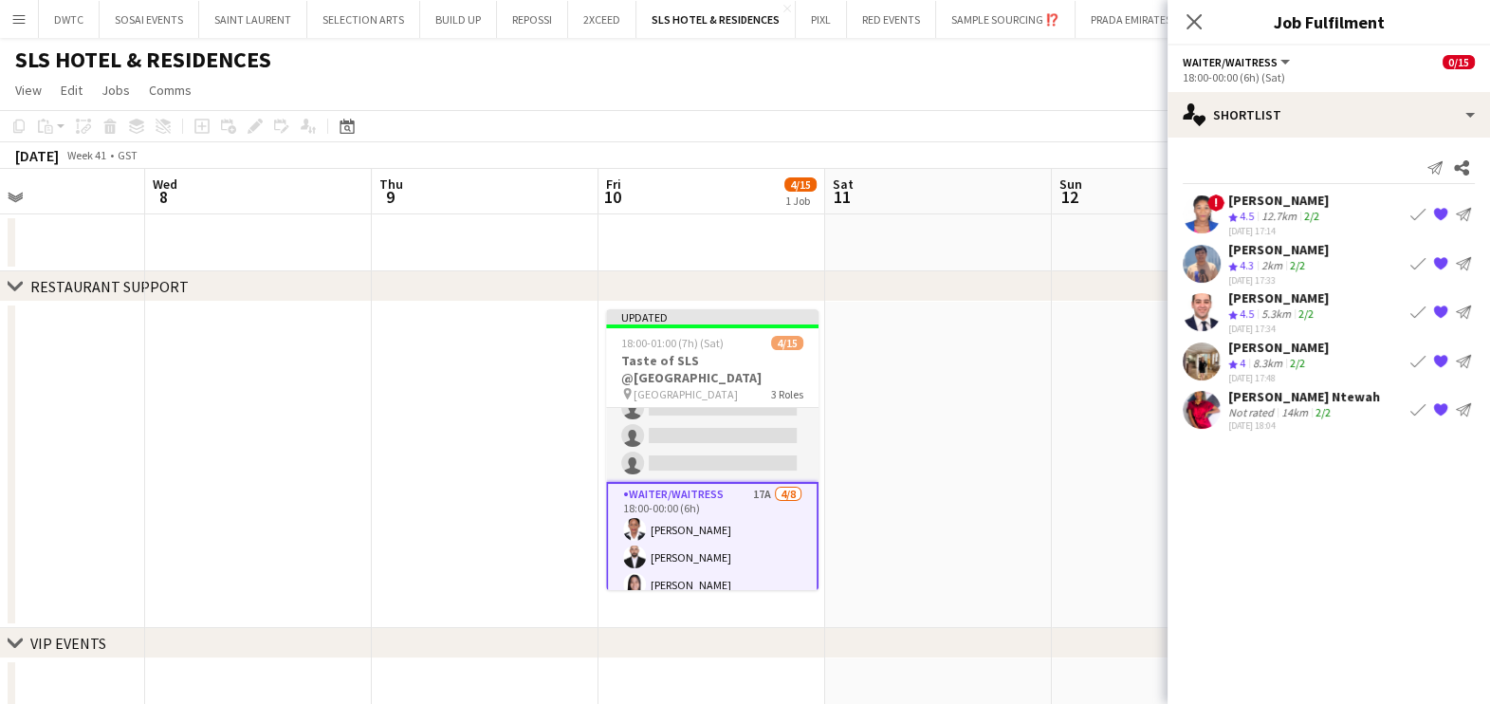
click at [1416, 407] on app-icon "Book crew" at bounding box center [1417, 408] width 15 height 15
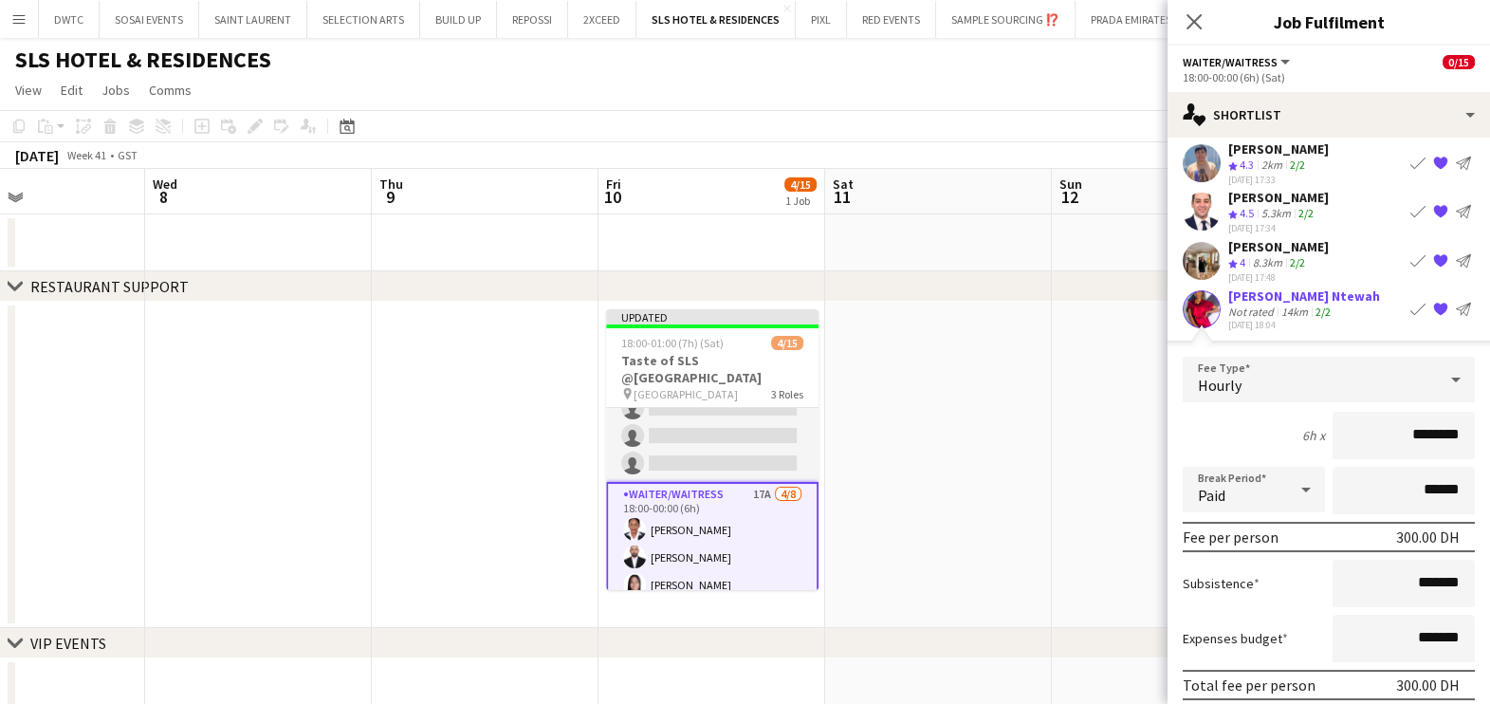
scroll to position [171, 0]
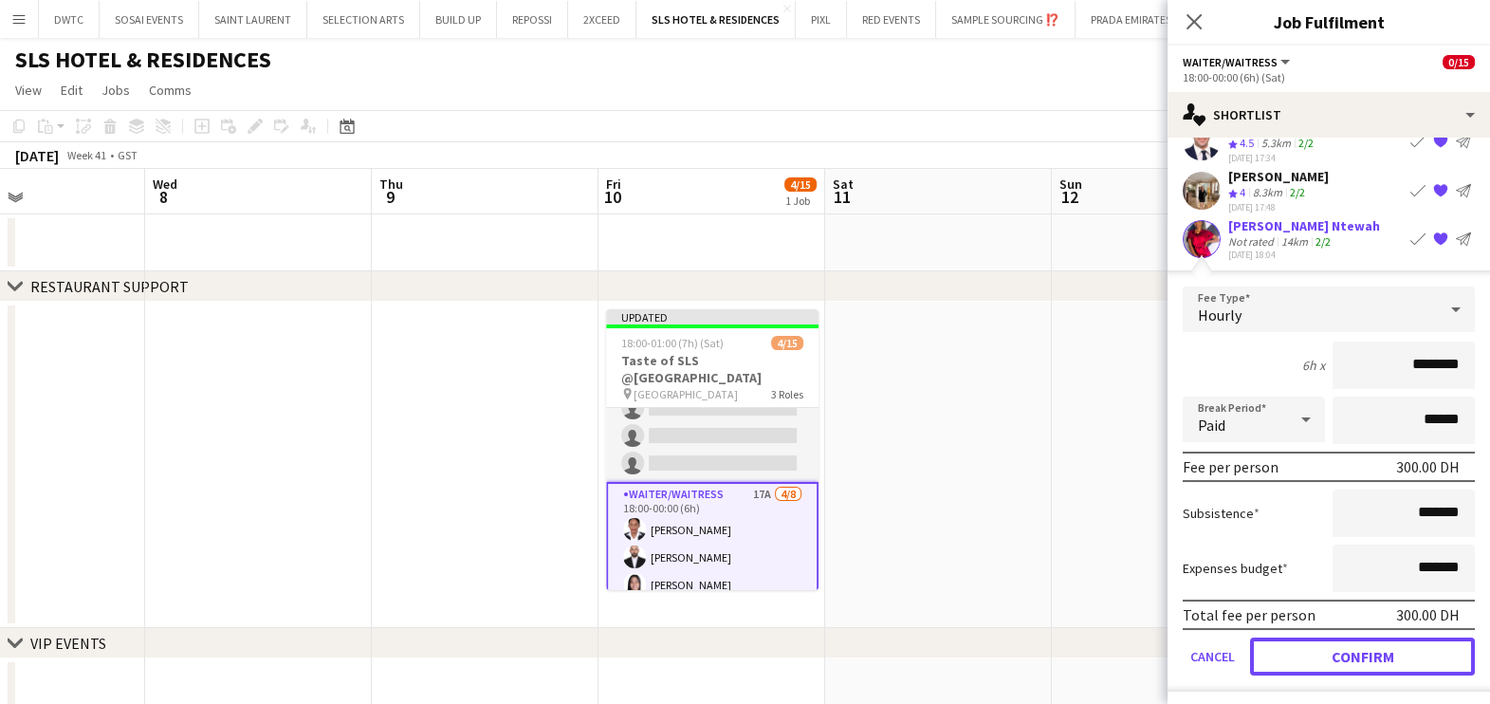
drag, startPoint x: 1313, startPoint y: 646, endPoint x: 1319, endPoint y: 567, distance: 79.0
click at [1316, 646] on button "Confirm" at bounding box center [1362, 656] width 225 height 38
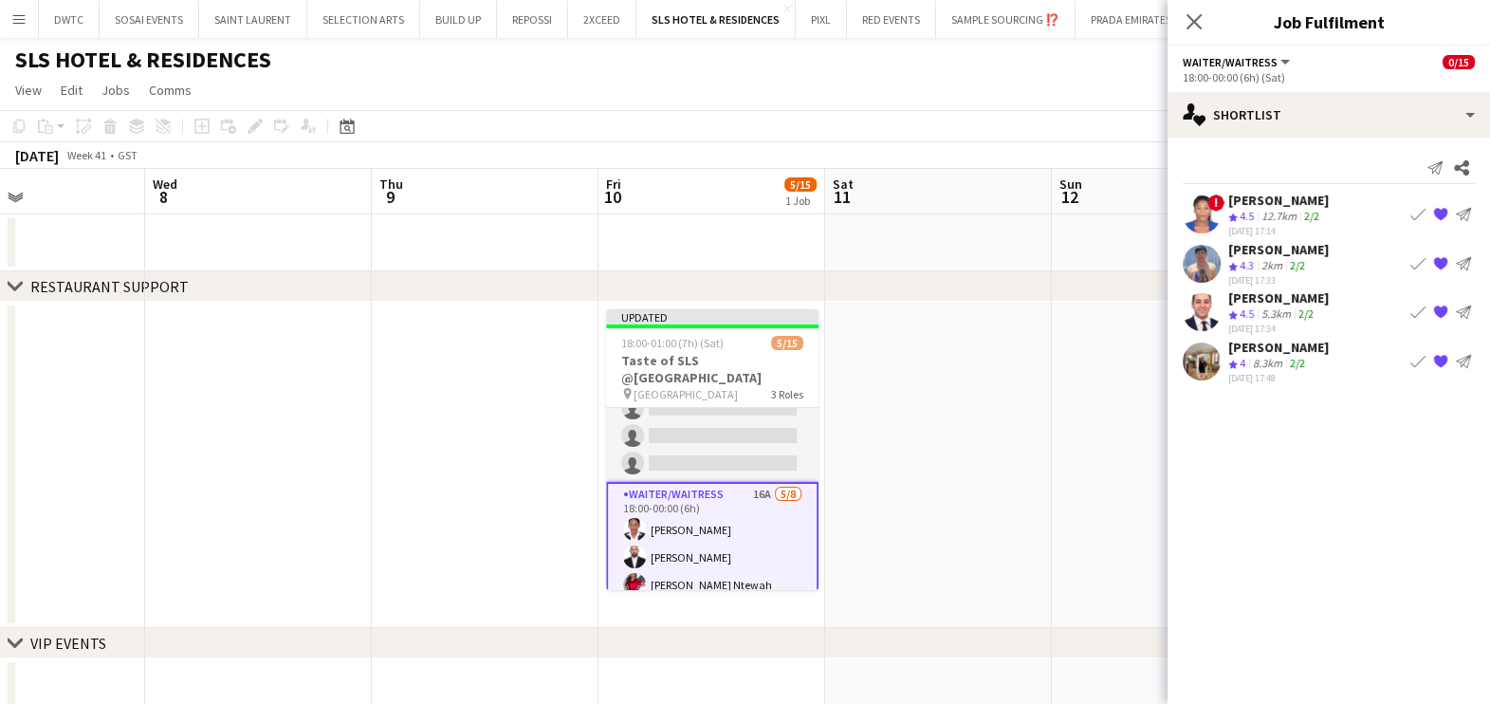
scroll to position [0, 0]
click at [1418, 357] on app-icon "Book crew" at bounding box center [1417, 361] width 15 height 15
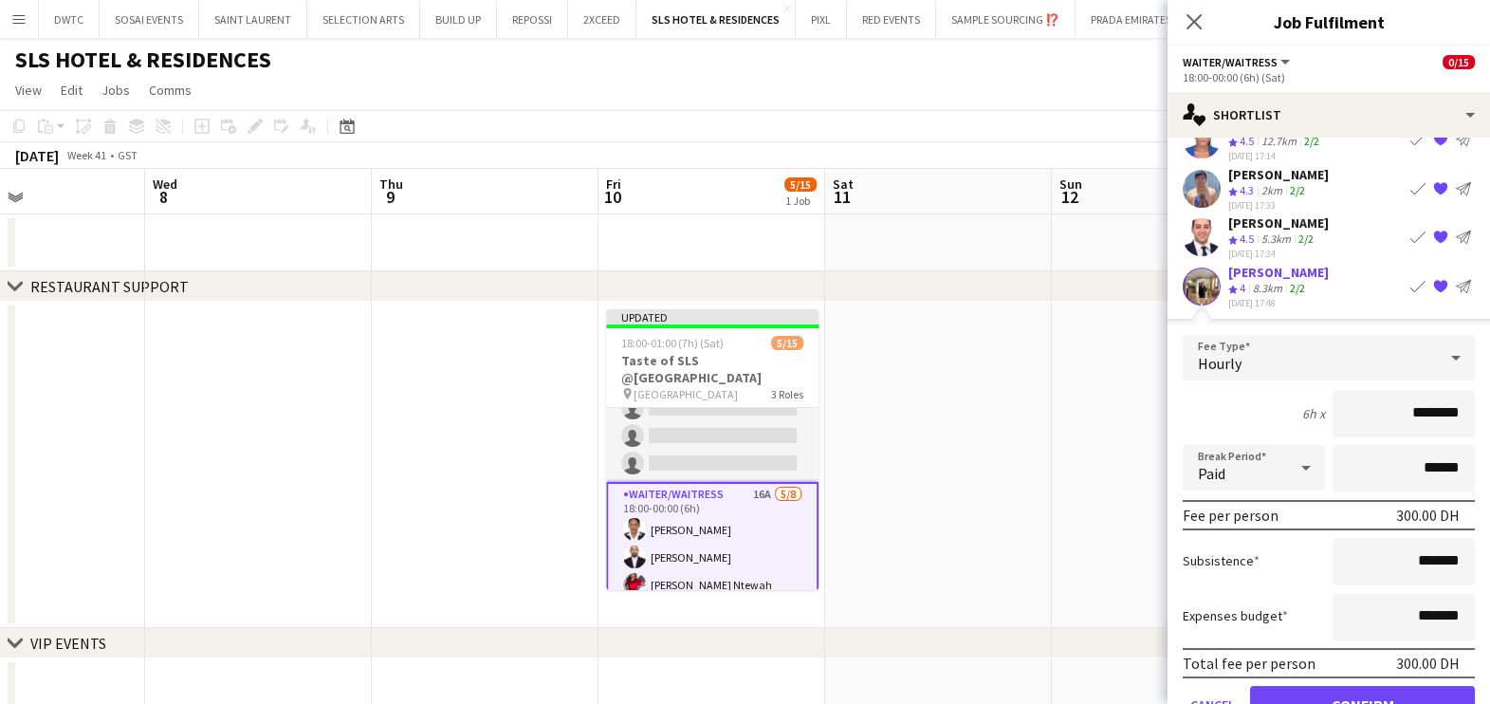
scroll to position [123, 0]
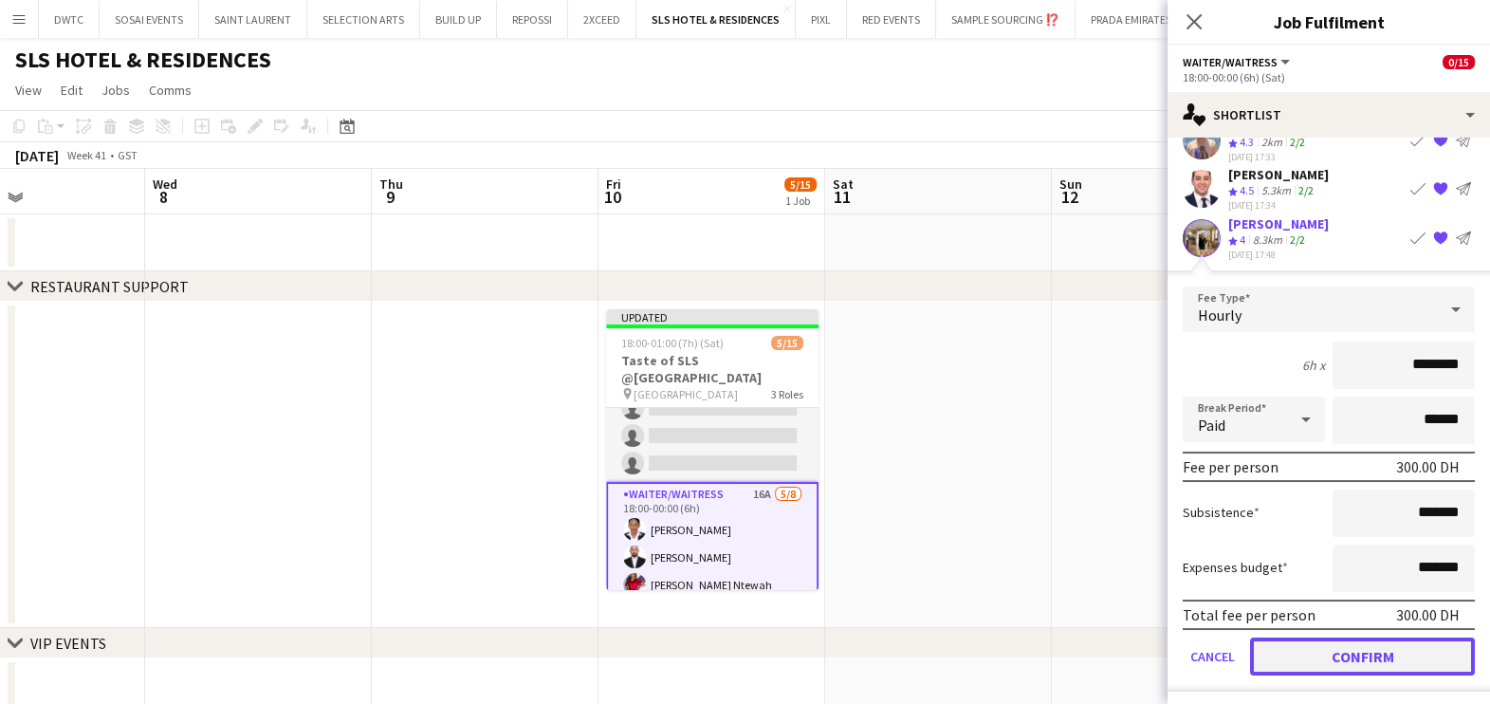
click at [1343, 654] on button "Confirm" at bounding box center [1362, 656] width 225 height 38
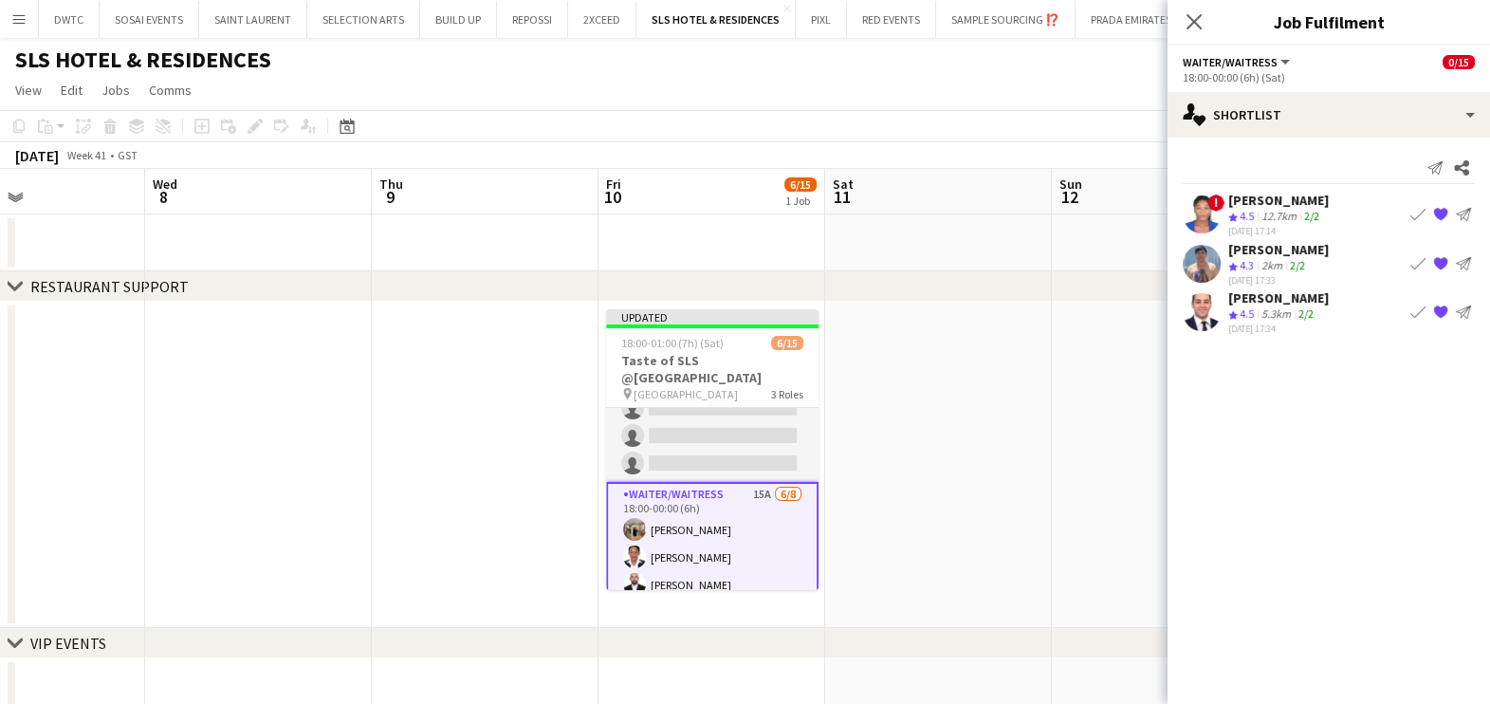
scroll to position [0, 0]
click at [1417, 210] on app-icon "Book crew" at bounding box center [1417, 214] width 15 height 15
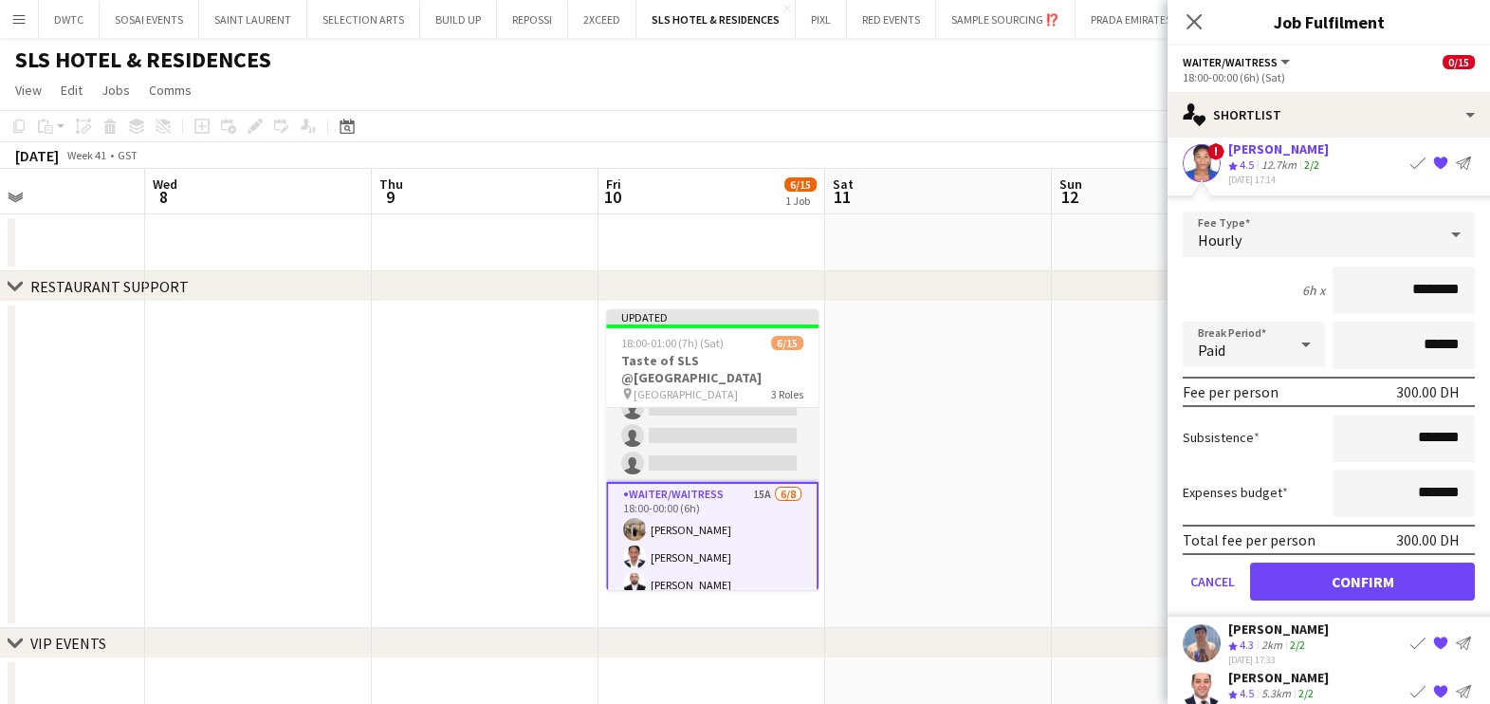
scroll to position [75, 0]
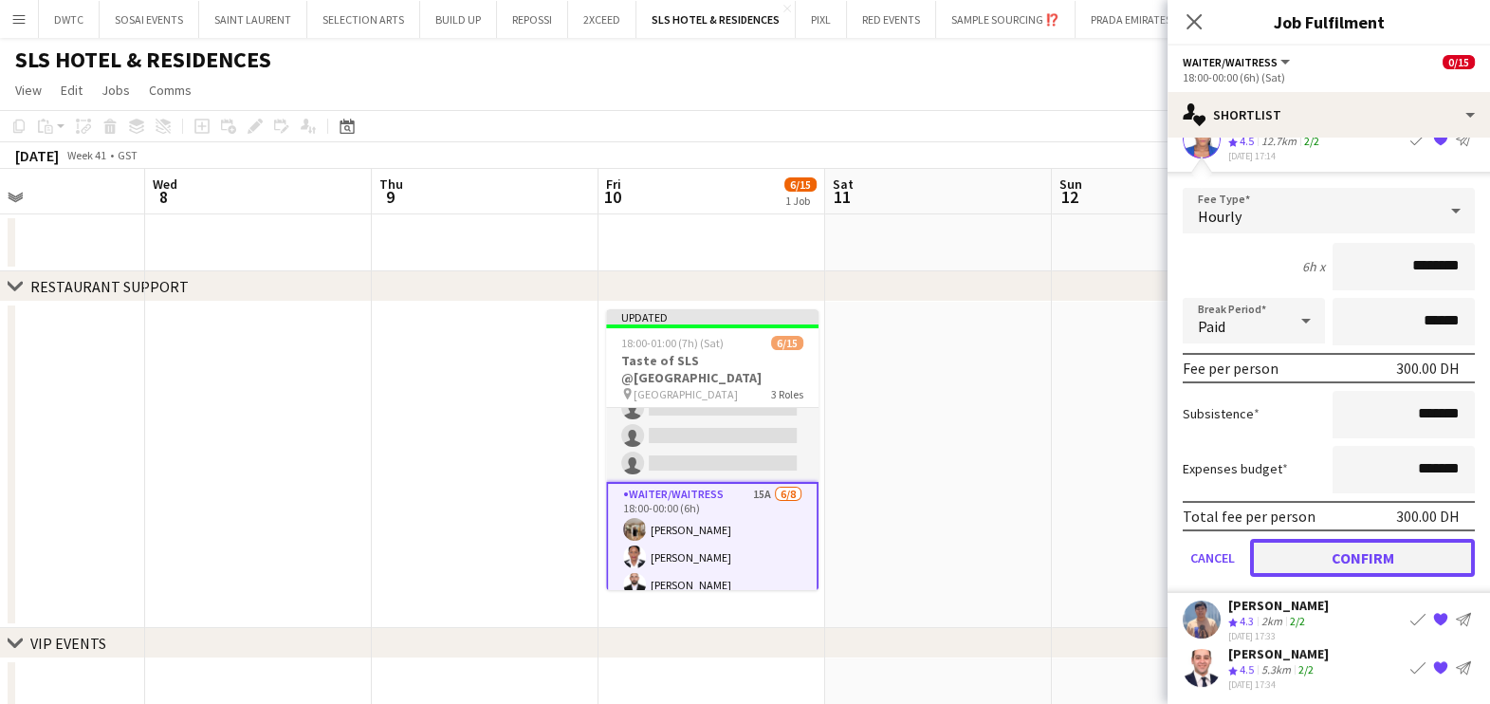
click at [1313, 539] on button "Confirm" at bounding box center [1362, 558] width 225 height 38
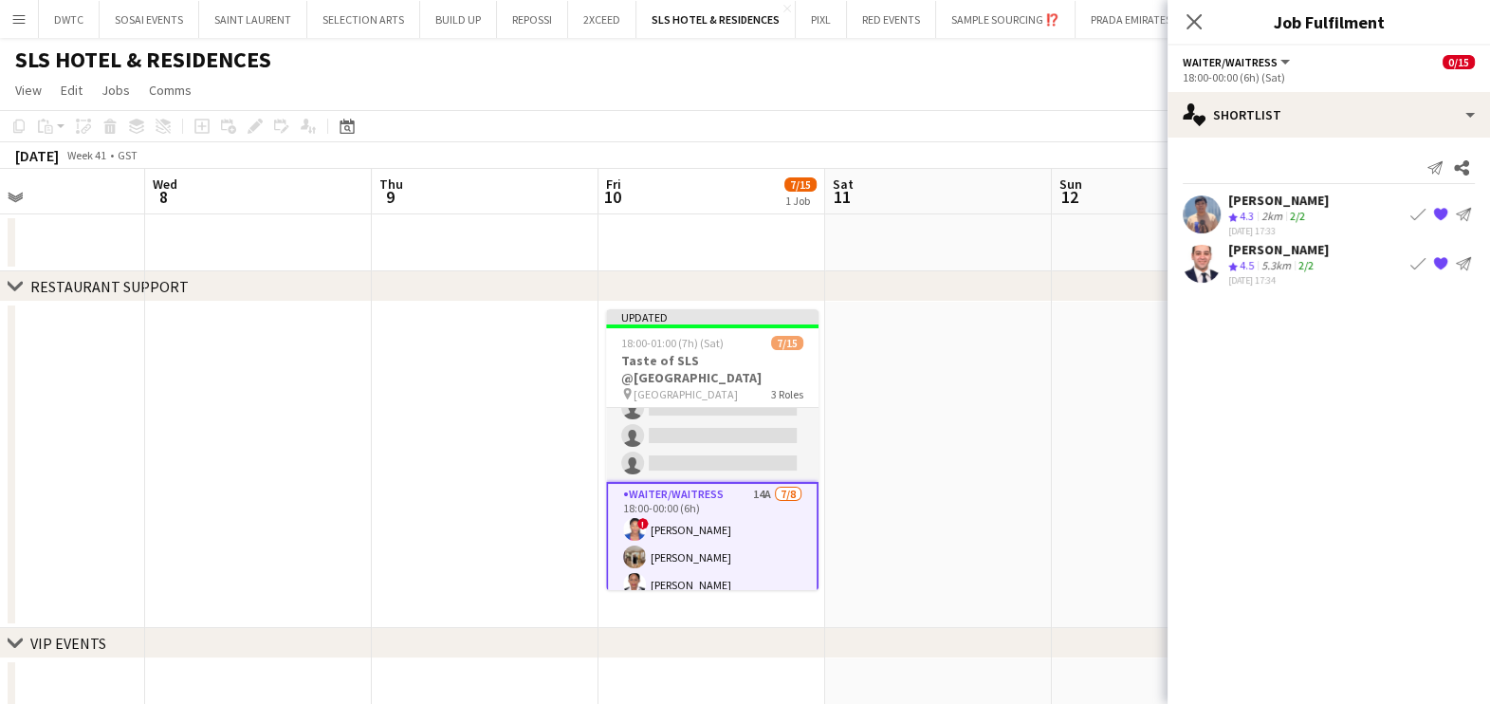
scroll to position [0, 0]
click at [1412, 209] on app-icon "Book crew" at bounding box center [1417, 214] width 15 height 15
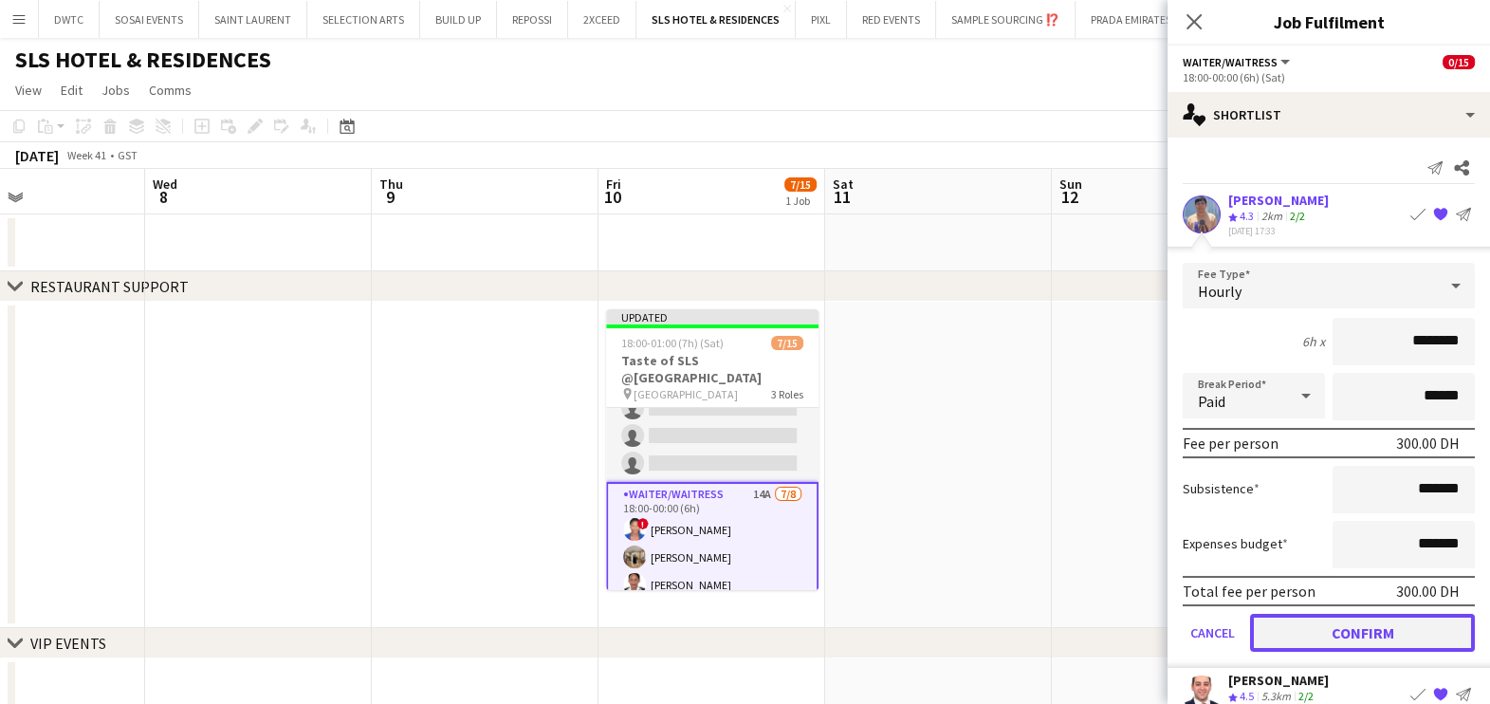
click at [1323, 630] on button "Confirm" at bounding box center [1362, 633] width 225 height 38
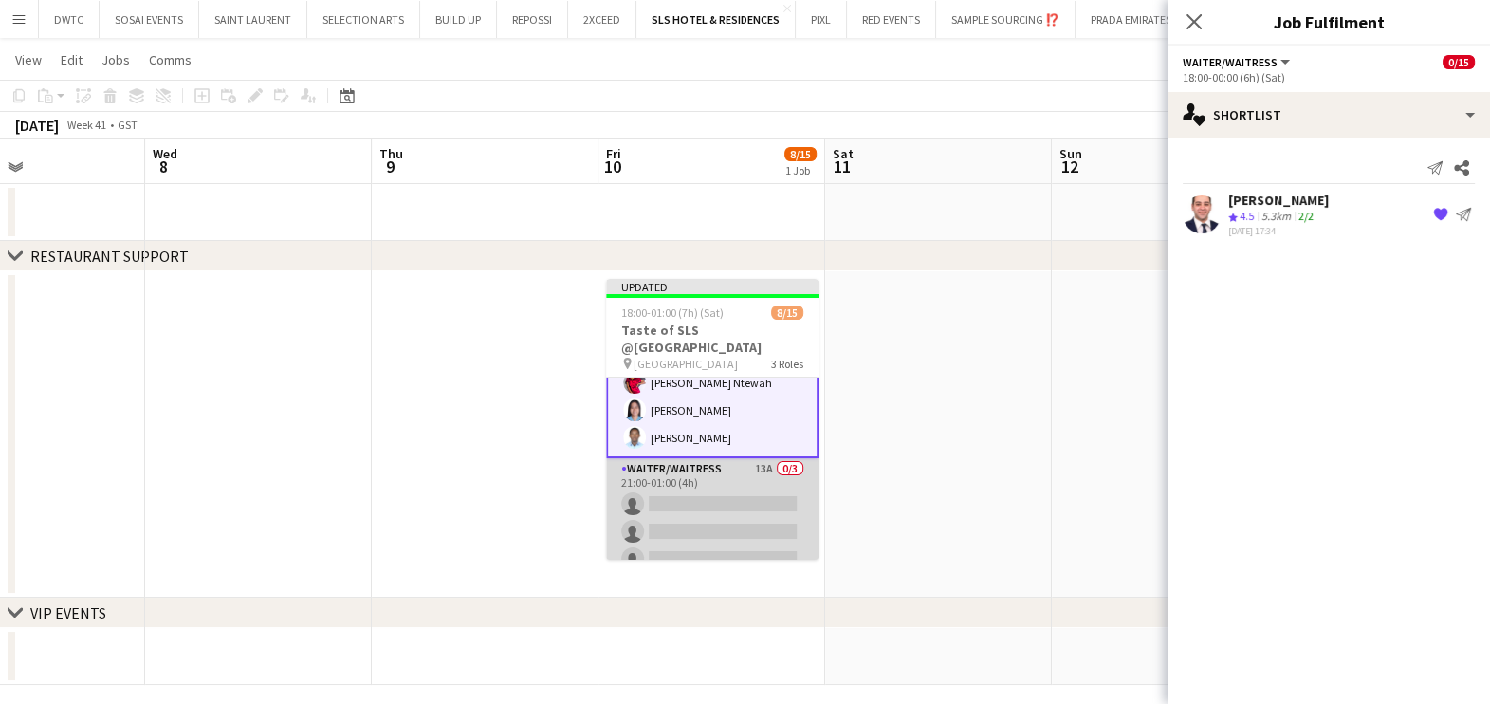
scroll to position [41, 0]
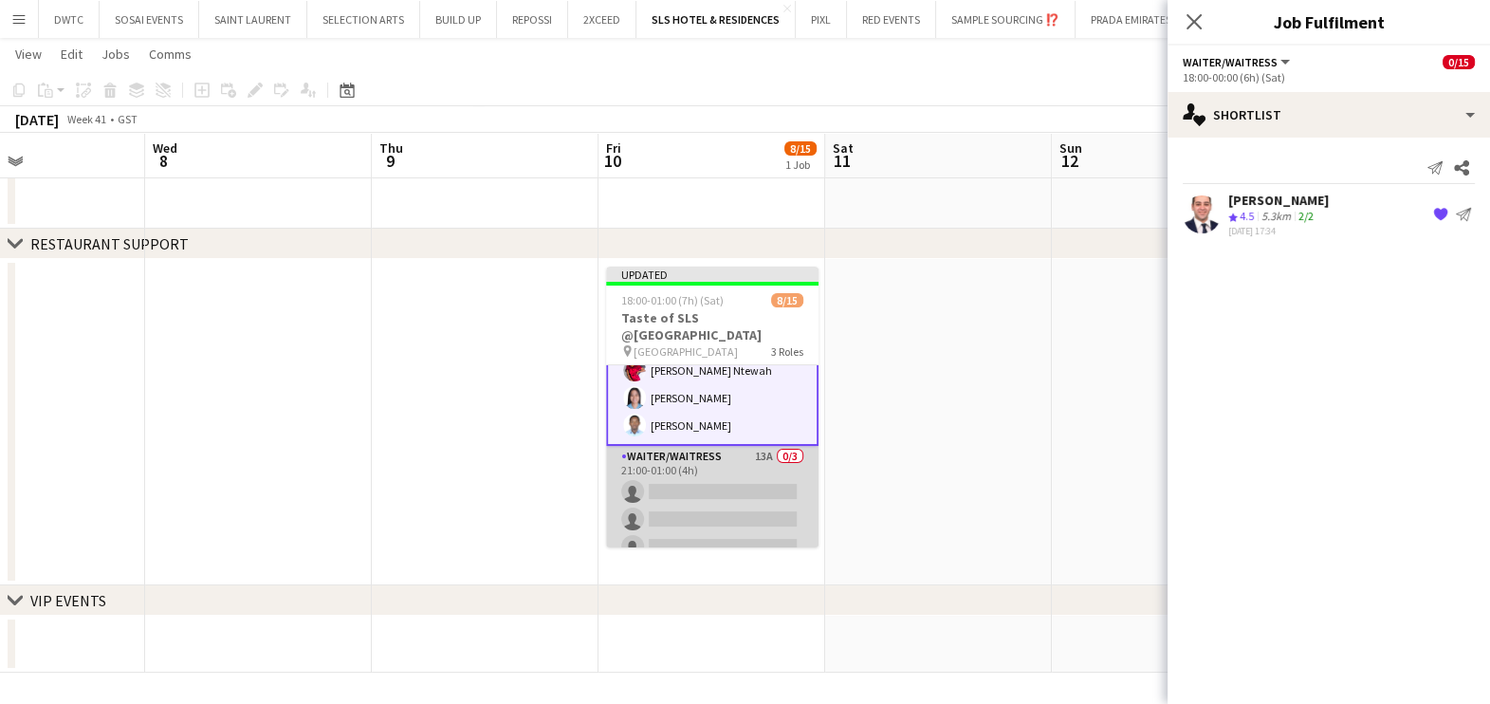
click at [695, 449] on app-card-role "Waiter/Waitress 13A 0/3 21:00-01:00 (4h) single-neutral-actions single-neutral-…" at bounding box center [712, 506] width 212 height 120
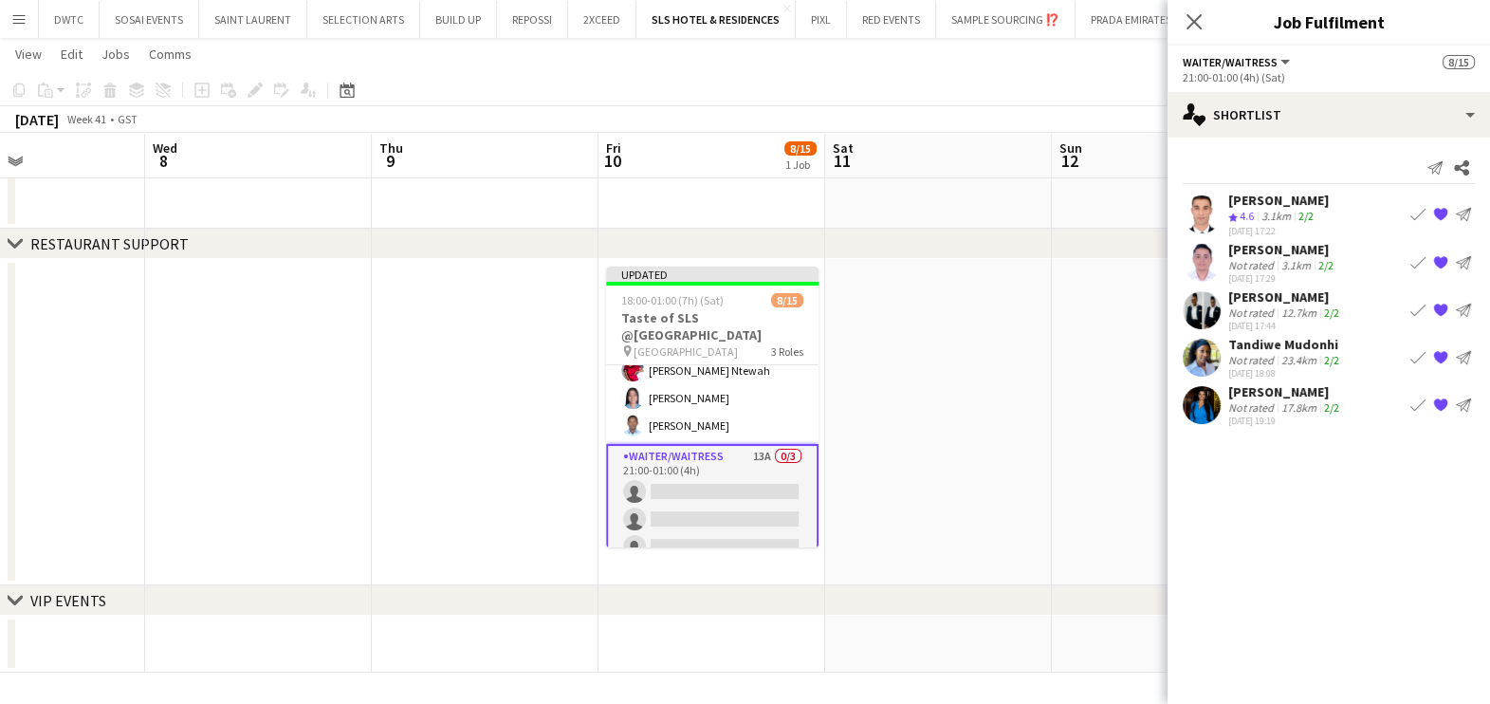
click at [1252, 396] on div "Michelli Possmozer" at bounding box center [1285, 391] width 115 height 17
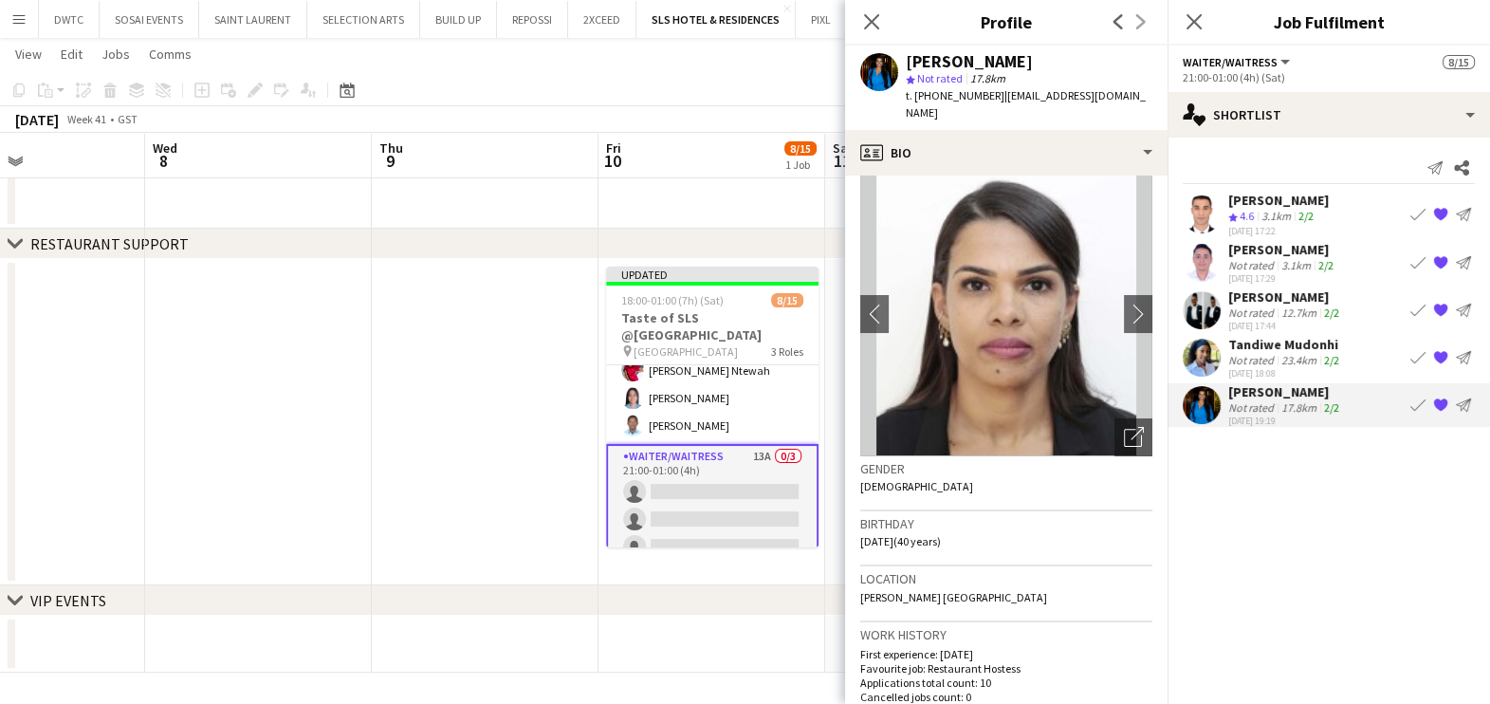
scroll to position [0, 0]
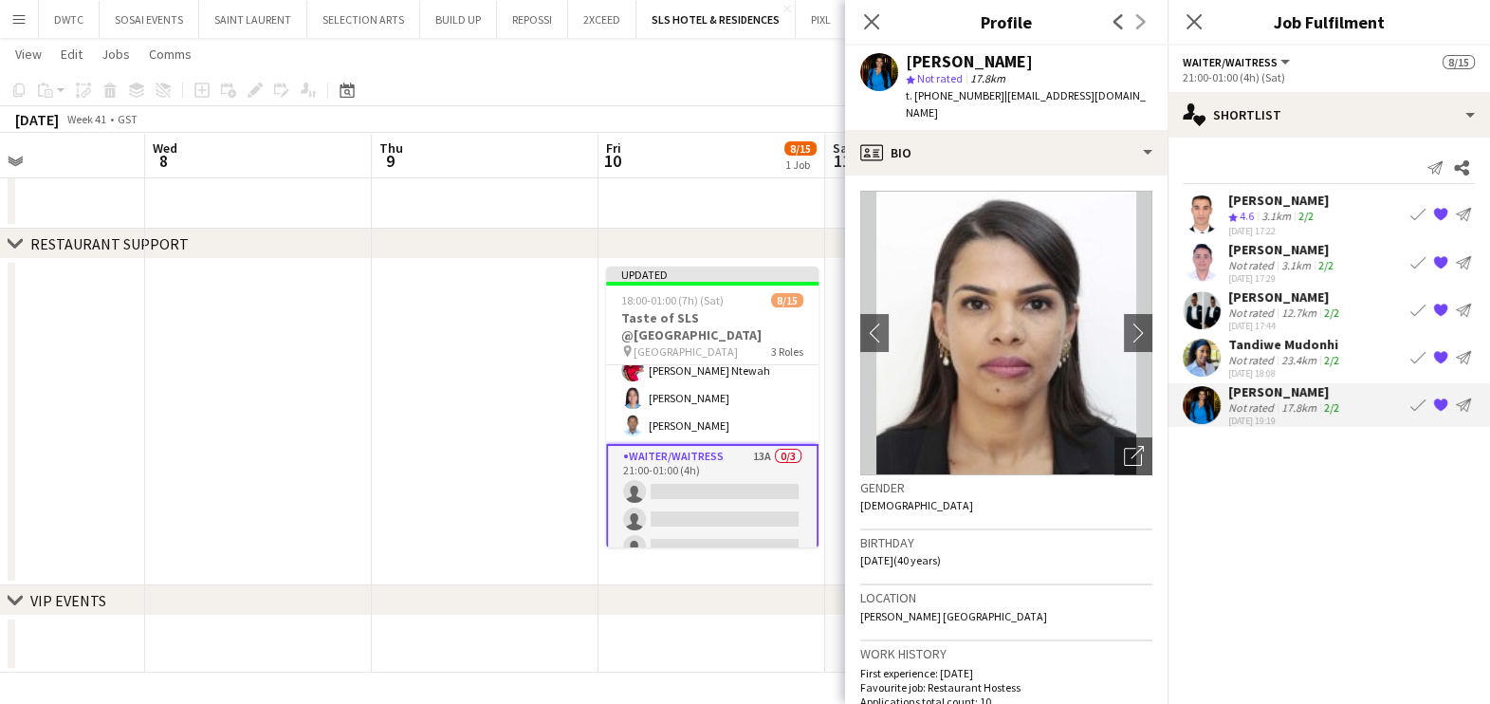
click at [1411, 403] on app-icon "Book crew" at bounding box center [1417, 404] width 15 height 15
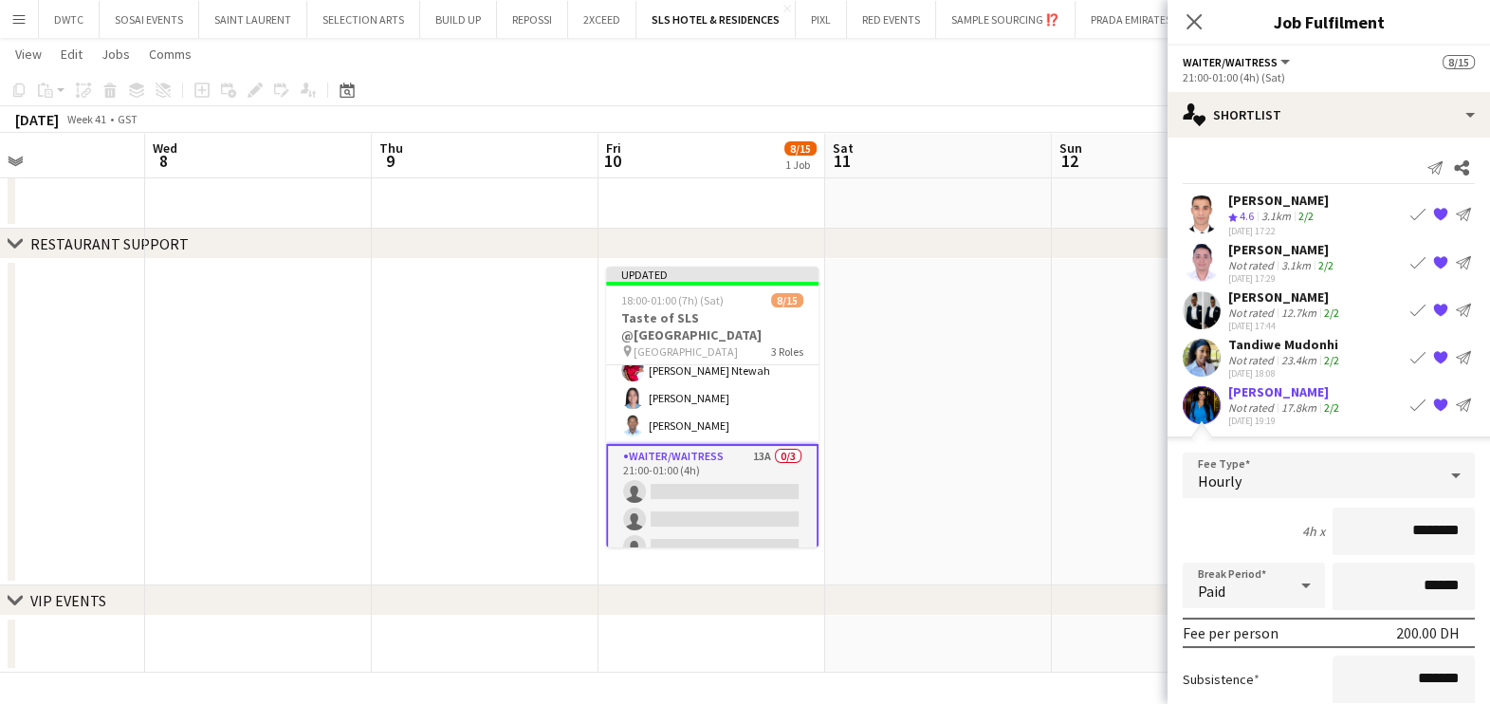
scroll to position [167, 0]
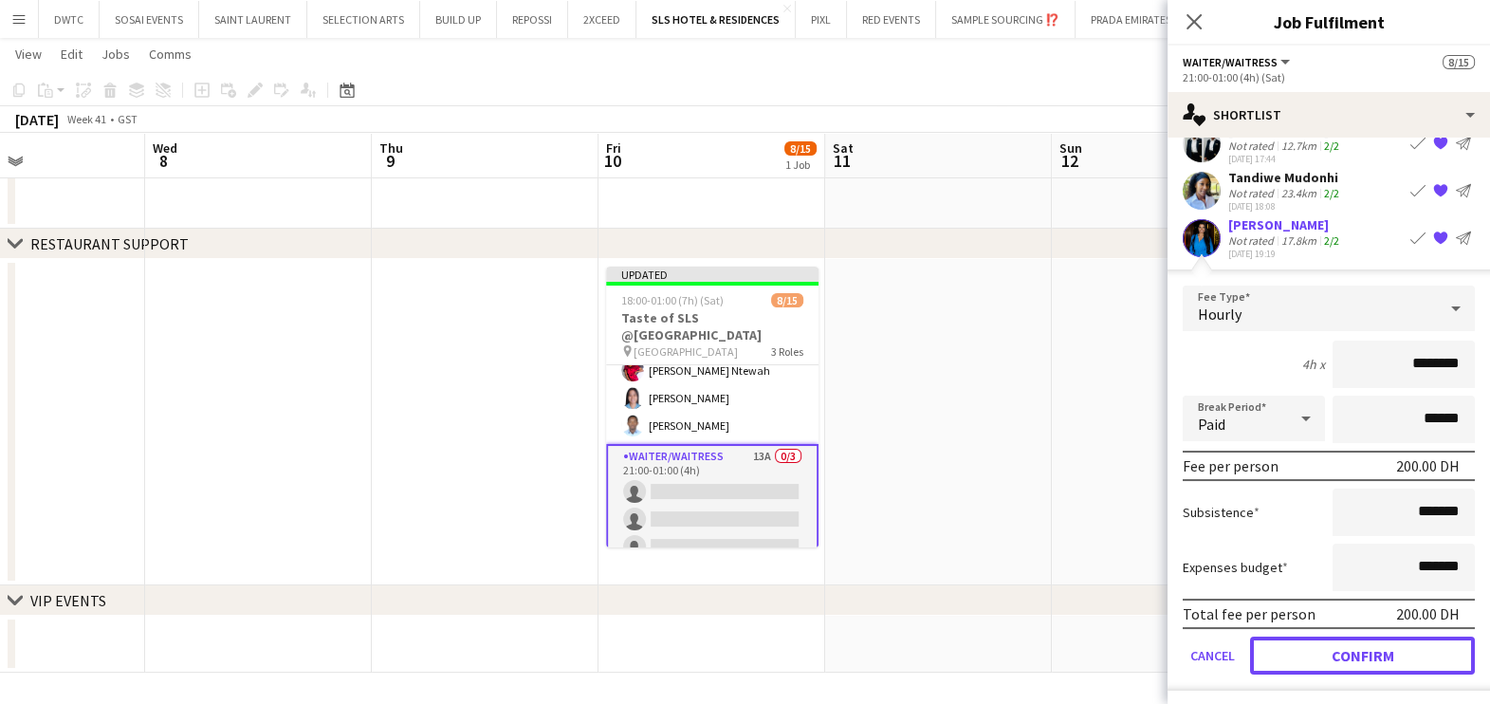
click at [1309, 643] on button "Confirm" at bounding box center [1362, 655] width 225 height 38
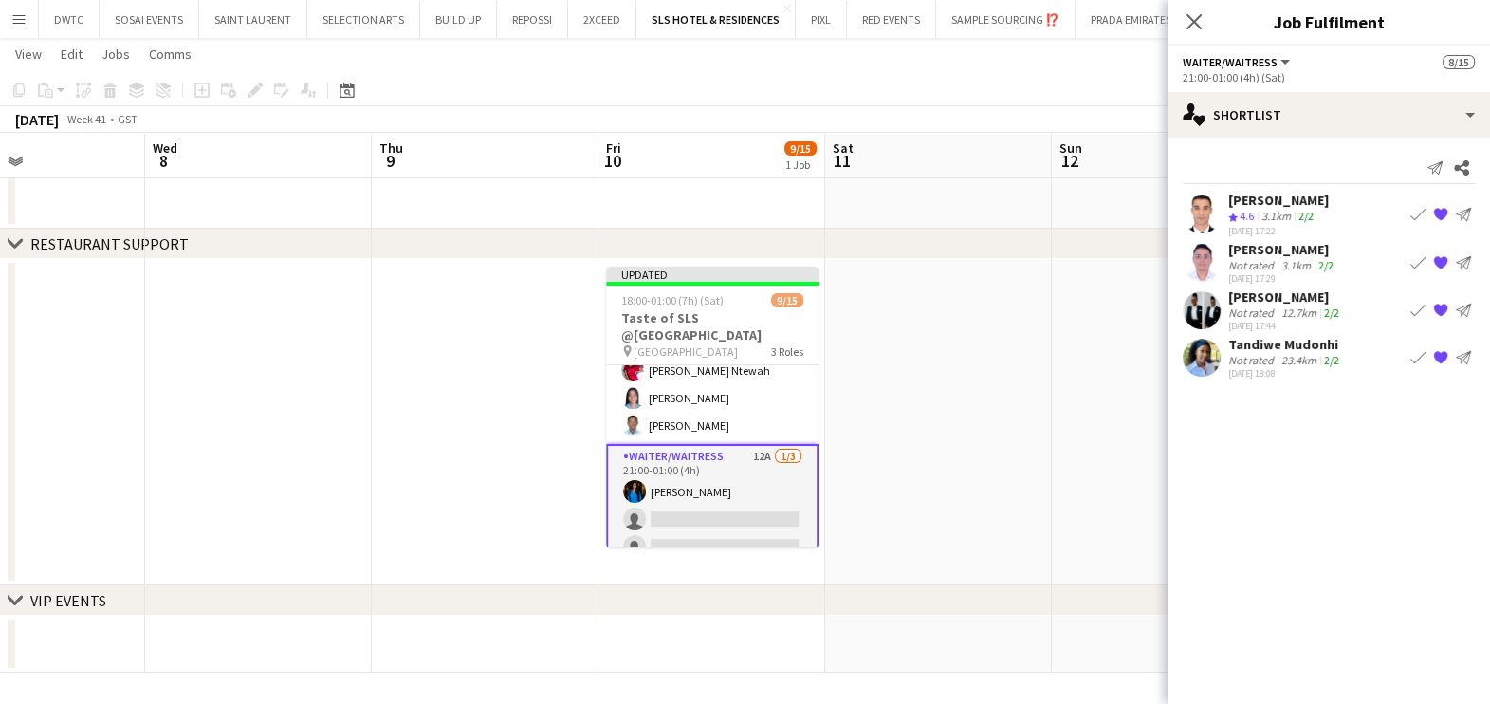
scroll to position [0, 0]
click at [1411, 262] on app-icon "Book crew" at bounding box center [1417, 262] width 15 height 15
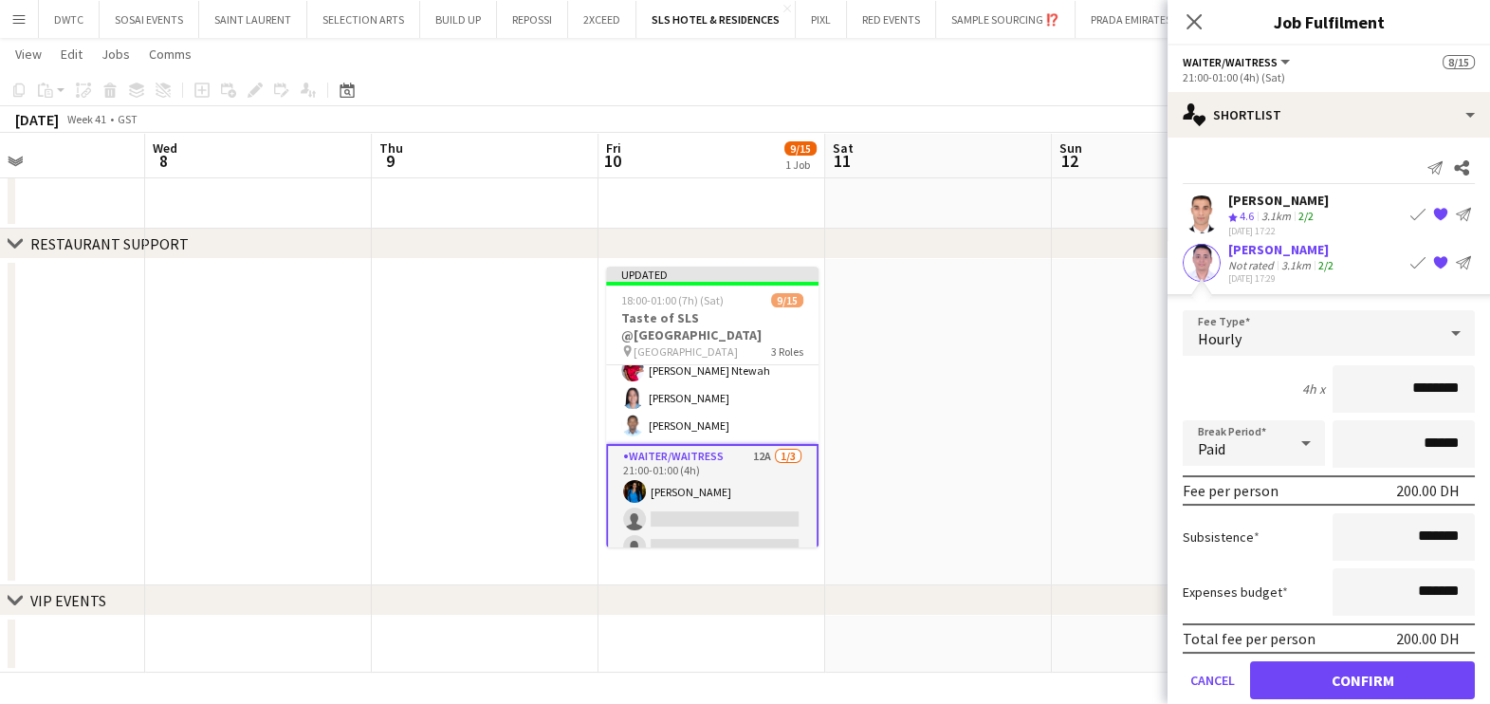
scroll to position [120, 0]
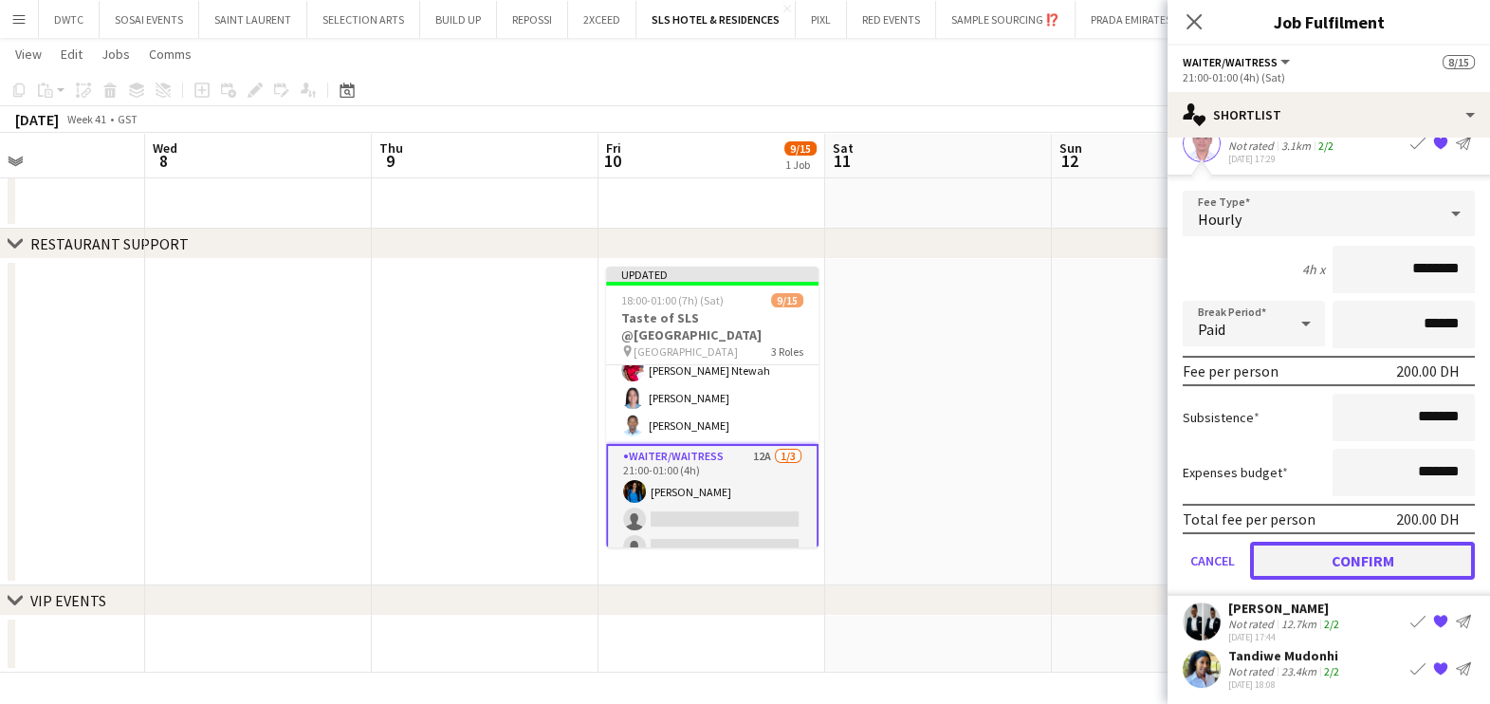
click at [1287, 553] on button "Confirm" at bounding box center [1362, 561] width 225 height 38
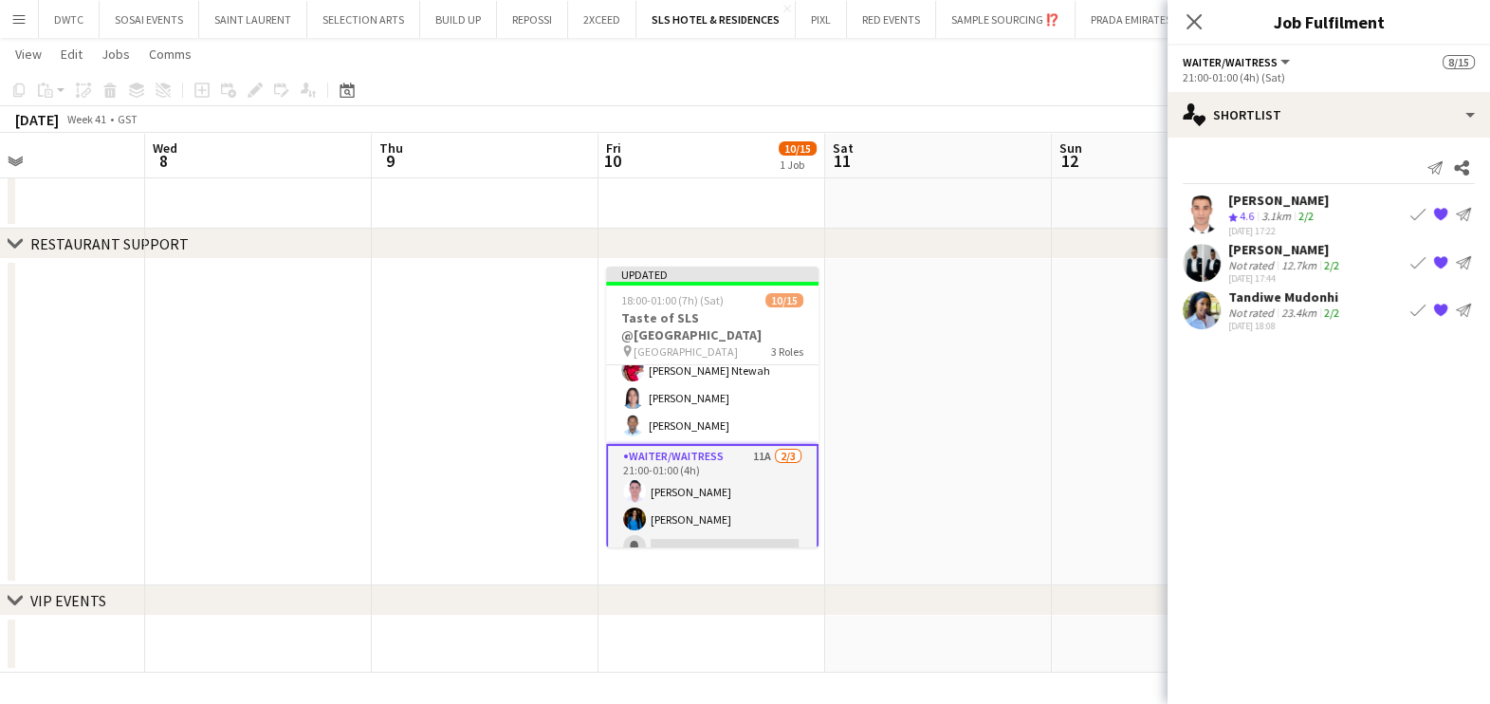
scroll to position [0, 0]
click at [1410, 212] on app-icon "Book crew" at bounding box center [1417, 214] width 15 height 15
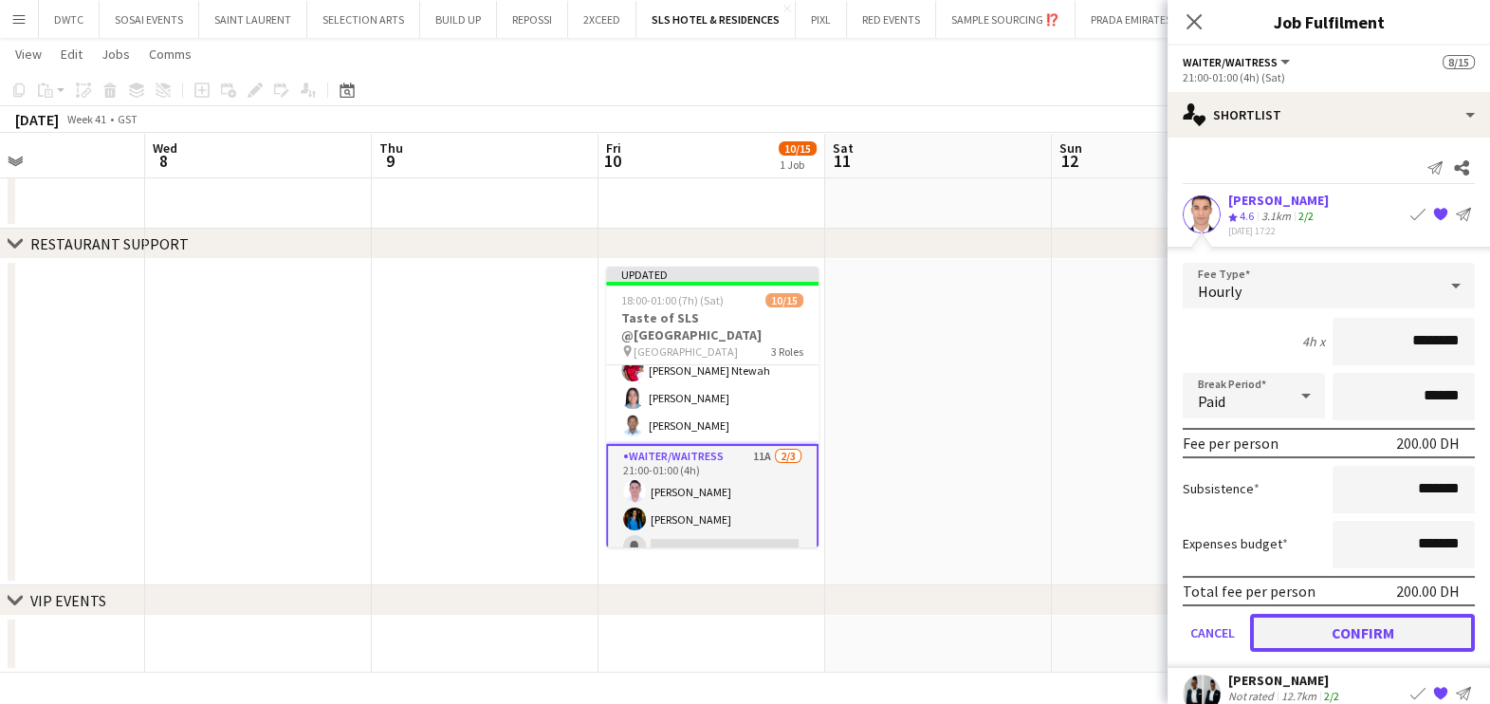
click at [1338, 632] on button "Confirm" at bounding box center [1362, 633] width 225 height 38
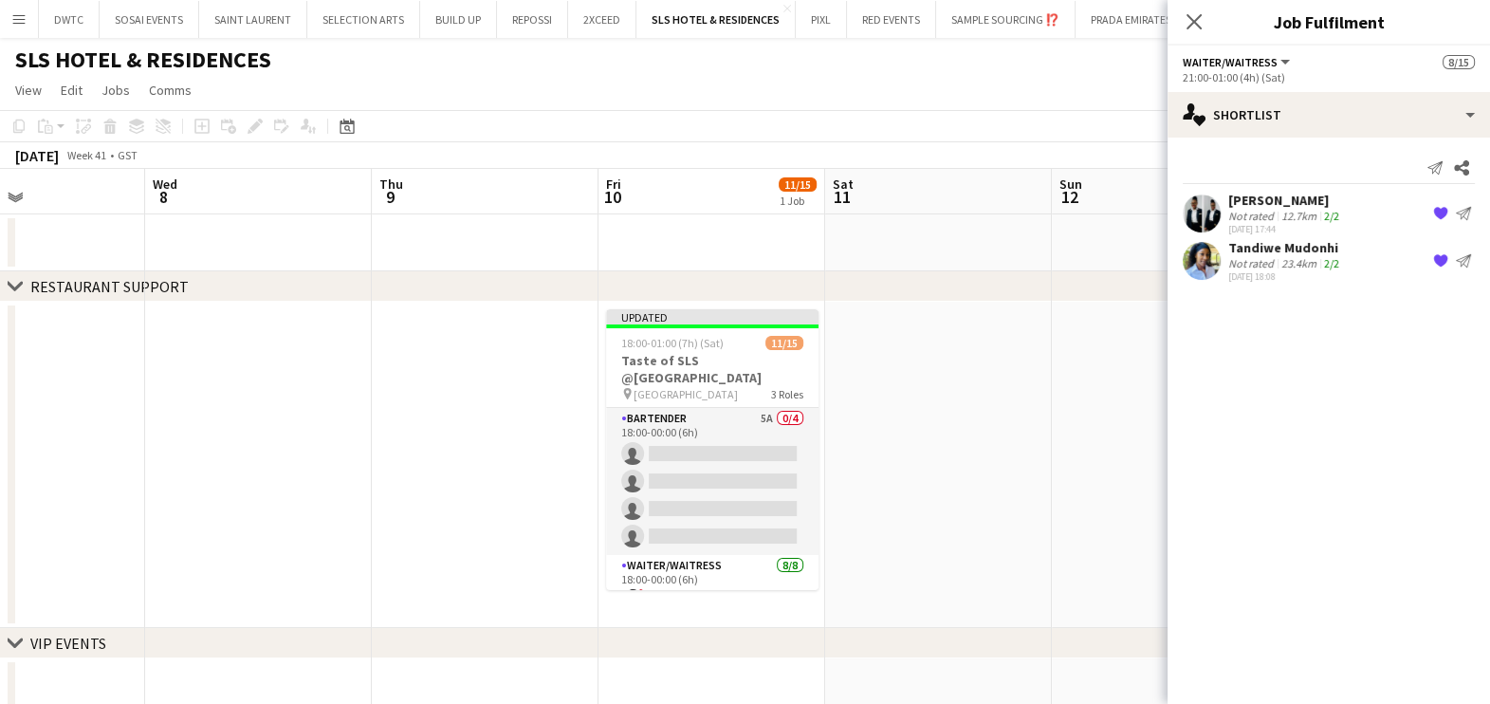
click at [1004, 431] on app-date-cell at bounding box center [938, 465] width 227 height 326
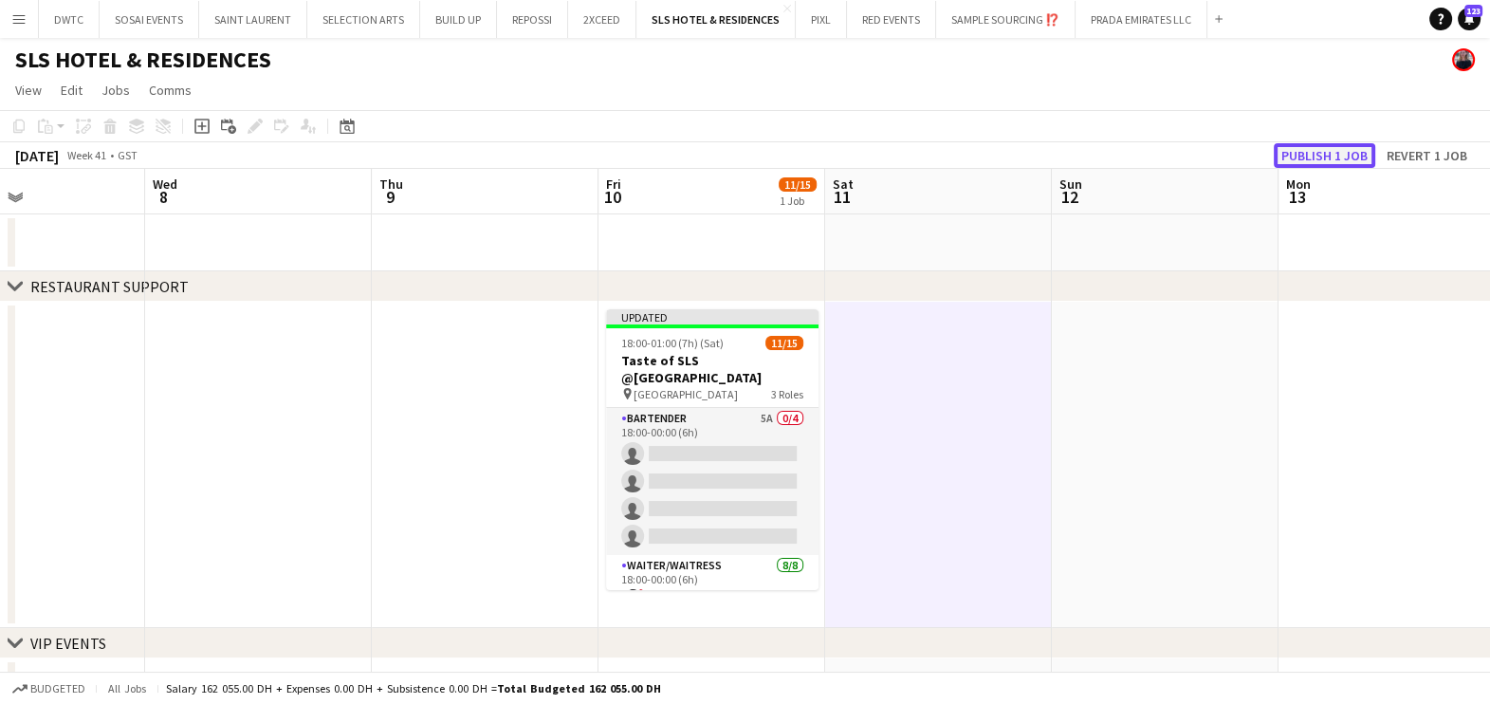
click at [1302, 150] on button "Publish 1 job" at bounding box center [1324, 155] width 101 height 25
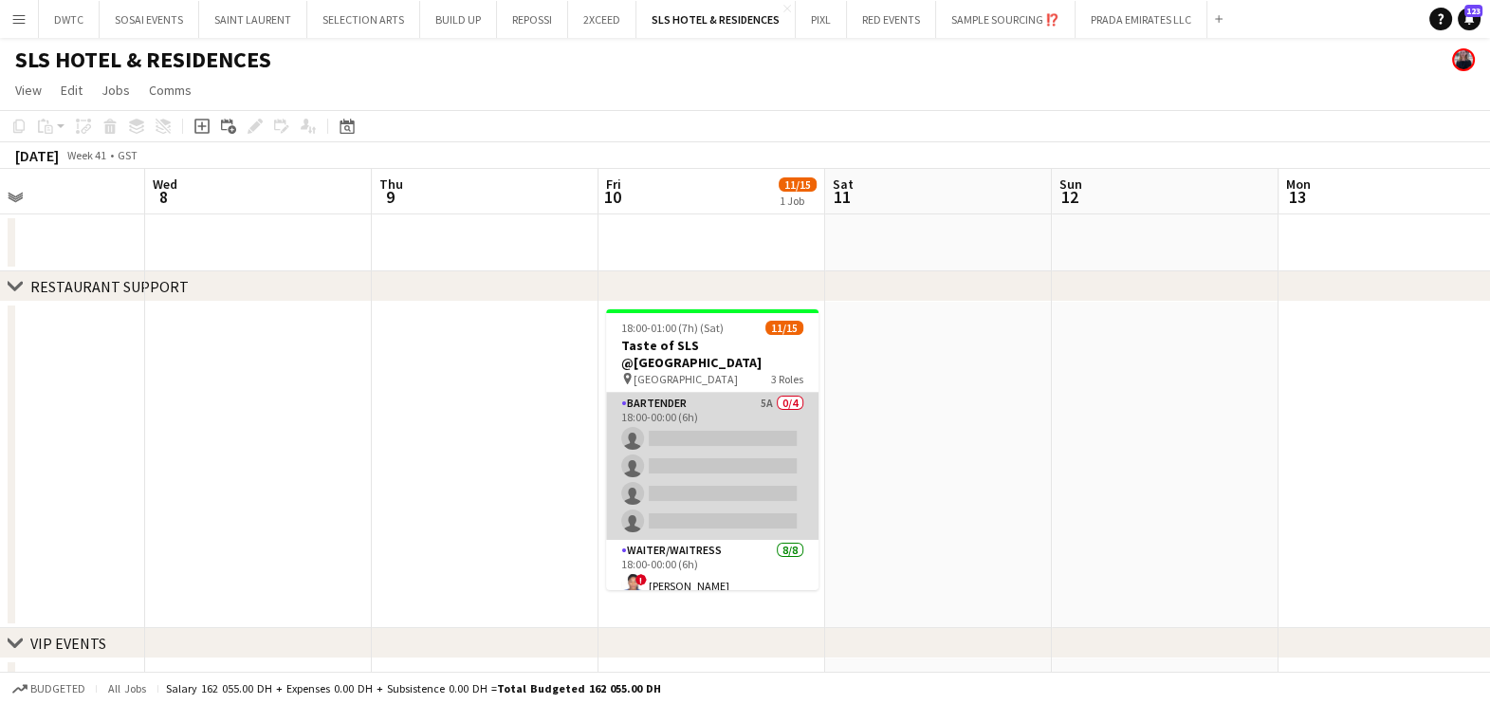
click at [688, 455] on app-card-role "Bartender 5A 0/4 18:00-00:00 (6h) single-neutral-actions single-neutral-actions…" at bounding box center [712, 466] width 212 height 147
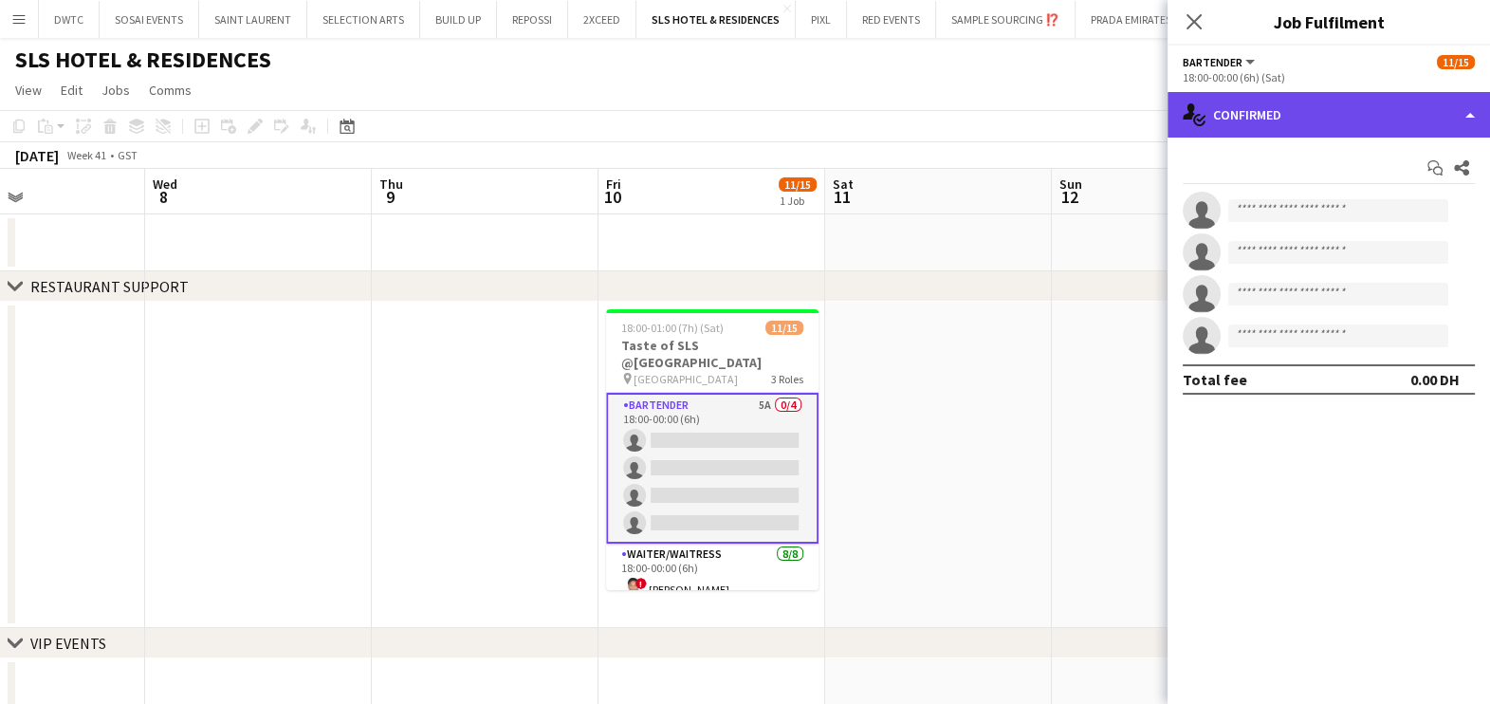
click at [1290, 115] on div "single-neutral-actions-check-2 Confirmed" at bounding box center [1329, 115] width 322 height 46
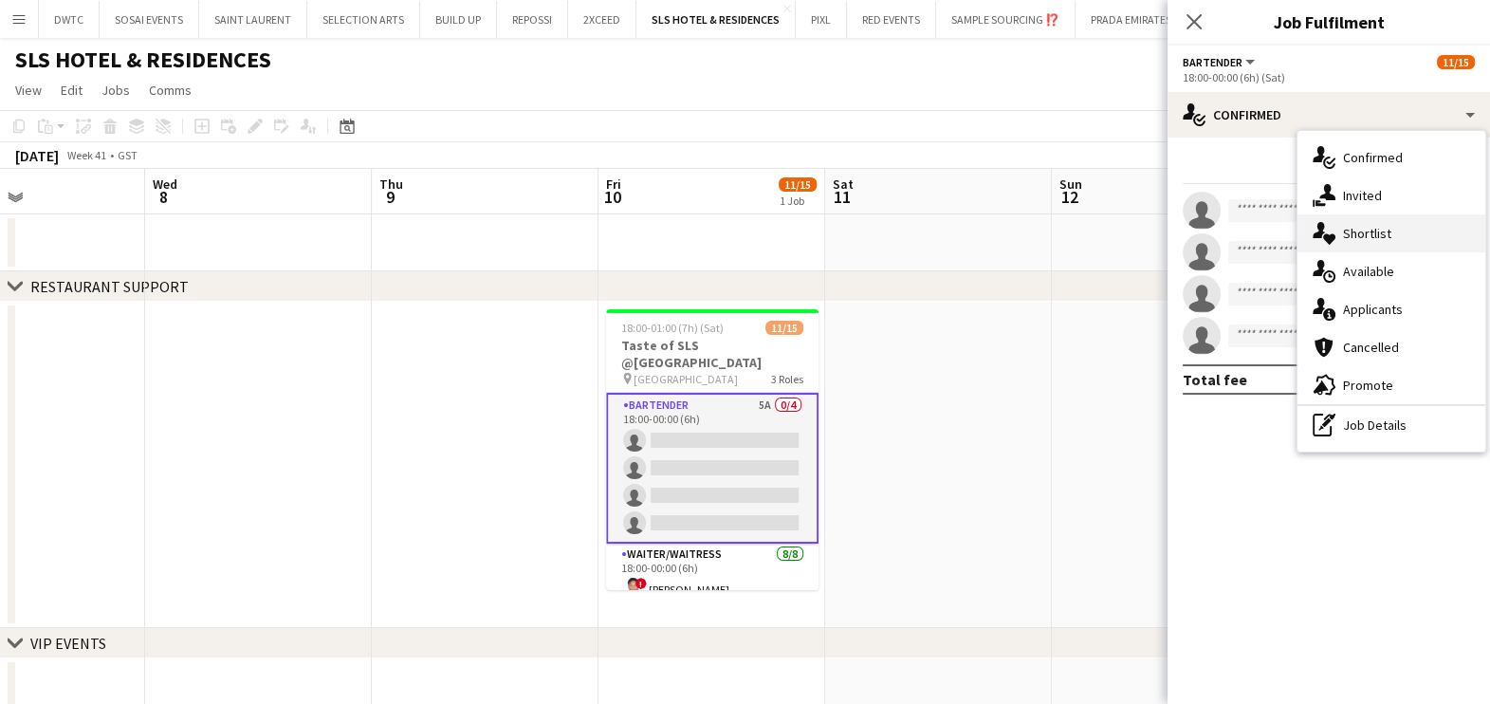
click at [1363, 235] on span "Shortlist" at bounding box center [1367, 233] width 48 height 17
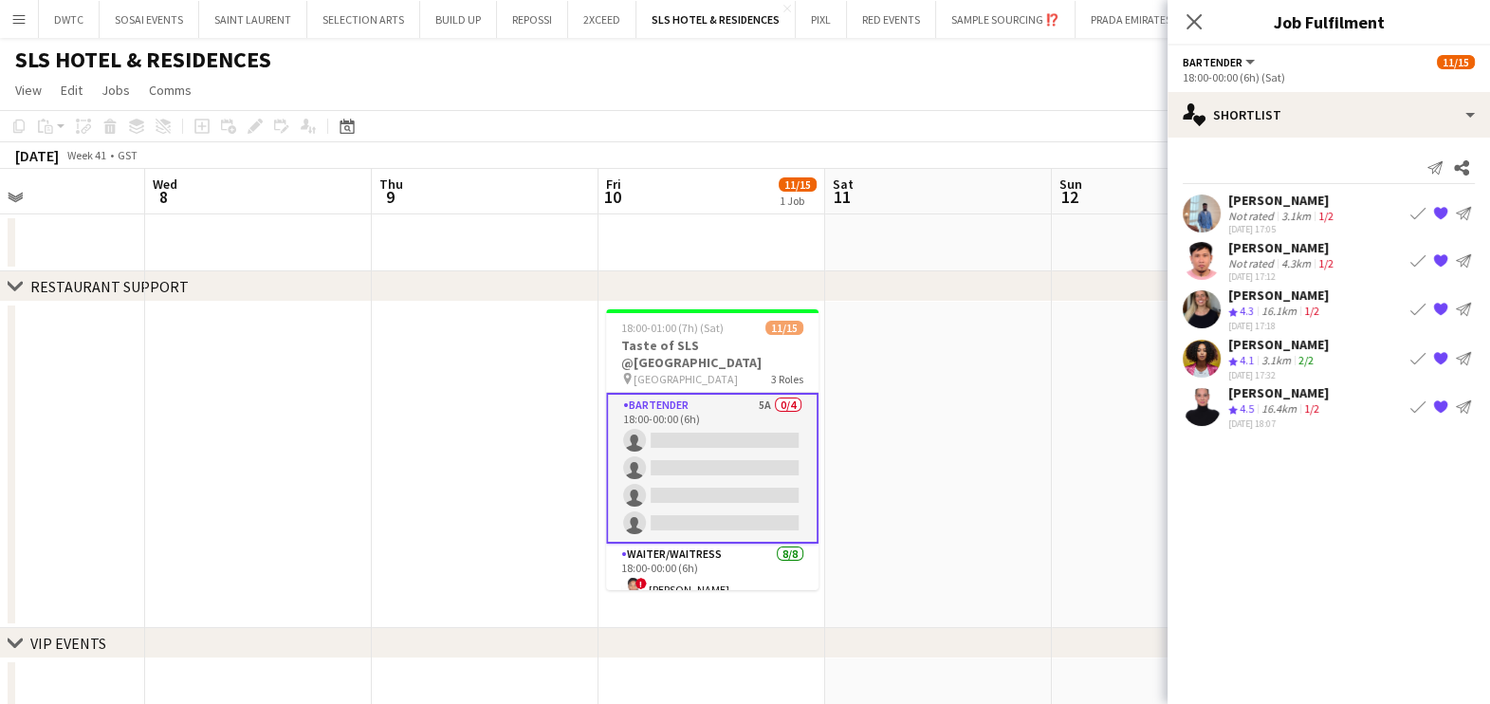
click at [1416, 403] on app-icon "Book crew" at bounding box center [1417, 406] width 15 height 15
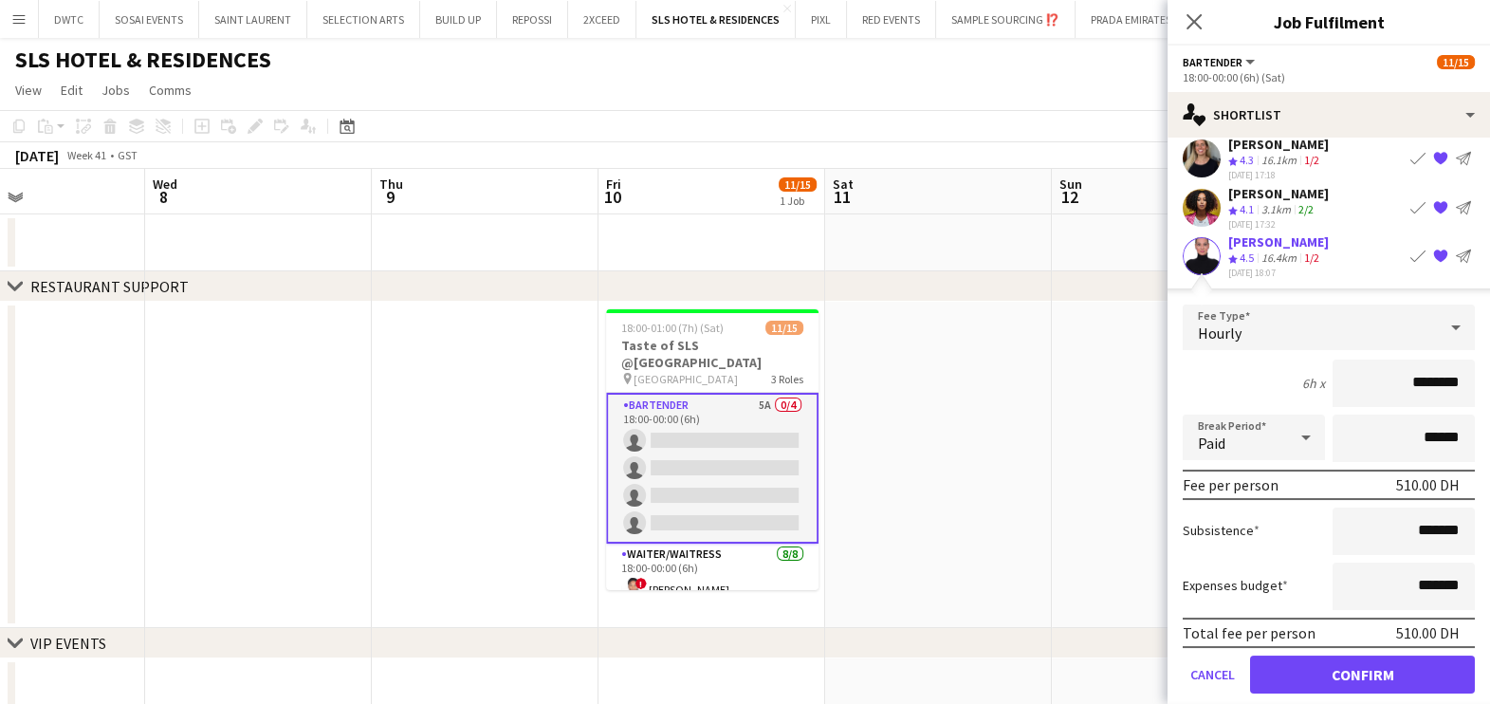
scroll to position [170, 0]
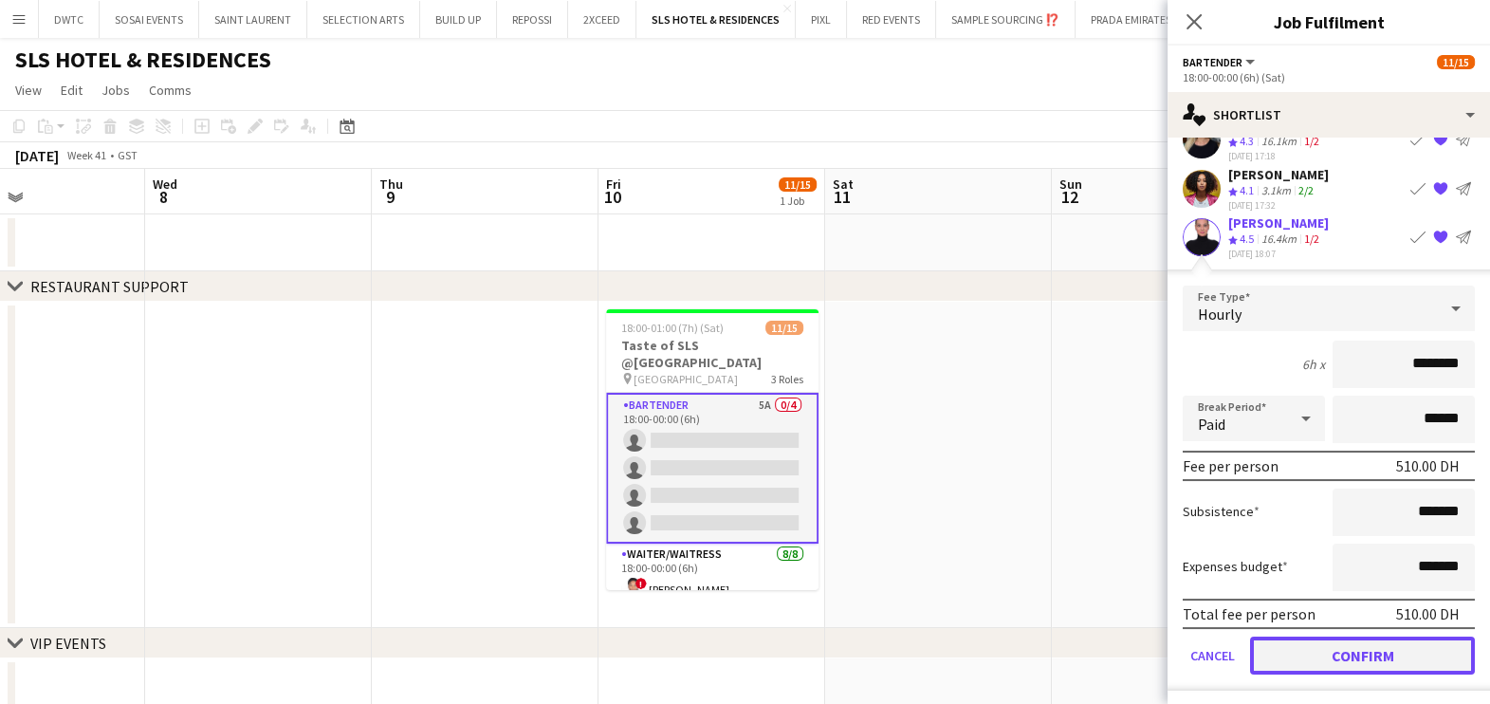
click at [1400, 646] on button "Confirm" at bounding box center [1362, 655] width 225 height 38
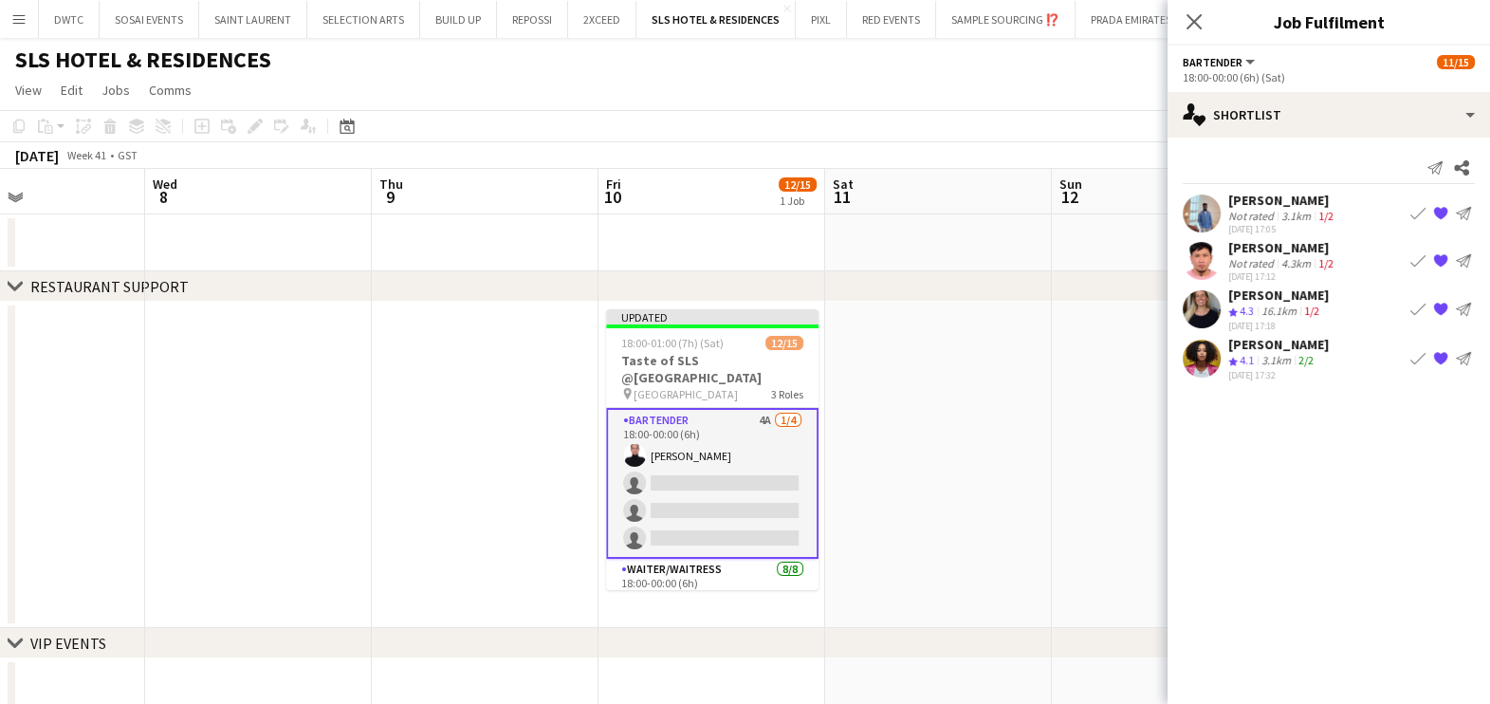
scroll to position [0, 0]
click at [1419, 356] on app-icon "Book crew" at bounding box center [1417, 357] width 15 height 15
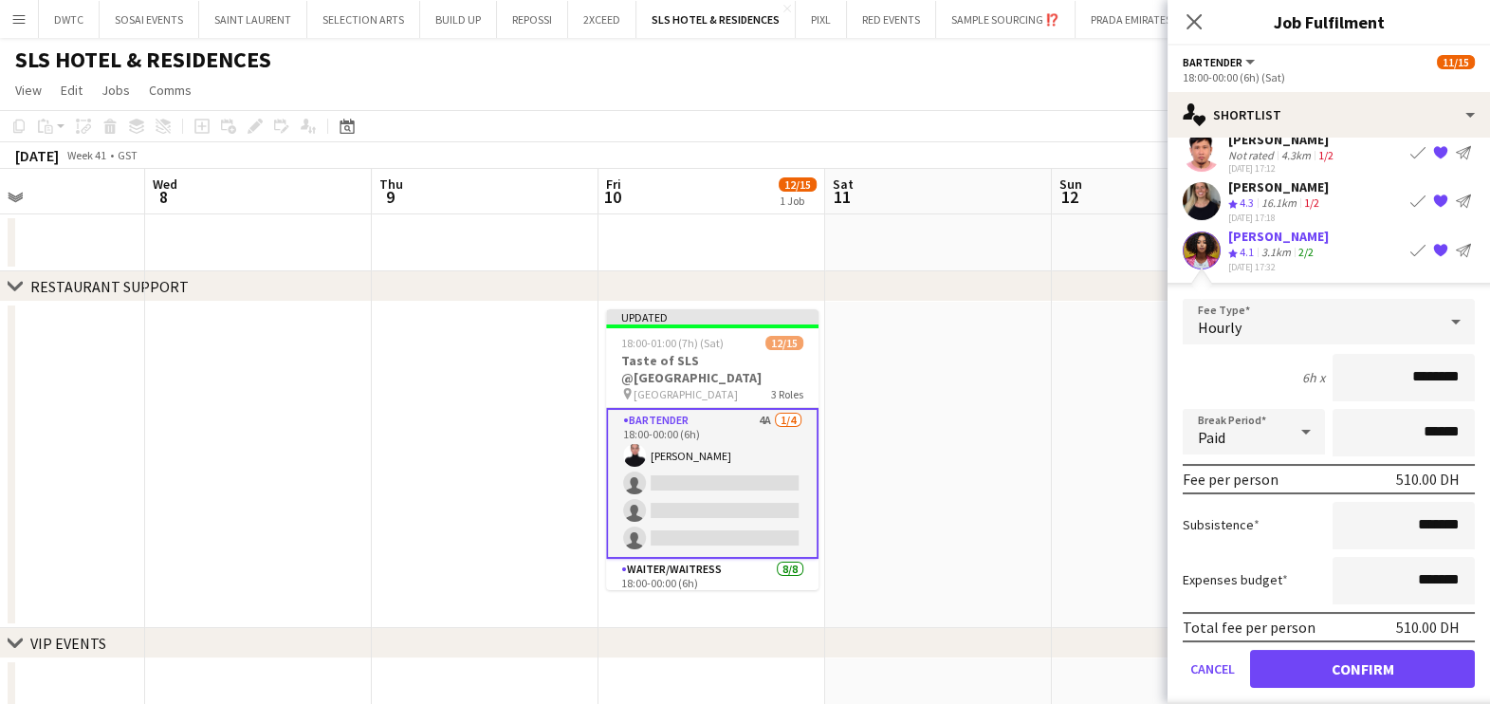
scroll to position [121, 0]
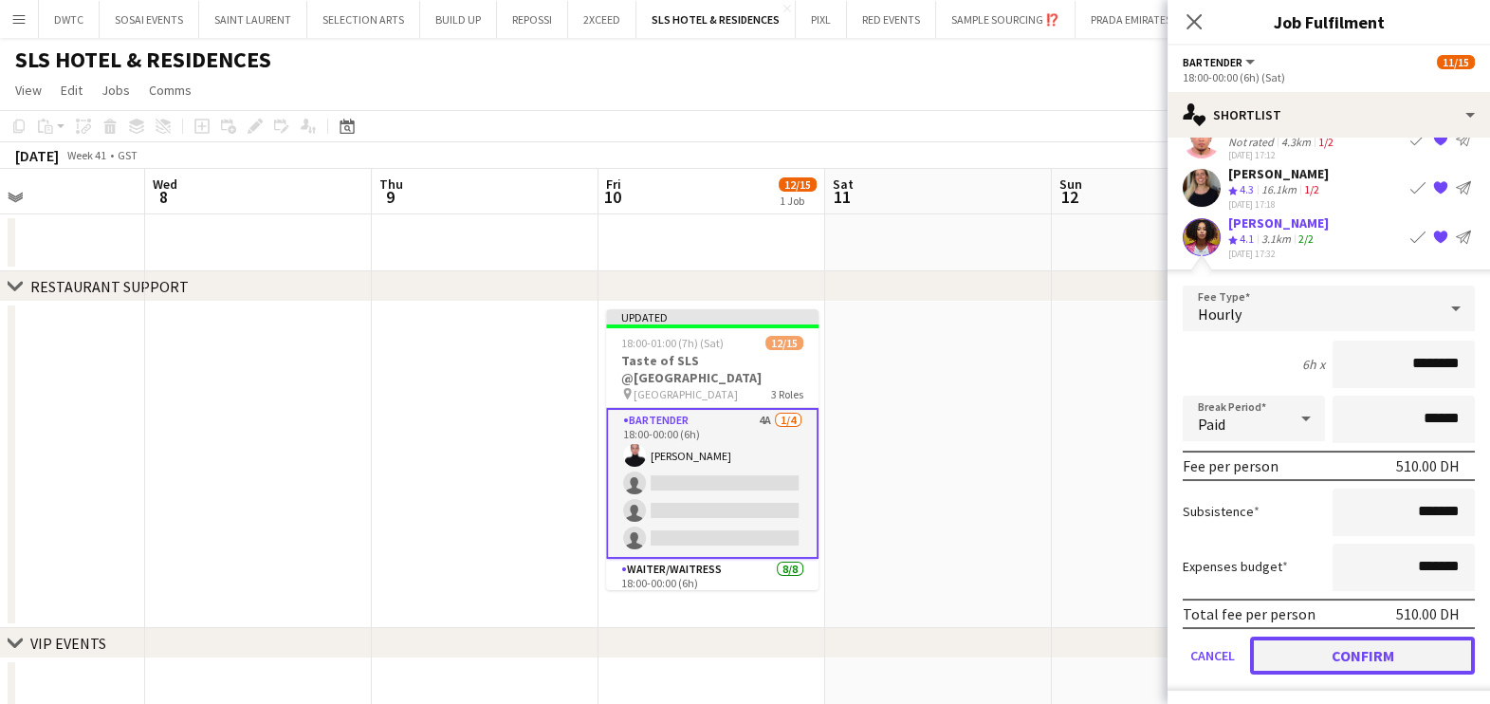
click at [1391, 644] on button "Confirm" at bounding box center [1362, 655] width 225 height 38
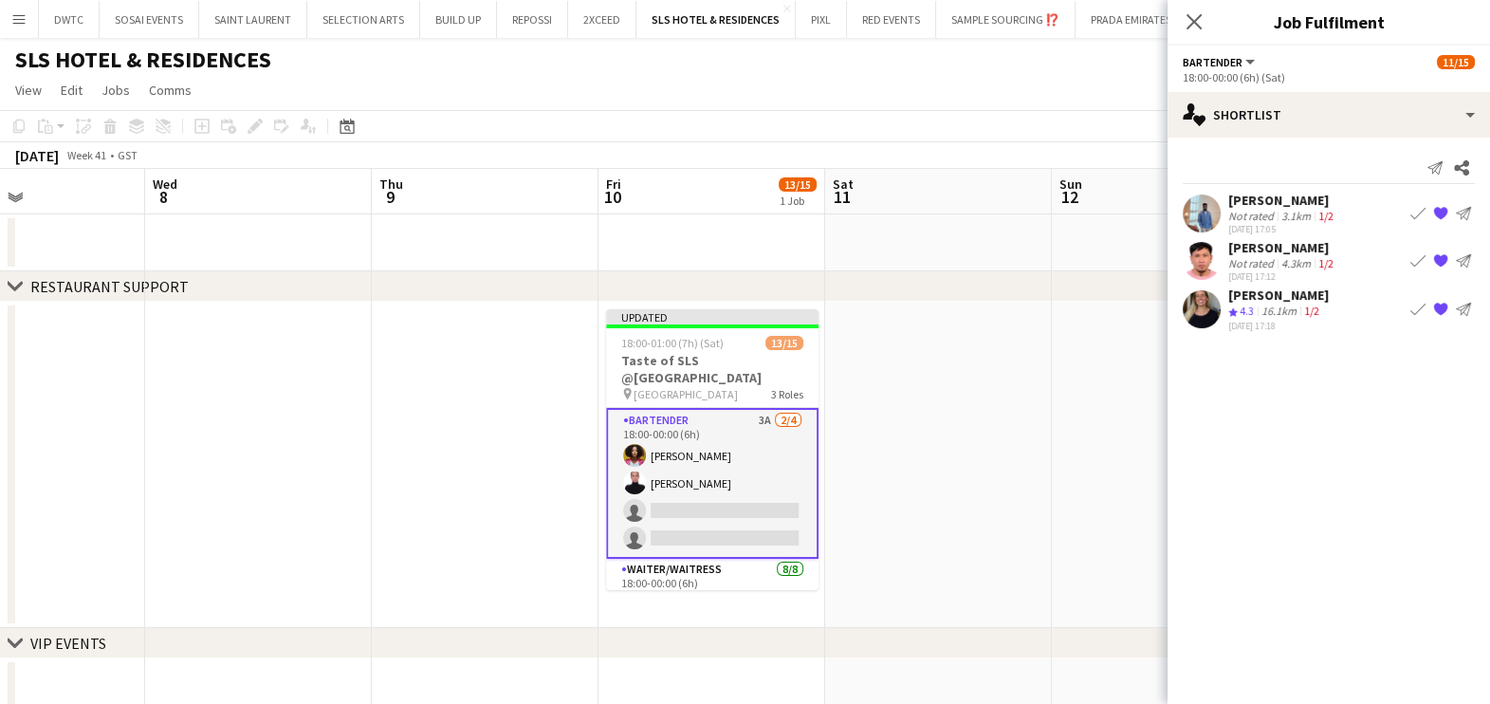
click at [1422, 307] on app-icon "Book crew" at bounding box center [1417, 309] width 15 height 15
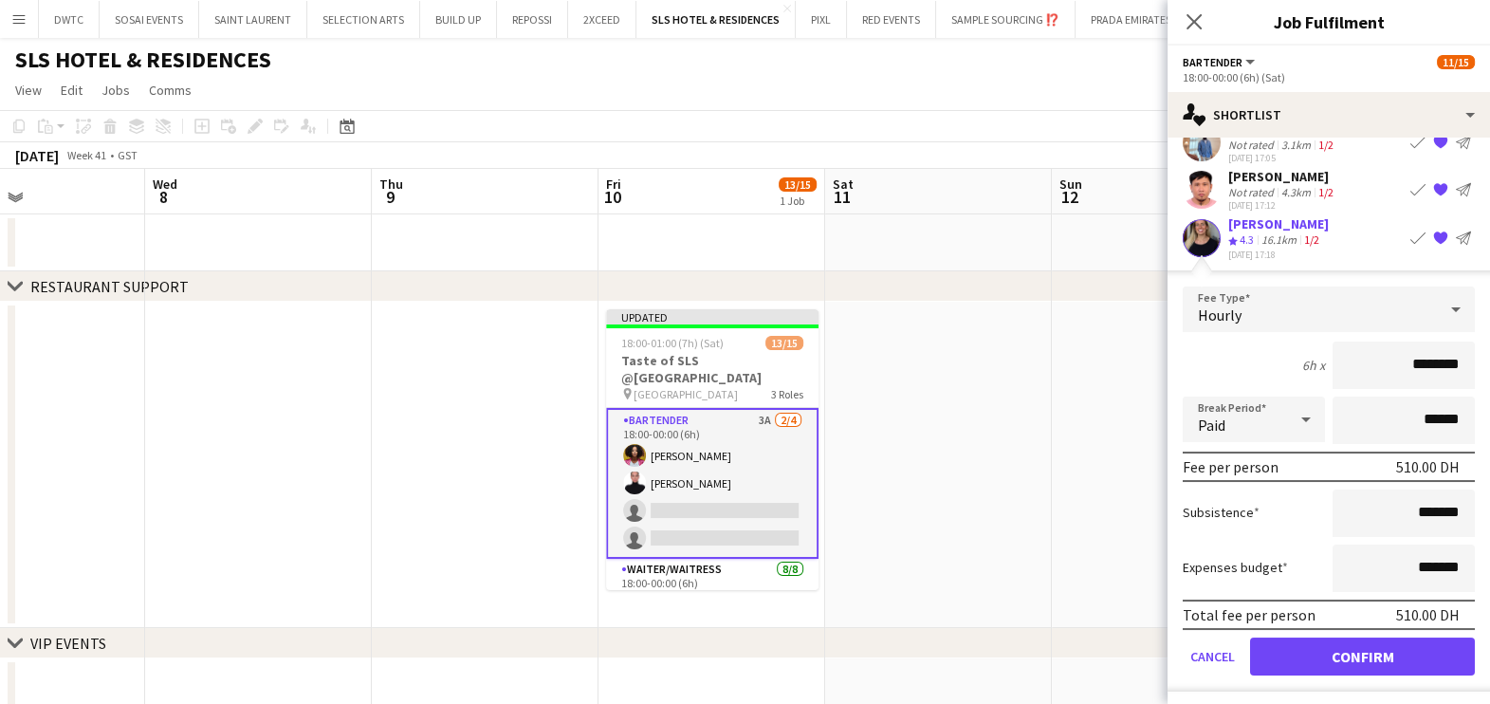
scroll to position [72, 0]
click at [1303, 649] on button "Confirm" at bounding box center [1362, 655] width 225 height 38
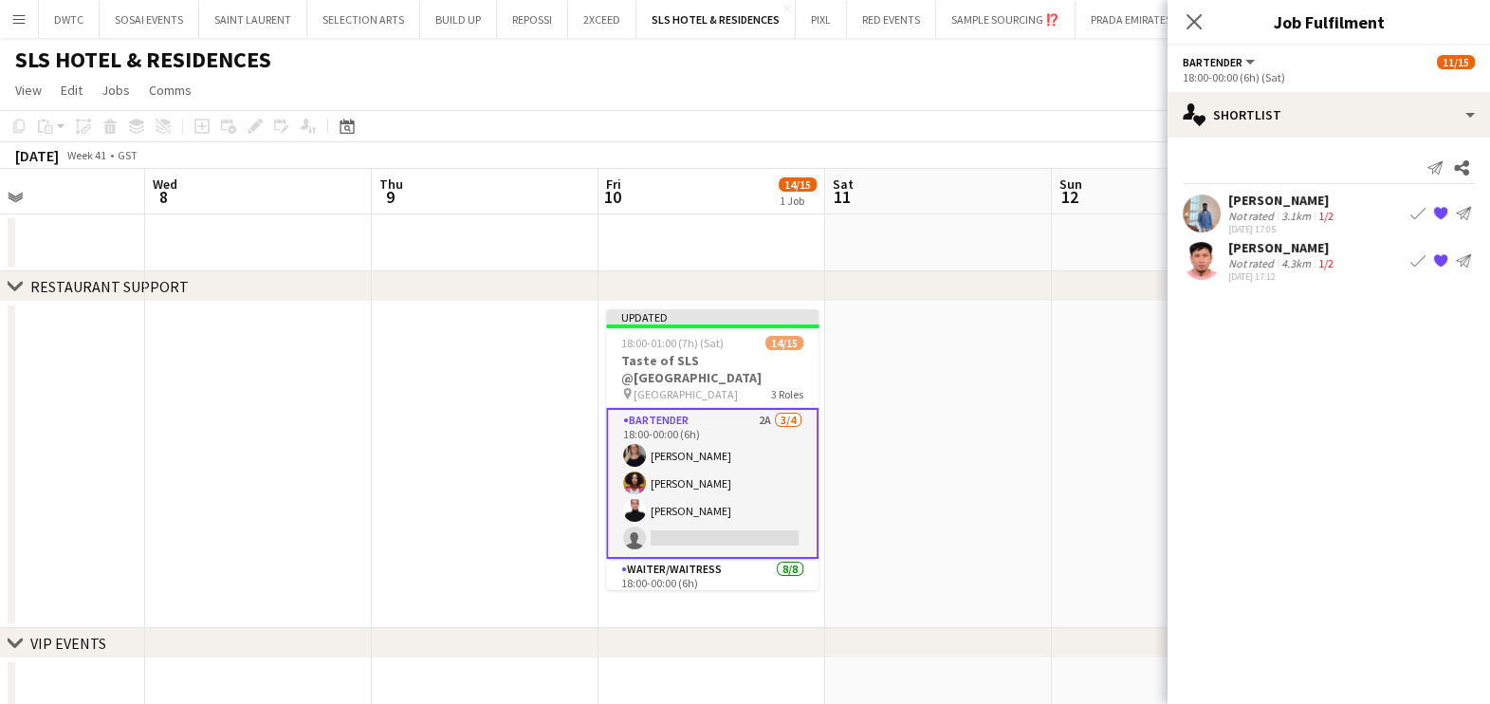
scroll to position [0, 0]
click at [1411, 206] on app-icon "Book crew" at bounding box center [1417, 213] width 15 height 15
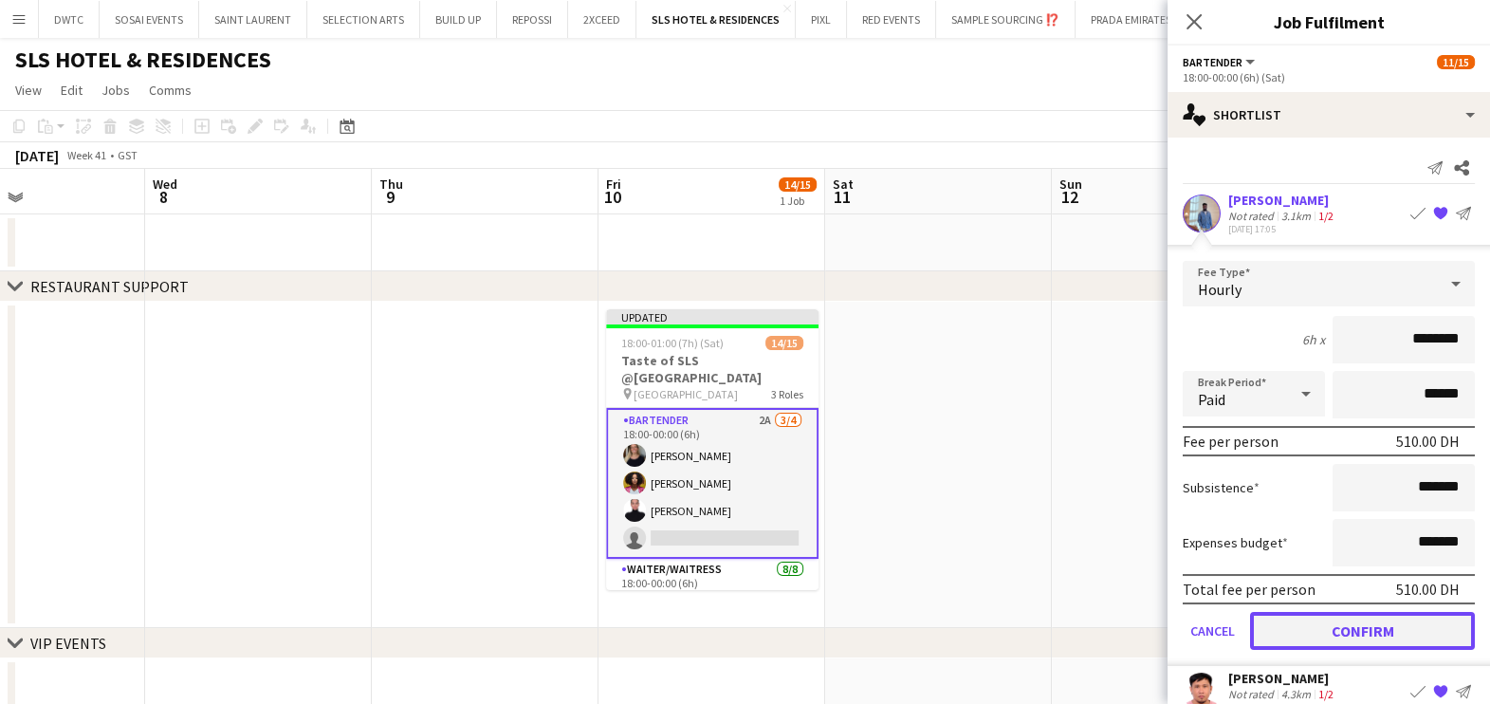
click at [1320, 633] on button "Confirm" at bounding box center [1362, 631] width 225 height 38
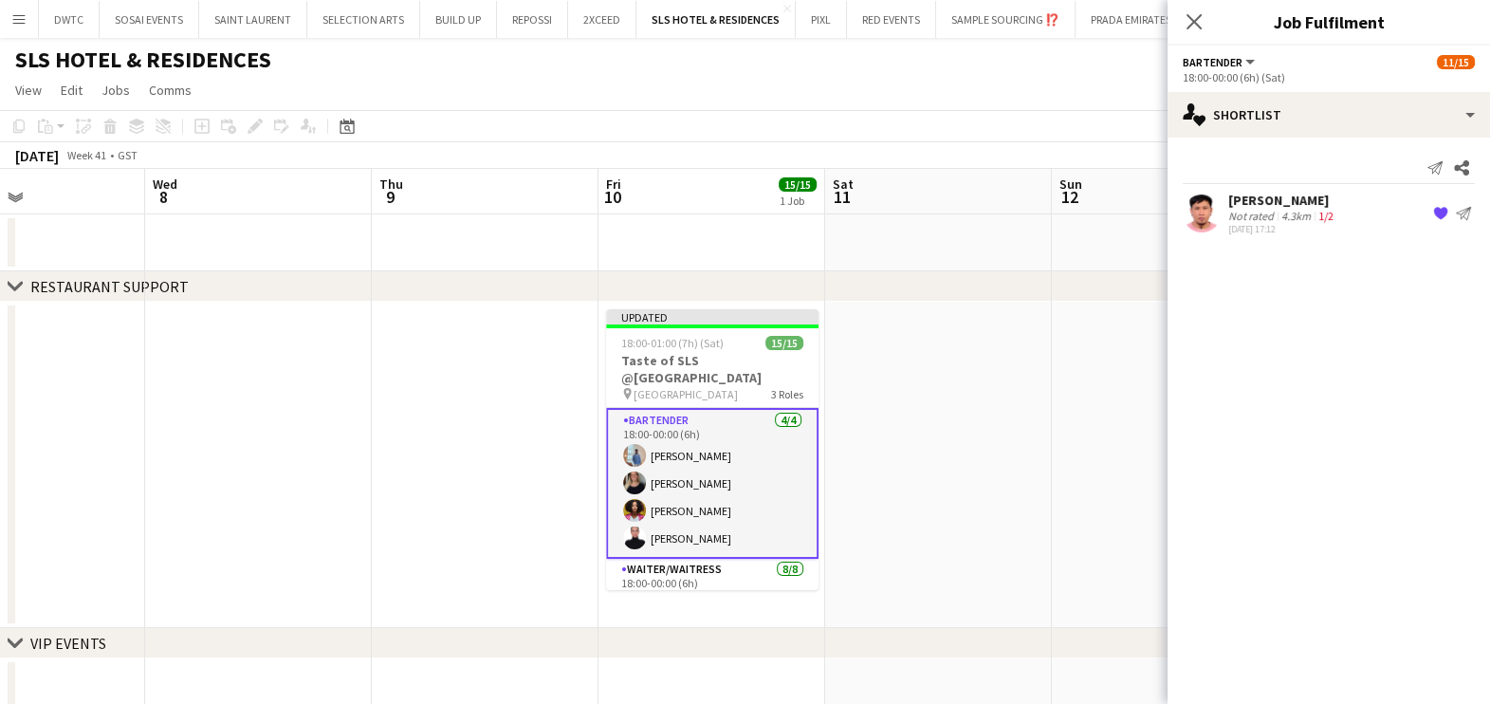
click at [1210, 522] on mat-expansion-panel "heart Shortlist Send notification Share Don Magnampo Not rated 4.3km 1/2 29-09-…" at bounding box center [1329, 421] width 322 height 566
click at [1017, 483] on app-date-cell at bounding box center [938, 465] width 227 height 326
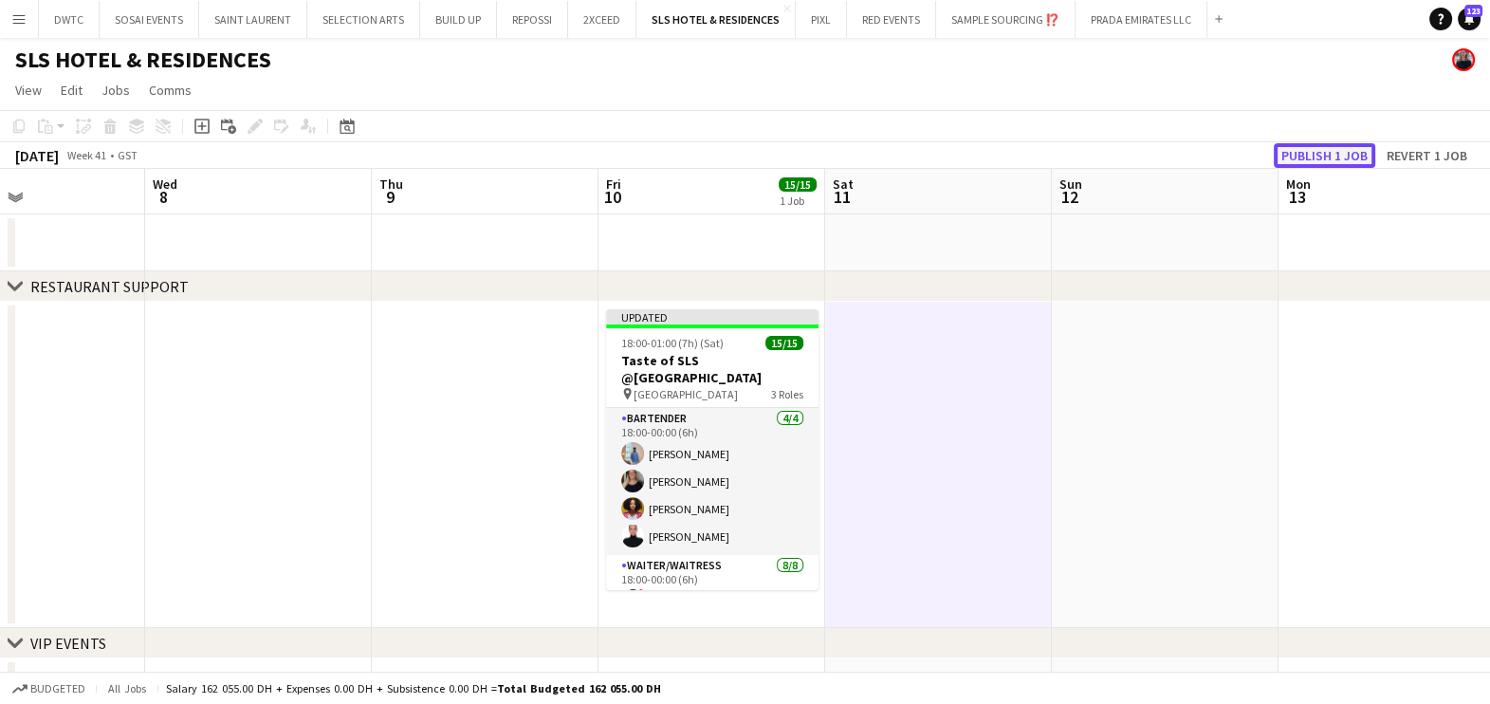
click at [1350, 152] on button "Publish 1 job" at bounding box center [1324, 155] width 101 height 25
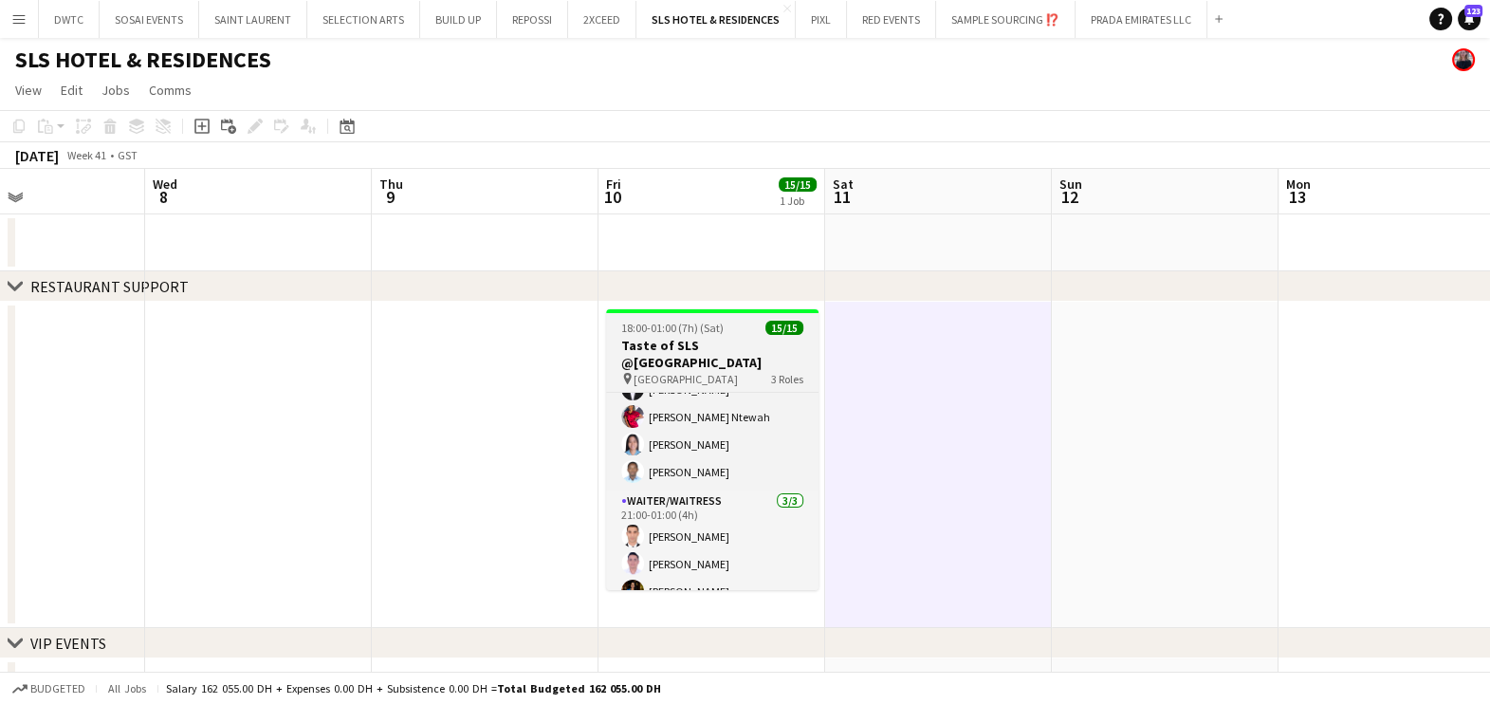
scroll to position [308, 0]
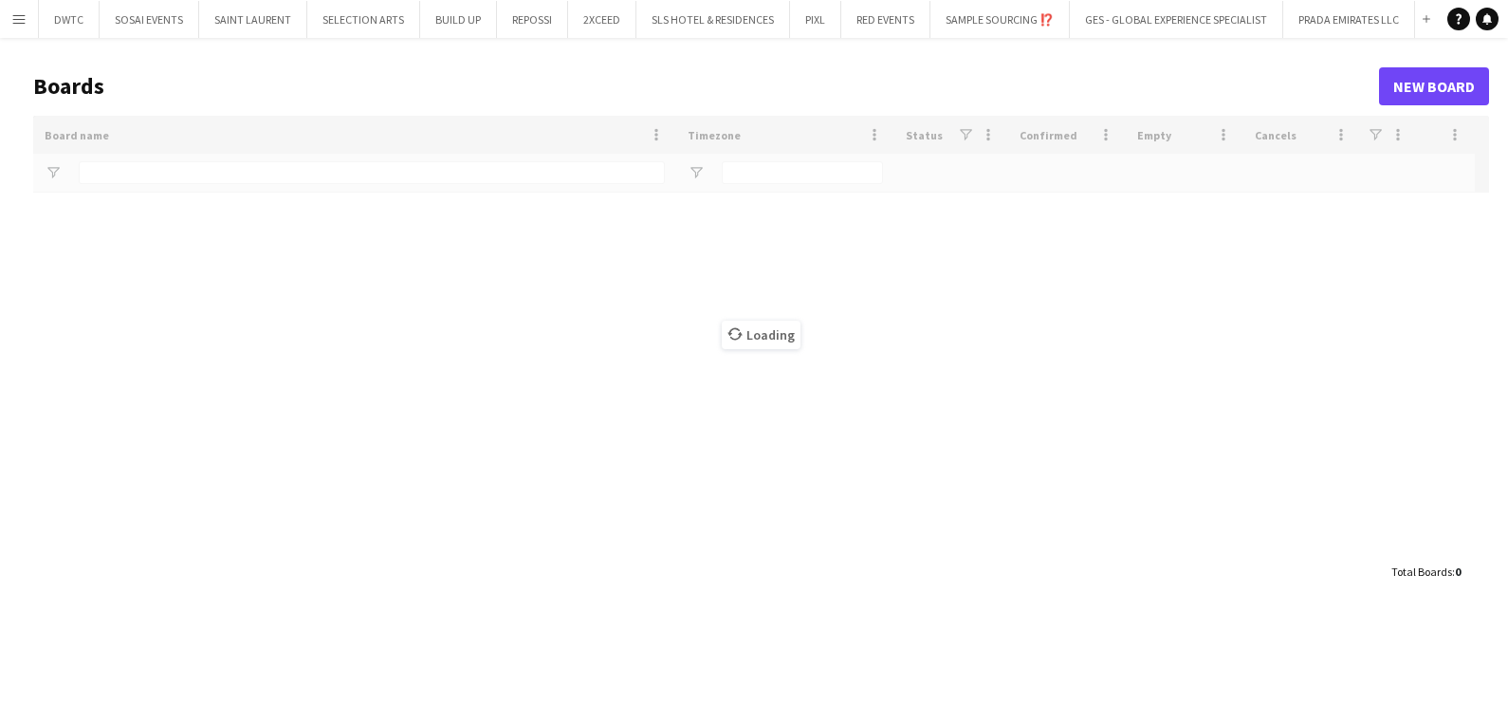
type input "*****"
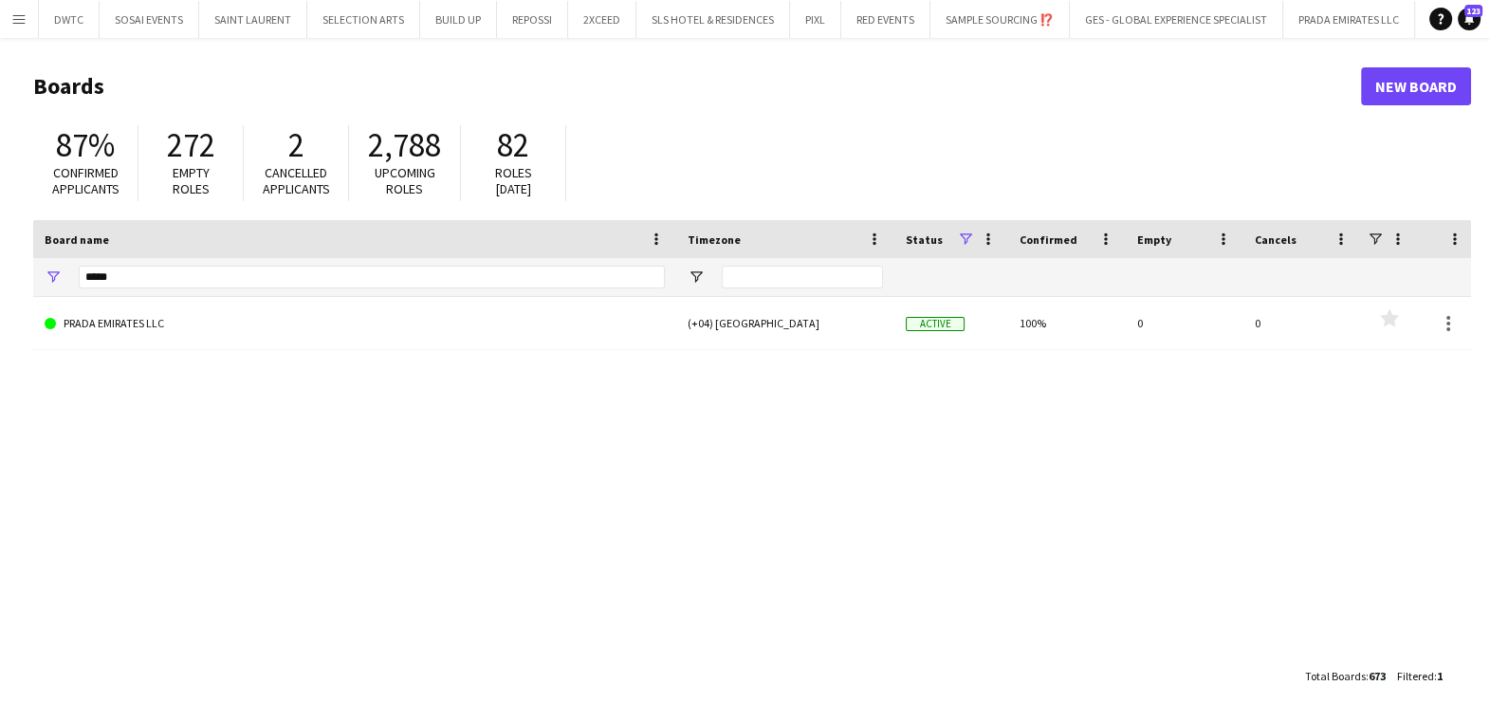
drag, startPoint x: 13, startPoint y: 24, endPoint x: 16, endPoint y: 43, distance: 19.2
click at [12, 24] on app-icon "Menu" at bounding box center [18, 18] width 15 height 15
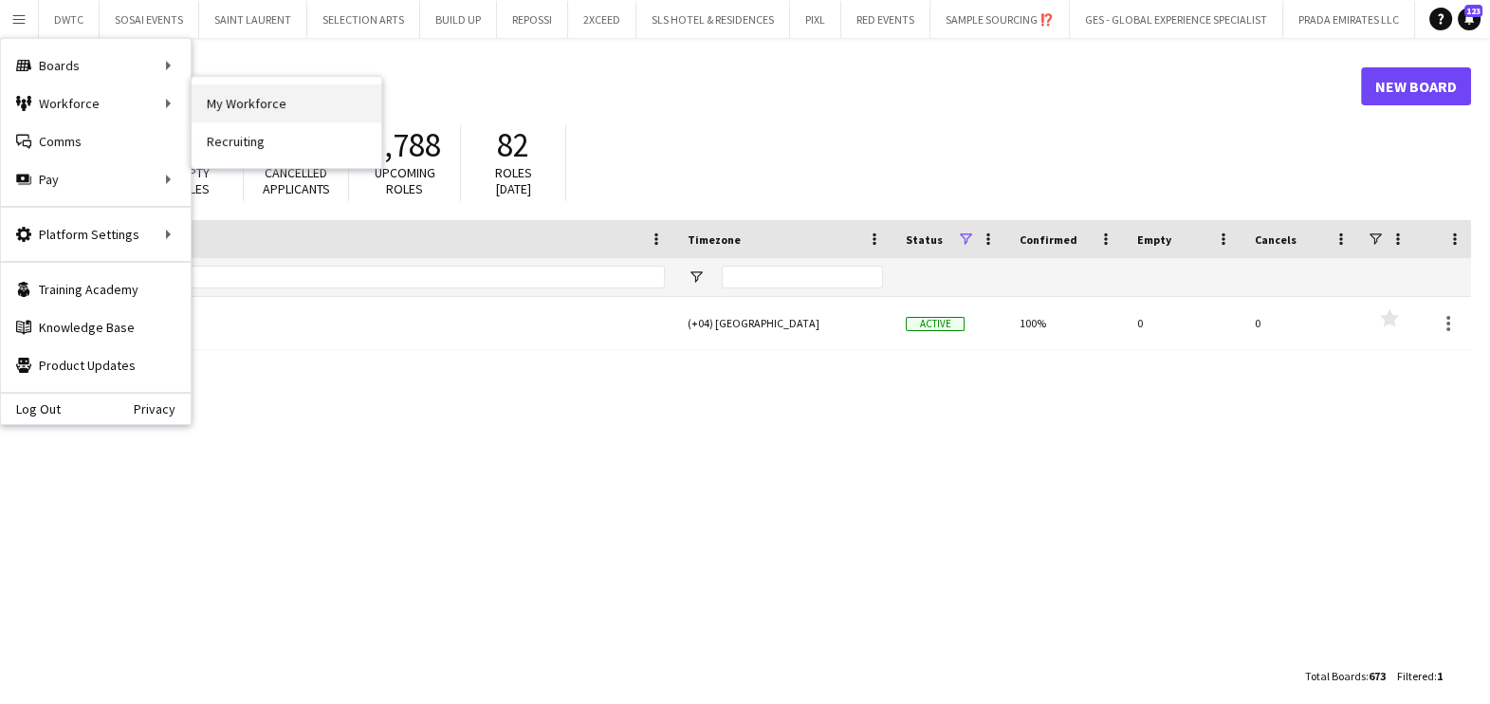
click at [269, 95] on link "My Workforce" at bounding box center [287, 103] width 190 height 38
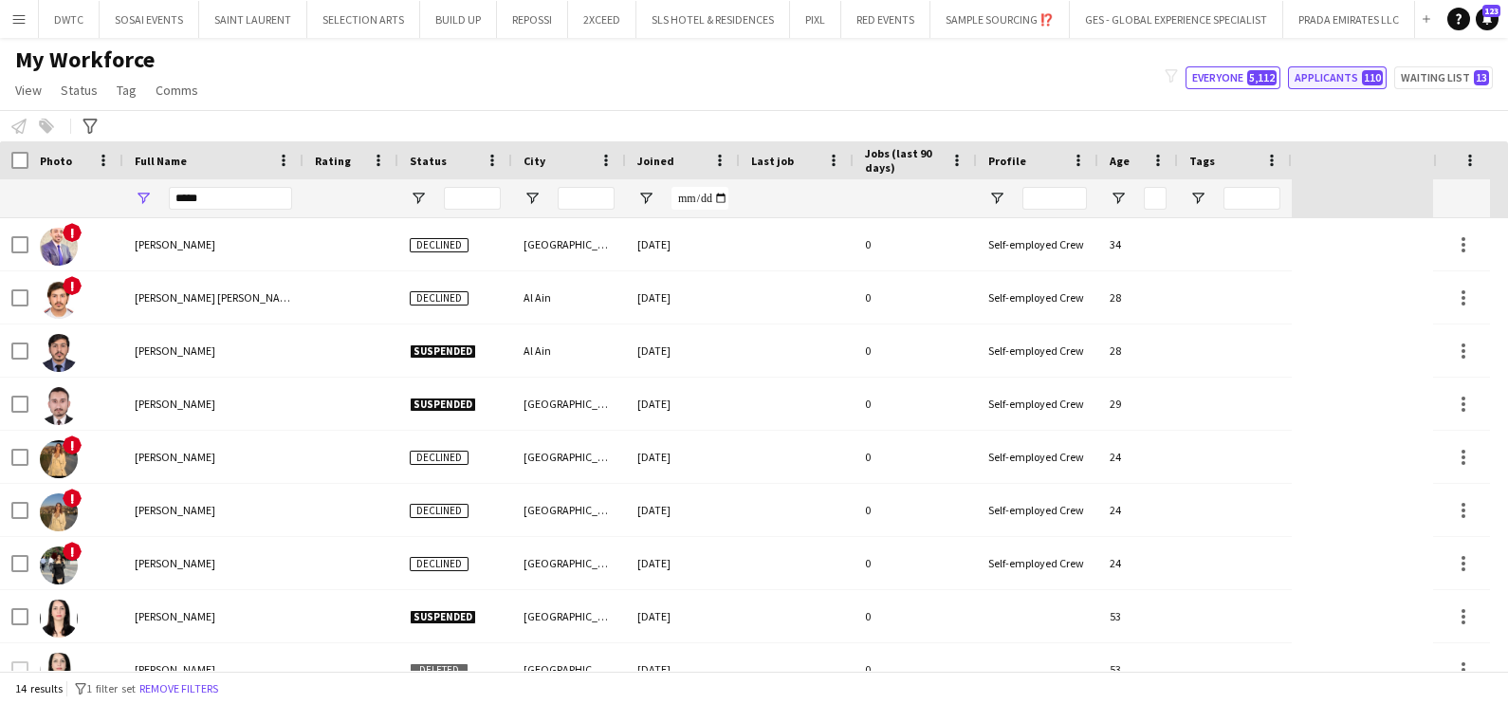
click at [1330, 71] on button "Applicants 110" at bounding box center [1337, 77] width 99 height 23
type input "**********"
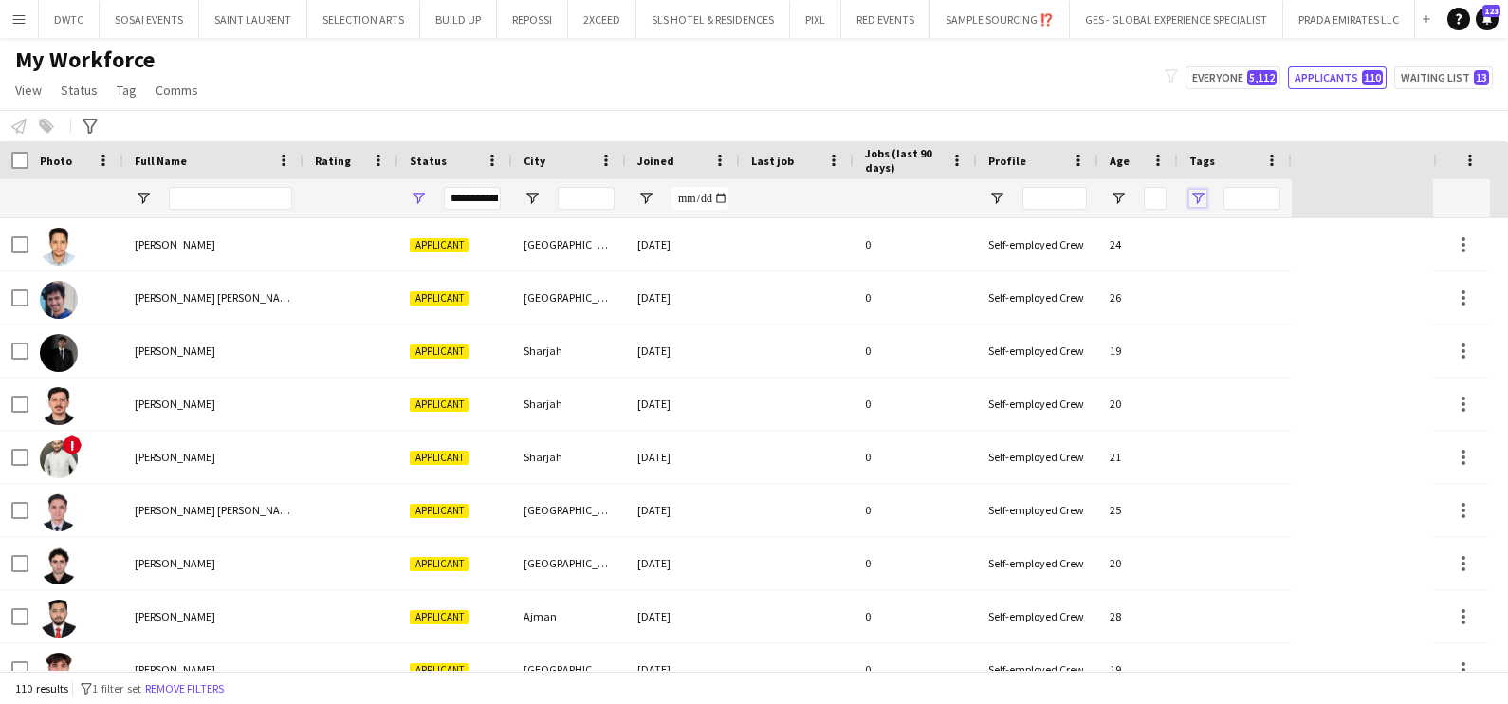
click at [1197, 197] on span "Open Filter Menu" at bounding box center [1197, 198] width 17 height 17
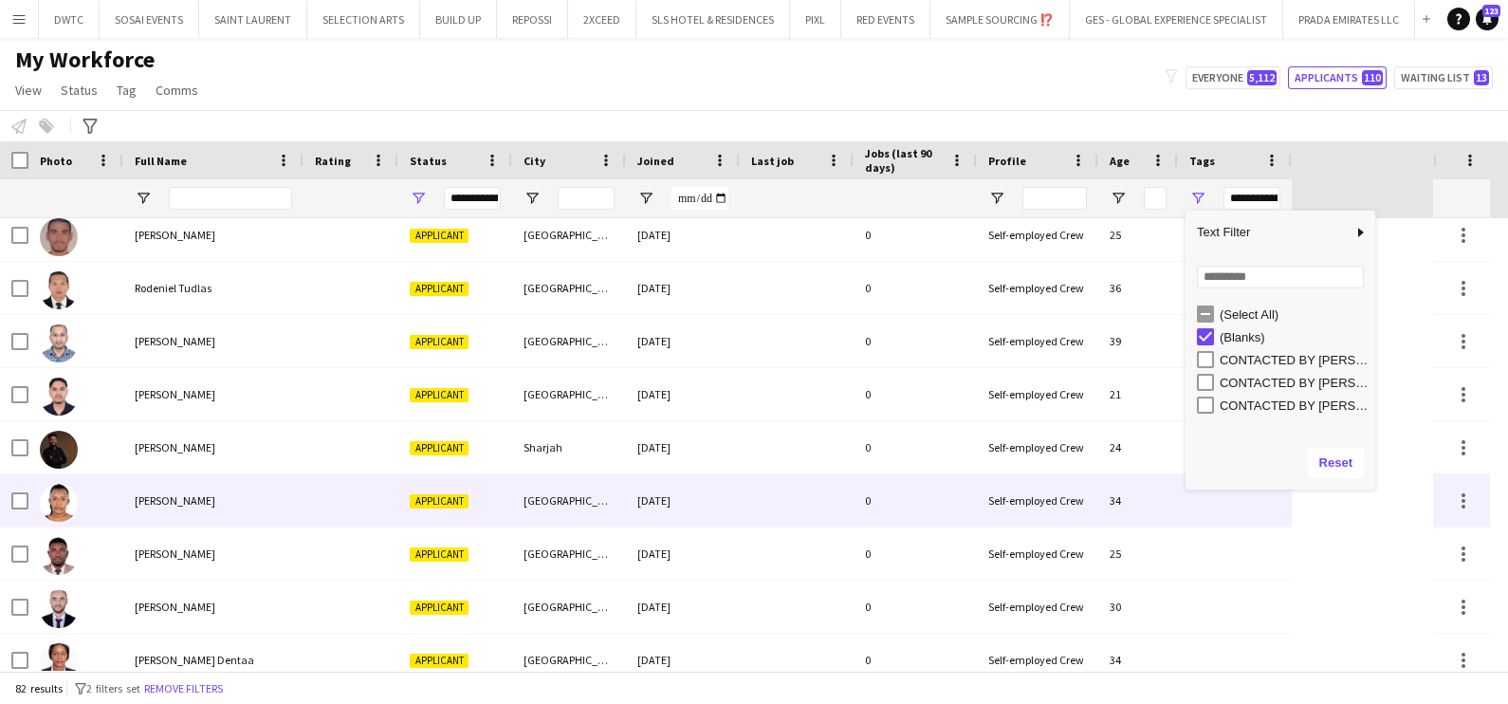
scroll to position [3881, 0]
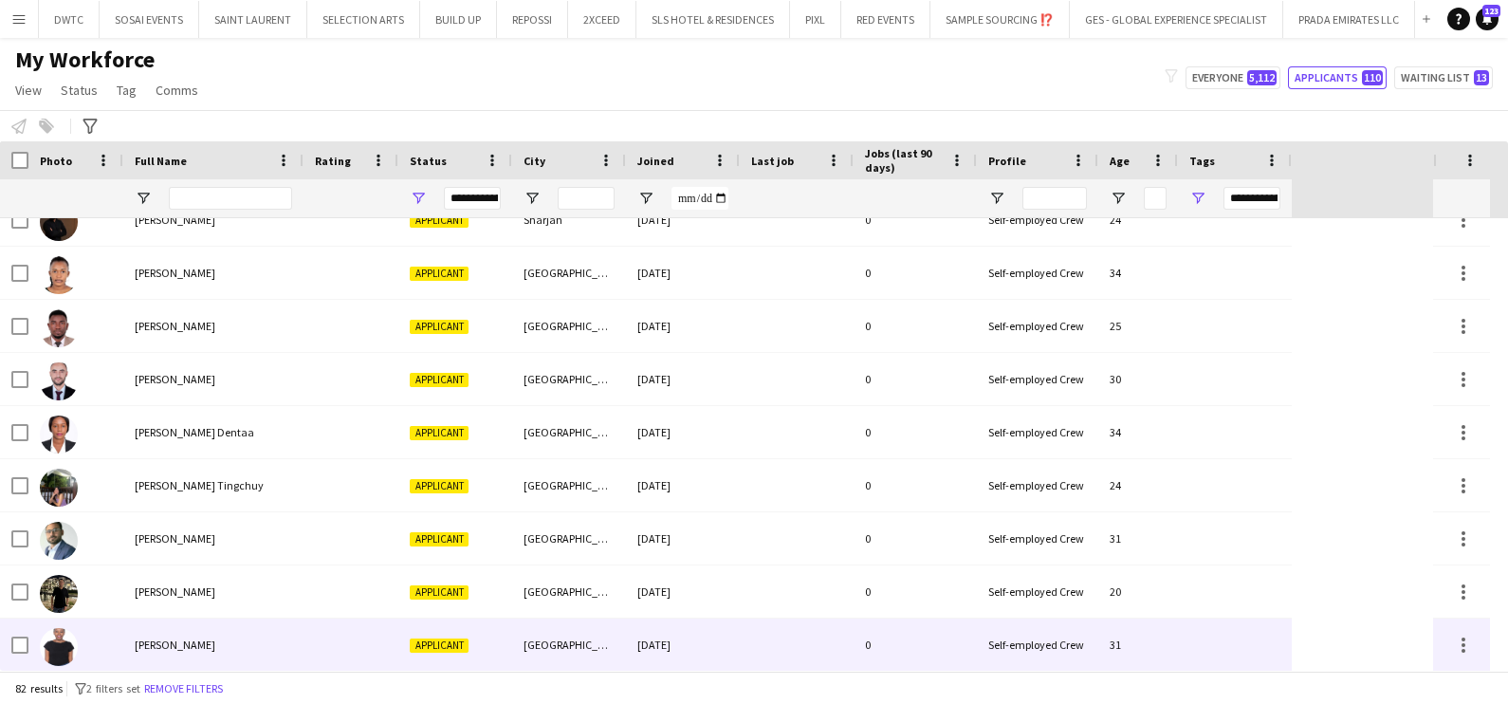
drag, startPoint x: 365, startPoint y: 662, endPoint x: 359, endPoint y: 653, distance: 11.1
click at [364, 662] on div at bounding box center [351, 644] width 95 height 52
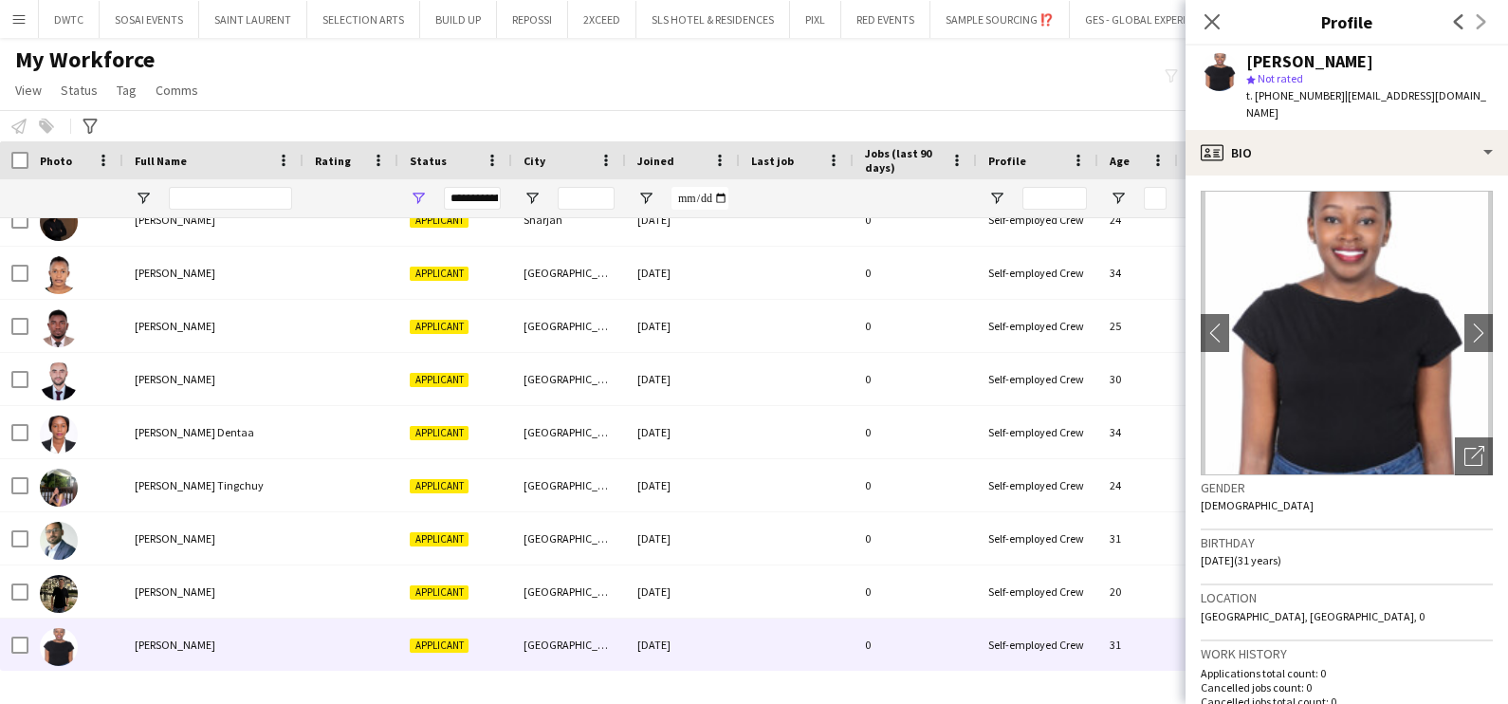
click at [925, 67] on div "My Workforce View Views Default view New view Update view Delete view Edit name…" at bounding box center [754, 78] width 1508 height 64
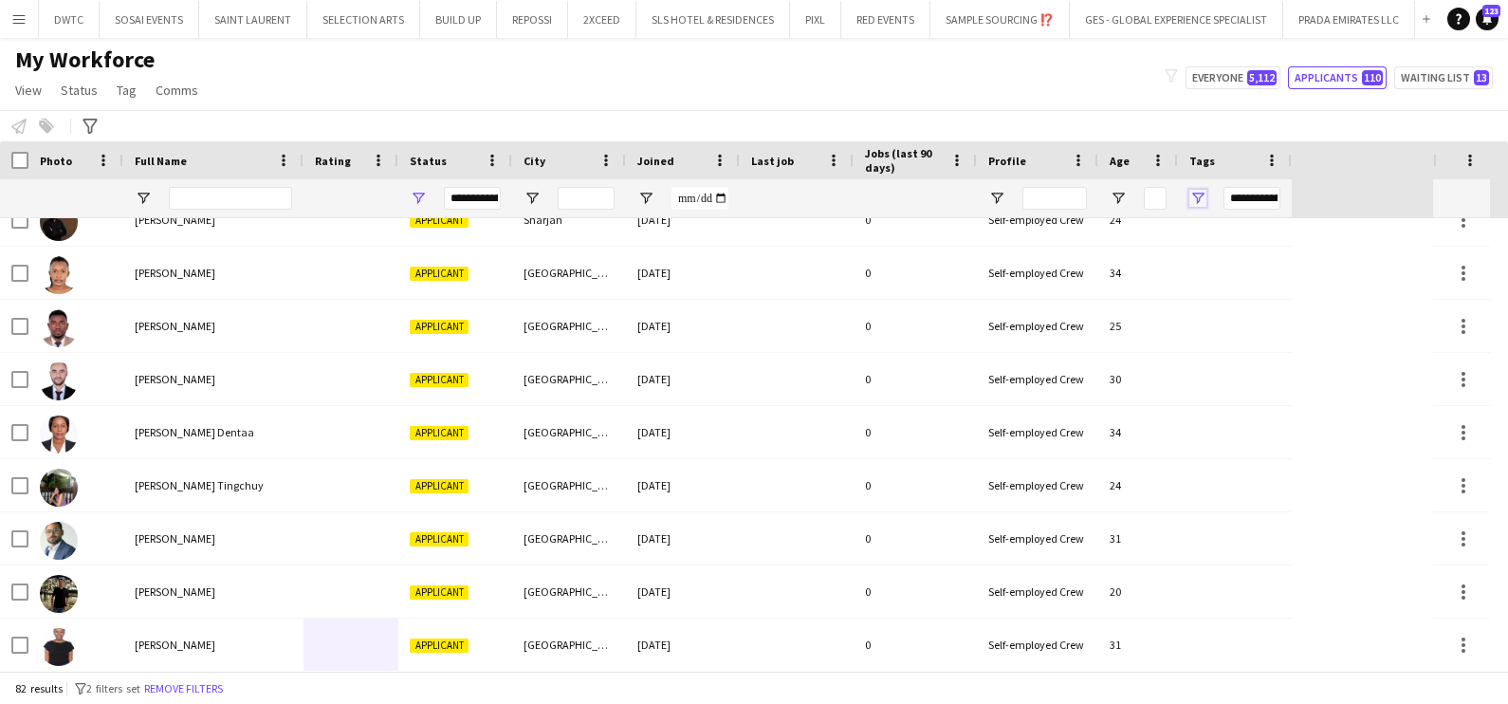
click at [1198, 193] on span "Open Filter Menu" at bounding box center [1197, 198] width 17 height 17
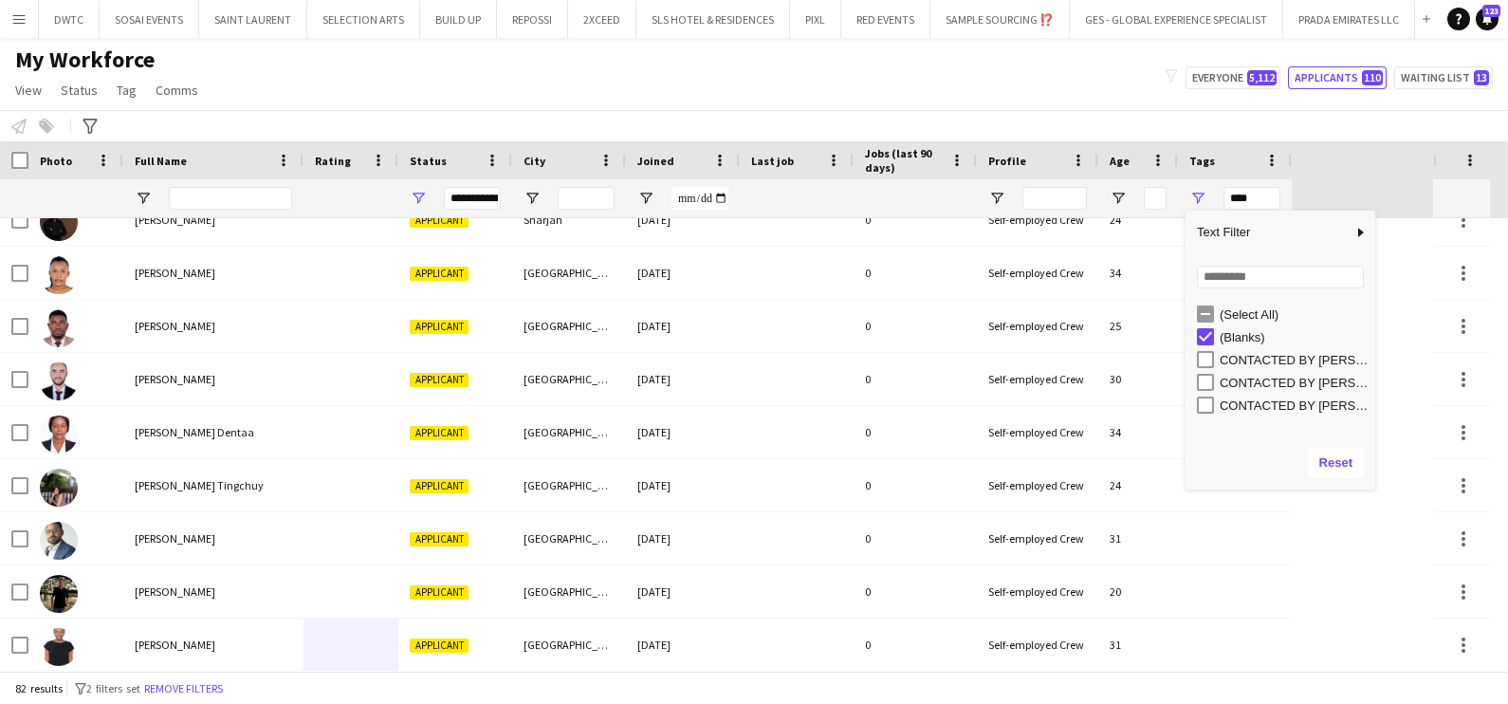
scroll to position [0, 0]
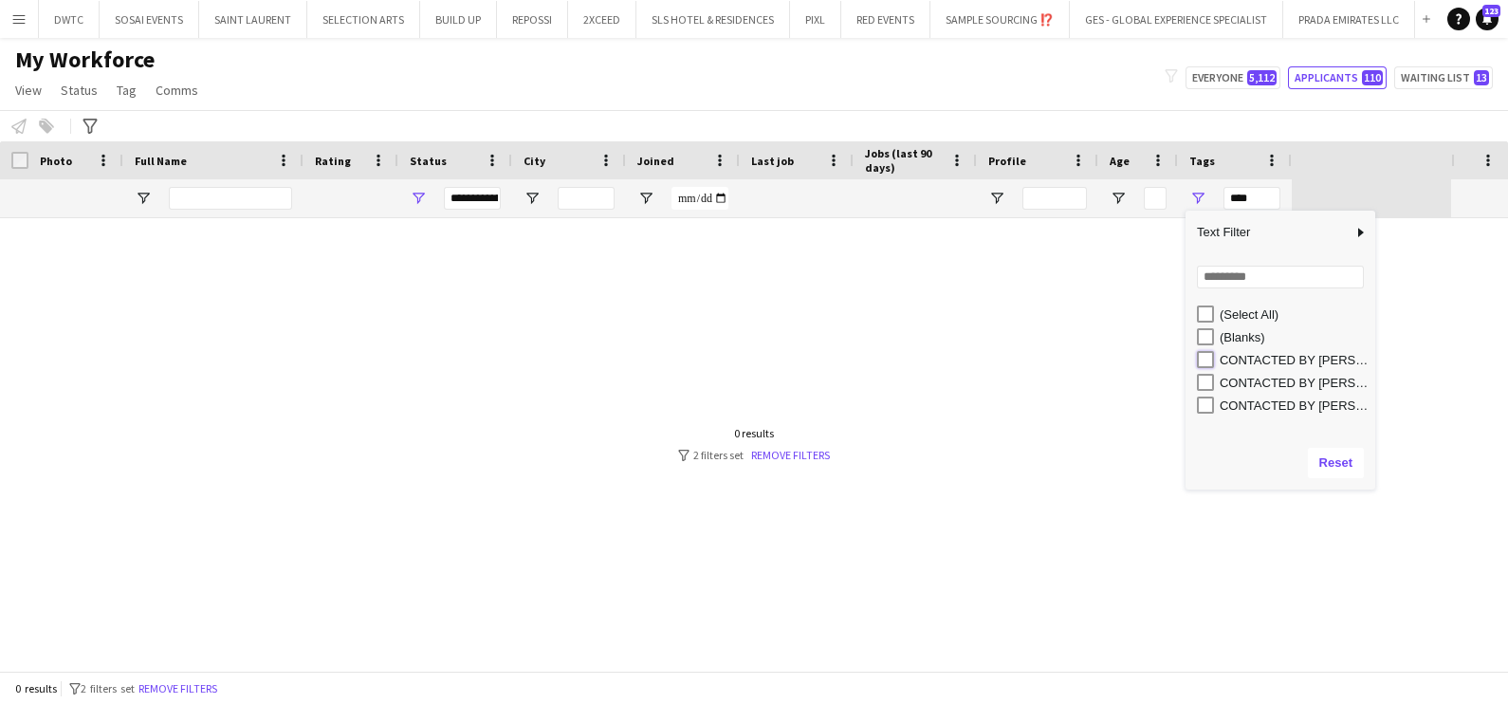
type input "**********"
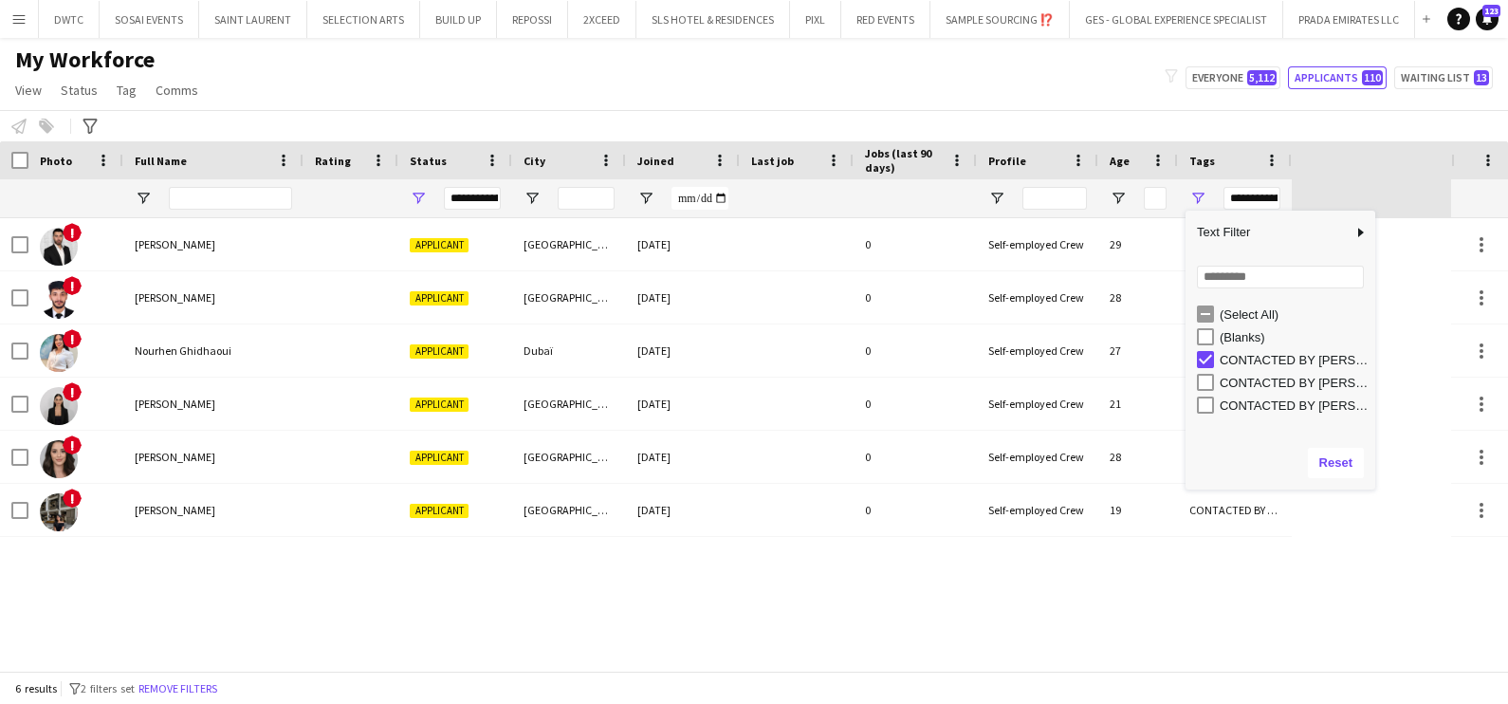
click at [264, 570] on div "! [PERSON_NAME] Applicant [GEOGRAPHIC_DATA] [DATE] 0 Self-employed Crew 29 CONT…" at bounding box center [725, 444] width 1451 height 452
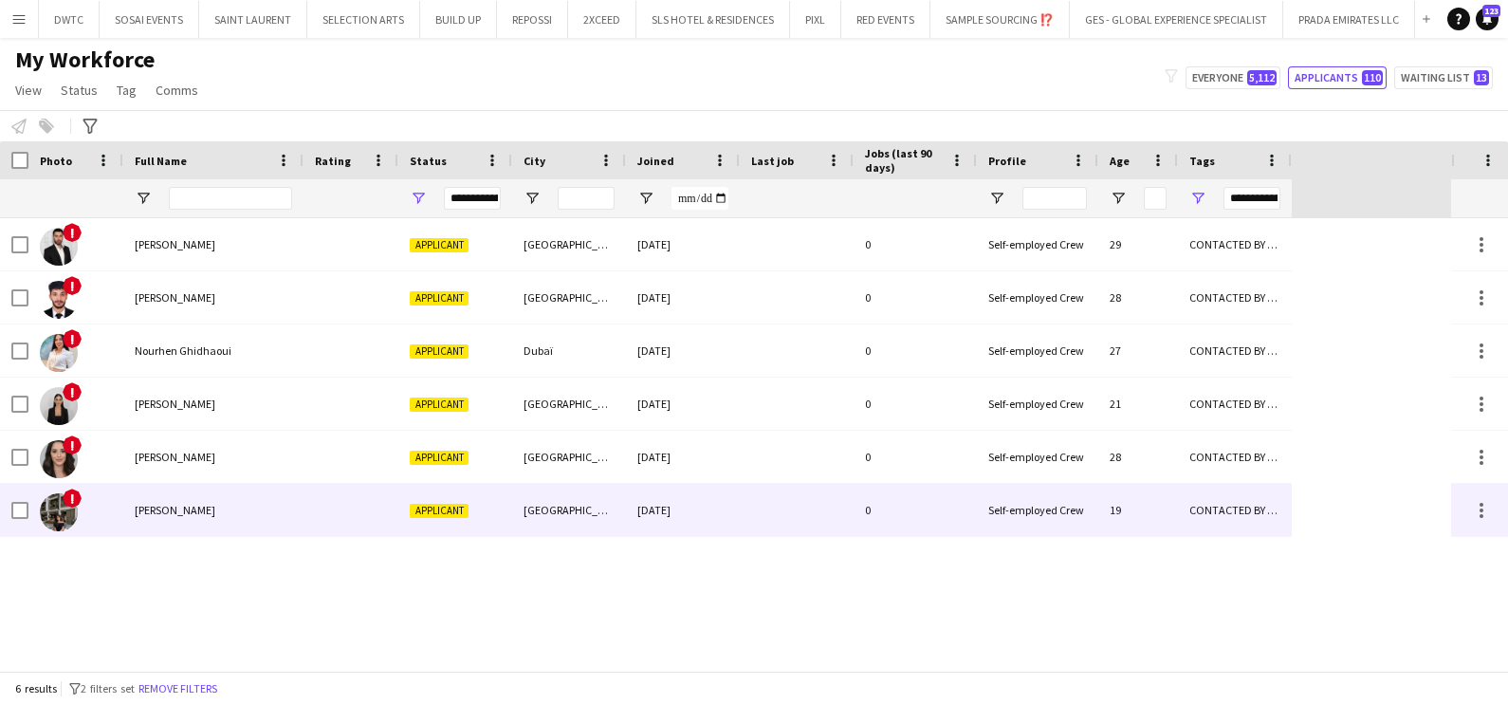
click at [175, 525] on div "[PERSON_NAME]" at bounding box center [213, 510] width 180 height 52
